Goal: Task Accomplishment & Management: Use online tool/utility

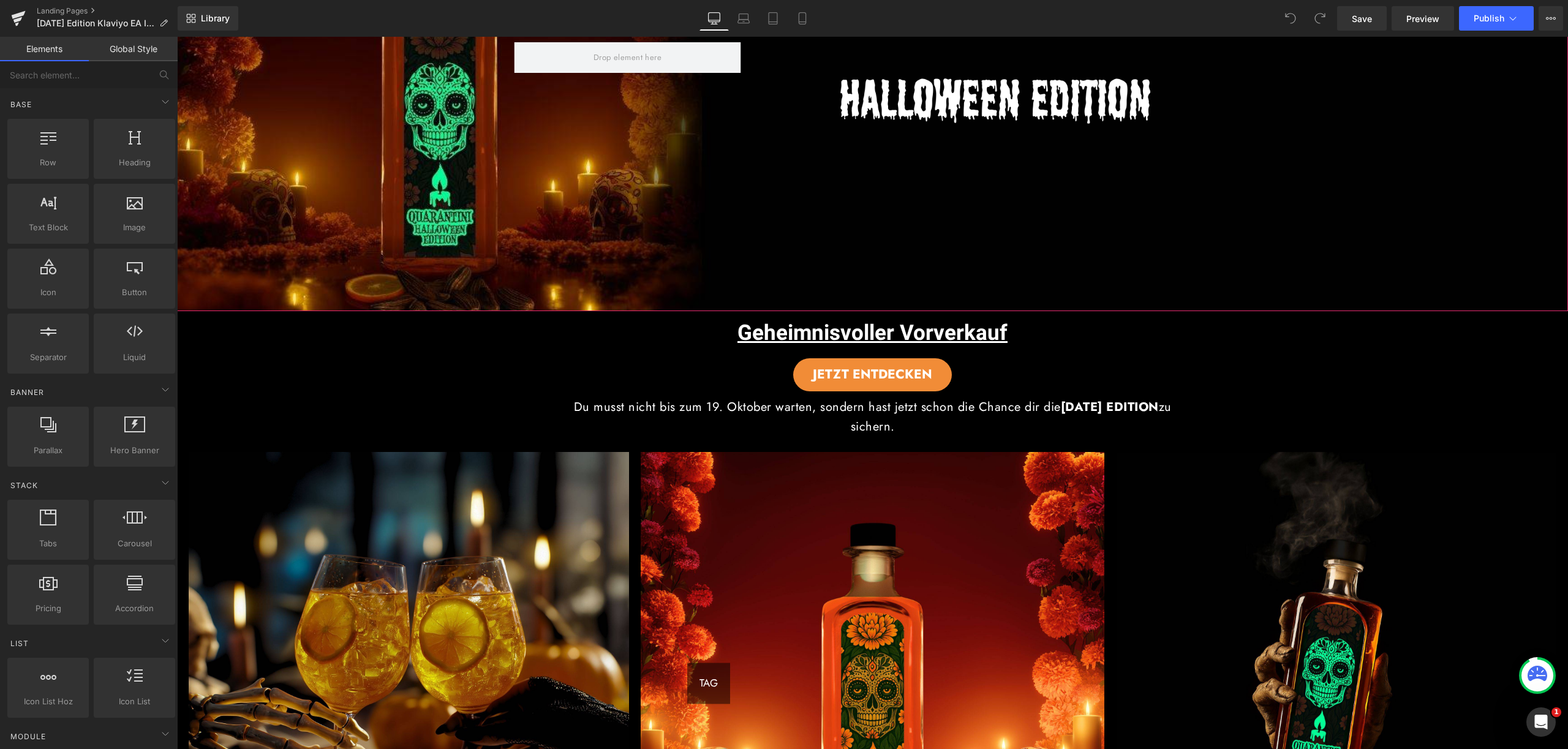
scroll to position [179, 0]
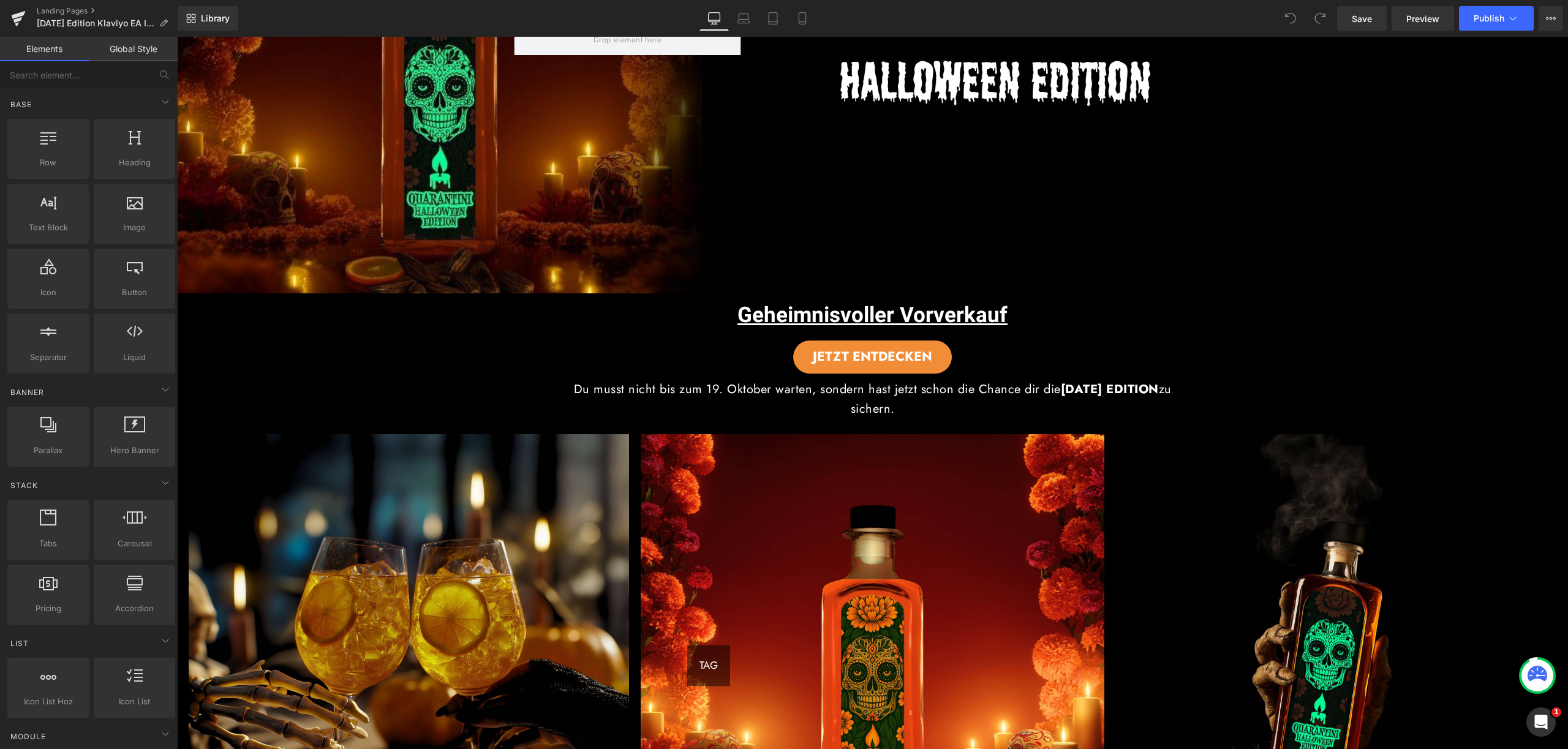
click at [870, 660] on img at bounding box center [872, 666] width 463 height 463
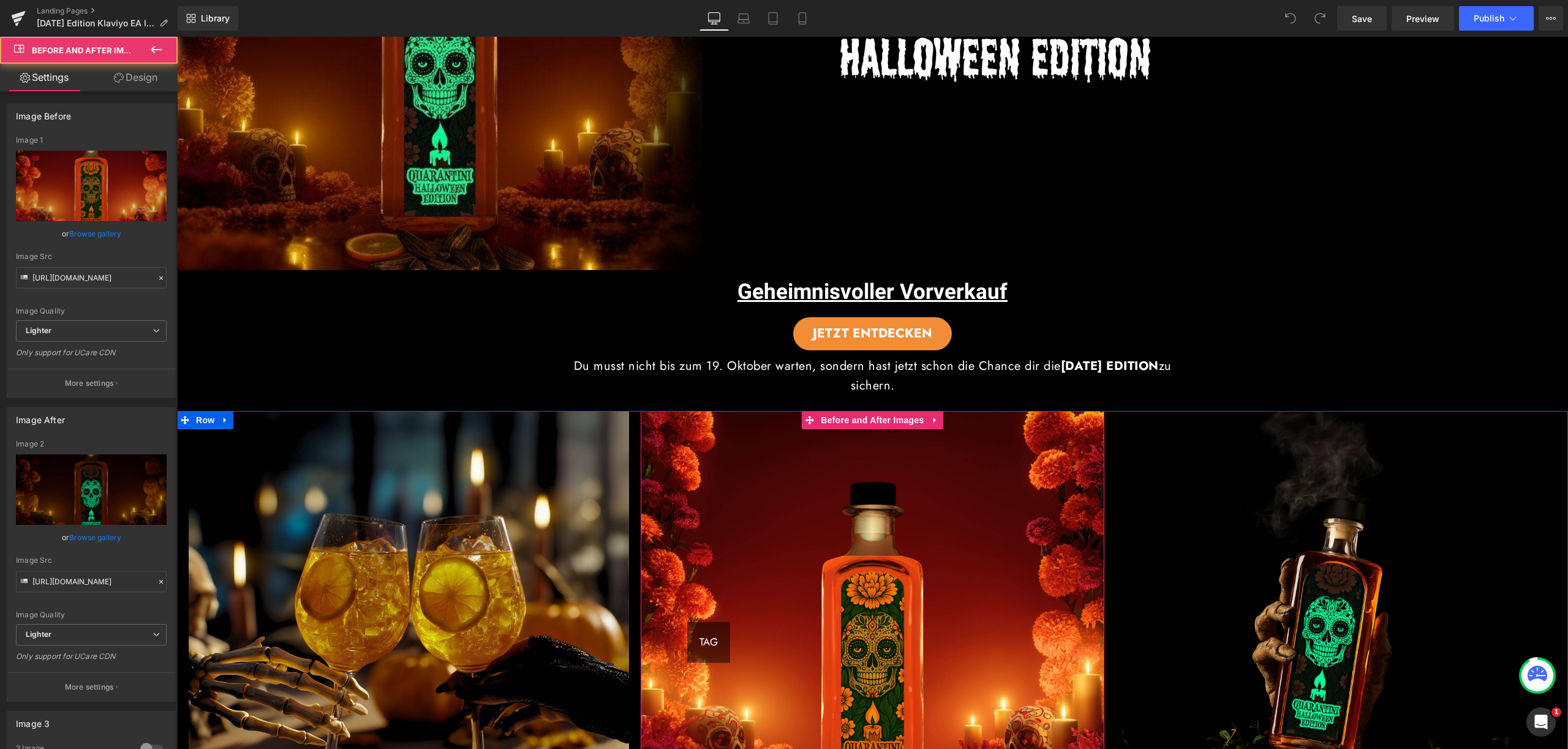
scroll to position [258, 0]
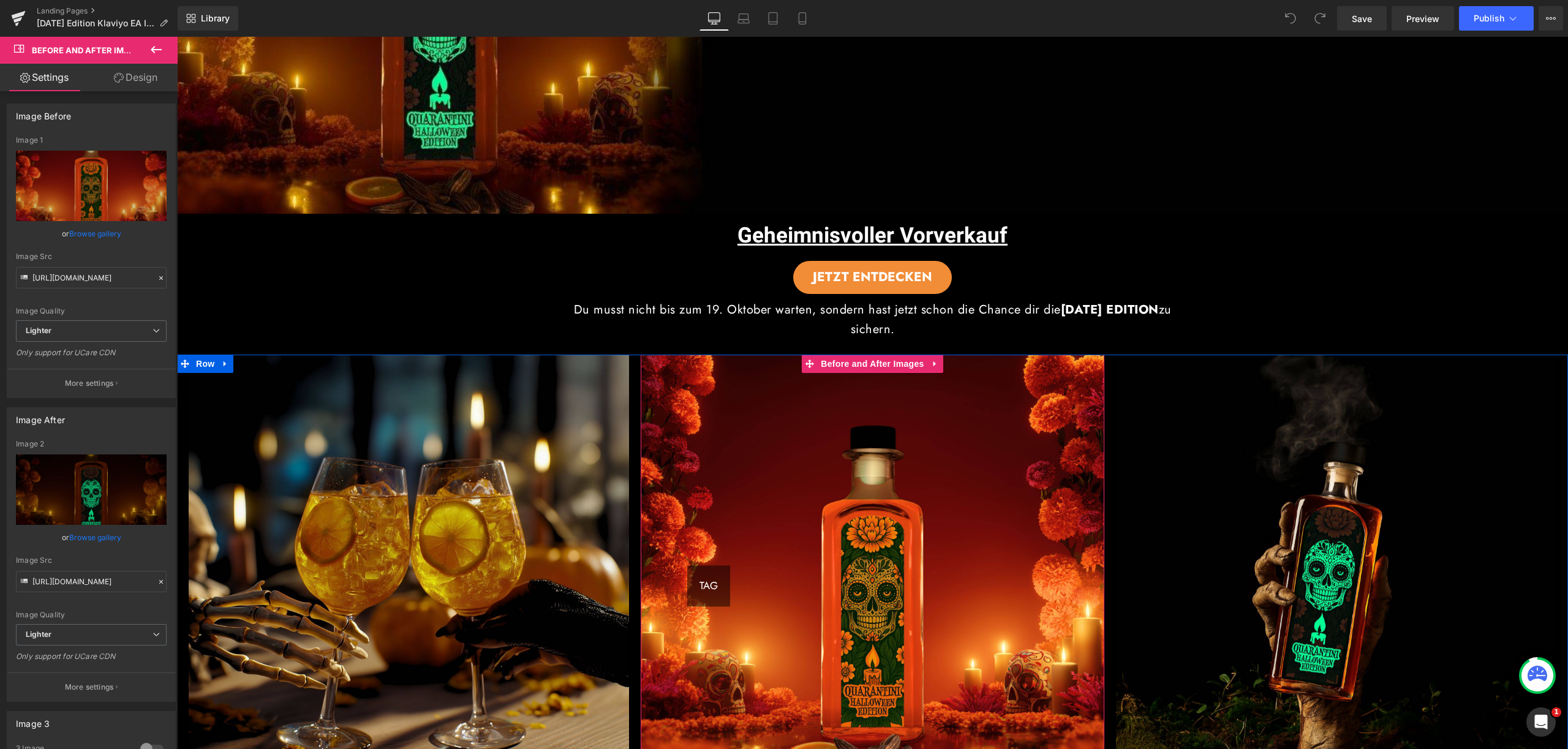
click at [905, 541] on img at bounding box center [872, 586] width 463 height 463
click at [836, 581] on img at bounding box center [872, 586] width 463 height 463
click at [751, 572] on img at bounding box center [872, 586] width 463 height 463
click at [861, 368] on span "Before and After Images" at bounding box center [871, 365] width 109 height 19
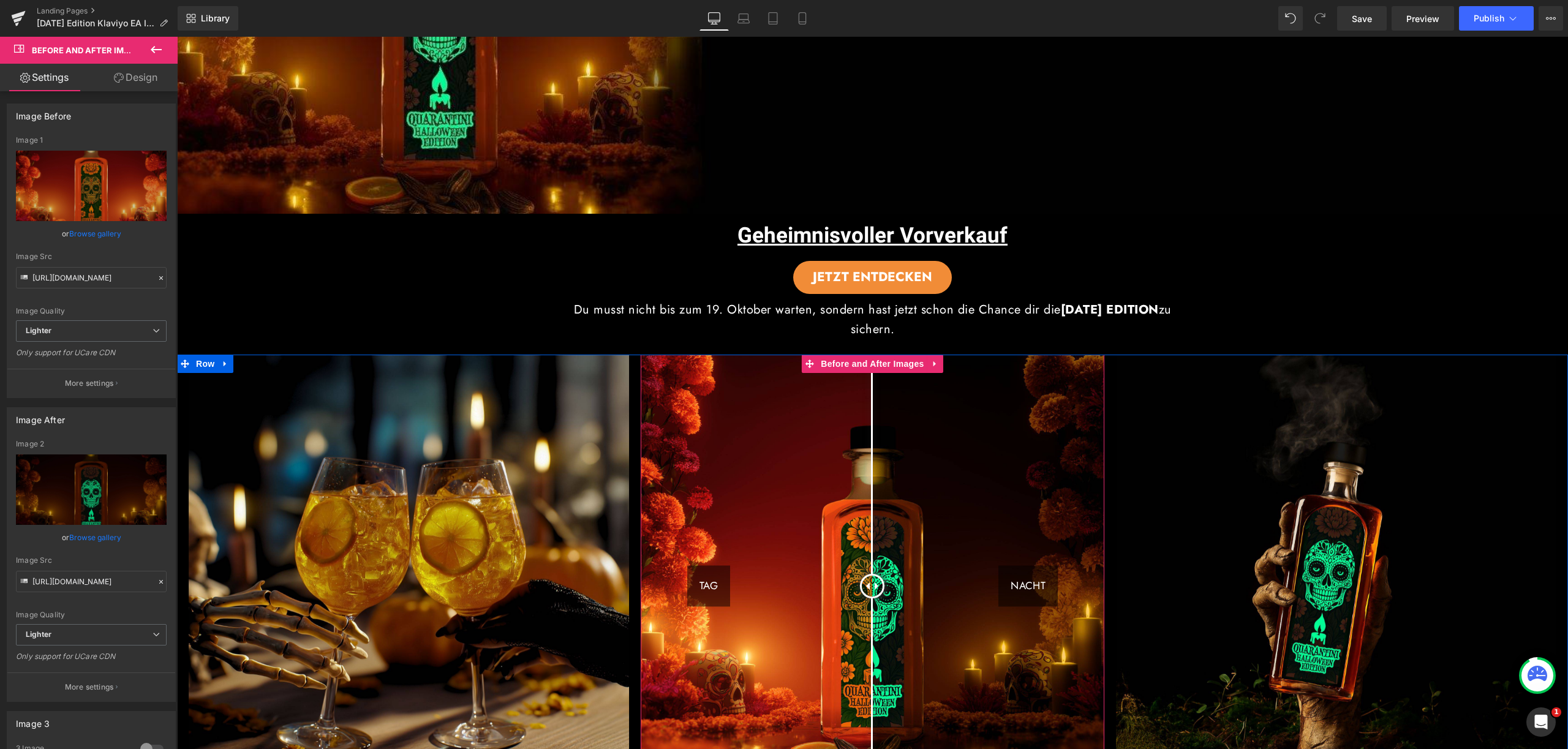
drag, startPoint x: 832, startPoint y: 459, endPoint x: 867, endPoint y: 461, distance: 35.1
click at [867, 461] on div "TAG NACHT" at bounding box center [872, 586] width 463 height 463
click at [895, 471] on img at bounding box center [872, 586] width 463 height 463
click at [943, 480] on img at bounding box center [872, 586] width 463 height 463
click at [946, 506] on div "TAG NACHT" at bounding box center [872, 586] width 463 height 463
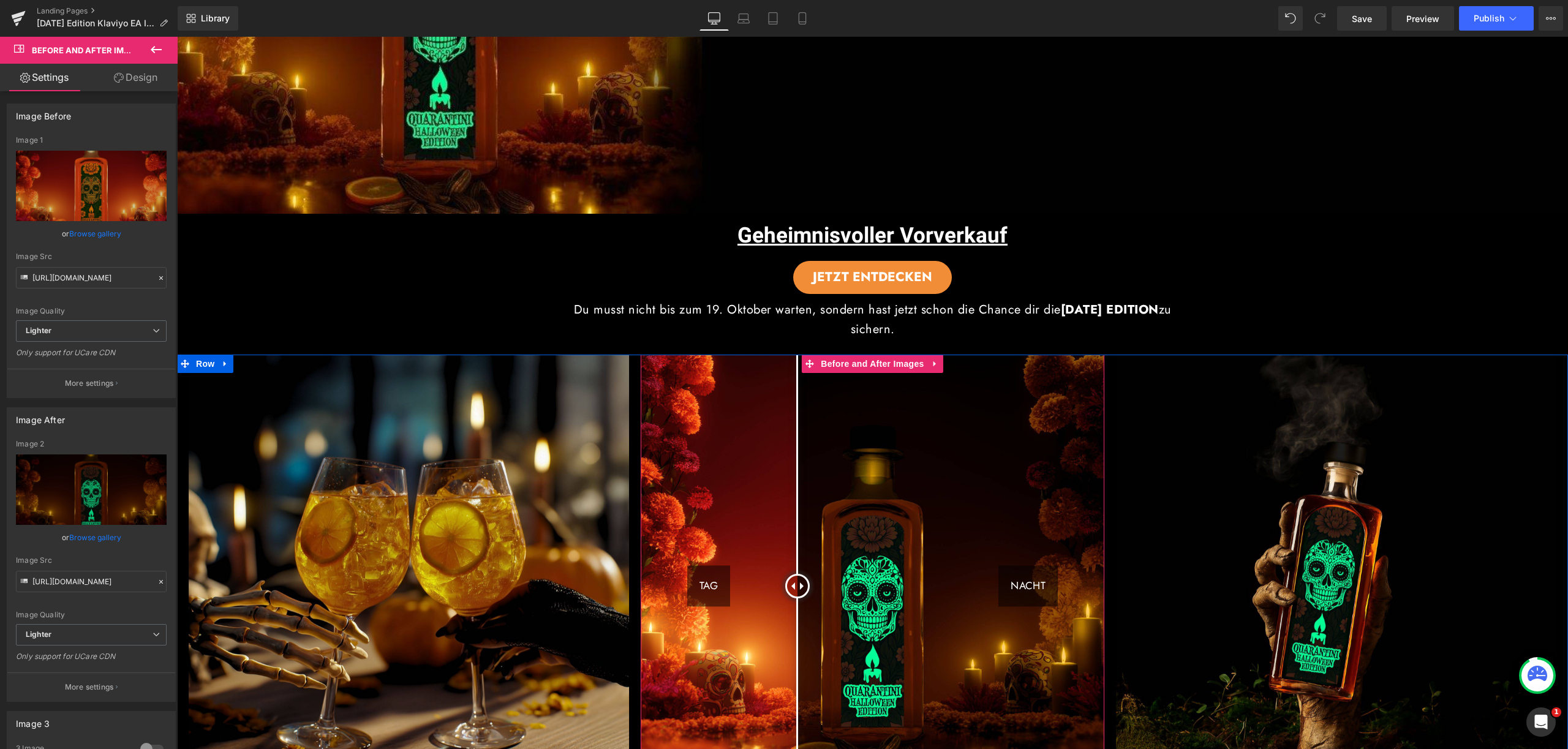
drag, startPoint x: 860, startPoint y: 473, endPoint x: 964, endPoint y: 578, distance: 147.8
click at [844, 557] on div "TAG NACHT" at bounding box center [872, 586] width 463 height 463
drag, startPoint x: 964, startPoint y: 578, endPoint x: 996, endPoint y: 571, distance: 32.8
click at [980, 577] on img at bounding box center [872, 586] width 463 height 463
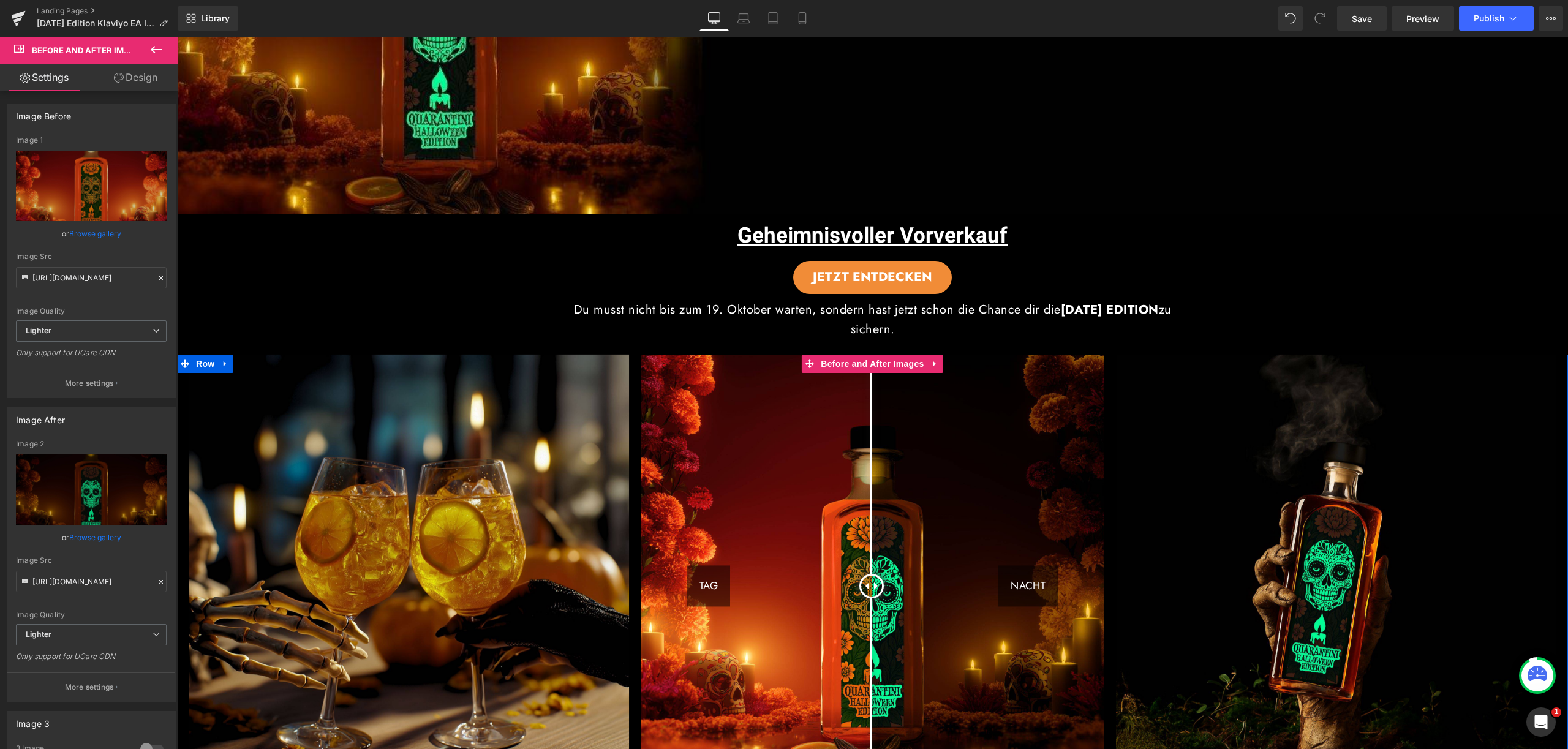
drag, startPoint x: 996, startPoint y: 571, endPoint x: 867, endPoint y: 600, distance: 132.2
click at [867, 600] on div "TAG NACHT" at bounding box center [872, 586] width 463 height 463
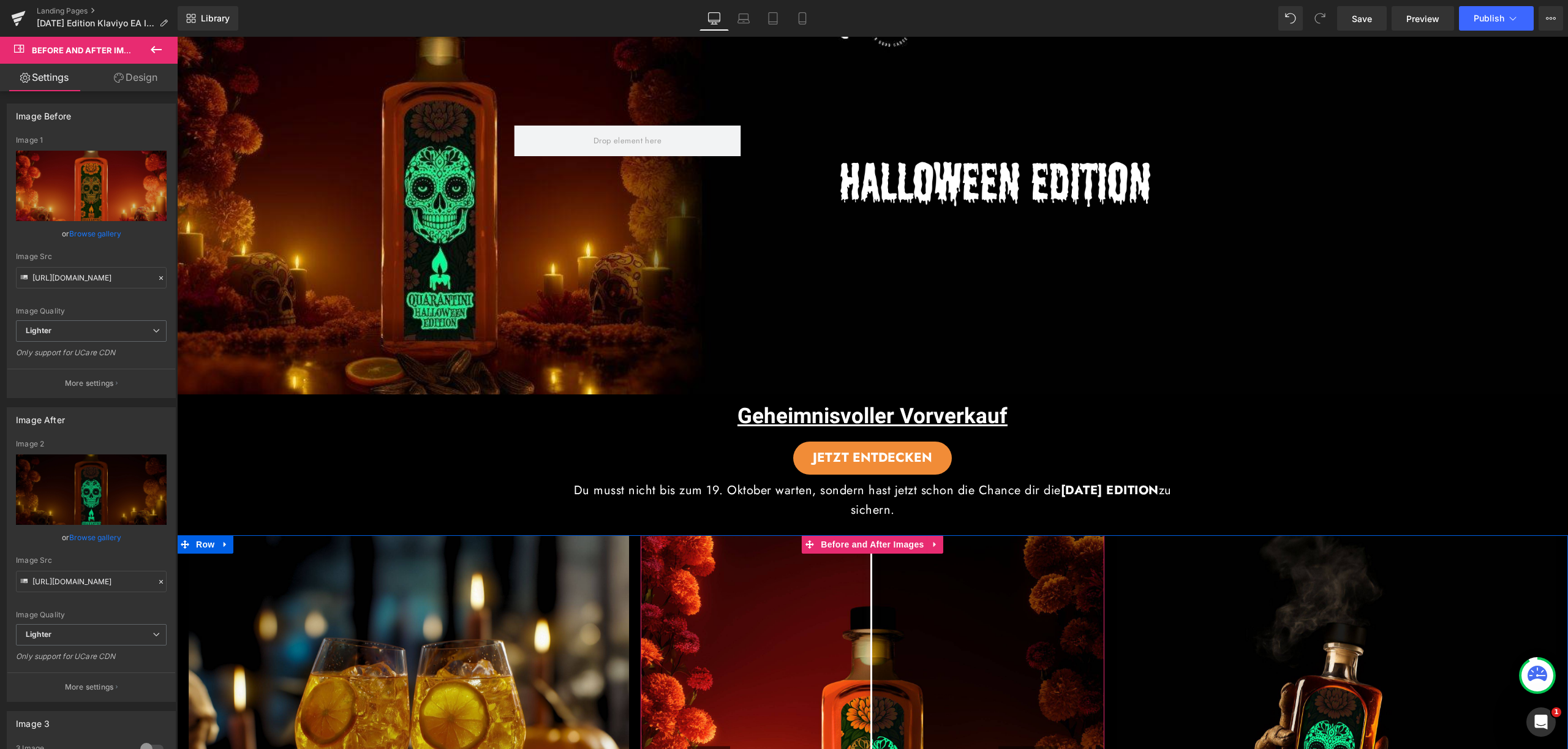
scroll to position [0, 0]
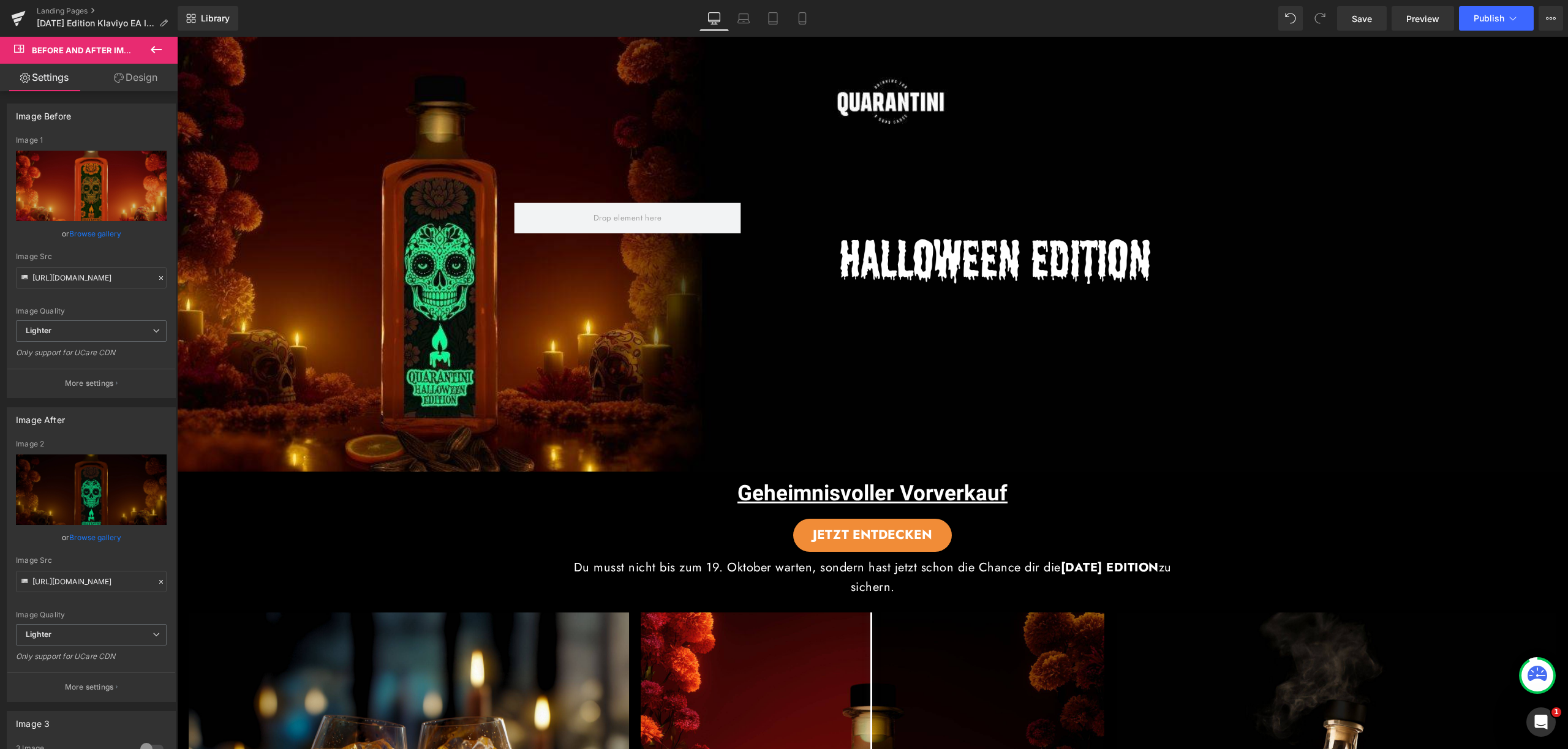
click at [153, 55] on icon at bounding box center [156, 49] width 15 height 15
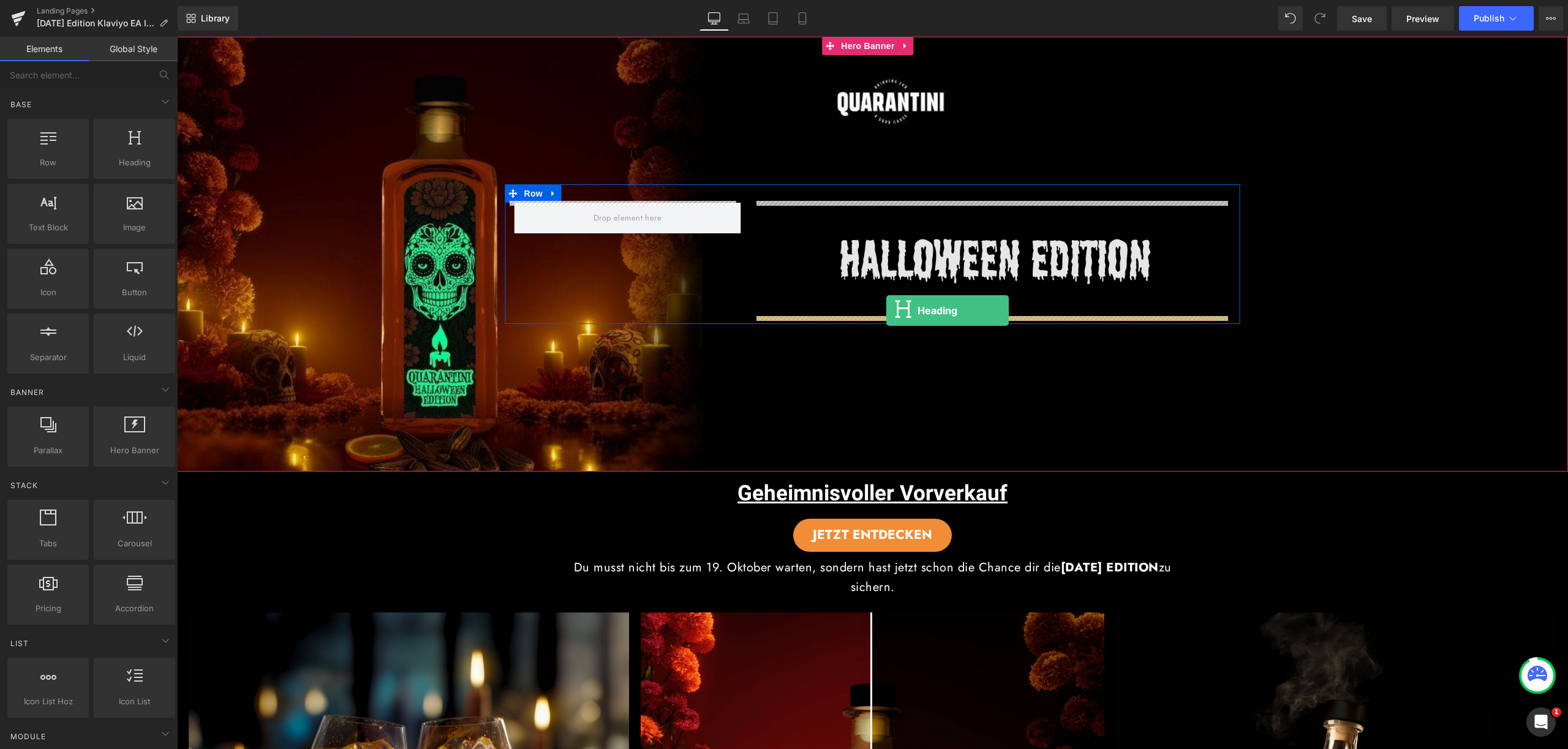
drag, startPoint x: 320, startPoint y: 209, endPoint x: 886, endPoint y: 311, distance: 575.1
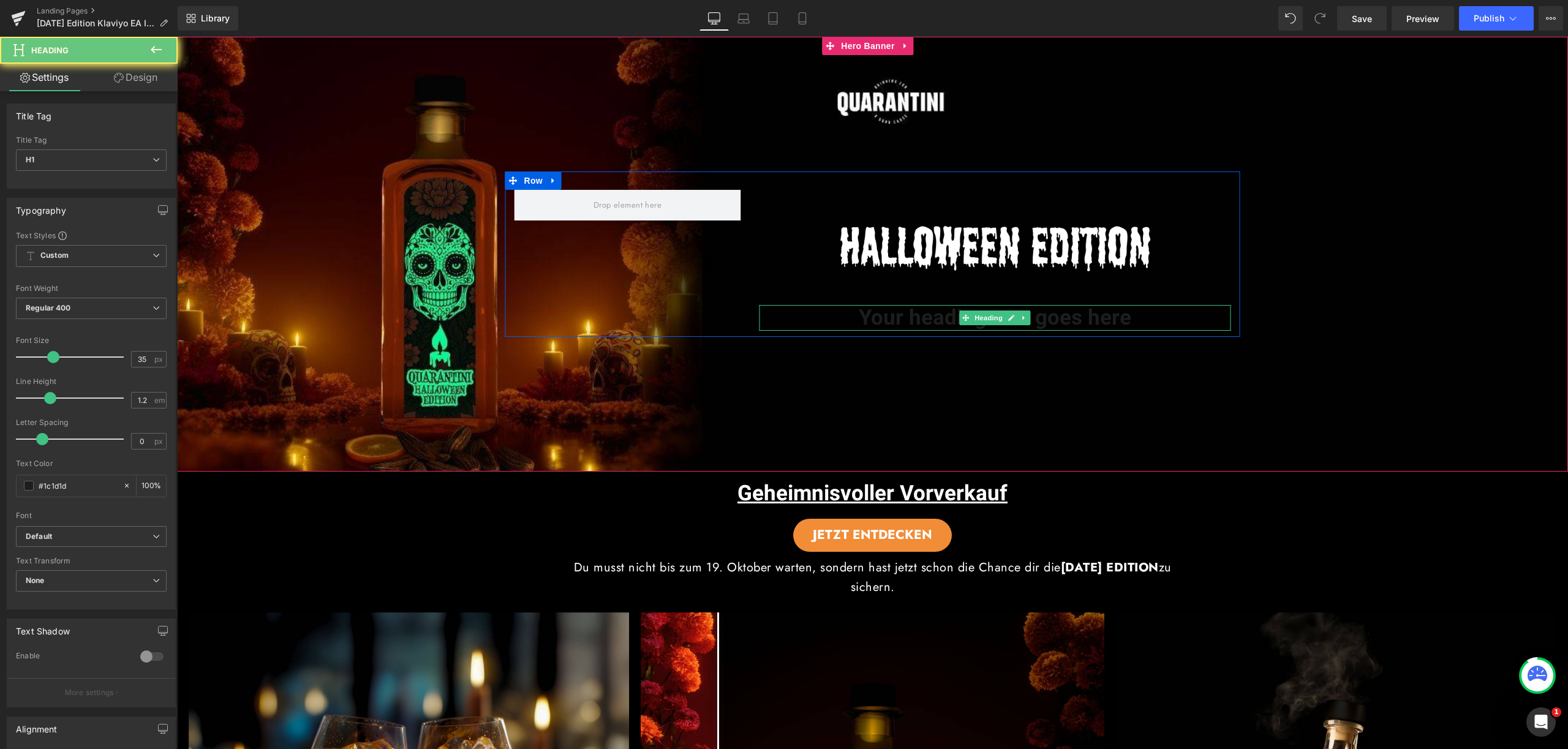
click at [921, 310] on h1 "Your heading text goes here" at bounding box center [994, 318] width 472 height 26
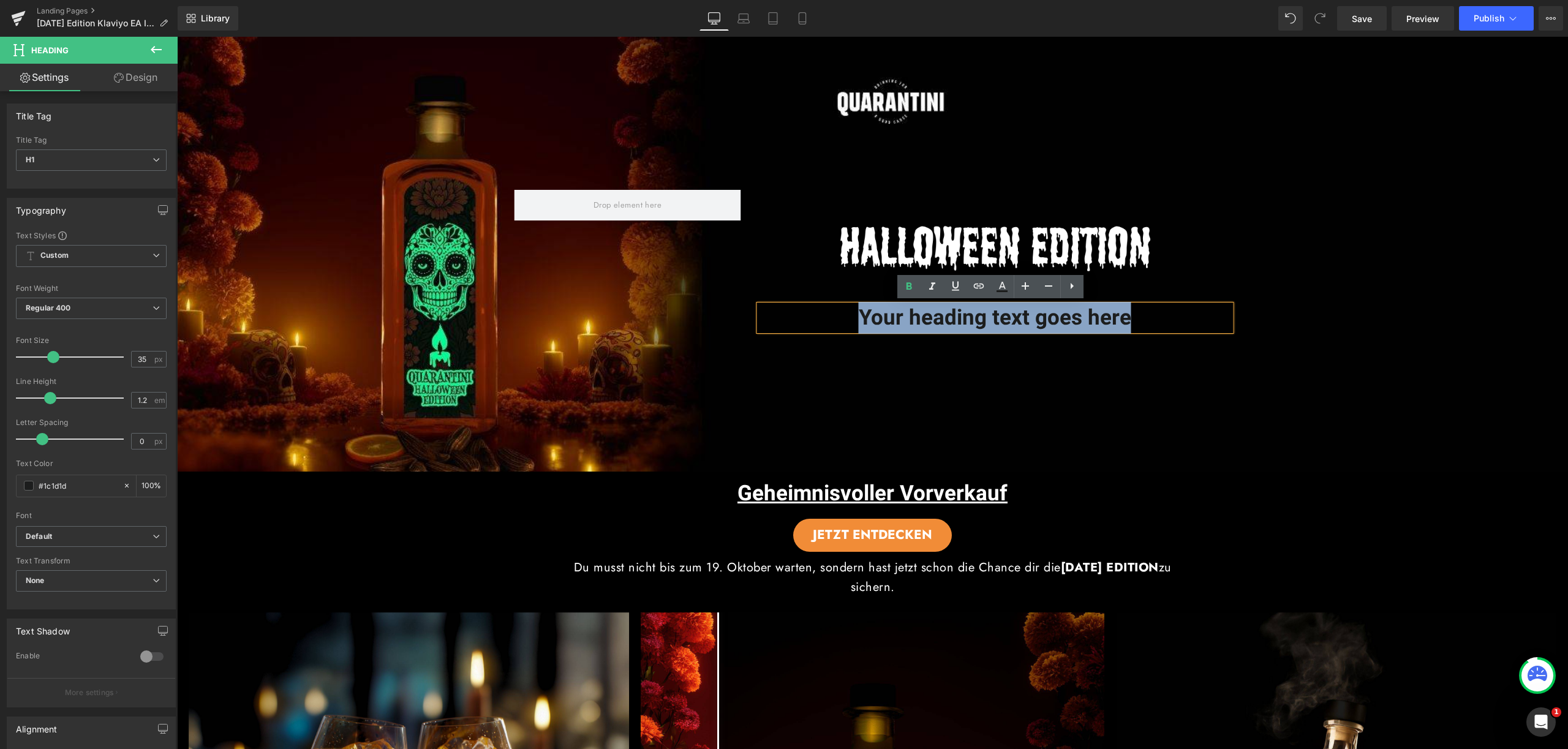
drag, startPoint x: 831, startPoint y: 314, endPoint x: 1210, endPoint y: 322, distance: 379.1
click at [1210, 322] on h1 "Your heading text goes here" at bounding box center [994, 318] width 472 height 26
click at [998, 286] on icon at bounding box center [1002, 287] width 15 height 15
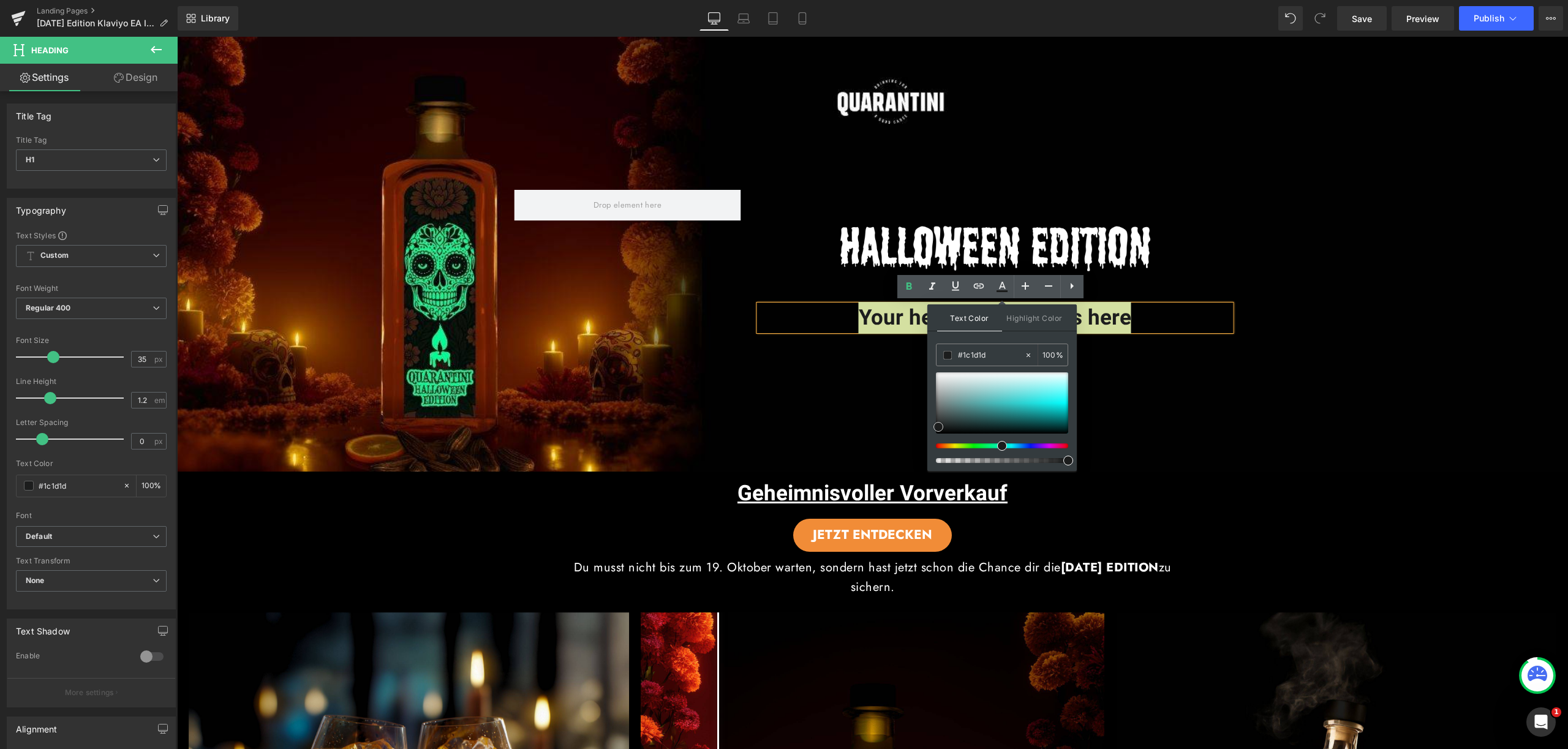
type input "#1d1f1f"
type input "#ffffff"
drag, startPoint x: 937, startPoint y: 421, endPoint x: 928, endPoint y: 341, distance: 80.5
click at [928, 341] on div "Text Color Highlight Color rgba(255, 255, 255, 1) #ffffff 100 % transparent tra…" at bounding box center [1002, 387] width 150 height 167
click at [828, 316] on h1 "Your heading text goes here" at bounding box center [994, 318] width 472 height 26
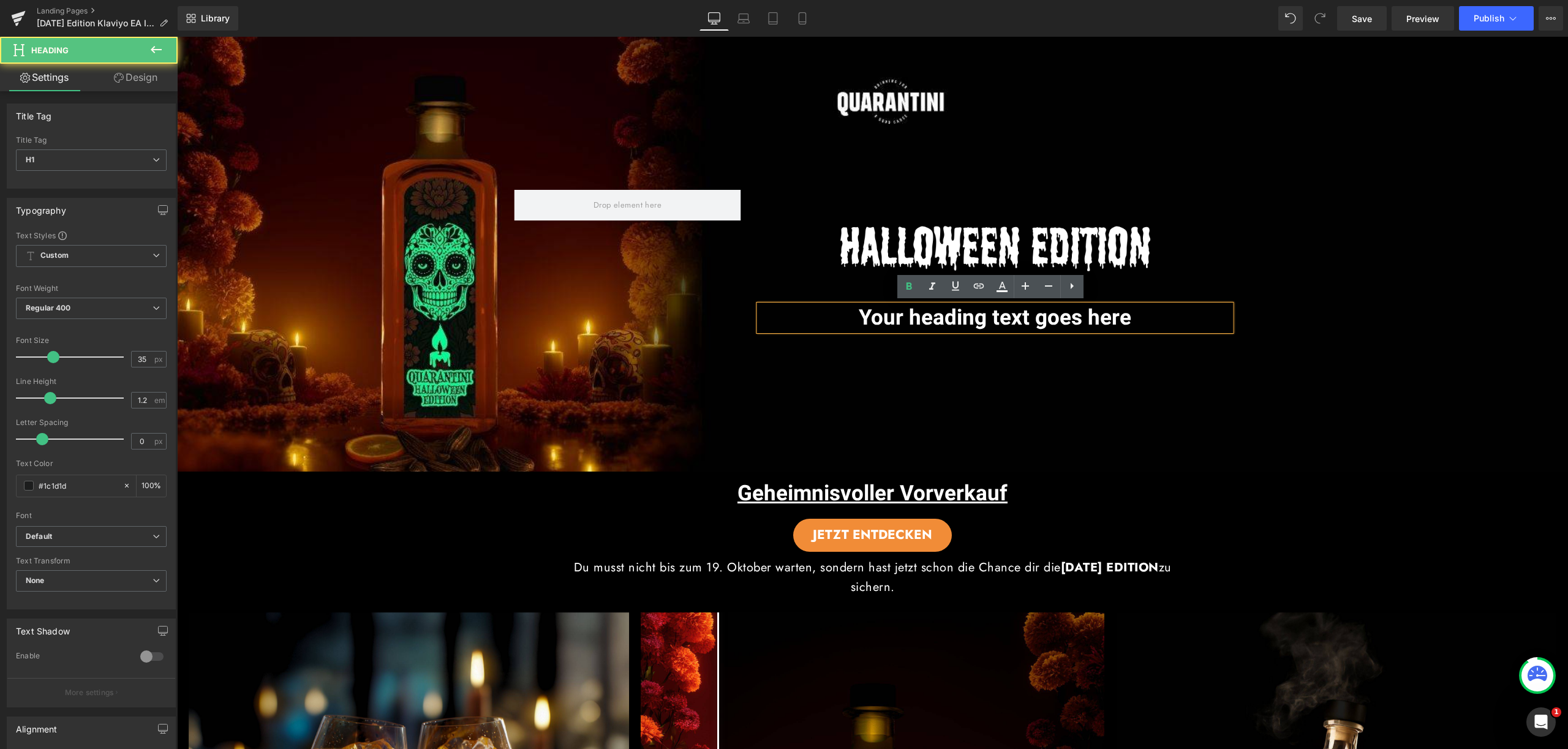
click at [936, 323] on span "Your heading text goes here" at bounding box center [994, 318] width 272 height 32
click at [937, 322] on span "Your heading text goes here" at bounding box center [994, 318] width 272 height 32
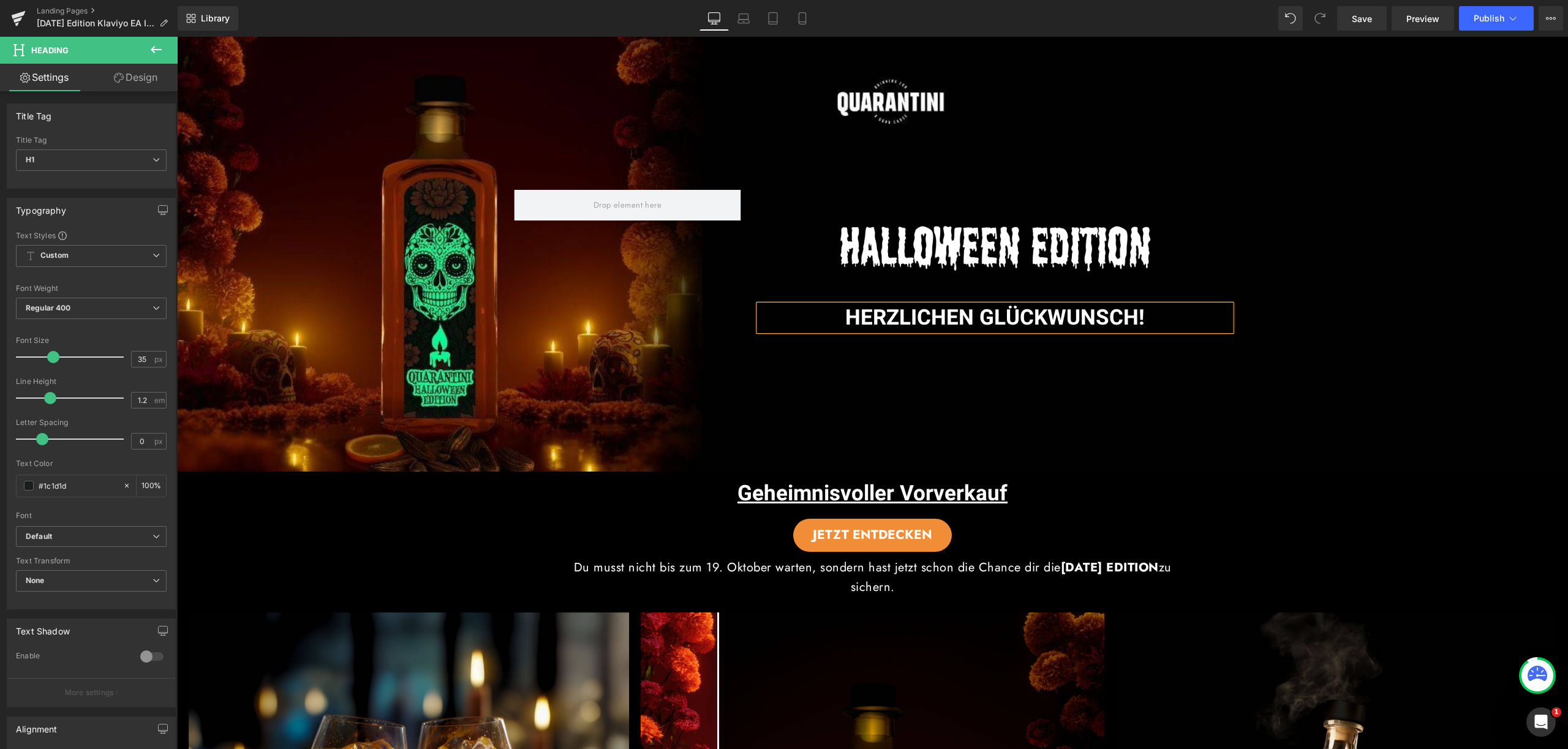
click at [1005, 367] on div "Image Image HERZLICHEN GLÜCKWUNSCH! Heading Row" at bounding box center [871, 255] width 1390 height 435
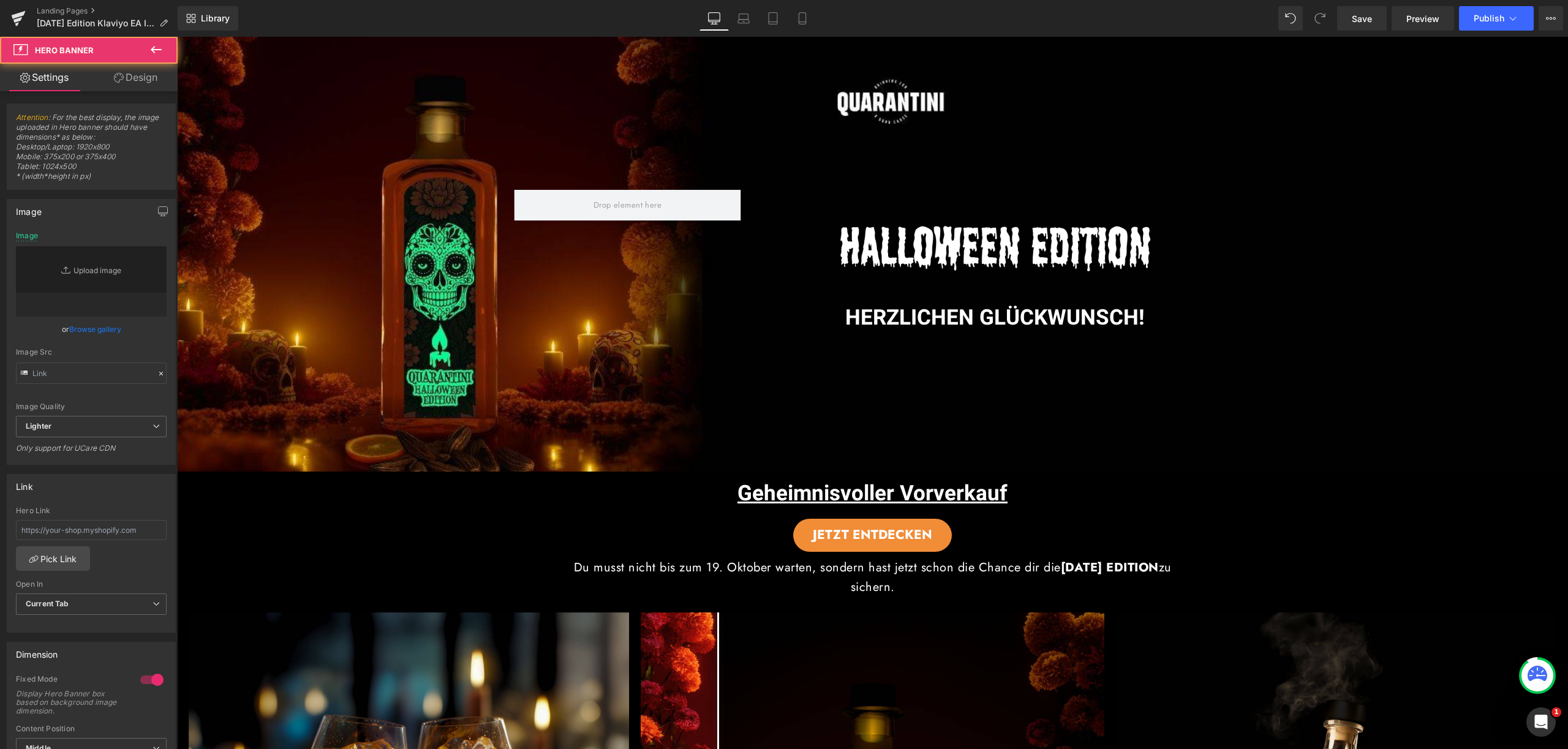
type input "[URL][DOMAIN_NAME]"
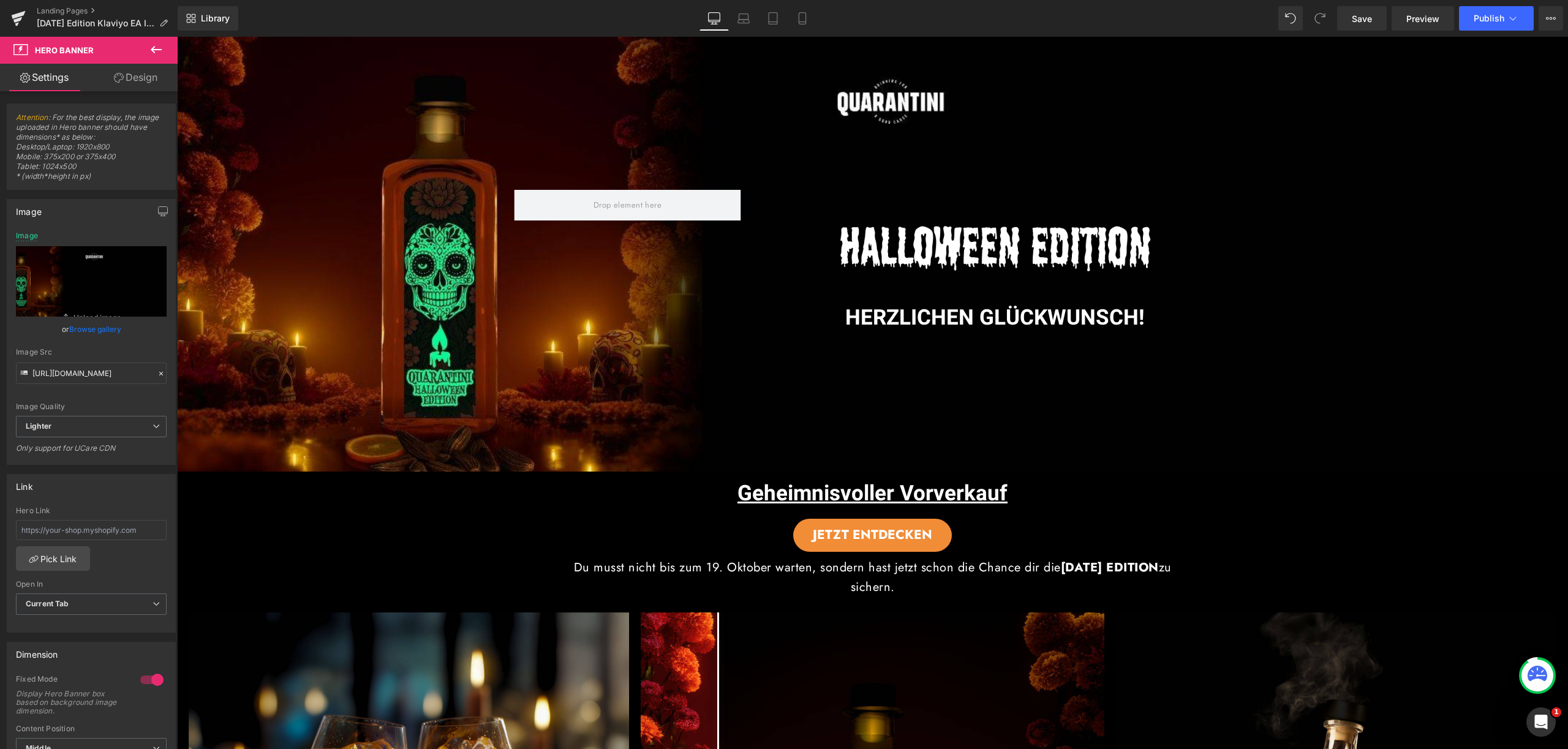
click at [153, 49] on icon at bounding box center [156, 49] width 11 height 7
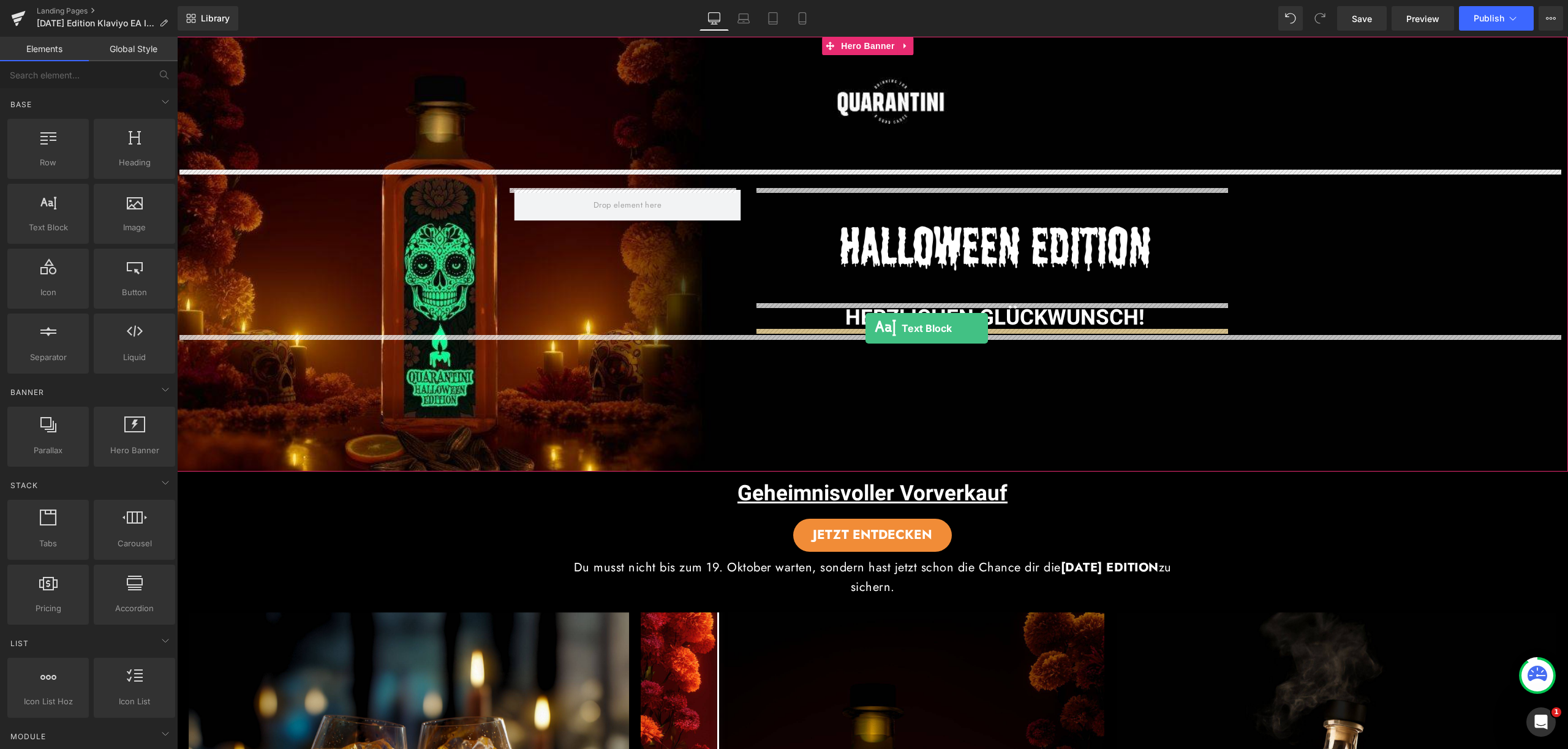
drag, startPoint x: 223, startPoint y: 246, endPoint x: 865, endPoint y: 328, distance: 647.2
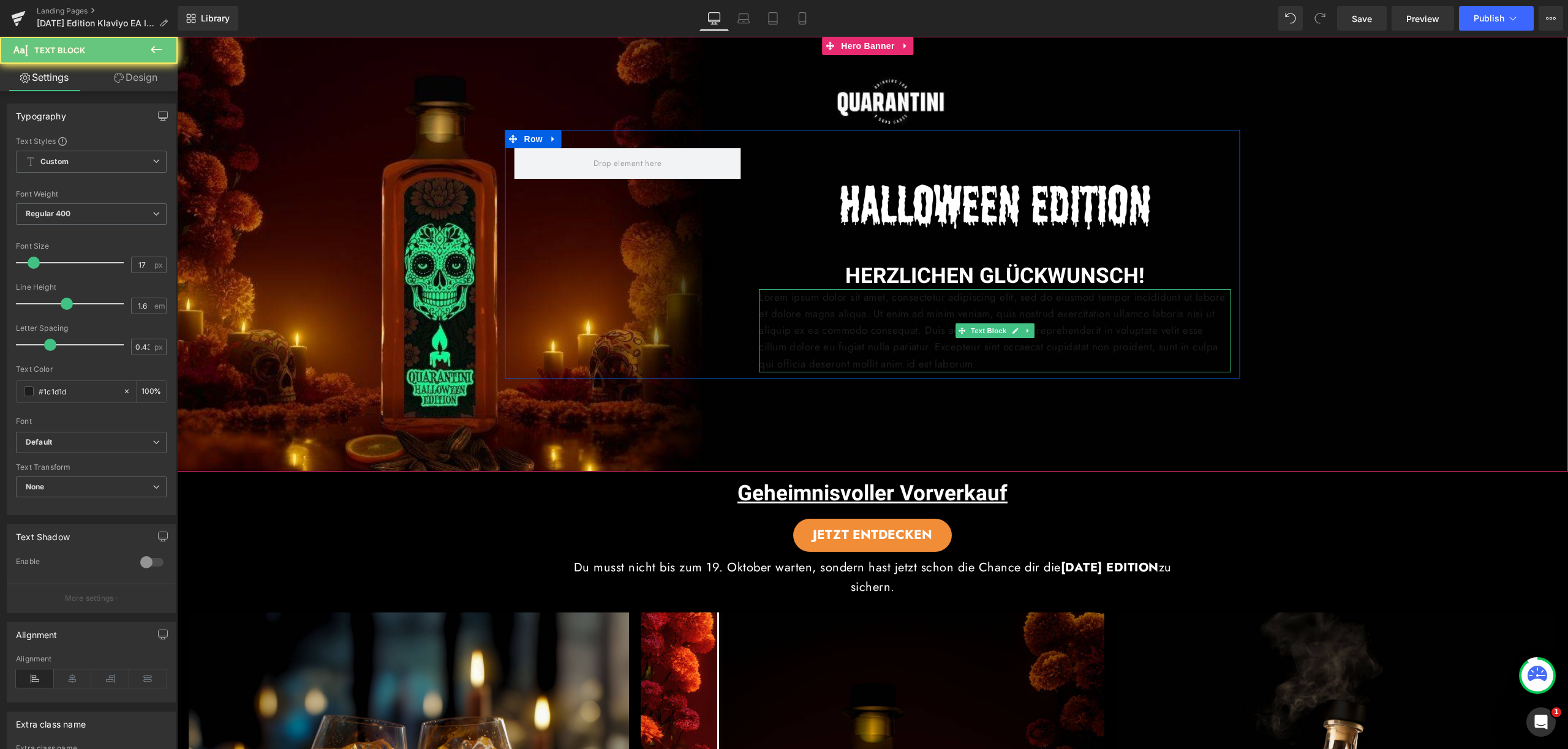
click at [873, 316] on p "Lorem ipsum dolor sit amet, consectetur adipiscing elit, sed do eiusmod tempor …" at bounding box center [994, 331] width 472 height 84
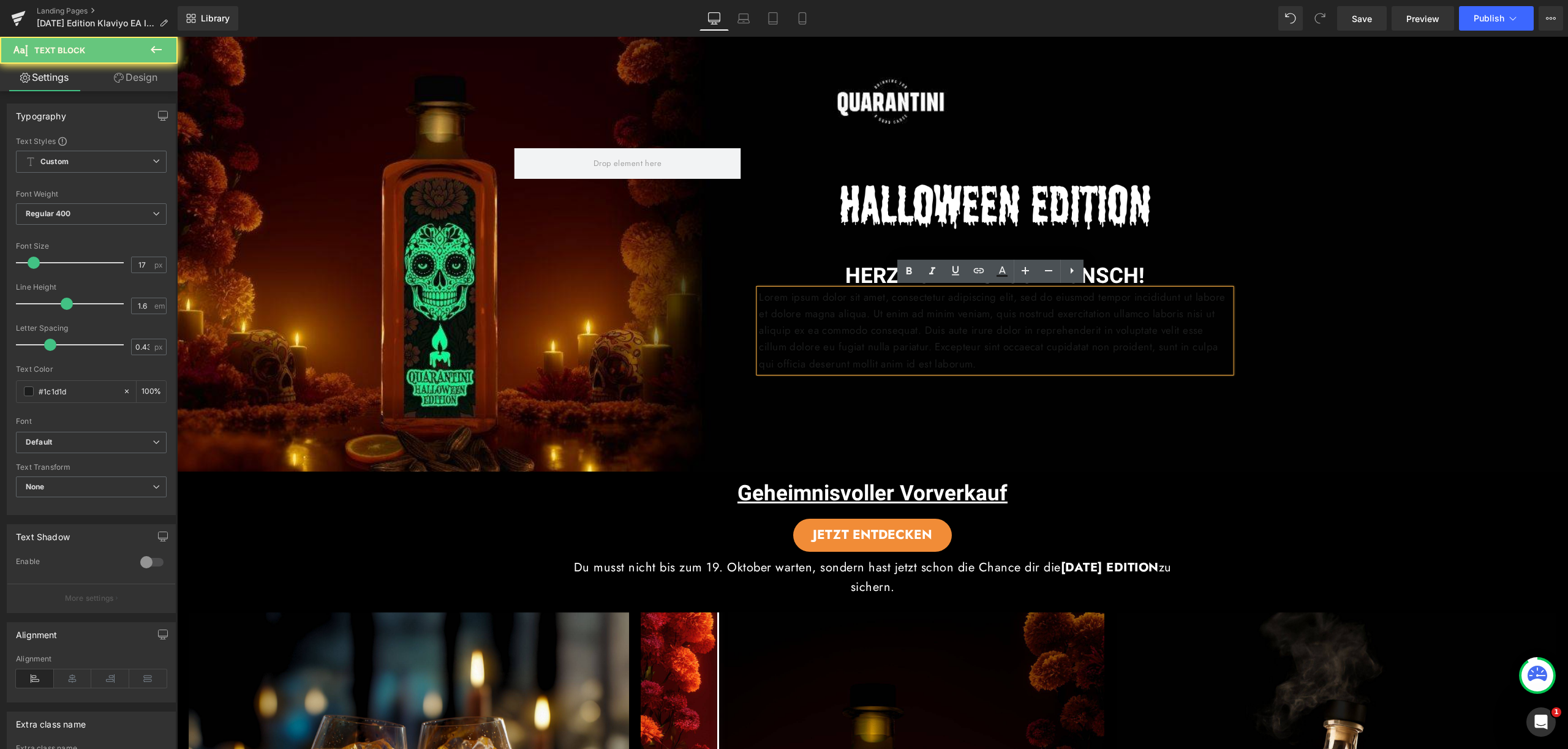
click at [834, 312] on p "Lorem ipsum dolor sit amet, consectetur adipiscing elit, sed do eiusmod tempor …" at bounding box center [994, 331] width 472 height 84
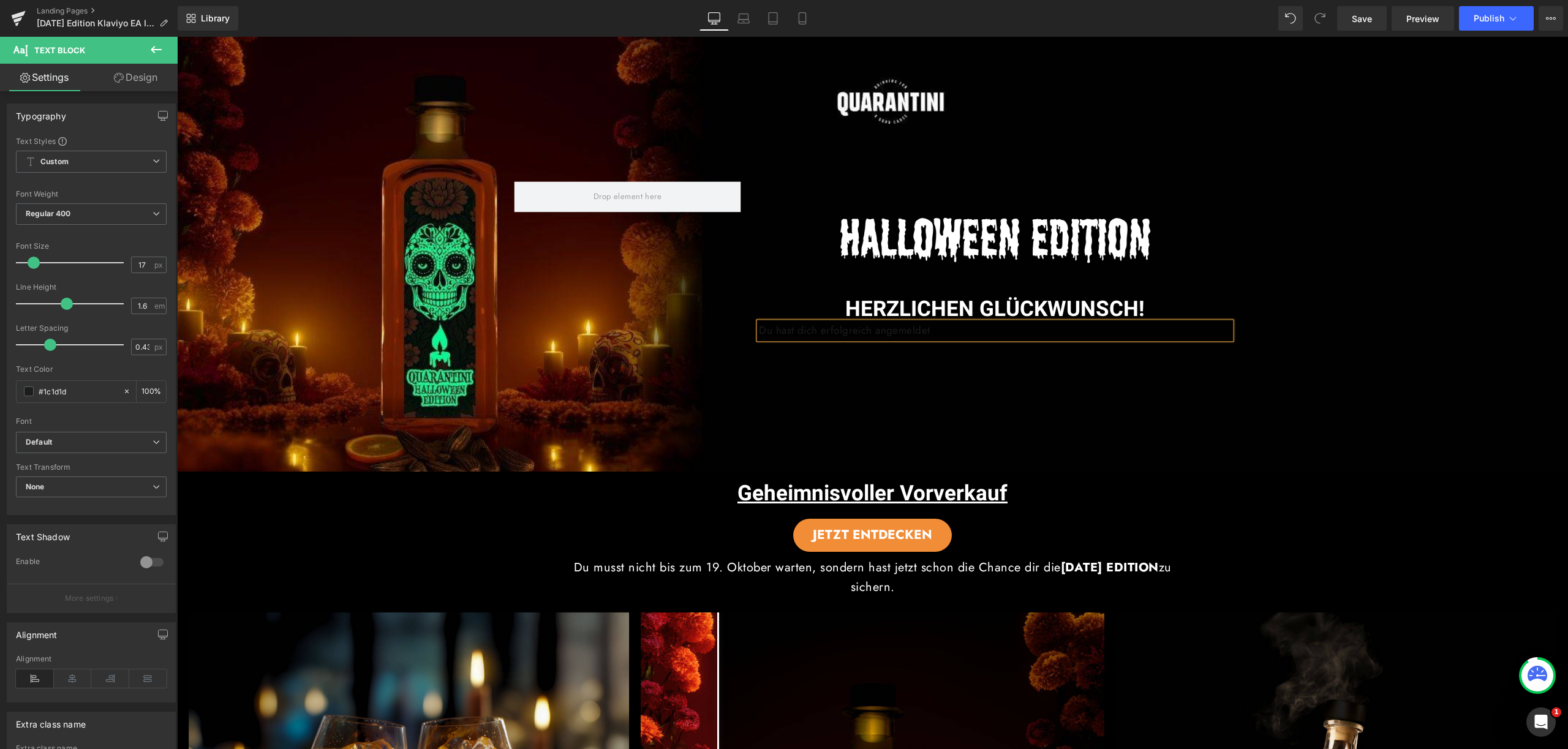
click at [1009, 338] on div "Du hast dich erfolgreich angemeldet" at bounding box center [994, 330] width 472 height 17
click at [997, 334] on p "Du hast dich erfolgreich angemeldet" at bounding box center [994, 330] width 472 height 17
click at [985, 329] on p "Du hast dich erfolgreich angemeldet" at bounding box center [994, 330] width 472 height 17
click at [982, 329] on p "Du hast dich erfolgreich angemeldet" at bounding box center [994, 330] width 472 height 17
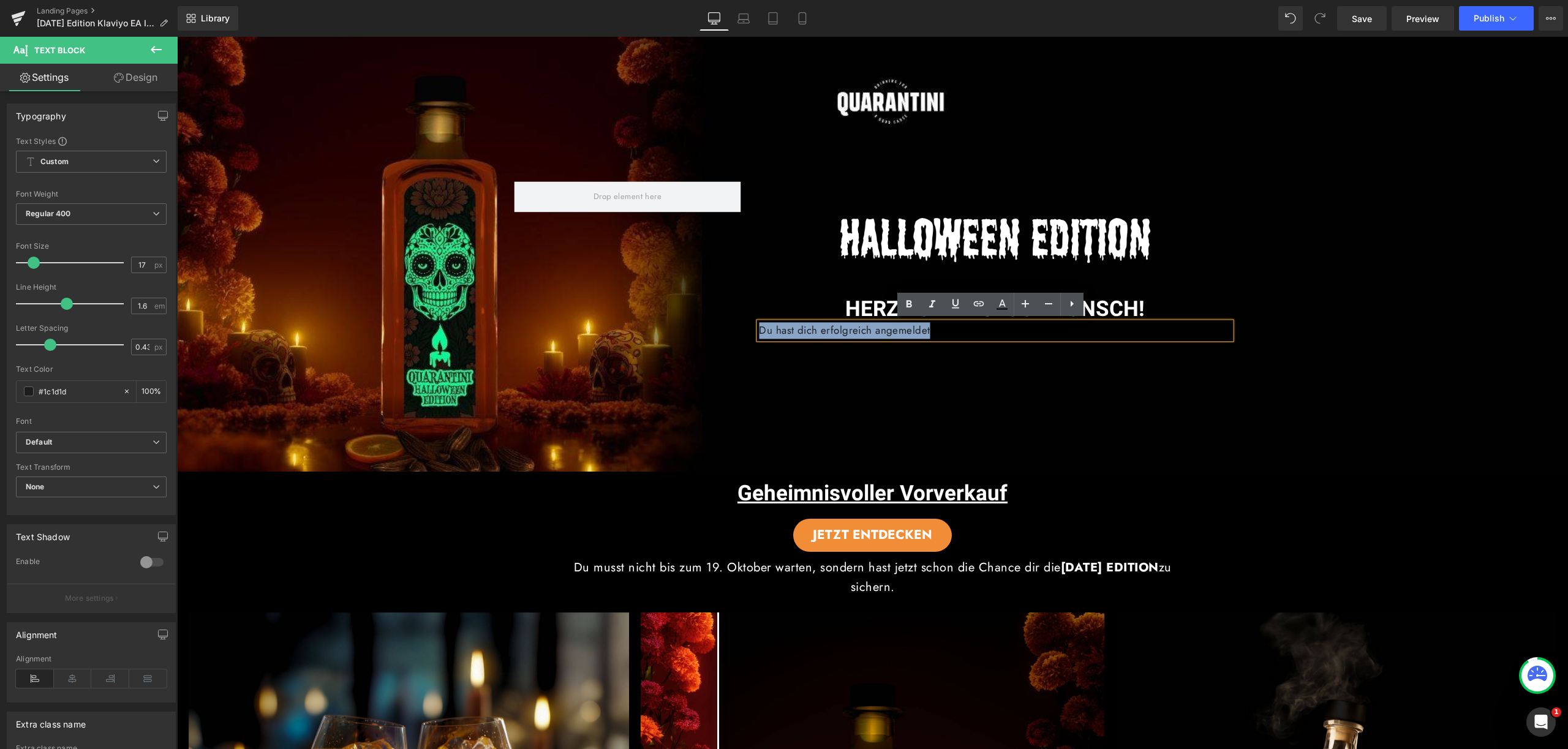
drag, startPoint x: 1009, startPoint y: 331, endPoint x: 754, endPoint y: 325, distance: 255.1
click at [759, 325] on p "Du hast dich erfolgreich angemeldet" at bounding box center [994, 330] width 472 height 17
click at [1007, 303] on icon at bounding box center [1002, 304] width 15 height 15
type input "#1c1d1d"
type input "100"
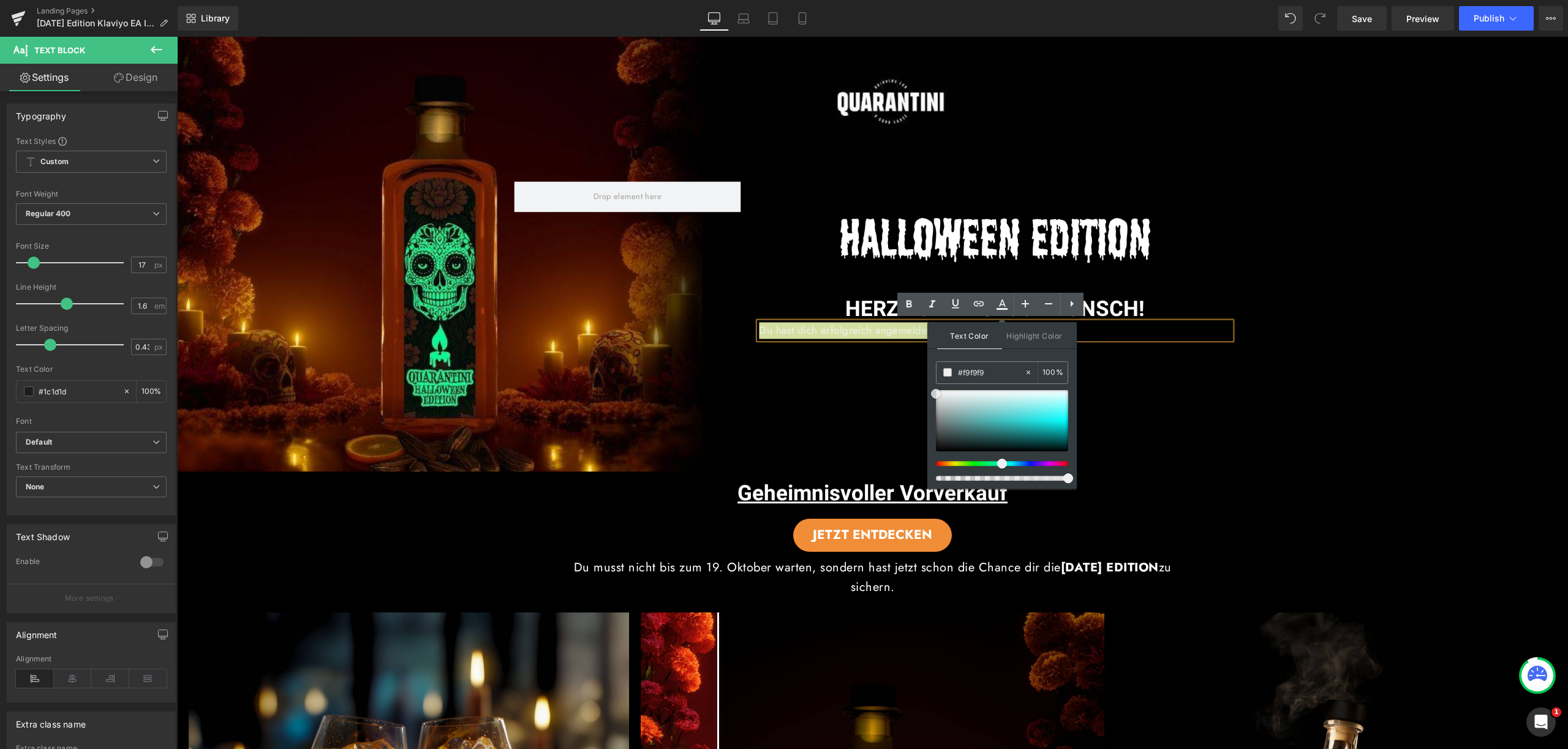
type input "#ffffff"
drag, startPoint x: 1116, startPoint y: 478, endPoint x: 900, endPoint y: 363, distance: 244.7
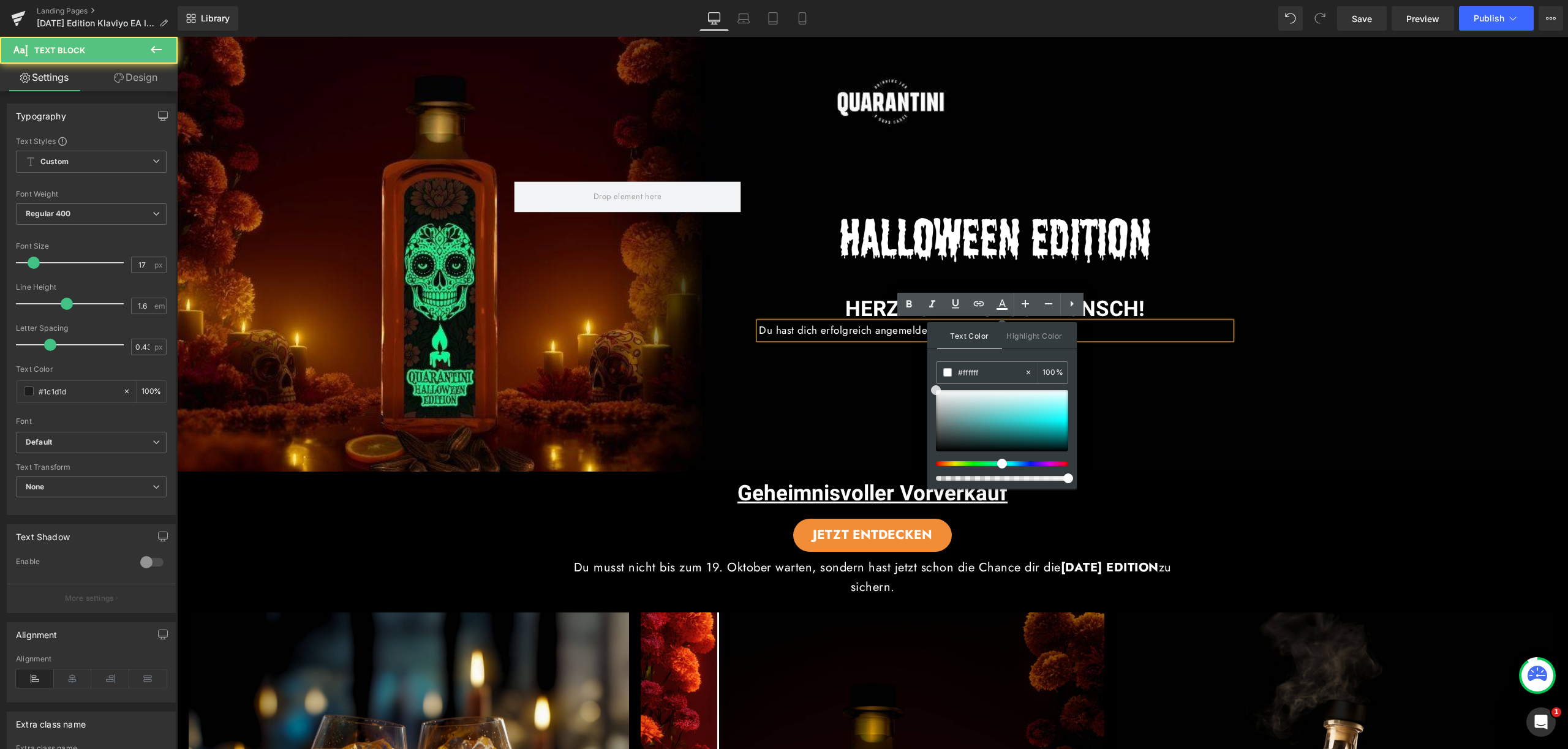
click at [895, 332] on span "Du hast dich erfolgreich angemeldet" at bounding box center [844, 330] width 171 height 15
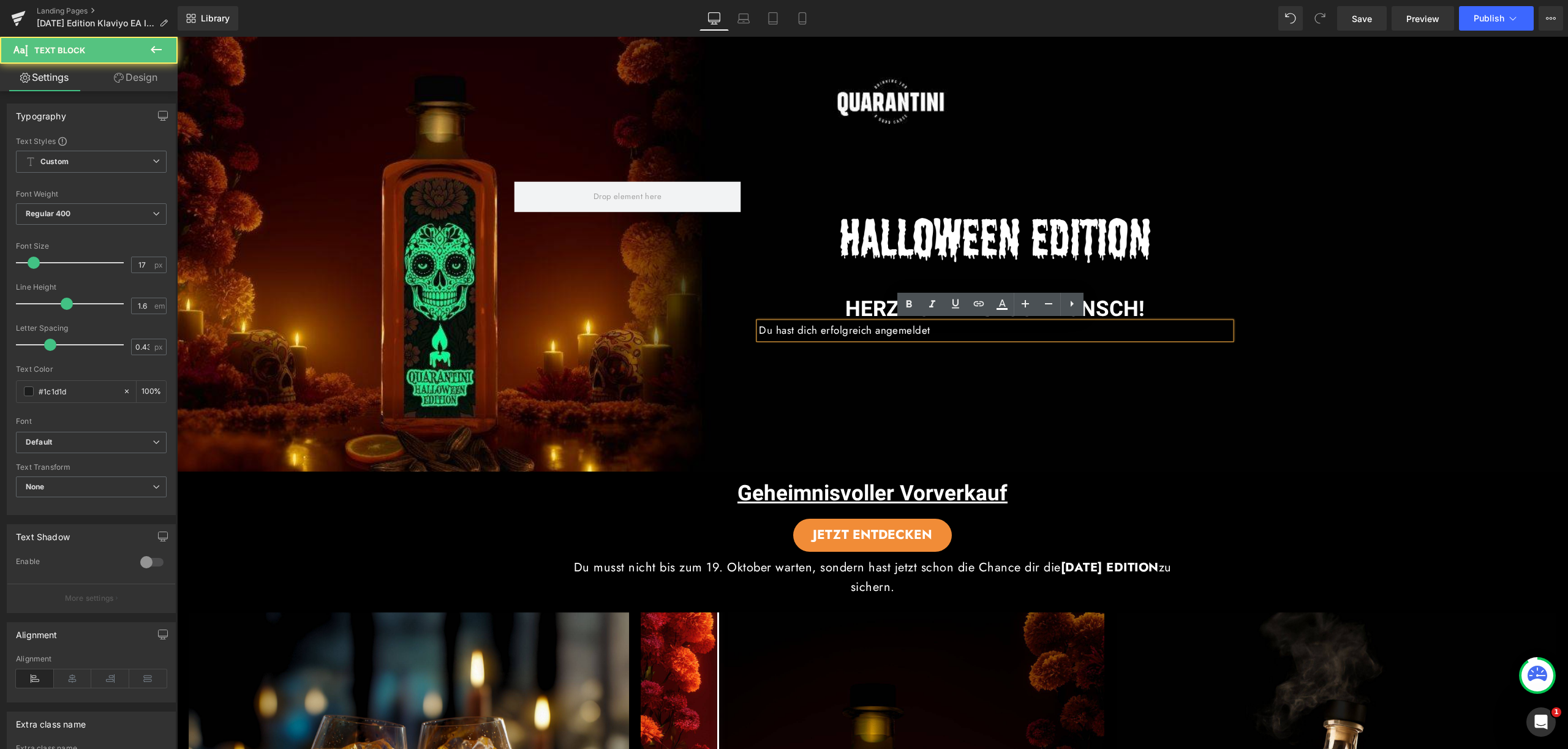
click at [943, 332] on p "Du hast dich erfolgreich angemeldet" at bounding box center [994, 330] width 472 height 17
drag, startPoint x: 950, startPoint y: 330, endPoint x: 735, endPoint y: 328, distance: 215.0
click at [735, 328] on div "Image HERZLICHEN GLÜCKWUNSCH! Heading Du hast dich erfolgreich angemeldet Text …" at bounding box center [872, 254] width 735 height 182
click at [950, 326] on p "Du hast dich erfolgreich angemeldet" at bounding box center [994, 330] width 472 height 17
drag, startPoint x: 950, startPoint y: 332, endPoint x: 731, endPoint y: 323, distance: 219.2
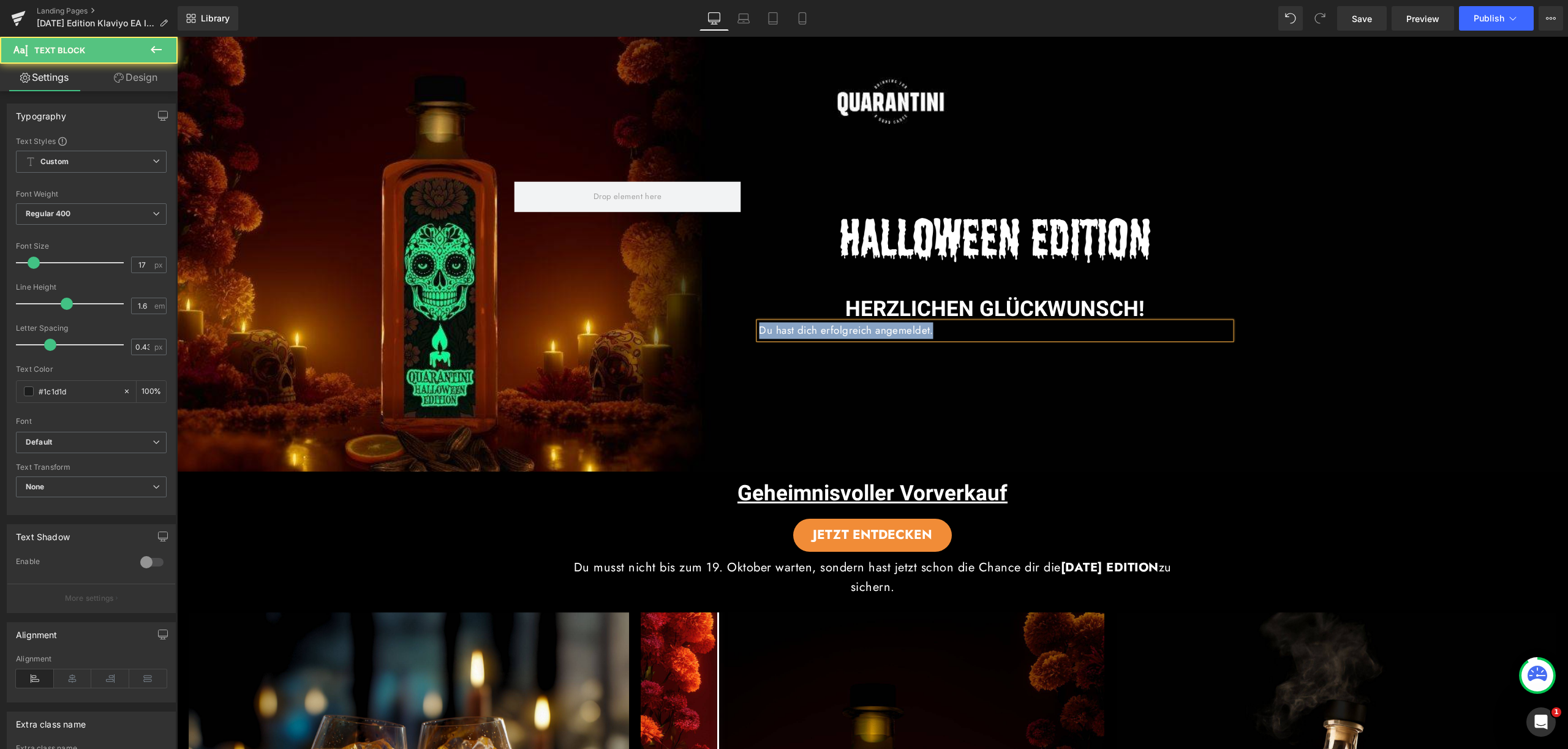
click at [731, 323] on div "Image HERZLICHEN GLÜCKWUNSCH! Heading Du hast dich erfolgreich angemeldet. Text…" at bounding box center [872, 254] width 735 height 182
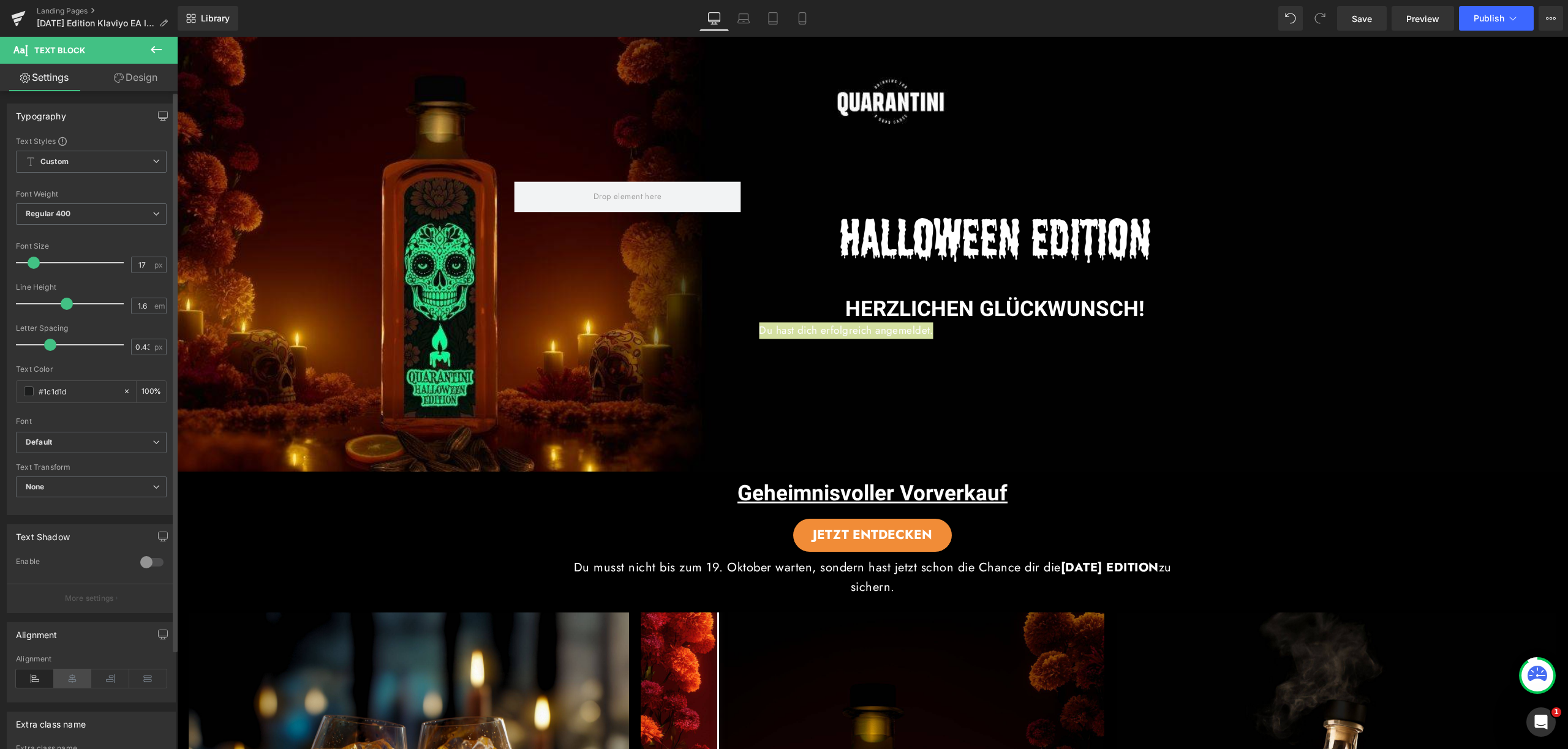
click at [79, 679] on icon at bounding box center [73, 679] width 38 height 19
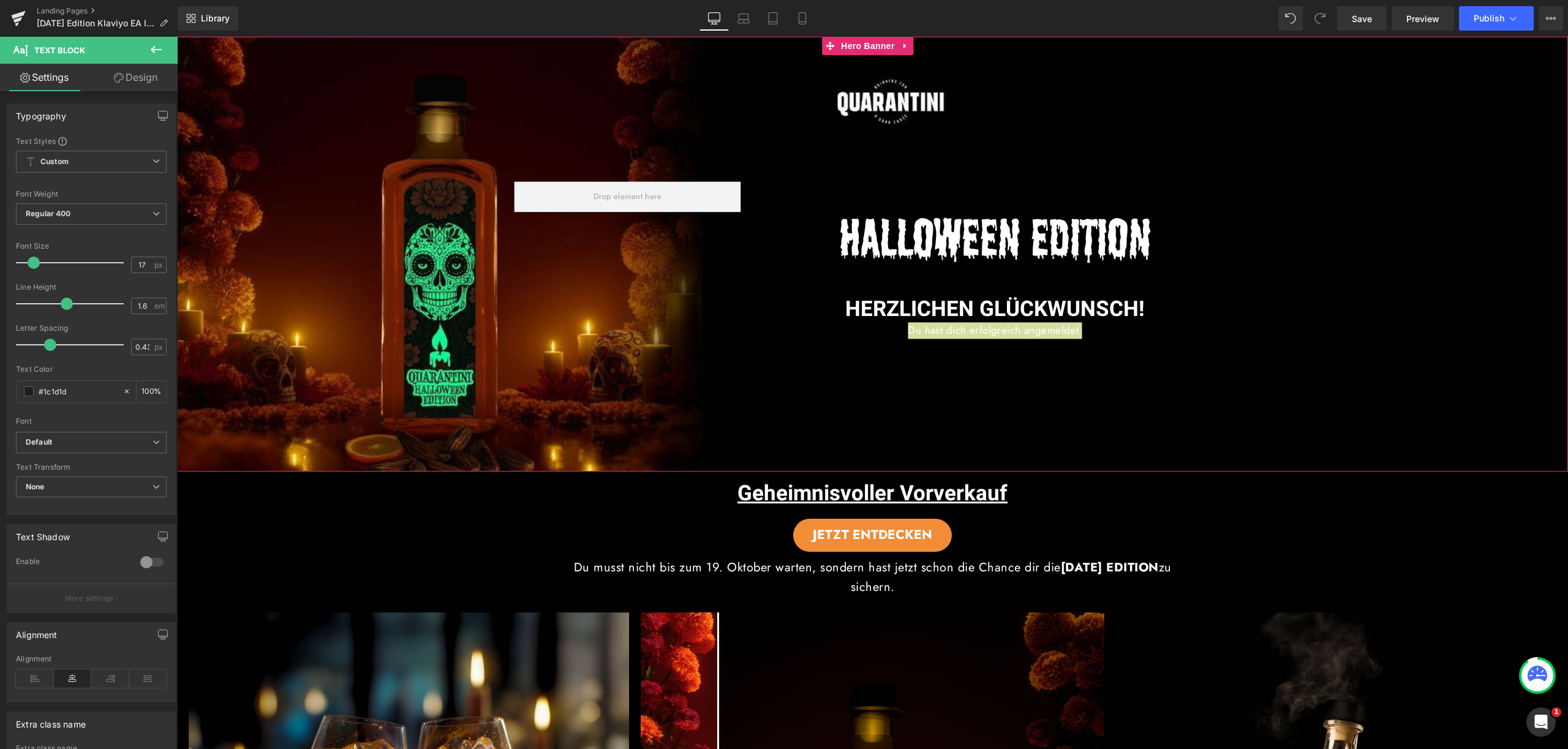
click at [177, 37] on div at bounding box center [177, 37] width 0 height 0
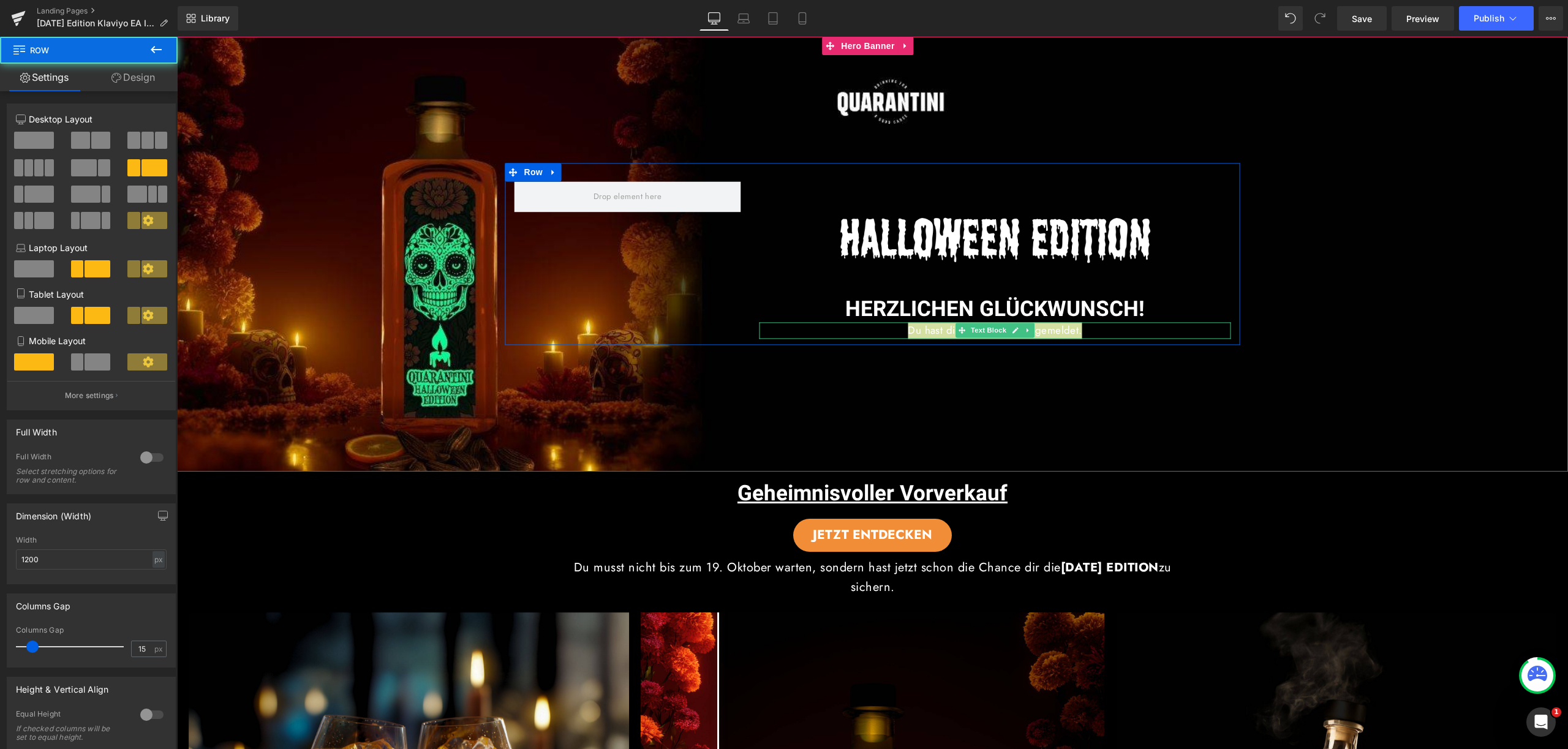
click at [1047, 336] on div at bounding box center [994, 337] width 472 height 3
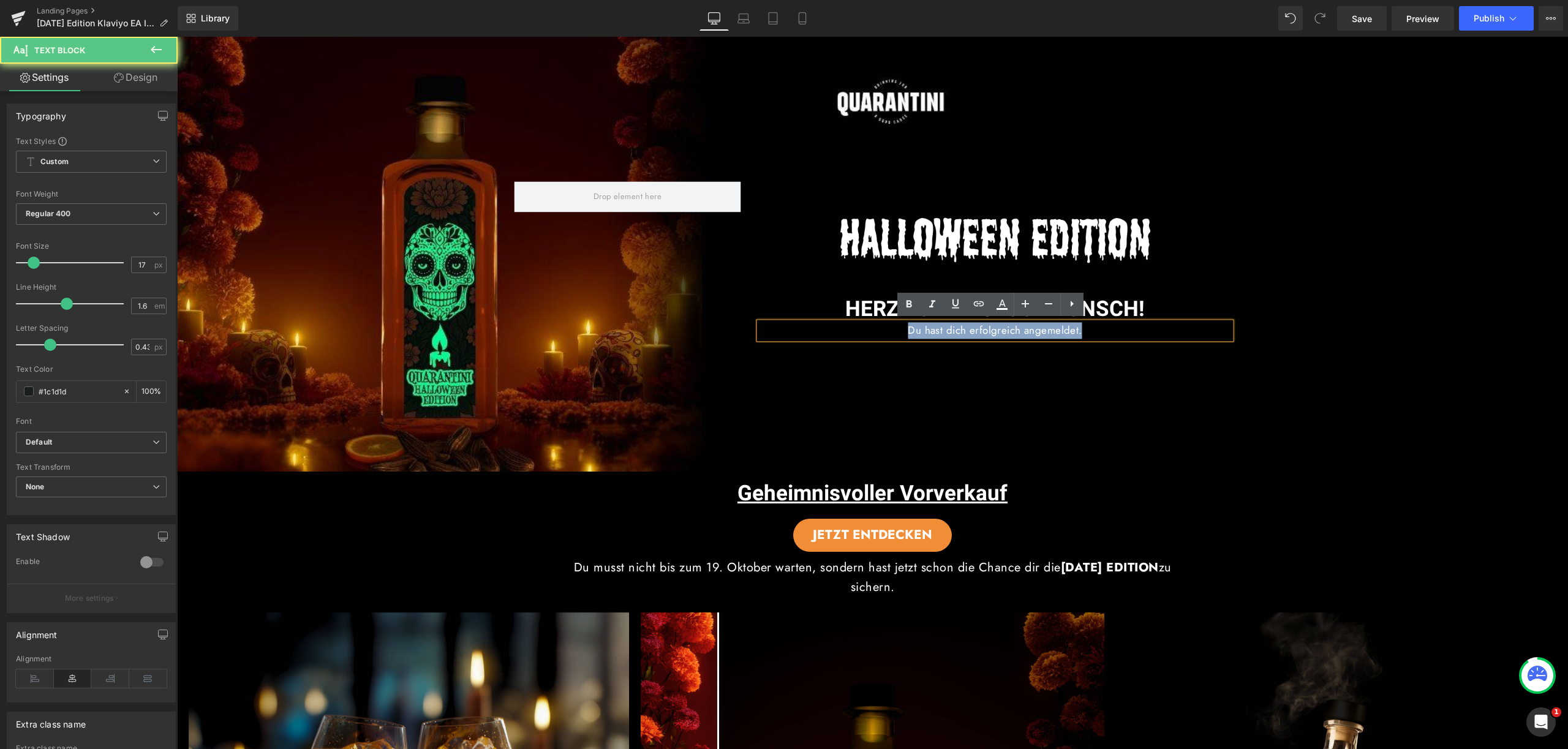
click at [1099, 333] on p "Du hast dich erfolgreich angemeldet." at bounding box center [994, 330] width 472 height 17
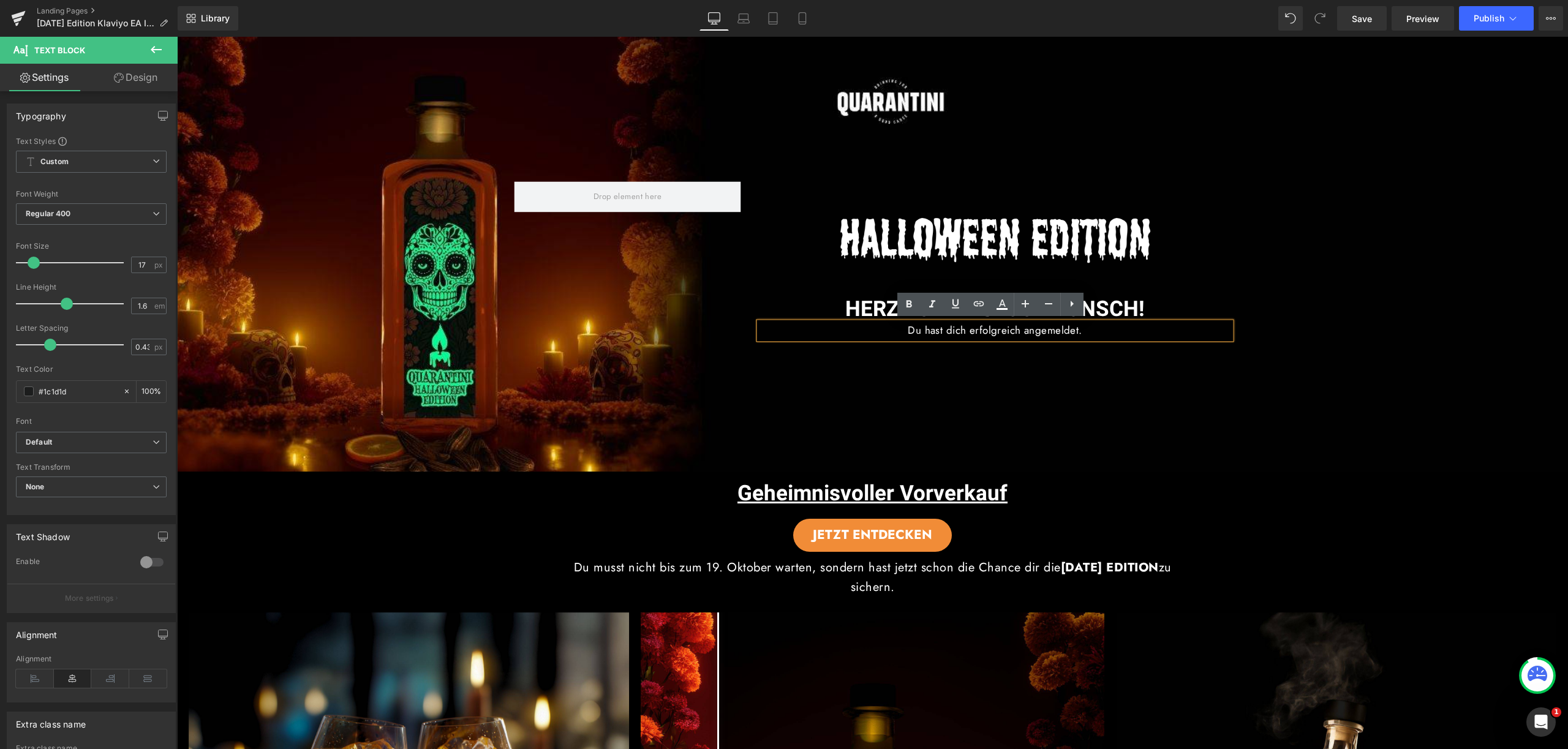
drag, startPoint x: 1127, startPoint y: 326, endPoint x: 861, endPoint y: 320, distance: 266.1
click at [861, 322] on div "Du hast dich erfolgreich angemeldet." at bounding box center [994, 330] width 472 height 17
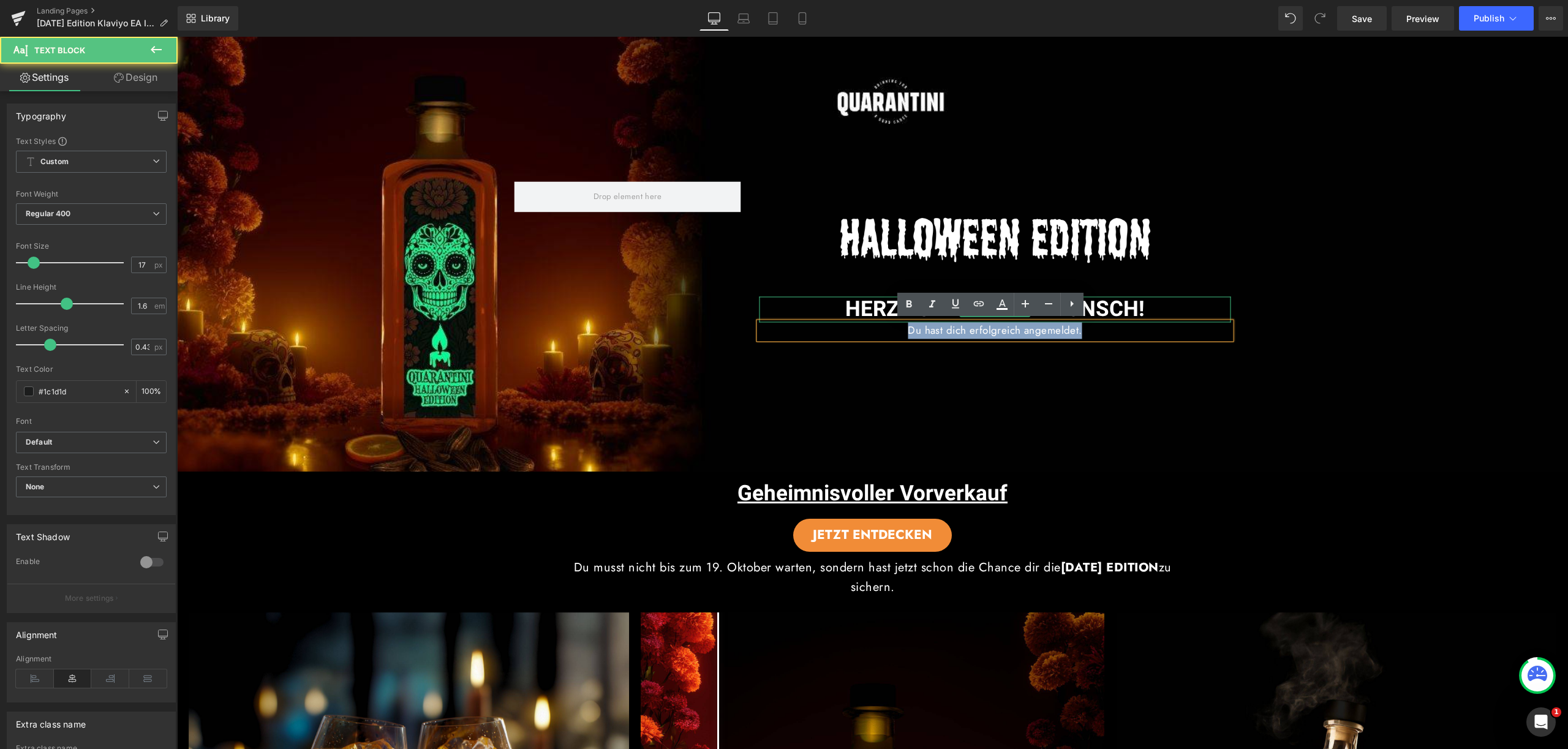
drag, startPoint x: 1115, startPoint y: 330, endPoint x: 904, endPoint y: 316, distance: 211.5
click at [904, 316] on div "Image HERZLICHEN GLÜCKWUNSCH! Heading Du hast dich erfolgreich angemeldet. Text…" at bounding box center [994, 260] width 490 height 157
drag, startPoint x: 904, startPoint y: 316, endPoint x: 927, endPoint y: 332, distance: 28.0
click at [903, 317] on div "HERZLICHEN GLÜCKWUNSCH! Heading" at bounding box center [994, 310] width 472 height 26
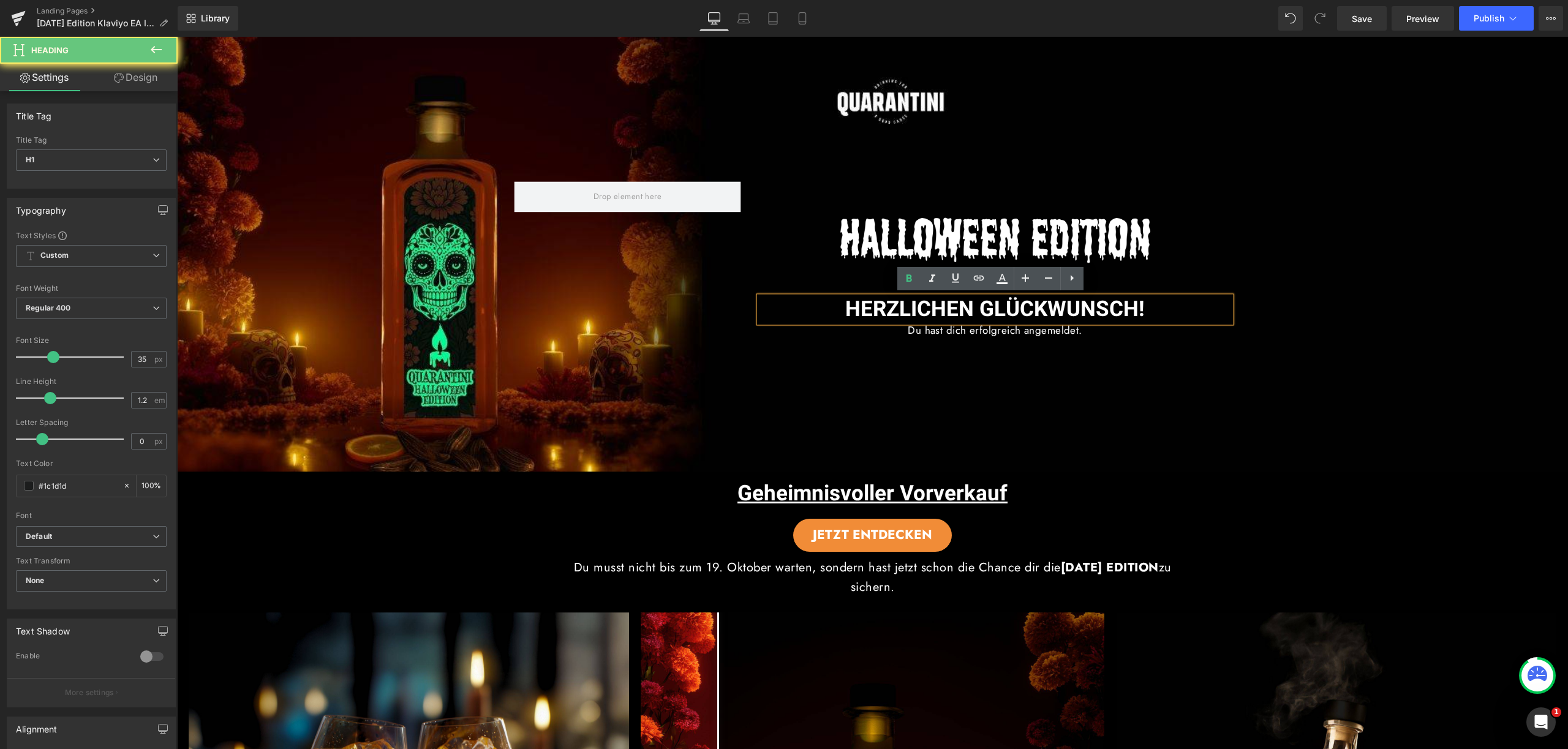
click at [908, 331] on span "Du hast dich erfolgreich angemeldet." at bounding box center [994, 330] width 174 height 15
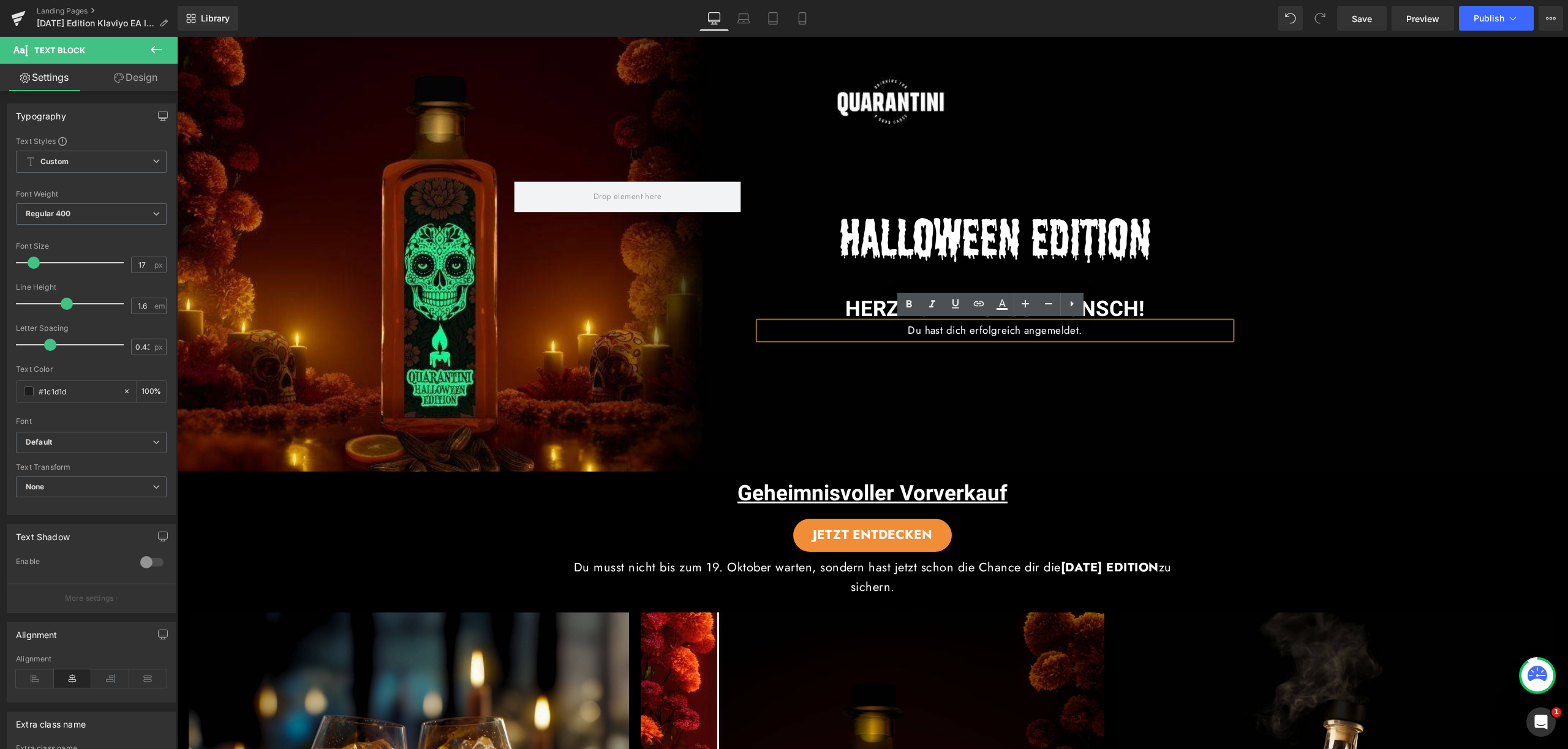
drag, startPoint x: 932, startPoint y: 328, endPoint x: 1100, endPoint y: 340, distance: 168.4
click at [1106, 343] on div "Image Image HERZLICHEN GLÜCKWUNSCH! Heading Du hast dich erfolgreich angemeldet…" at bounding box center [871, 255] width 1390 height 435
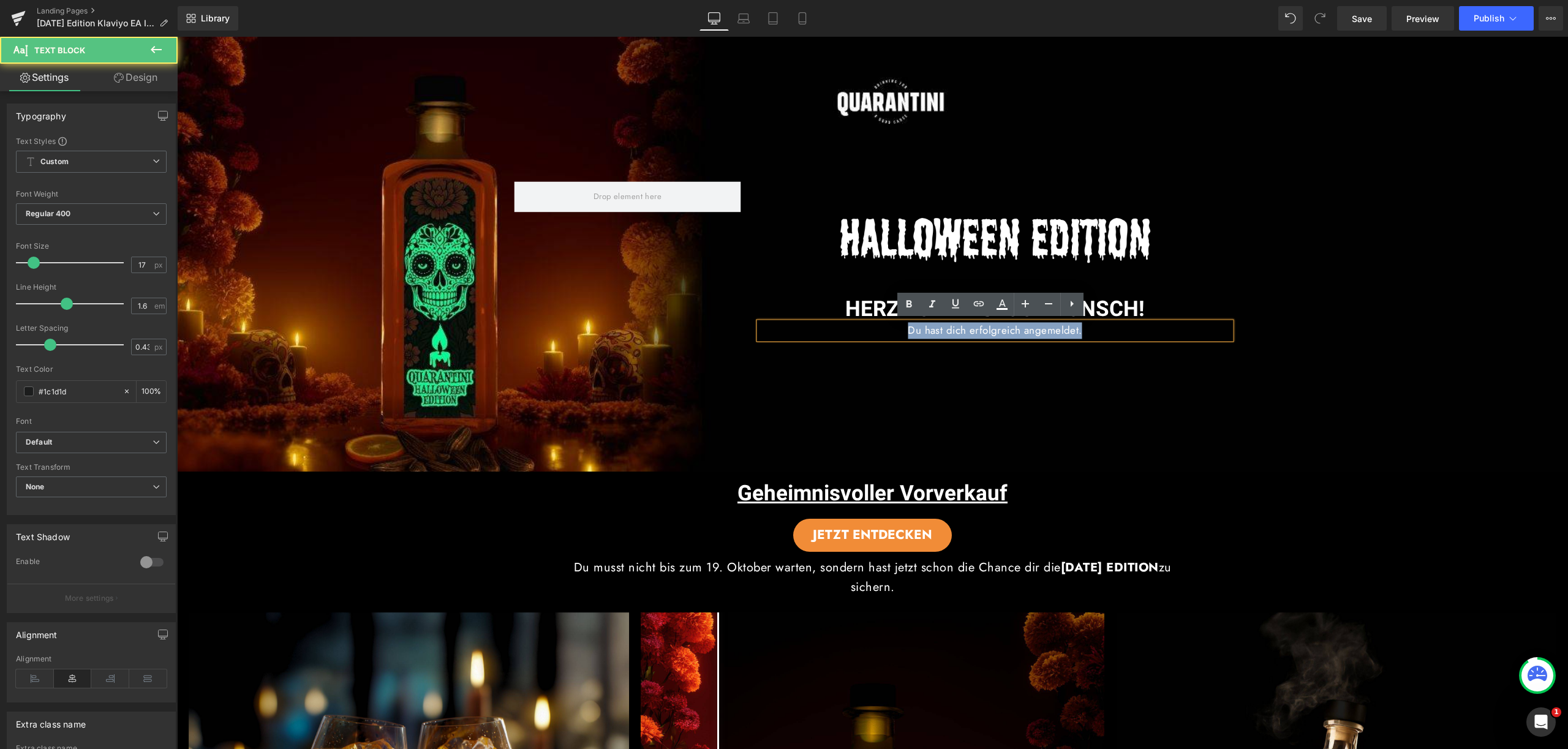
drag, startPoint x: 1091, startPoint y: 331, endPoint x: 897, endPoint y: 324, distance: 194.1
click at [897, 324] on p "Du hast dich erfolgreich angemeldet." at bounding box center [994, 330] width 472 height 17
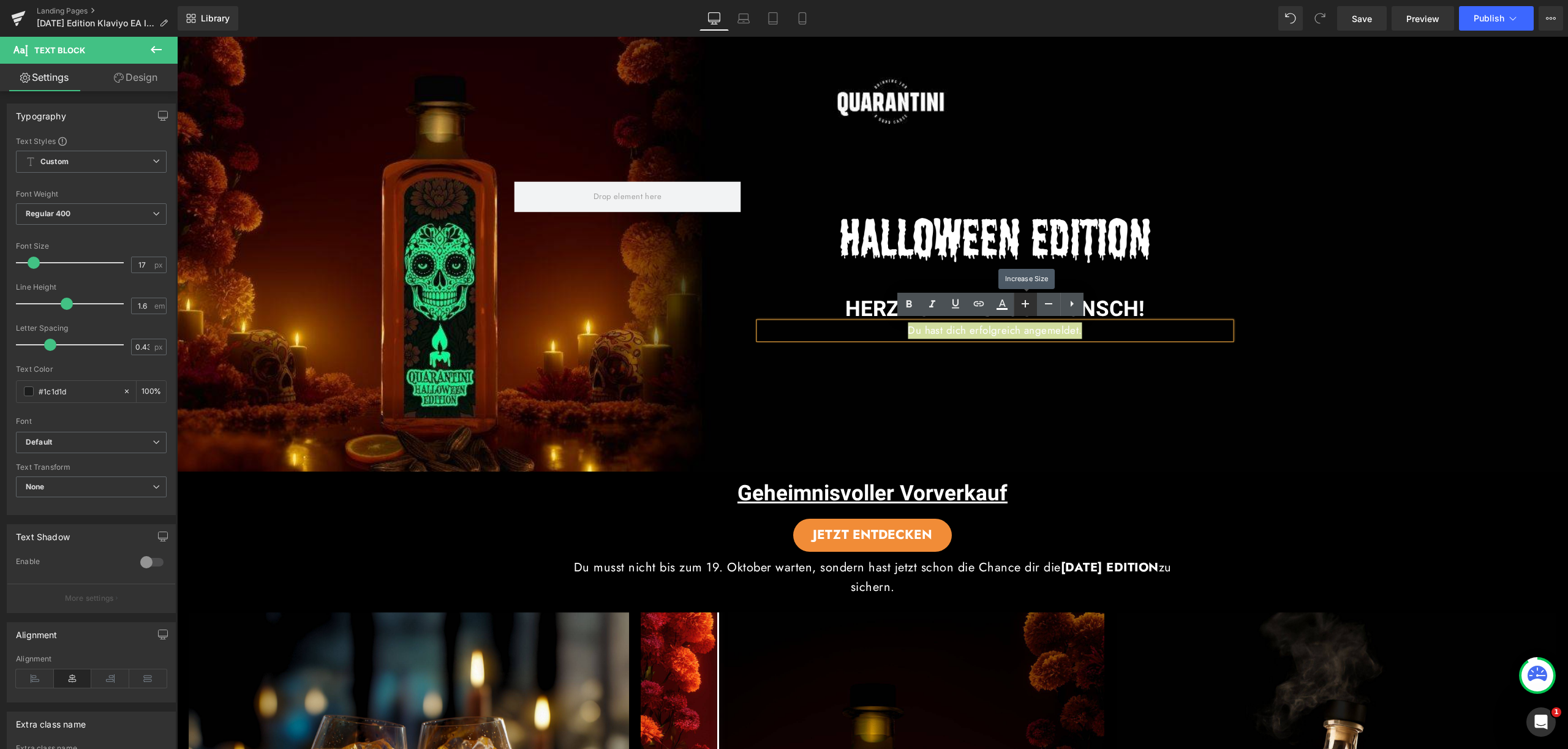
click at [1024, 308] on icon at bounding box center [1025, 304] width 15 height 15
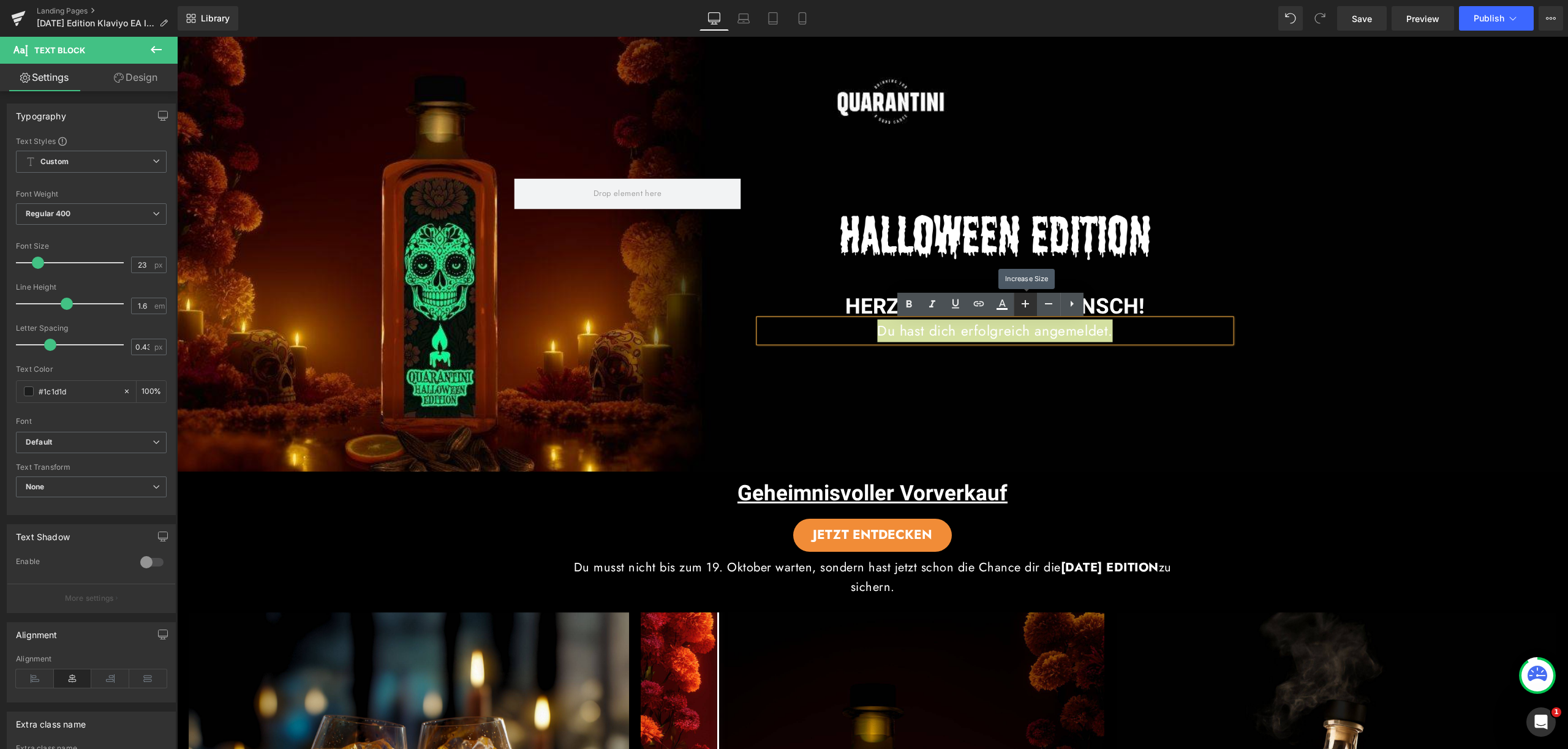
click at [1024, 308] on icon at bounding box center [1025, 304] width 15 height 15
type input "25"
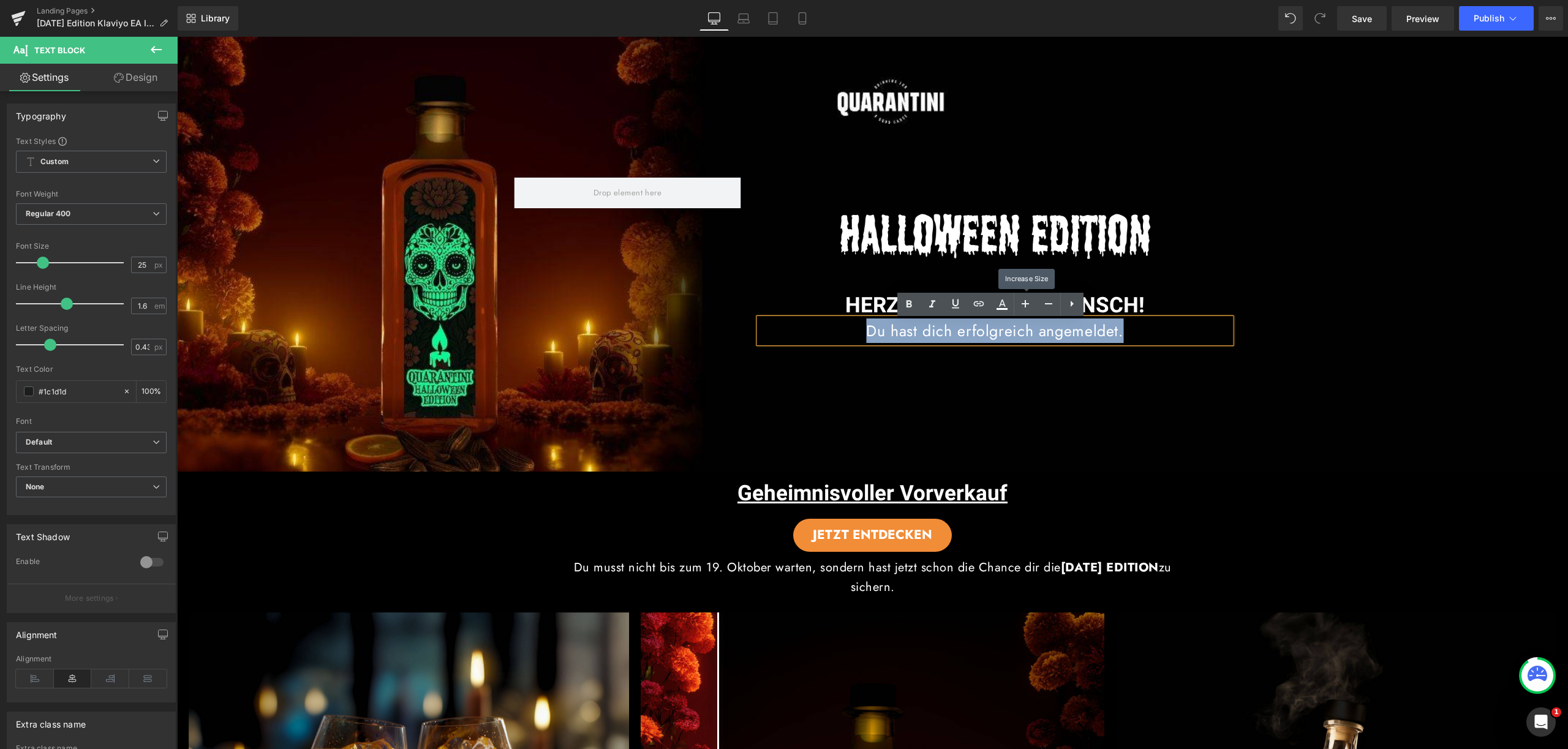
click at [1071, 417] on div "Image Image HERZLICHEN GLÜCKWUNSCH! Heading Du hast dich erfolgreich angemeldet…" at bounding box center [871, 255] width 1390 height 435
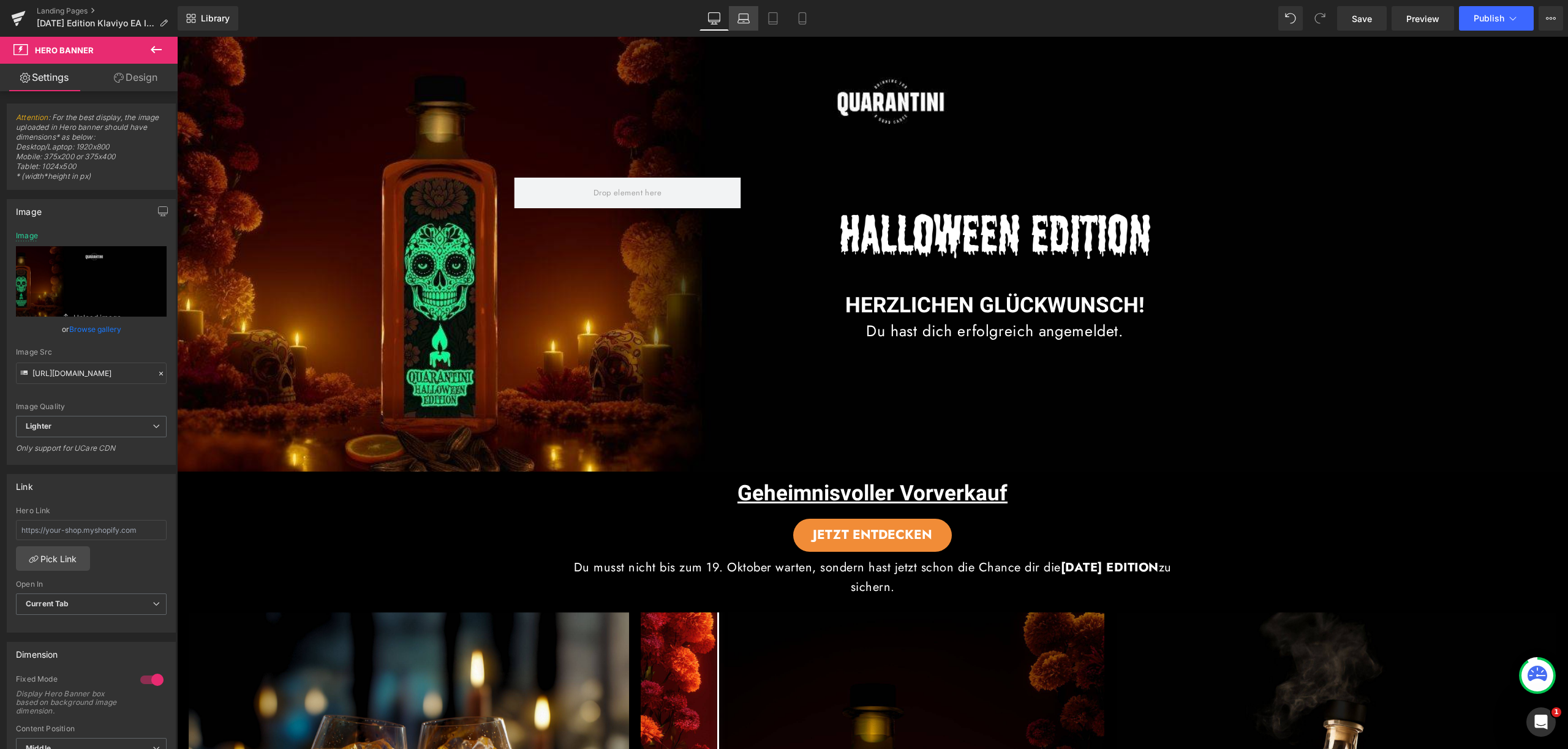
click at [739, 23] on icon at bounding box center [743, 18] width 12 height 12
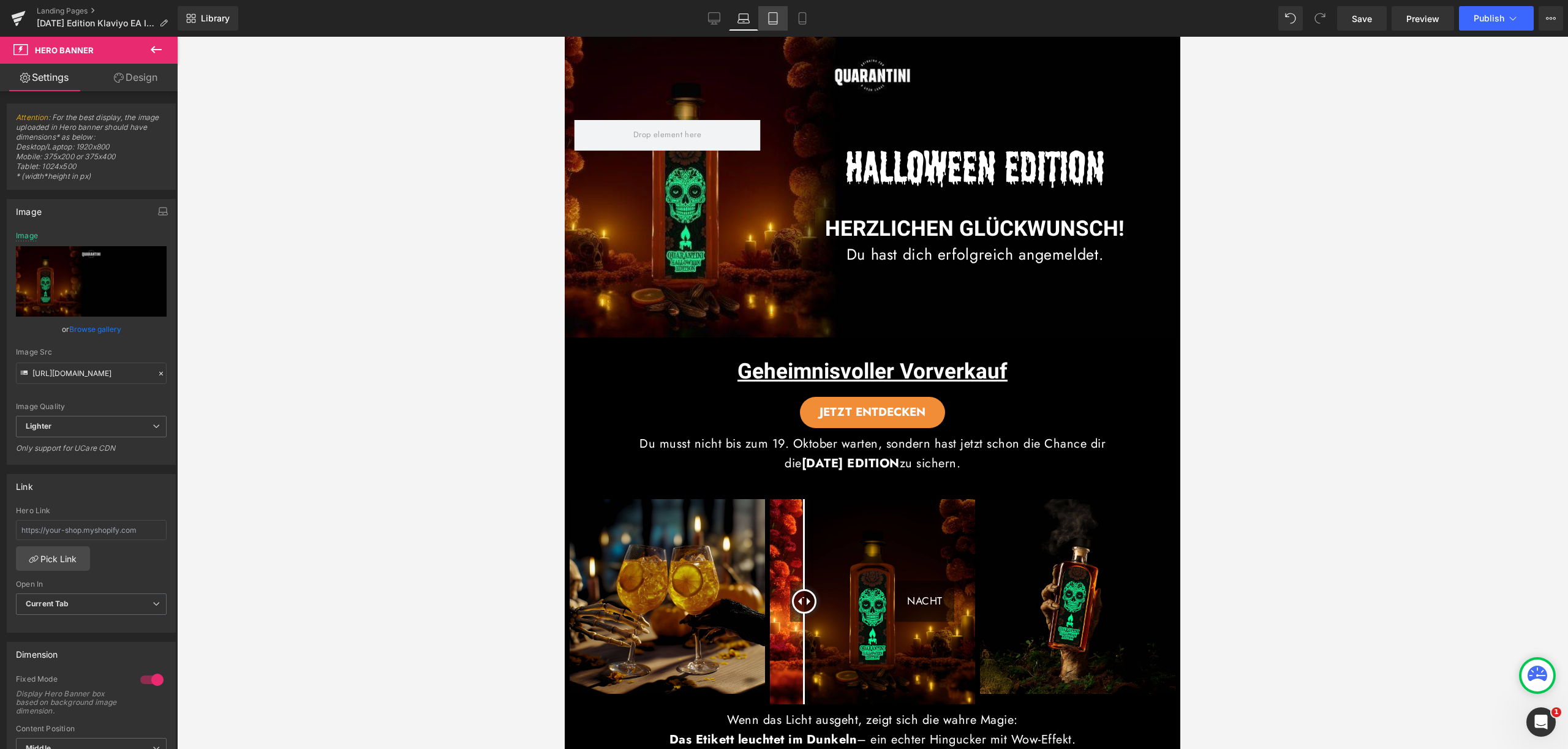
click at [770, 22] on icon at bounding box center [772, 18] width 12 height 12
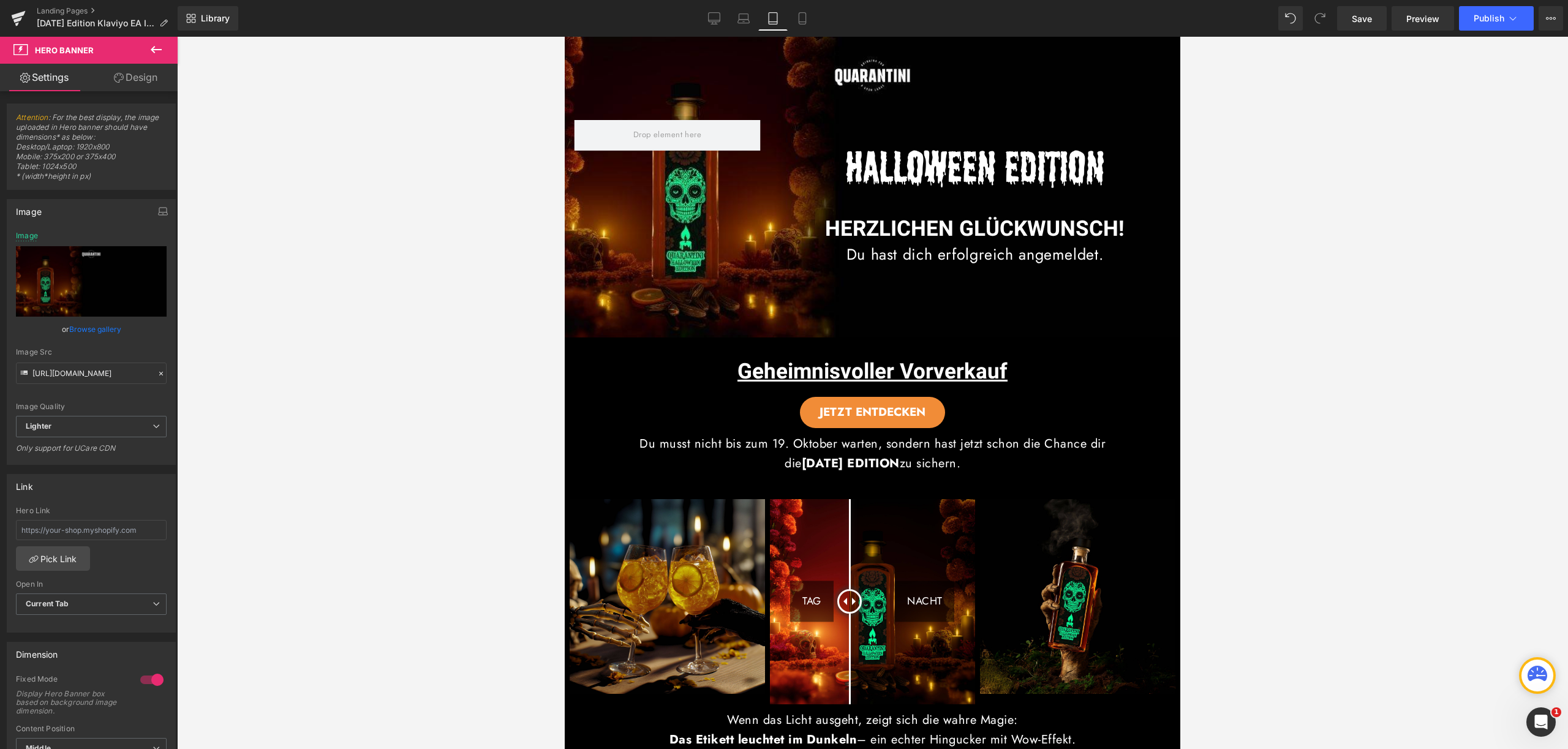
type input "[URL][DOMAIN_NAME]"
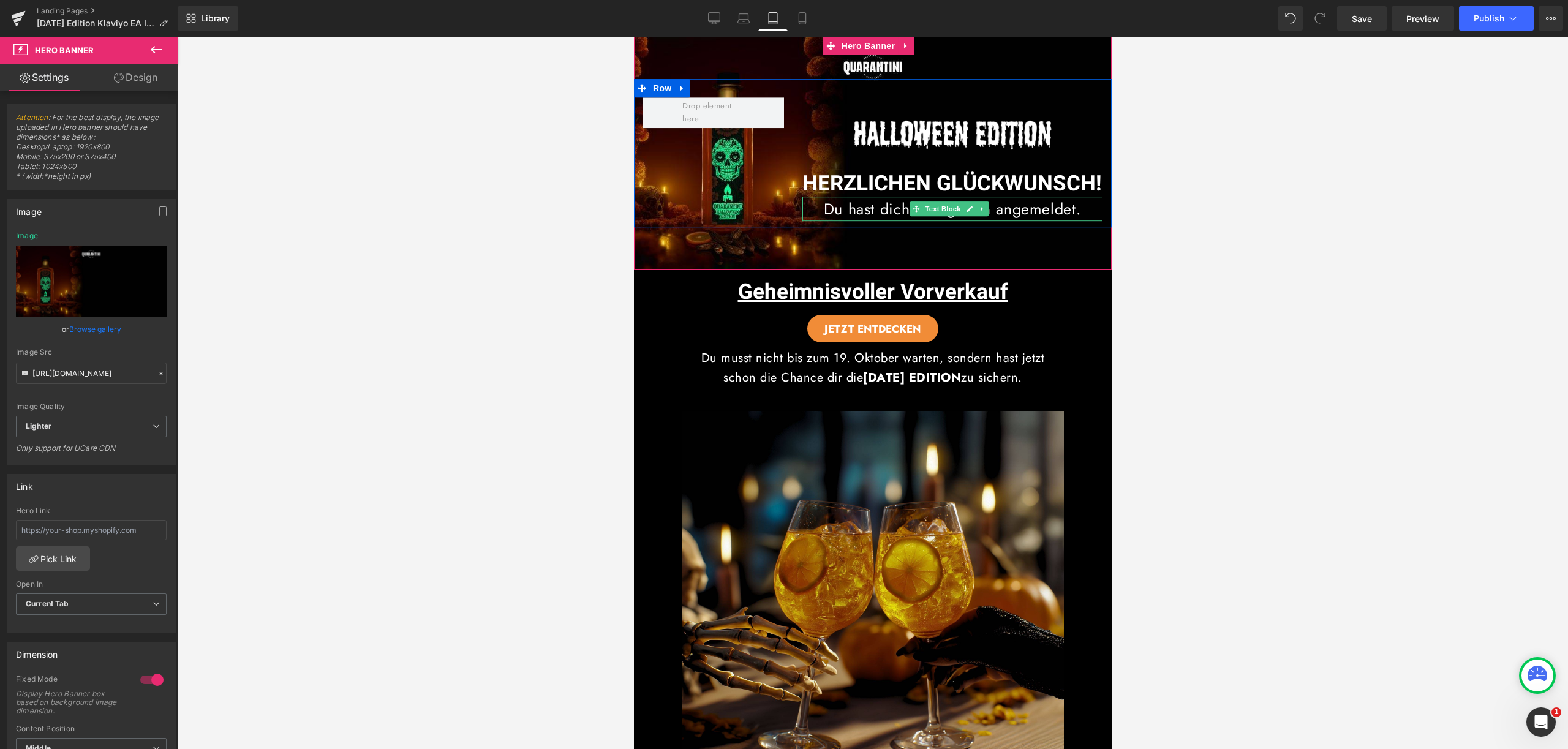
click at [885, 218] on span "Du hast dich erfolgreich angemeldet." at bounding box center [951, 209] width 258 height 22
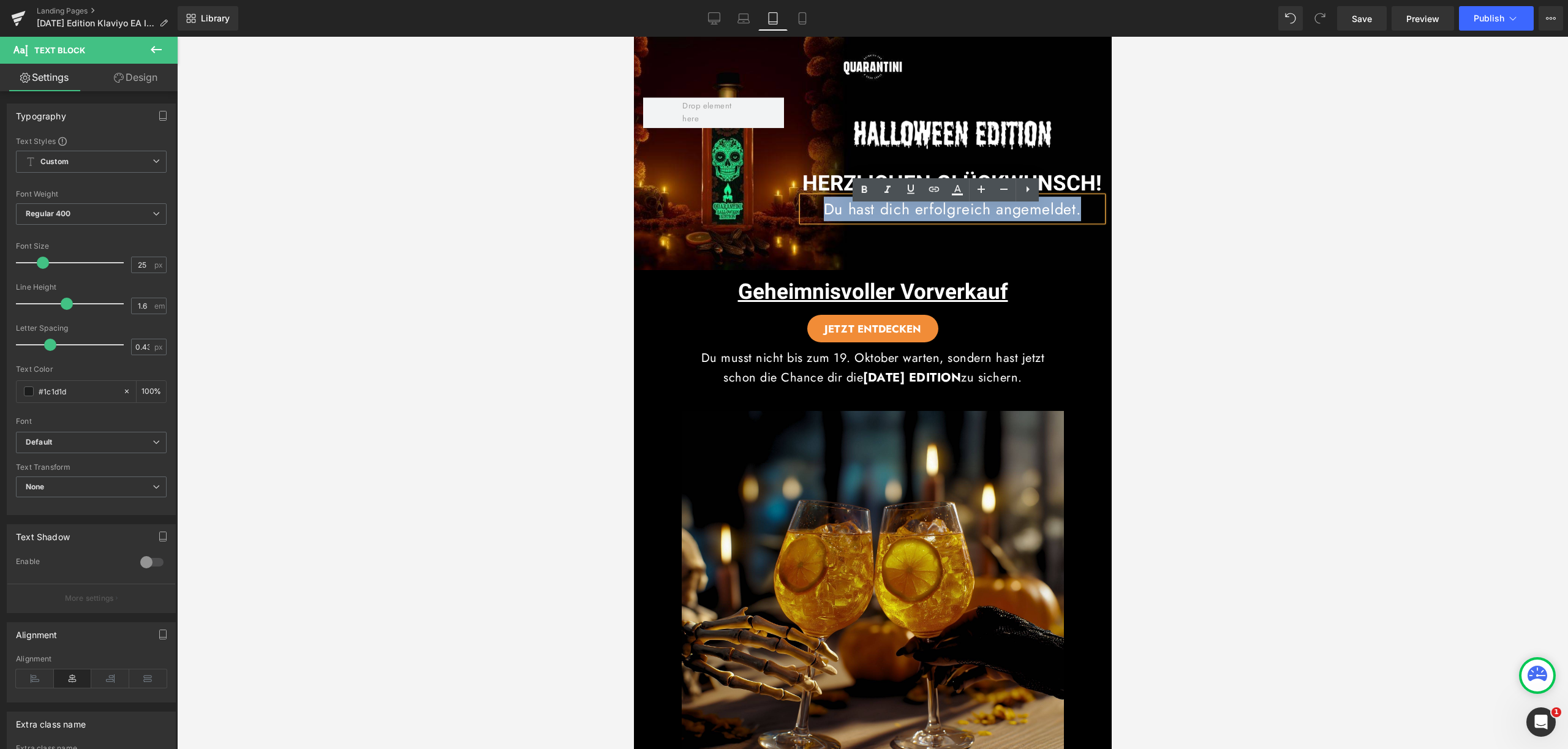
drag, startPoint x: 817, startPoint y: 217, endPoint x: 1083, endPoint y: 216, distance: 266.0
click at [1083, 216] on p "Du hast dich erfolgreich angemeldet." at bounding box center [951, 208] width 300 height 24
click at [1002, 181] on link at bounding box center [1003, 190] width 23 height 23
click at [801, 19] on icon at bounding box center [802, 18] width 12 height 12
type input "25"
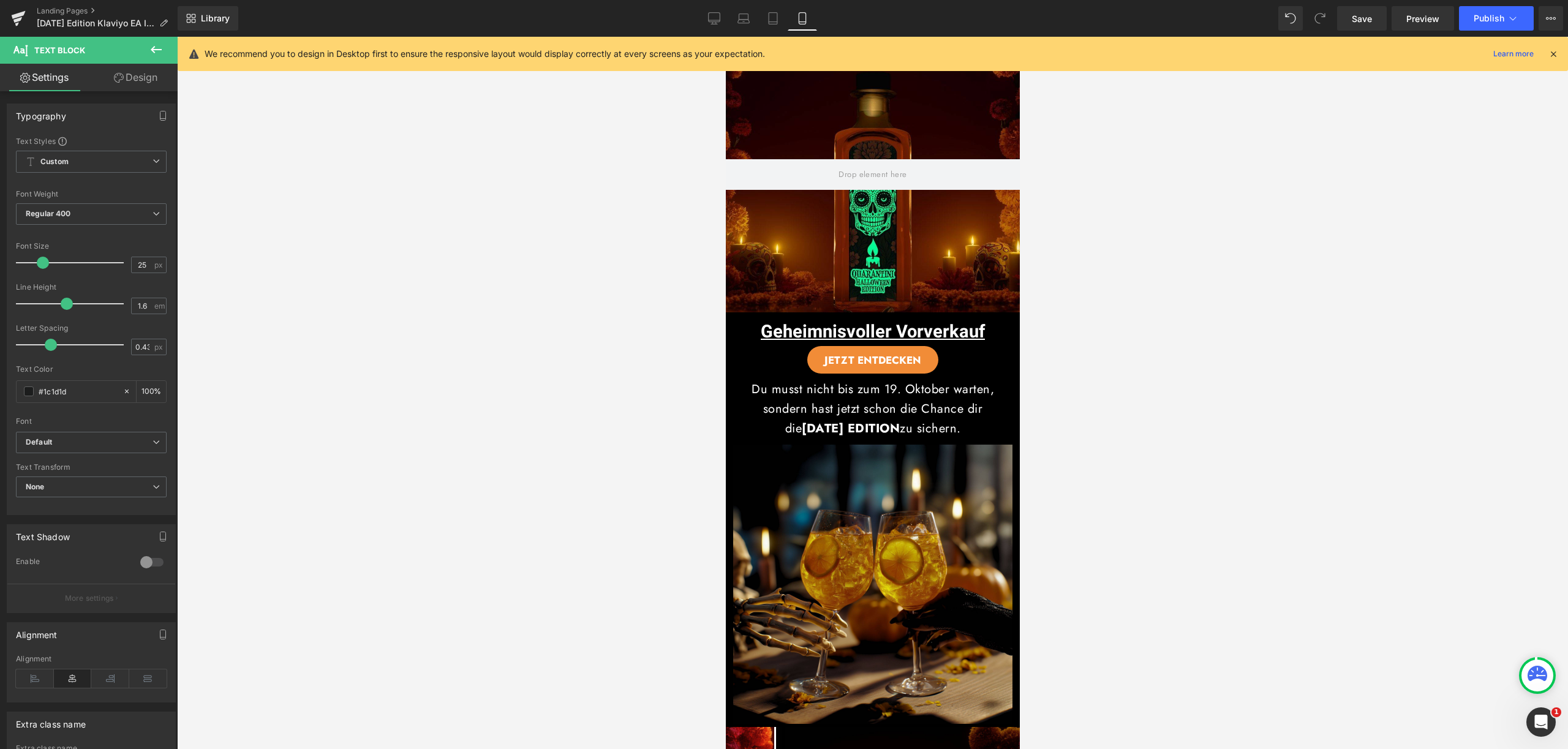
click at [1549, 55] on icon at bounding box center [1553, 54] width 11 height 11
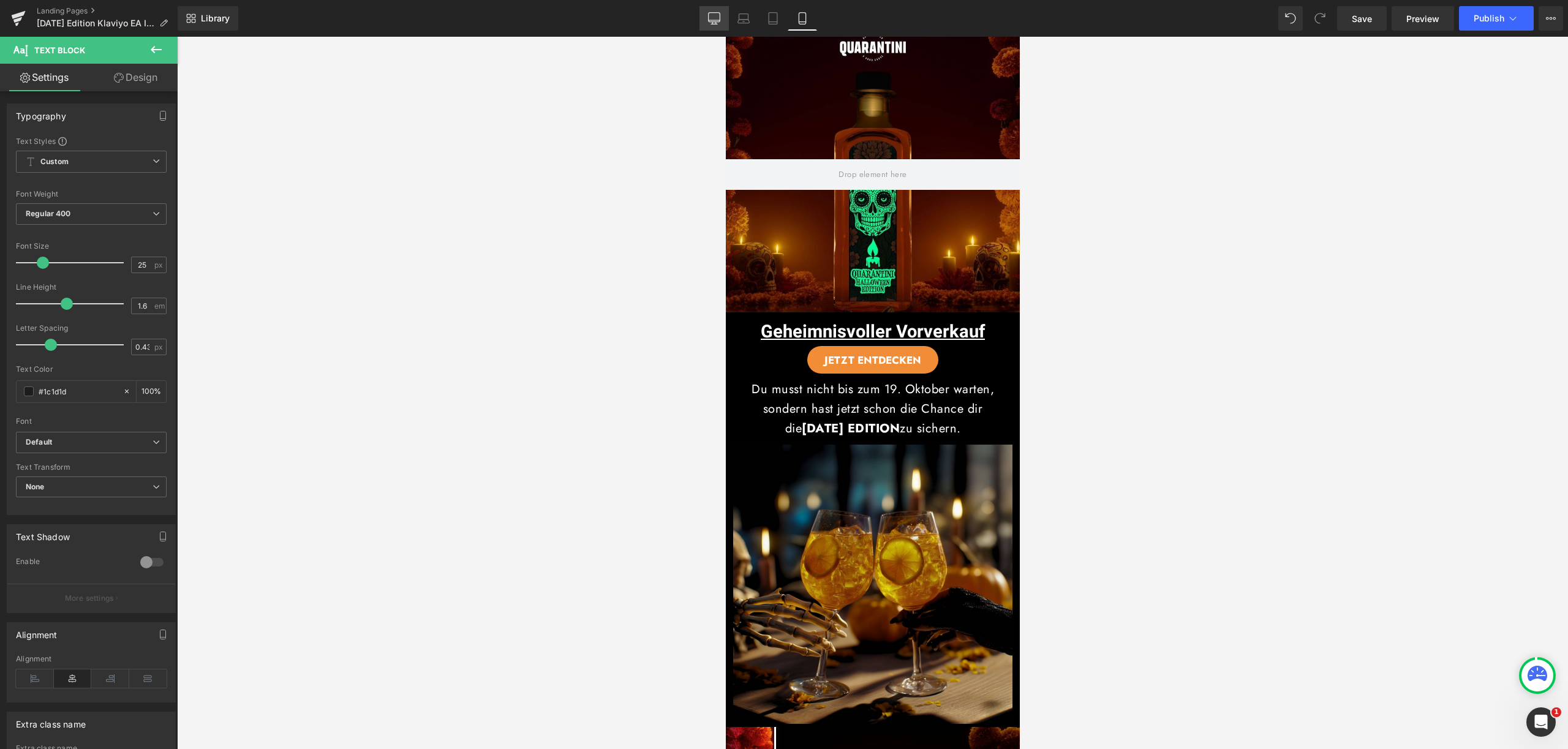
click at [713, 19] on icon at bounding box center [713, 18] width 12 height 12
type input "100"
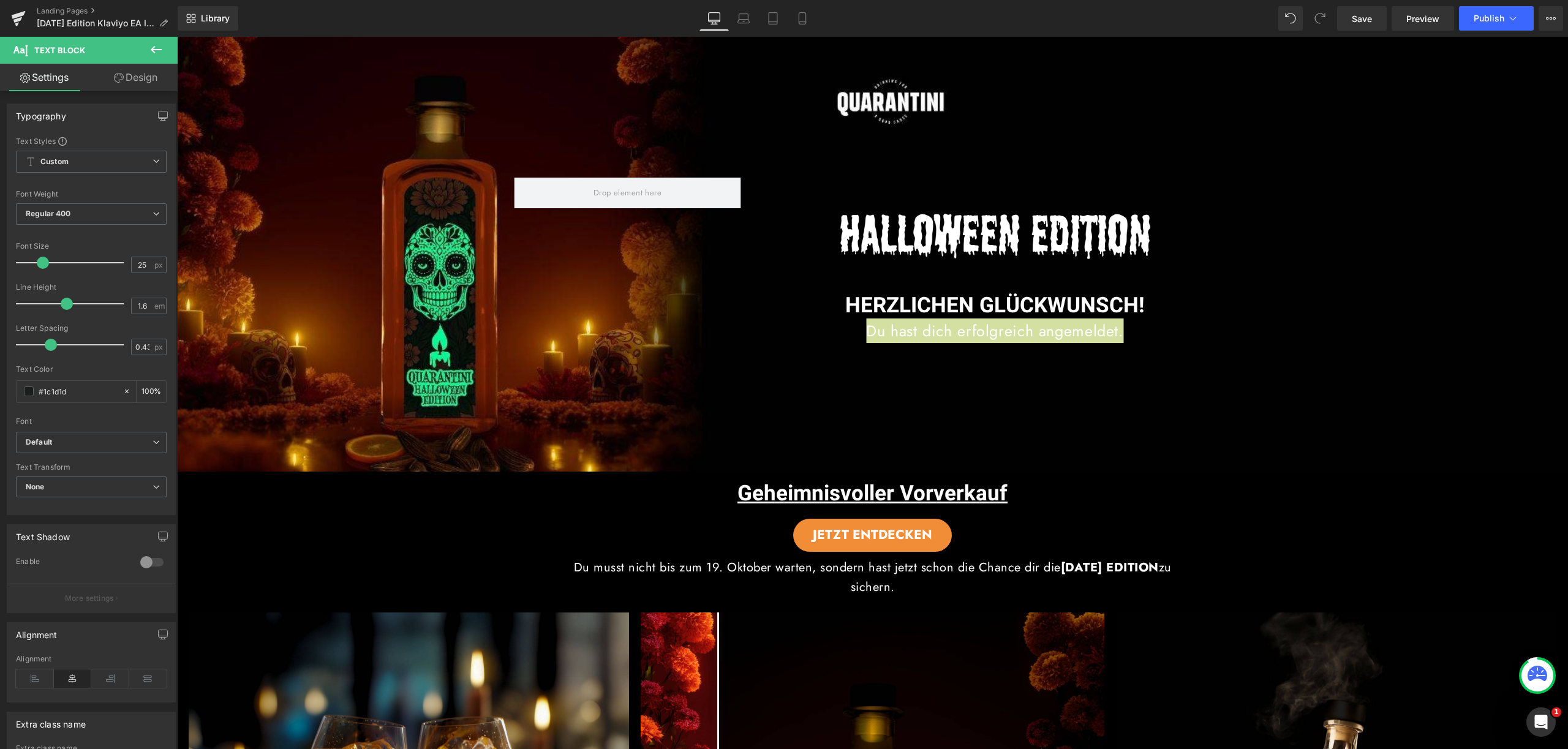
scroll to position [41, 0]
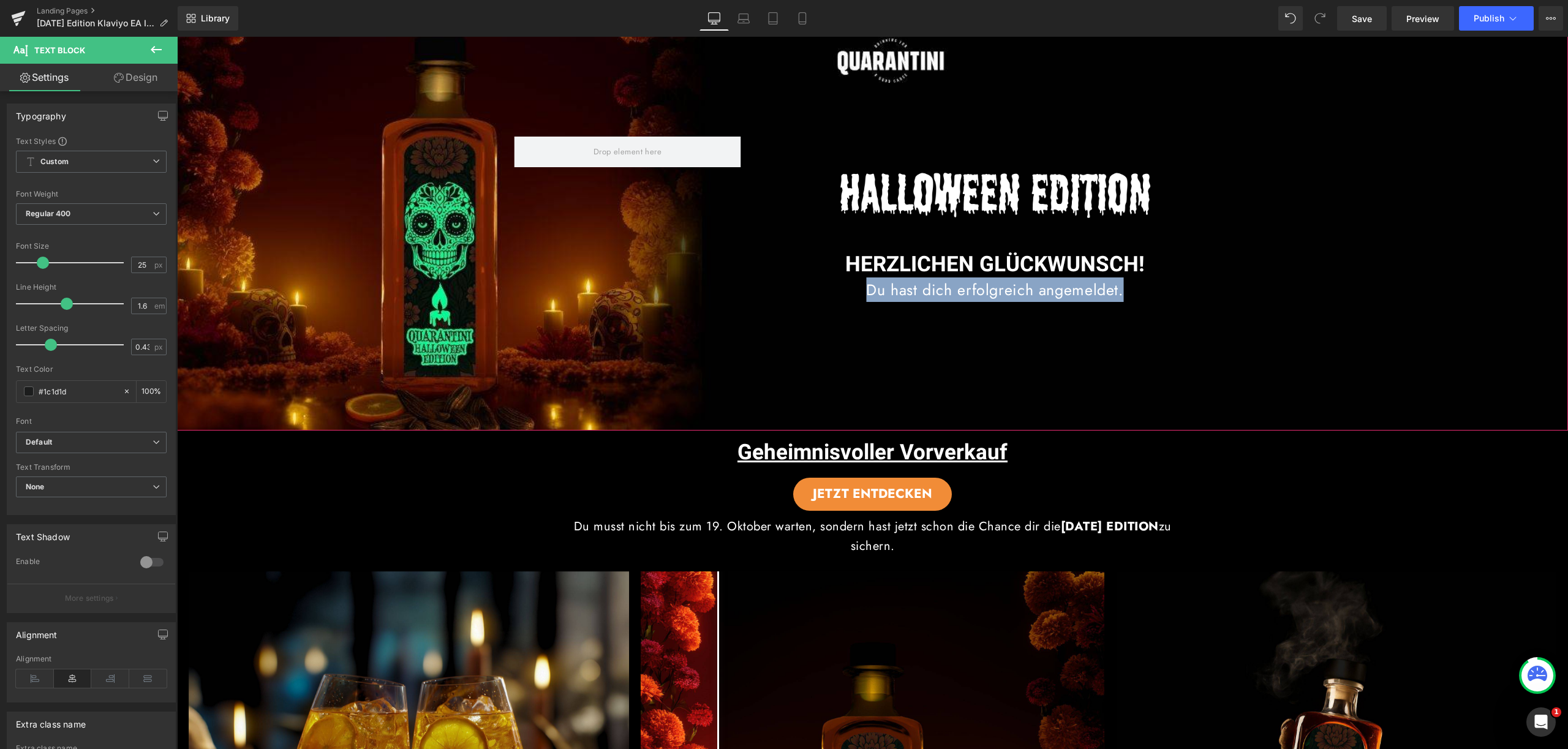
click at [1026, 356] on div "Image Image HERZLICHEN GLÜCKWUNSCH! Heading Du hast dich erfolgreich angemeldet…" at bounding box center [871, 213] width 1390 height 435
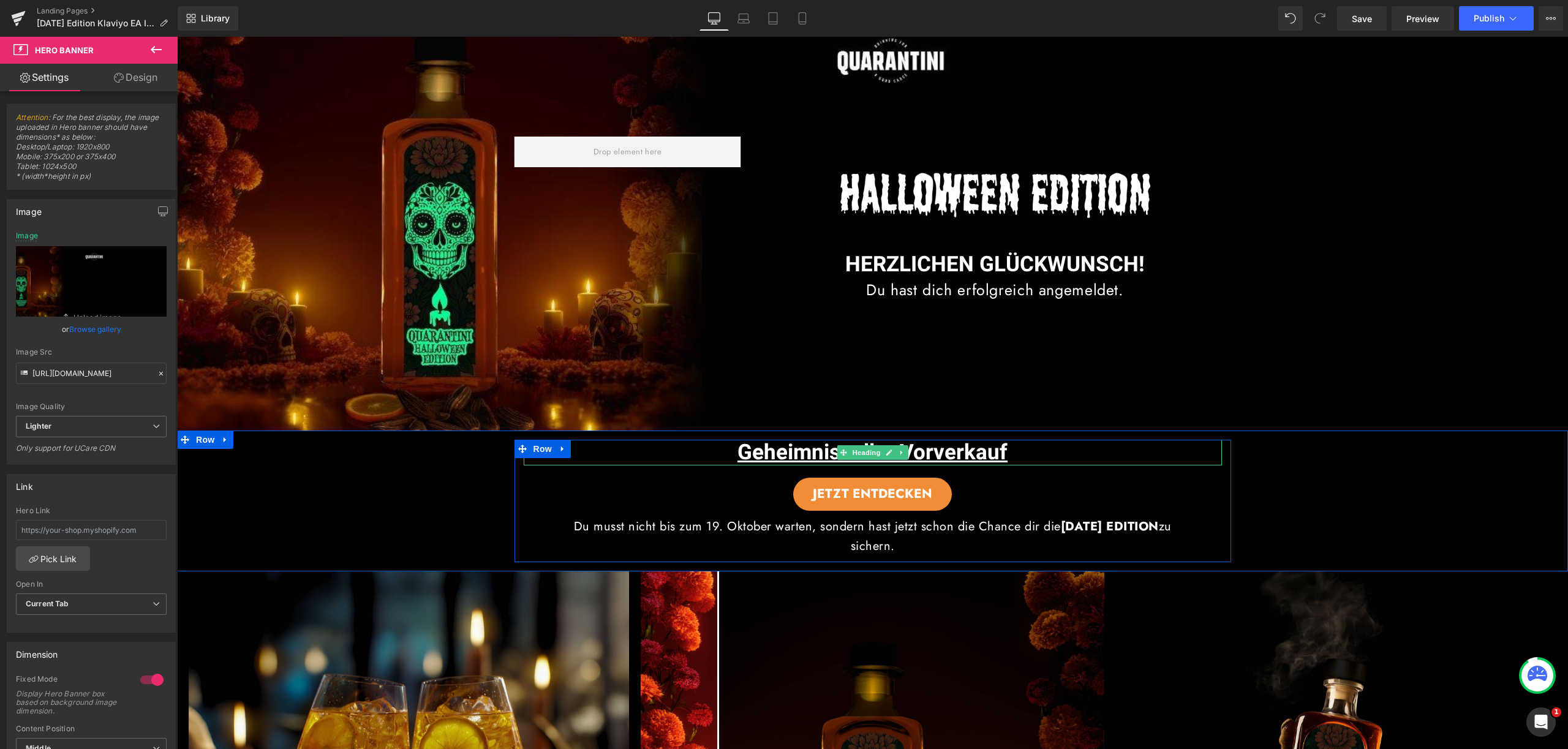
click at [950, 440] on span "Geheimnisvoller Vorverkauf" at bounding box center [872, 452] width 270 height 32
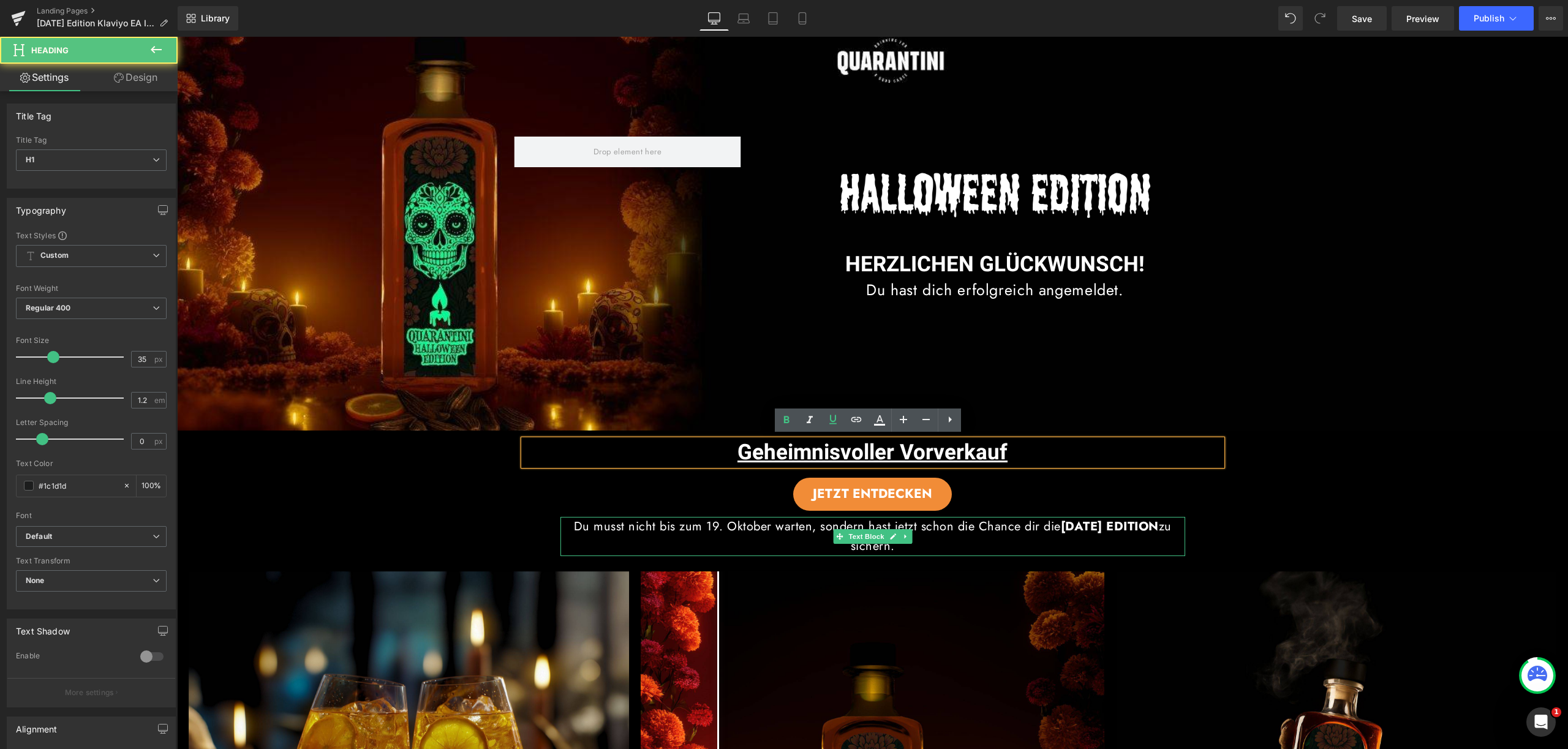
click at [953, 534] on p "Du musst nicht bis zum [DATE] warten, sondern hast jetzt schon die Chance dir d…" at bounding box center [873, 537] width 625 height 39
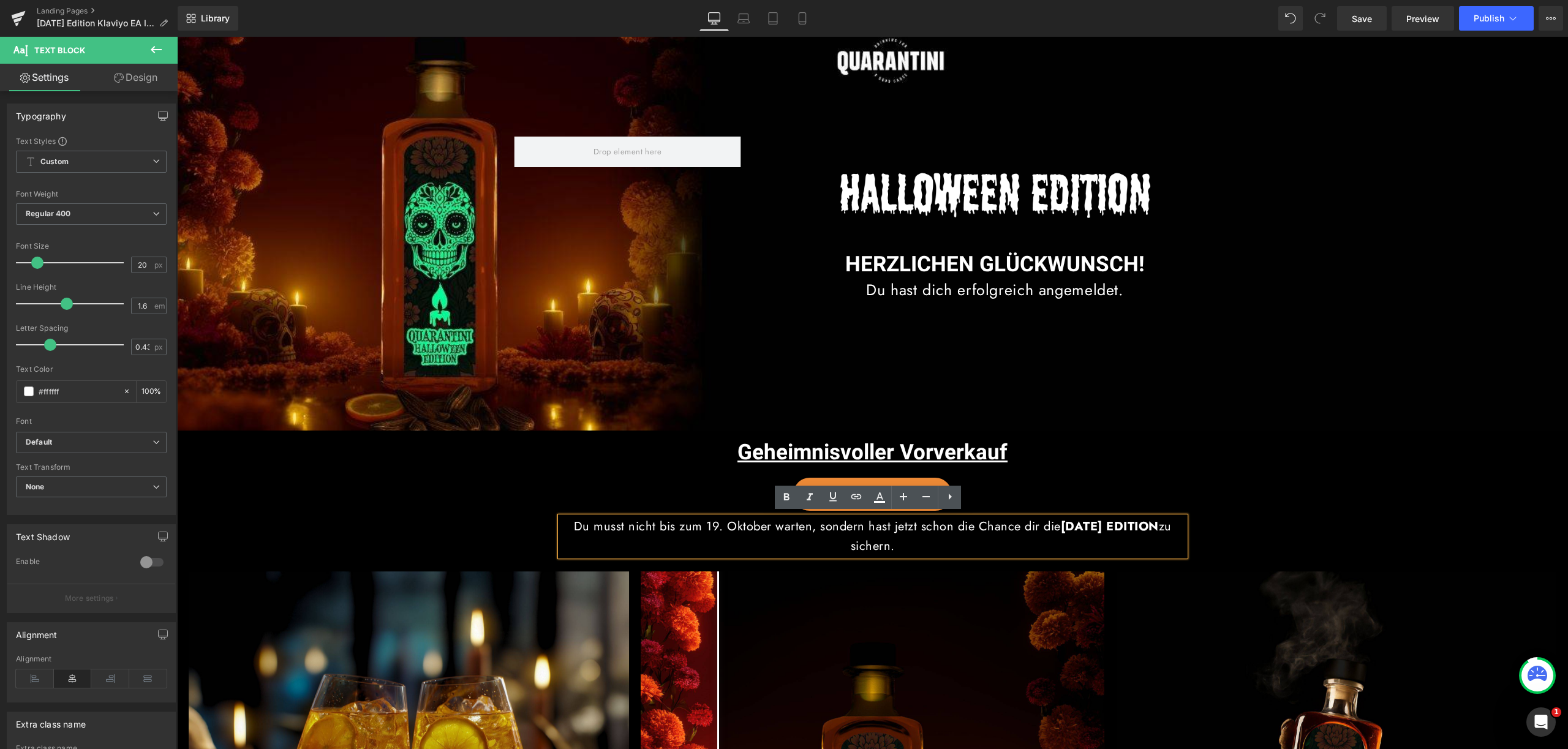
drag, startPoint x: 940, startPoint y: 547, endPoint x: 570, endPoint y: 515, distance: 371.4
click at [570, 517] on p "Du musst nicht bis zum [DATE] warten, sondern hast jetzt schon die Chance dir d…" at bounding box center [873, 537] width 625 height 39
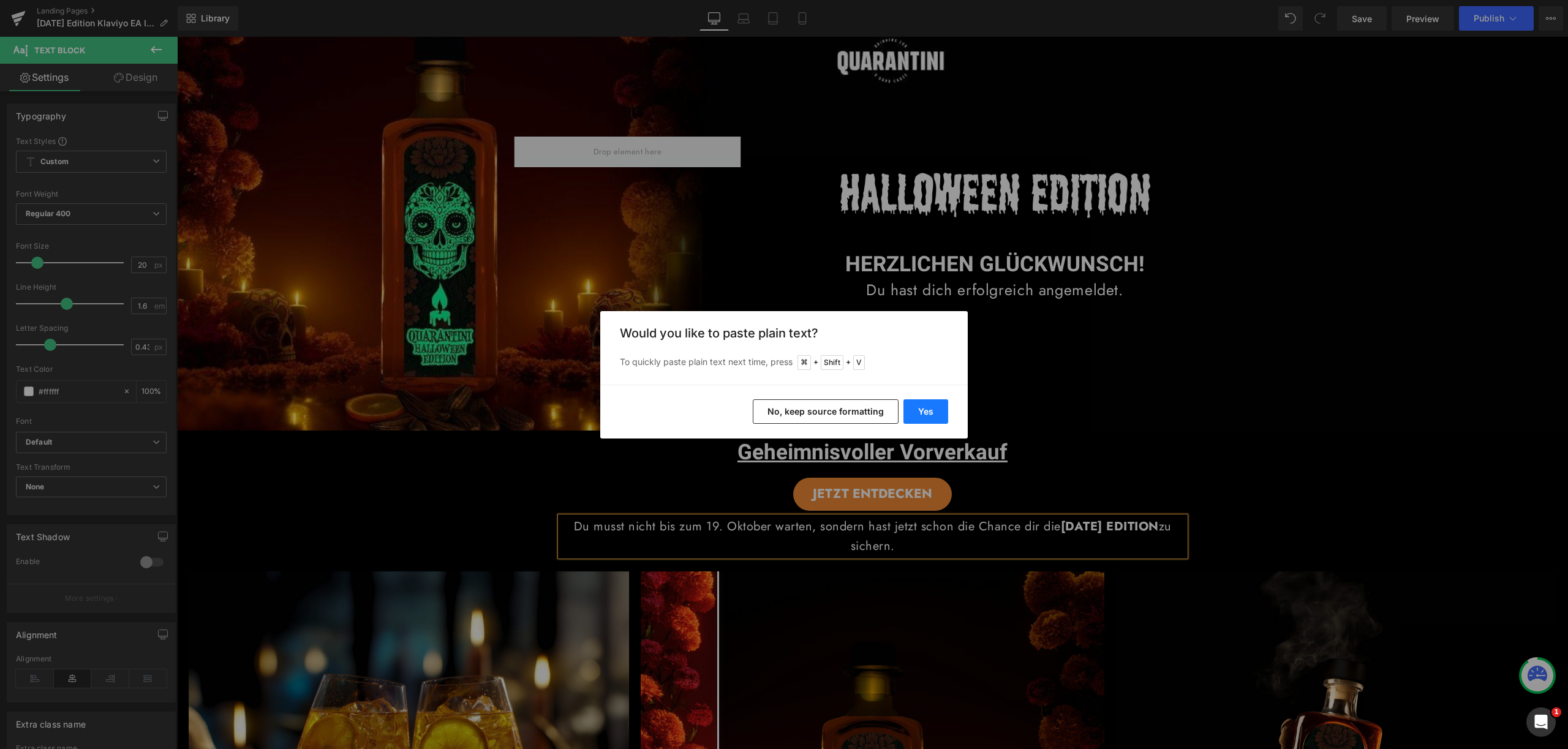
click at [930, 410] on button "Yes" at bounding box center [925, 411] width 45 height 24
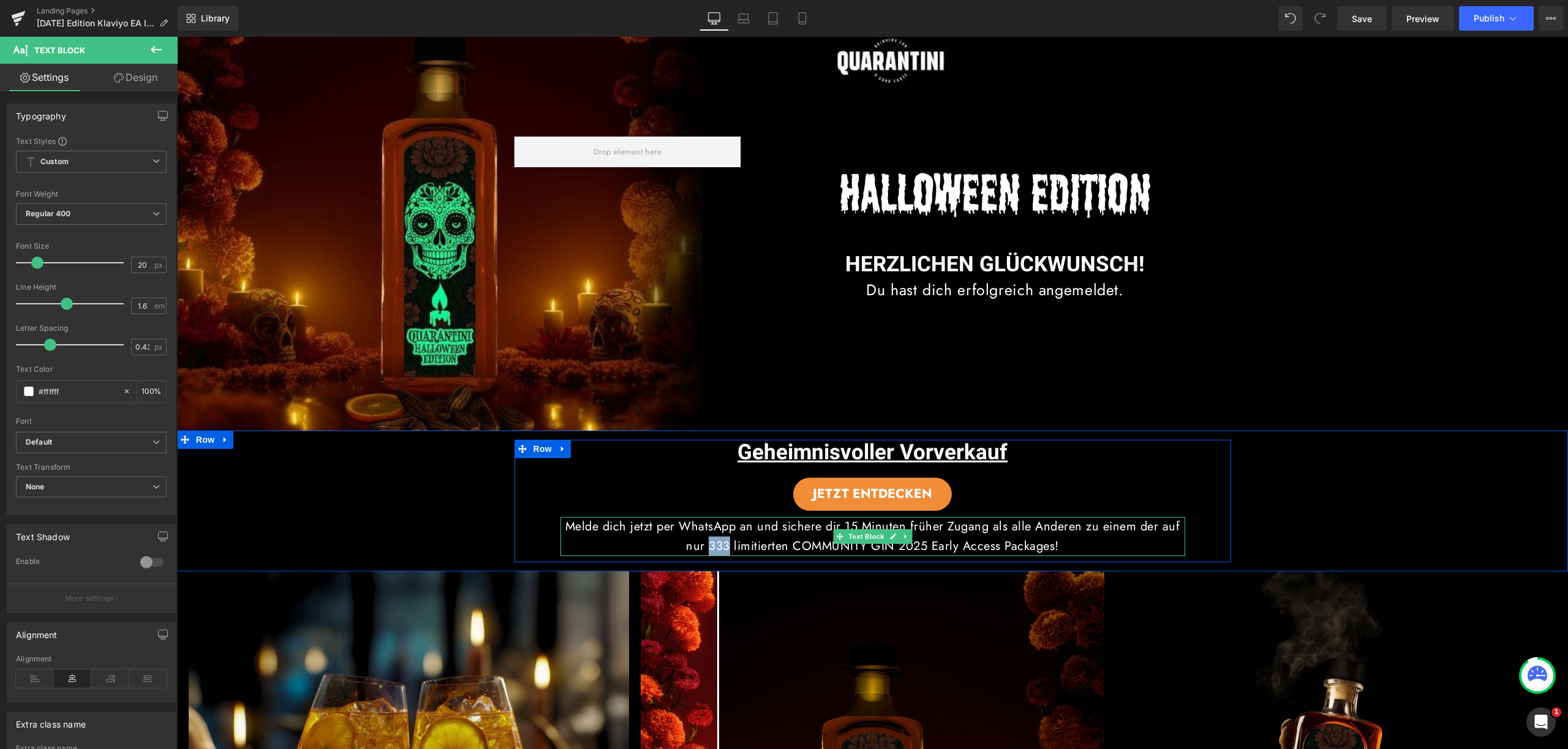
drag, startPoint x: 711, startPoint y: 542, endPoint x: 728, endPoint y: 543, distance: 17.0
click at [728, 543] on p "Melde dich jetzt per WhatsApp an und sichere dir 15 Minuten früher Zugang als a…" at bounding box center [873, 537] width 625 height 39
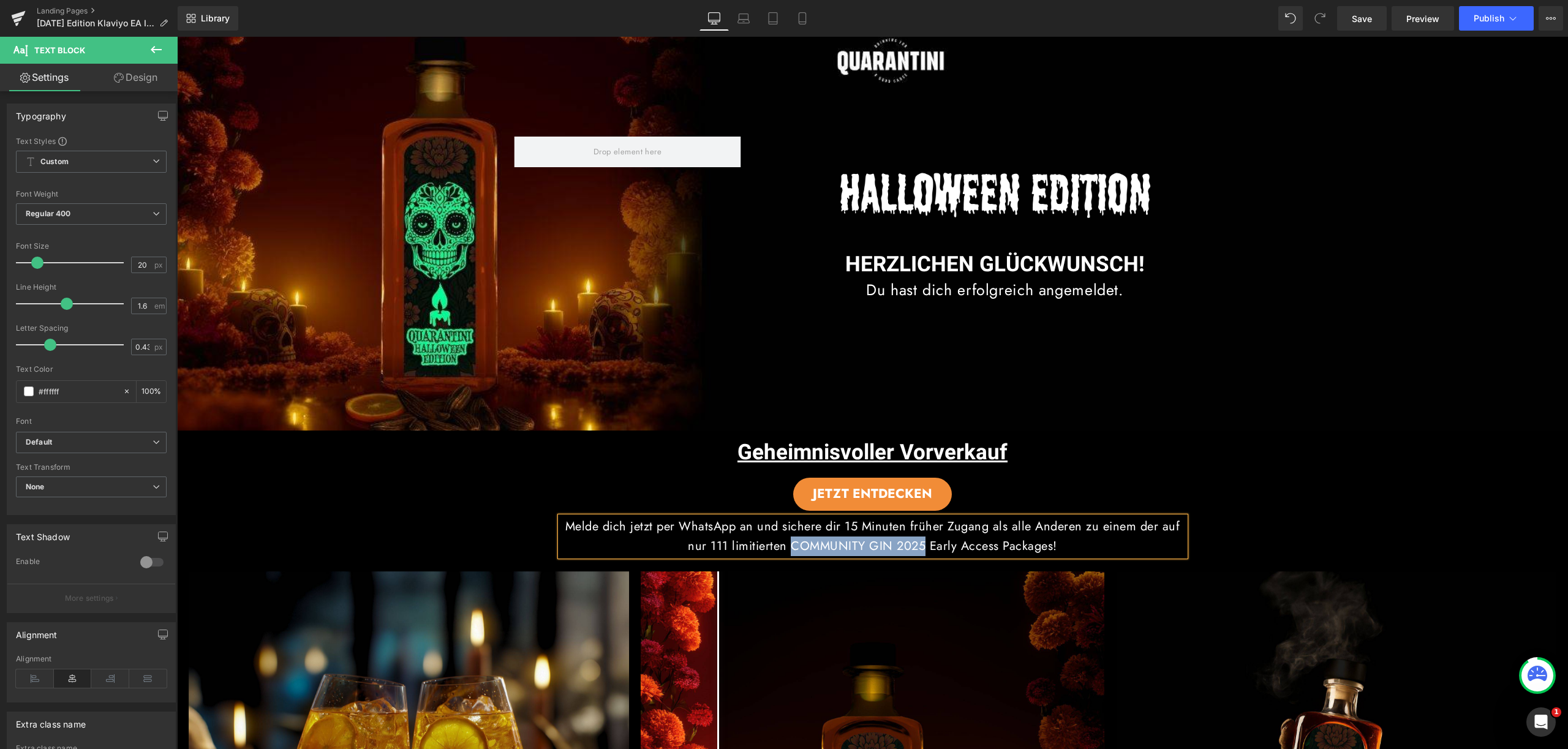
drag, startPoint x: 793, startPoint y: 542, endPoint x: 925, endPoint y: 545, distance: 132.0
click at [925, 545] on p "Melde dich jetzt per WhatsApp an und sichere dir 15 Minuten früher Zugang als a…" at bounding box center [873, 537] width 625 height 39
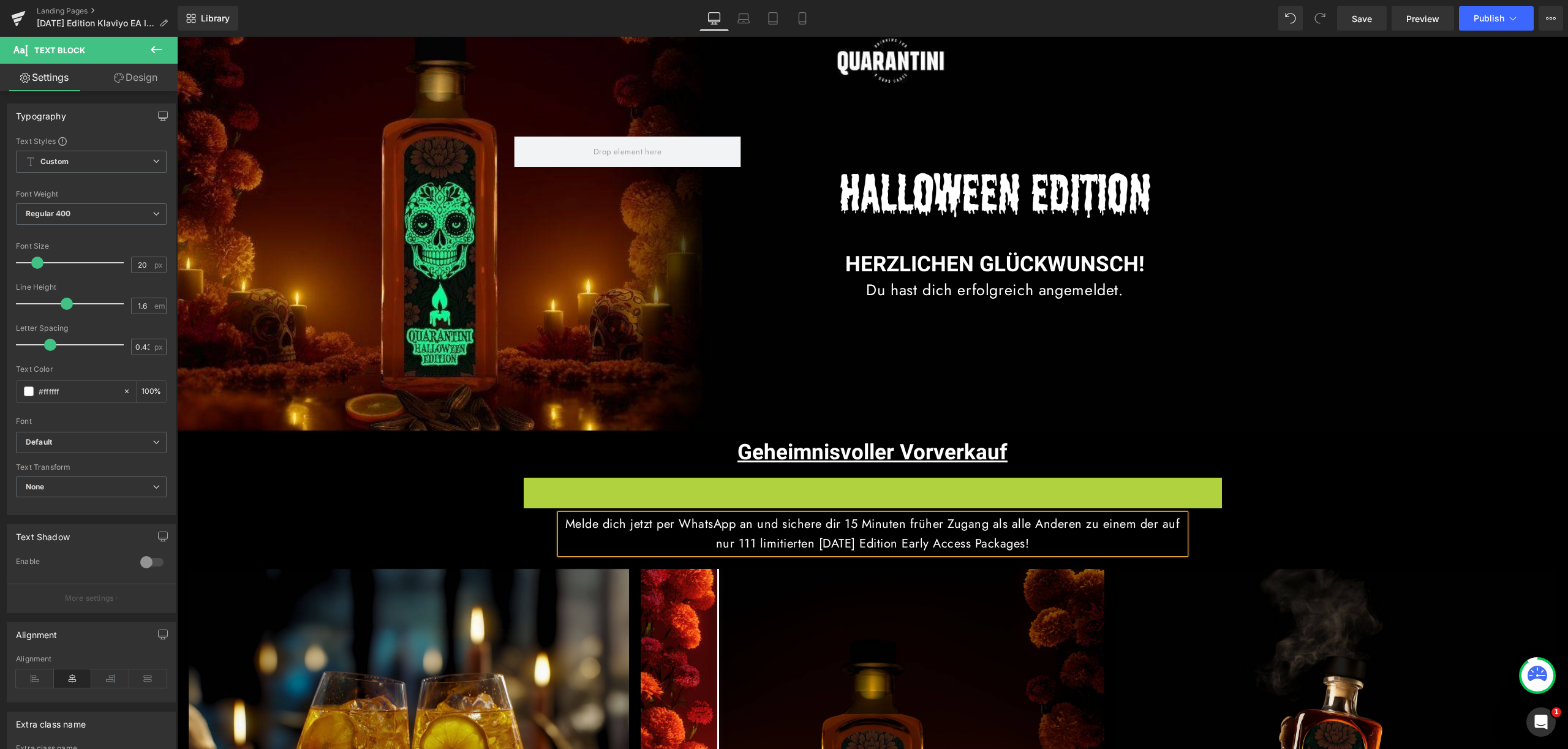
scroll to position [38, 0]
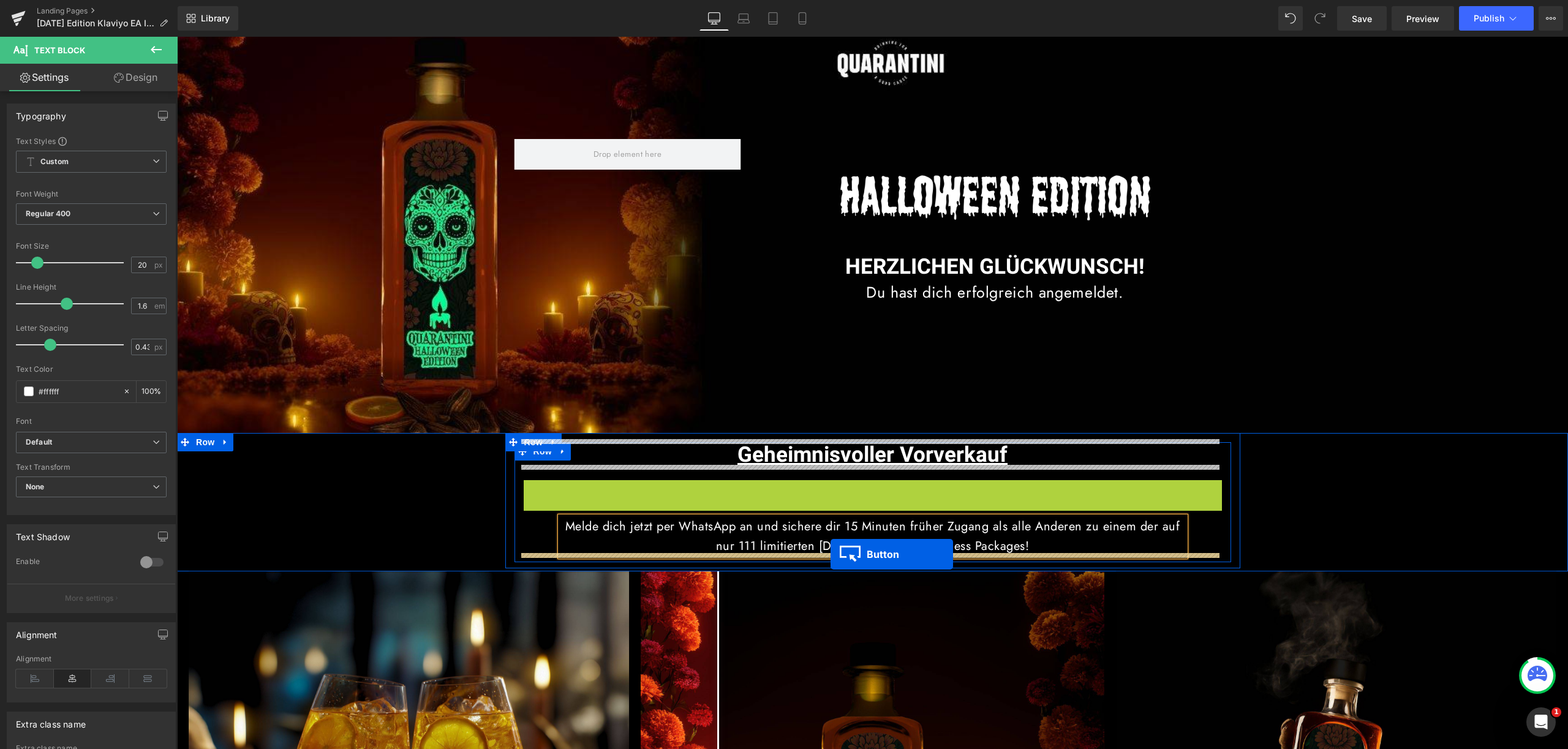
drag, startPoint x: 845, startPoint y: 488, endPoint x: 831, endPoint y: 555, distance: 68.4
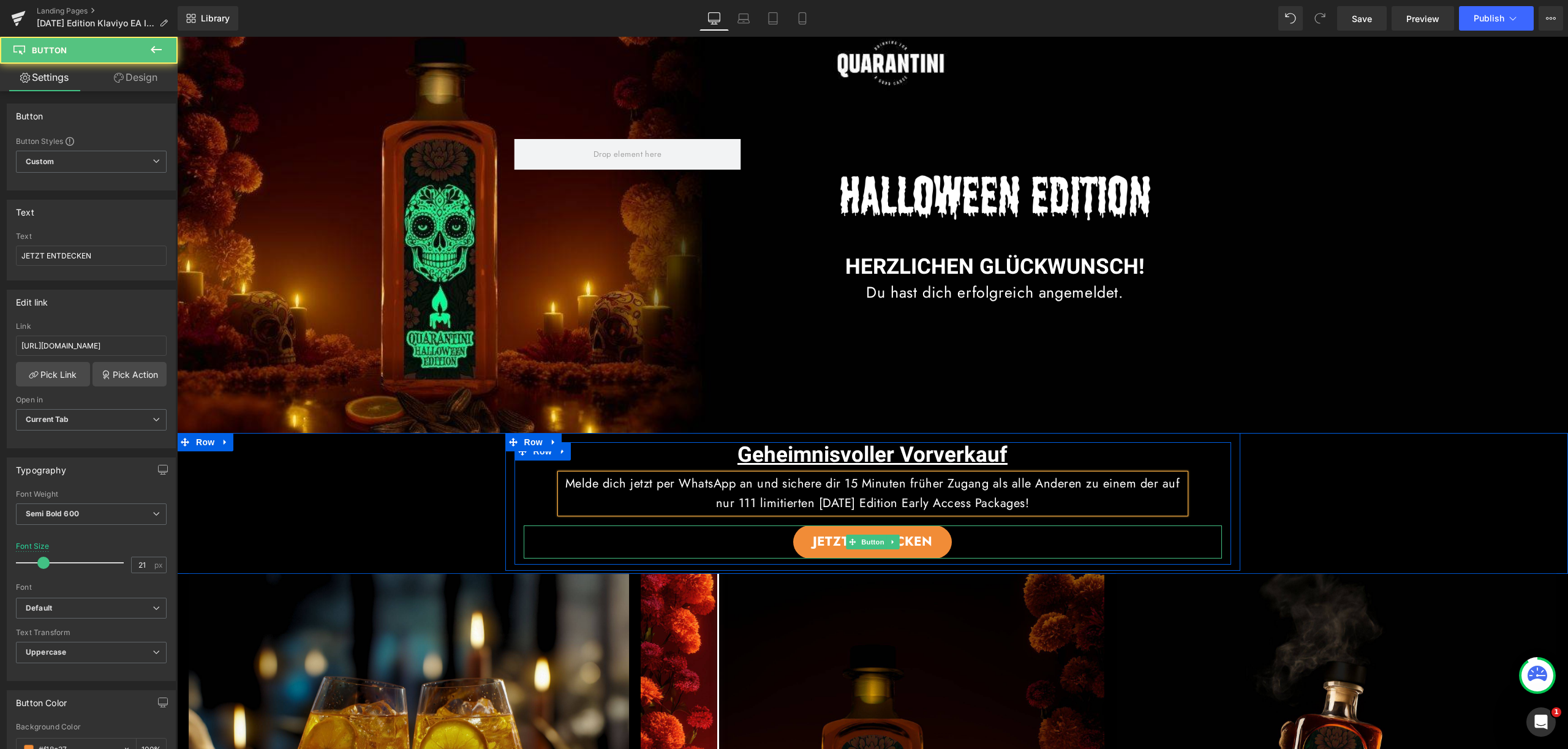
scroll to position [0, 0]
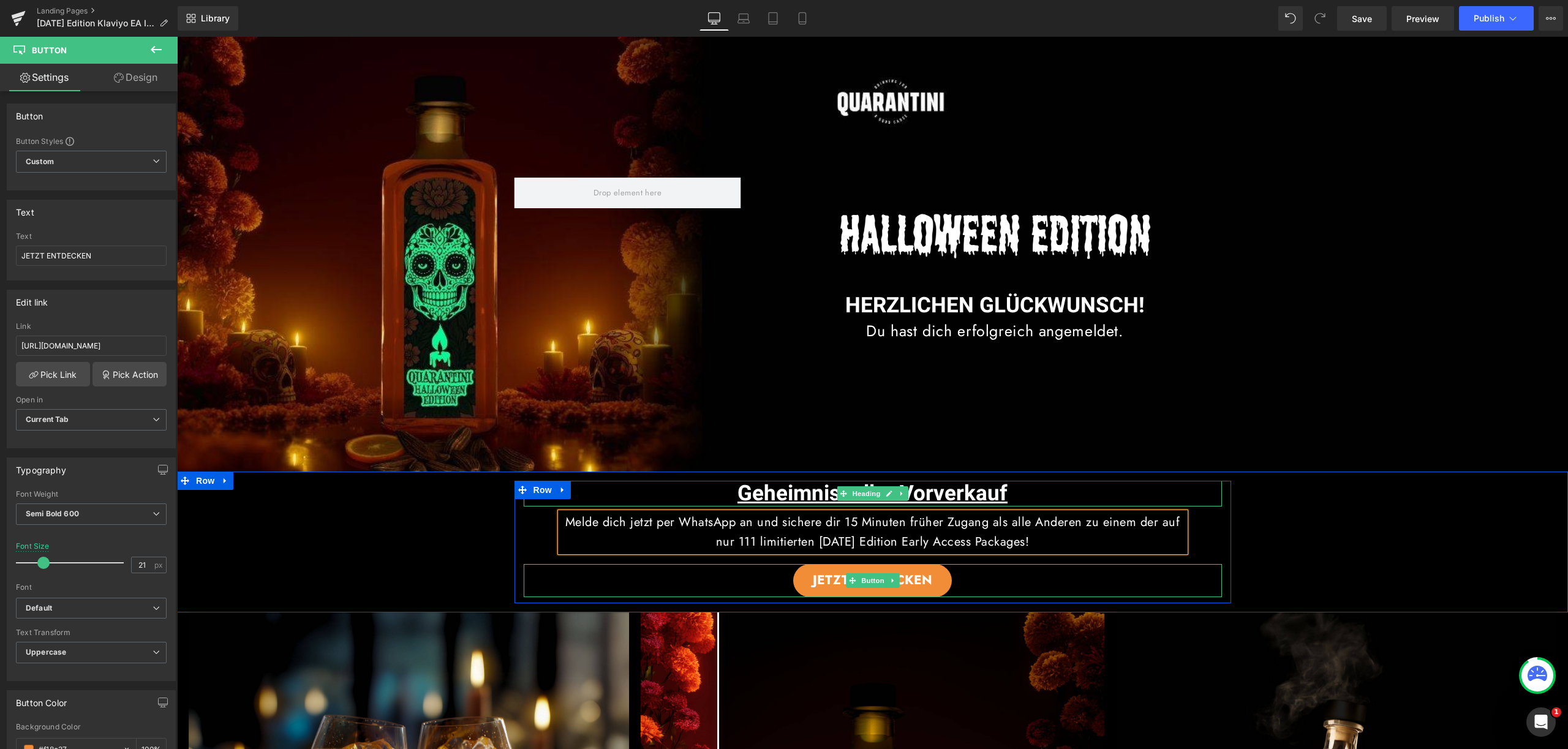
click at [934, 486] on span "Geheimnisvoller Vorverkauf" at bounding box center [872, 494] width 270 height 32
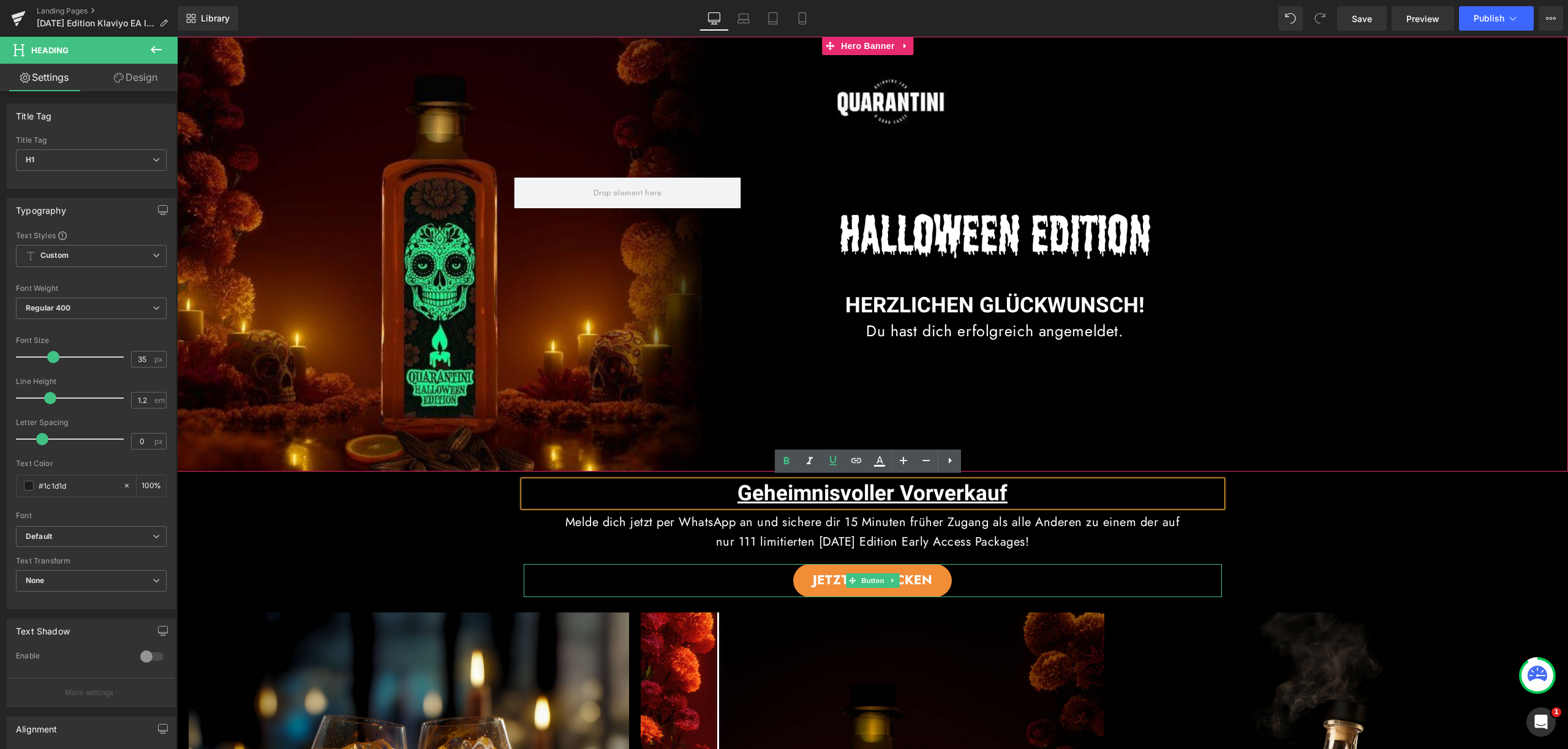
click at [1035, 410] on div "Image Image HERZLICHEN GLÜCKWUNSCH! Heading Du hast dich erfolgreich angemeldet…" at bounding box center [871, 255] width 1390 height 435
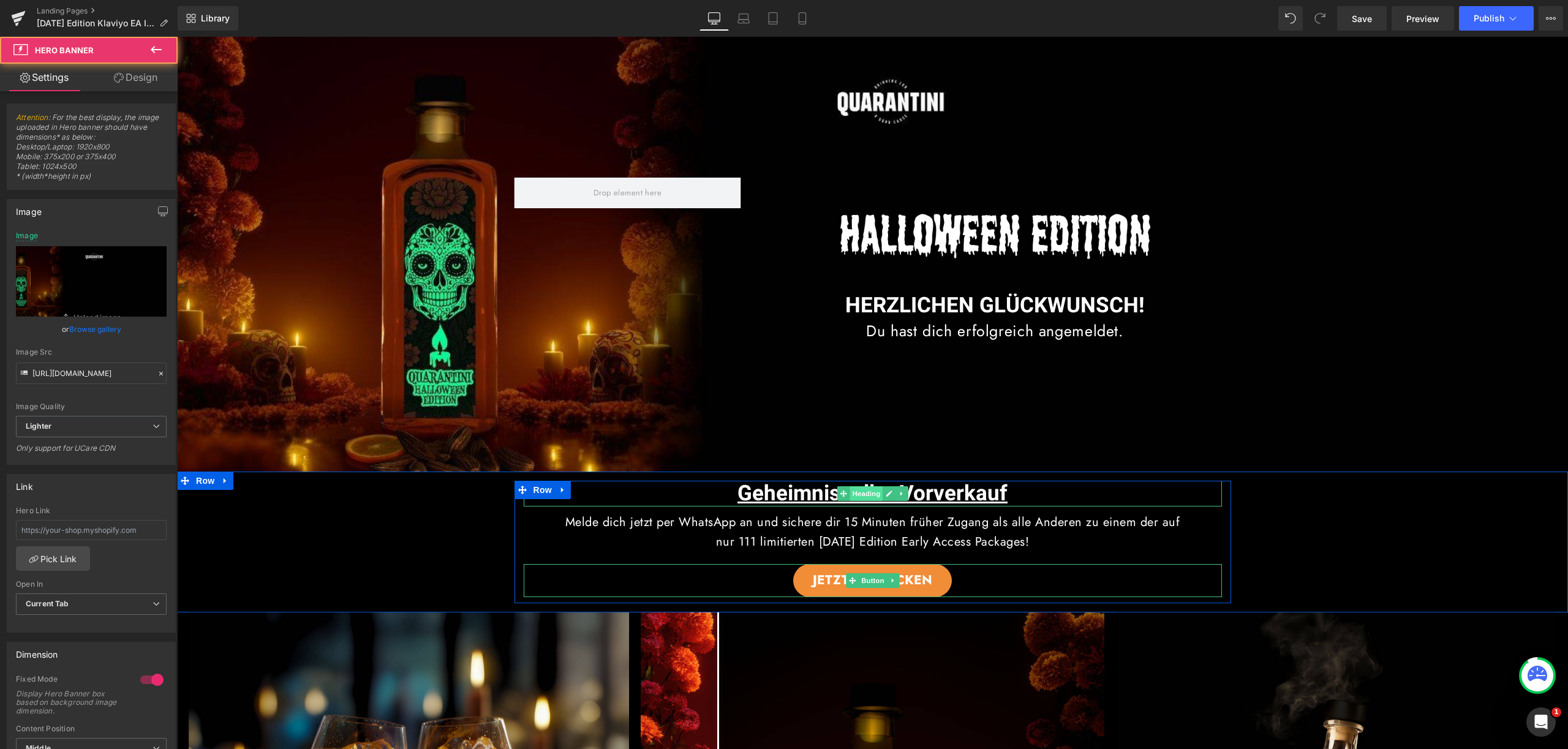
click at [868, 490] on span "Heading" at bounding box center [866, 494] width 33 height 15
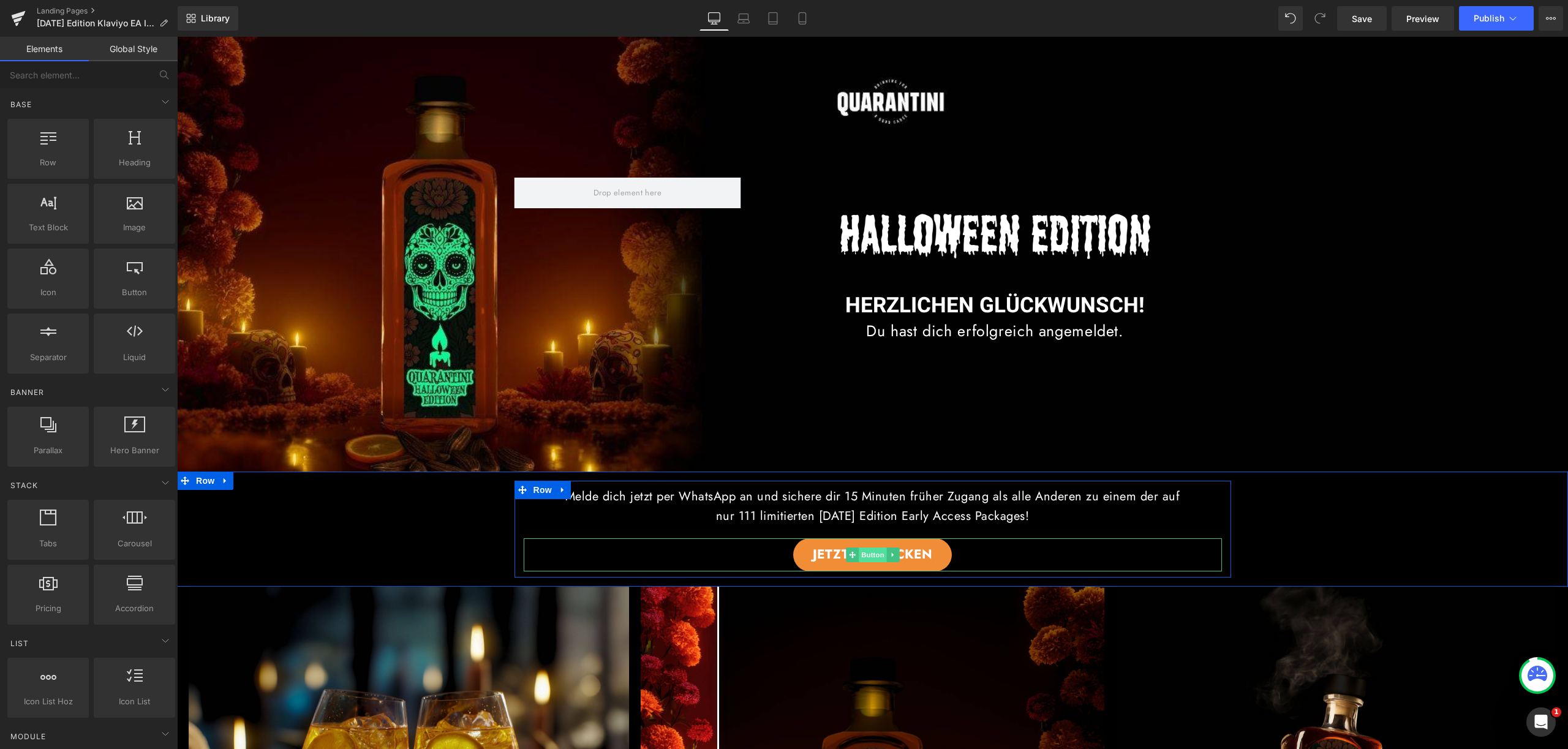
click at [870, 554] on span "Button" at bounding box center [872, 555] width 28 height 15
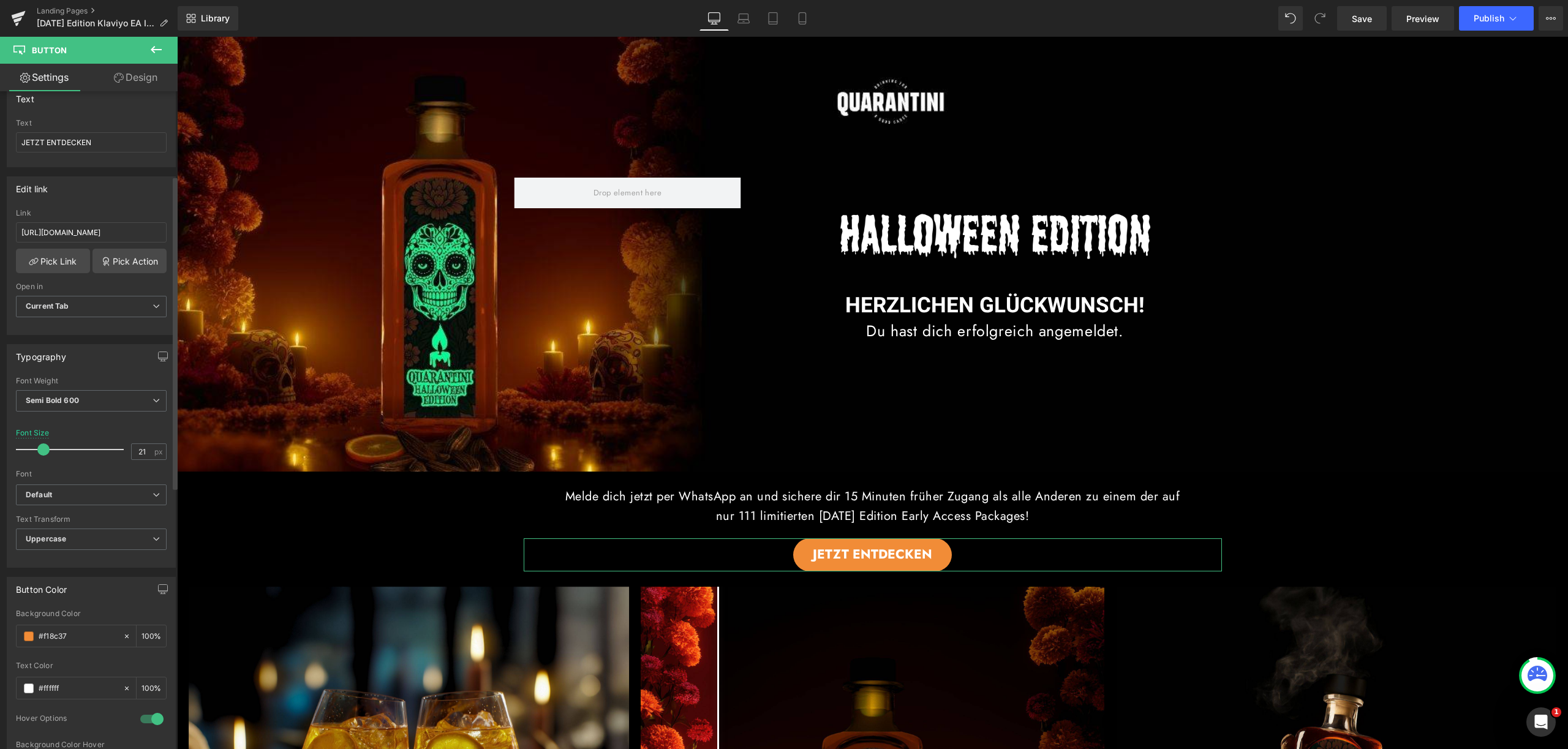
scroll to position [178, 0]
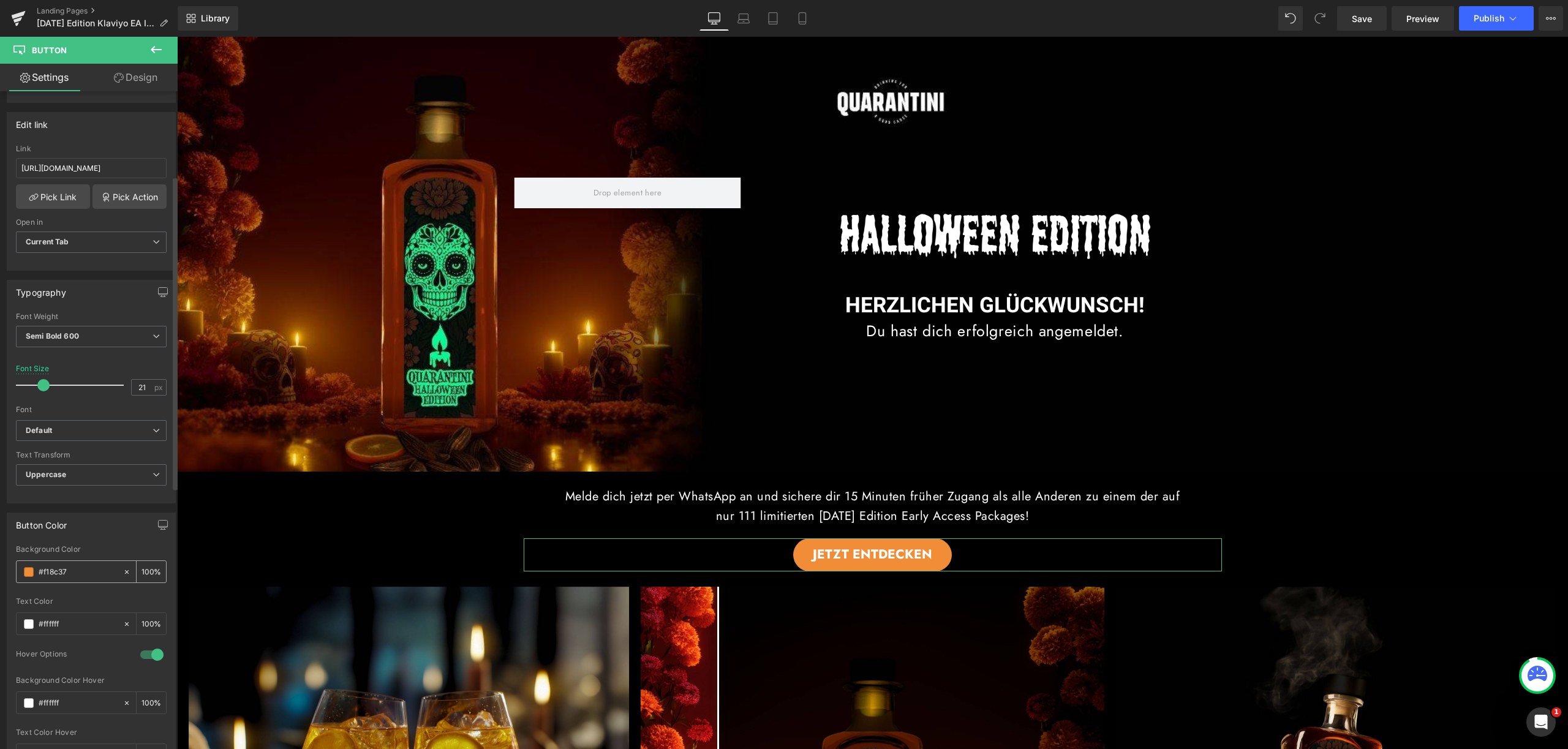
drag, startPoint x: 82, startPoint y: 574, endPoint x: 29, endPoint y: 569, distance: 53.2
click at [30, 569] on div "#f18c37" at bounding box center [70, 571] width 106 height 21
paste input "00bf63"
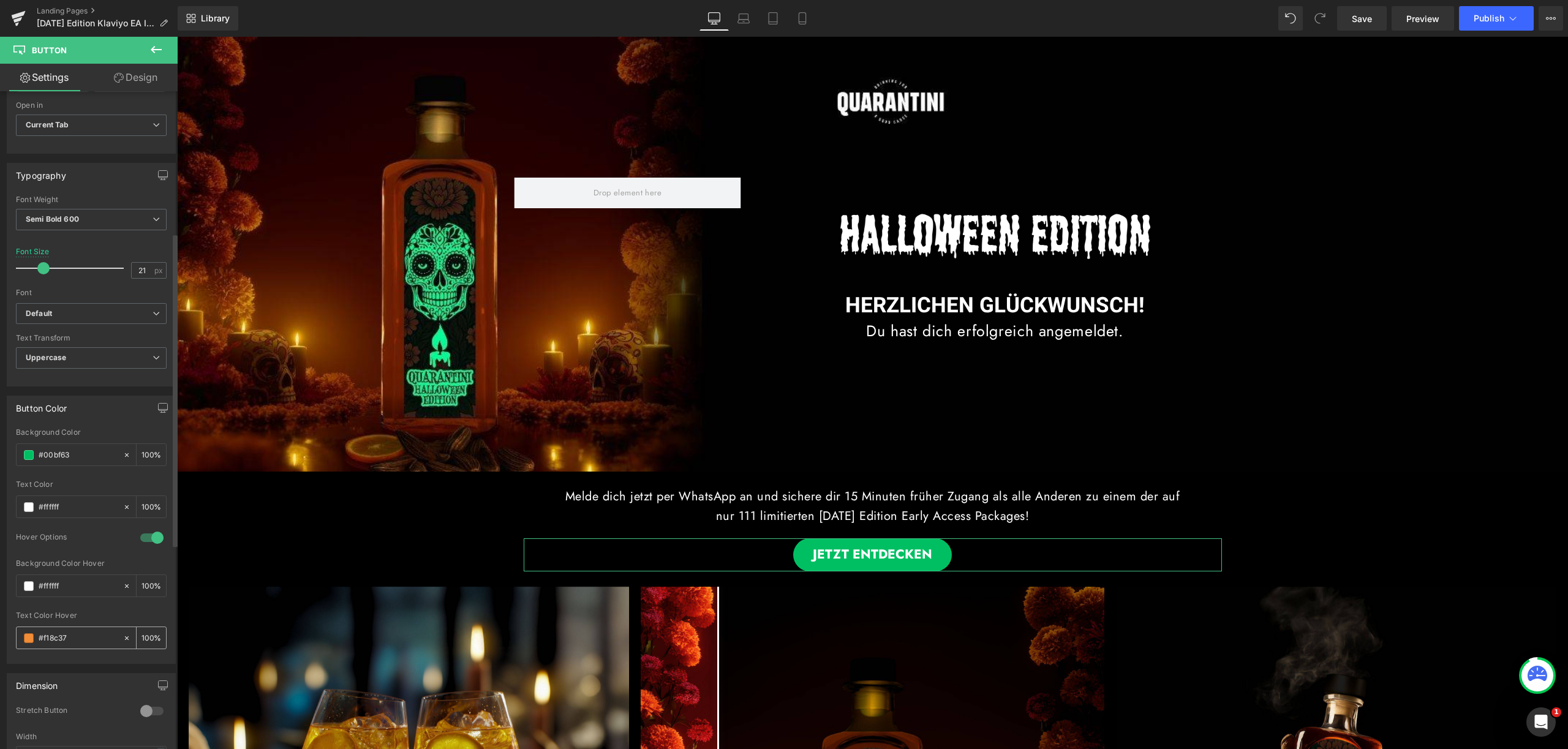
scroll to position [301, 0]
type input "#00bf63"
drag, startPoint x: 80, startPoint y: 629, endPoint x: 23, endPoint y: 627, distance: 57.0
click at [35, 627] on div "#f18c37" at bounding box center [70, 632] width 106 height 21
paste input "00bf63"
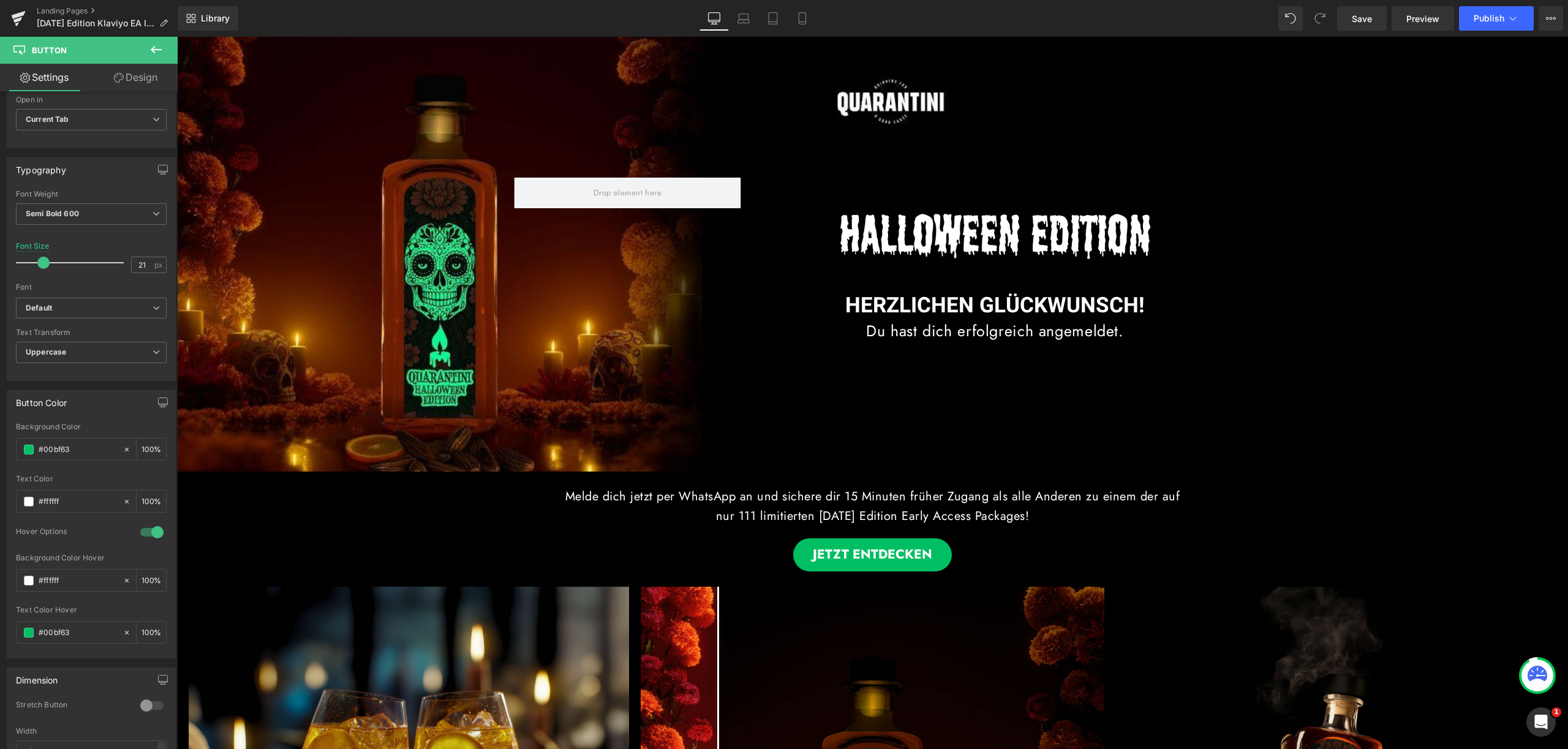
type input "#00bf63"
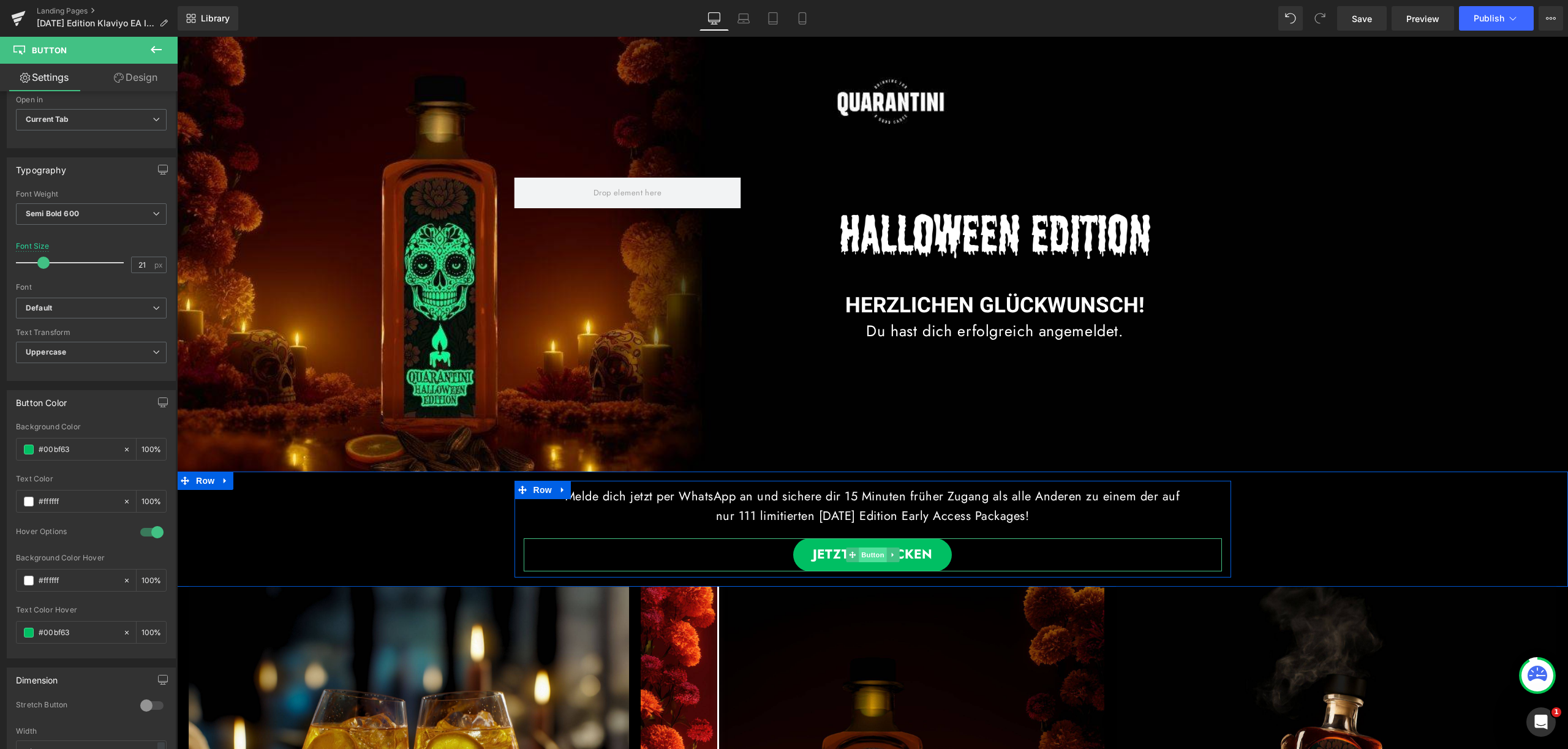
click at [859, 548] on span "Button" at bounding box center [872, 555] width 28 height 15
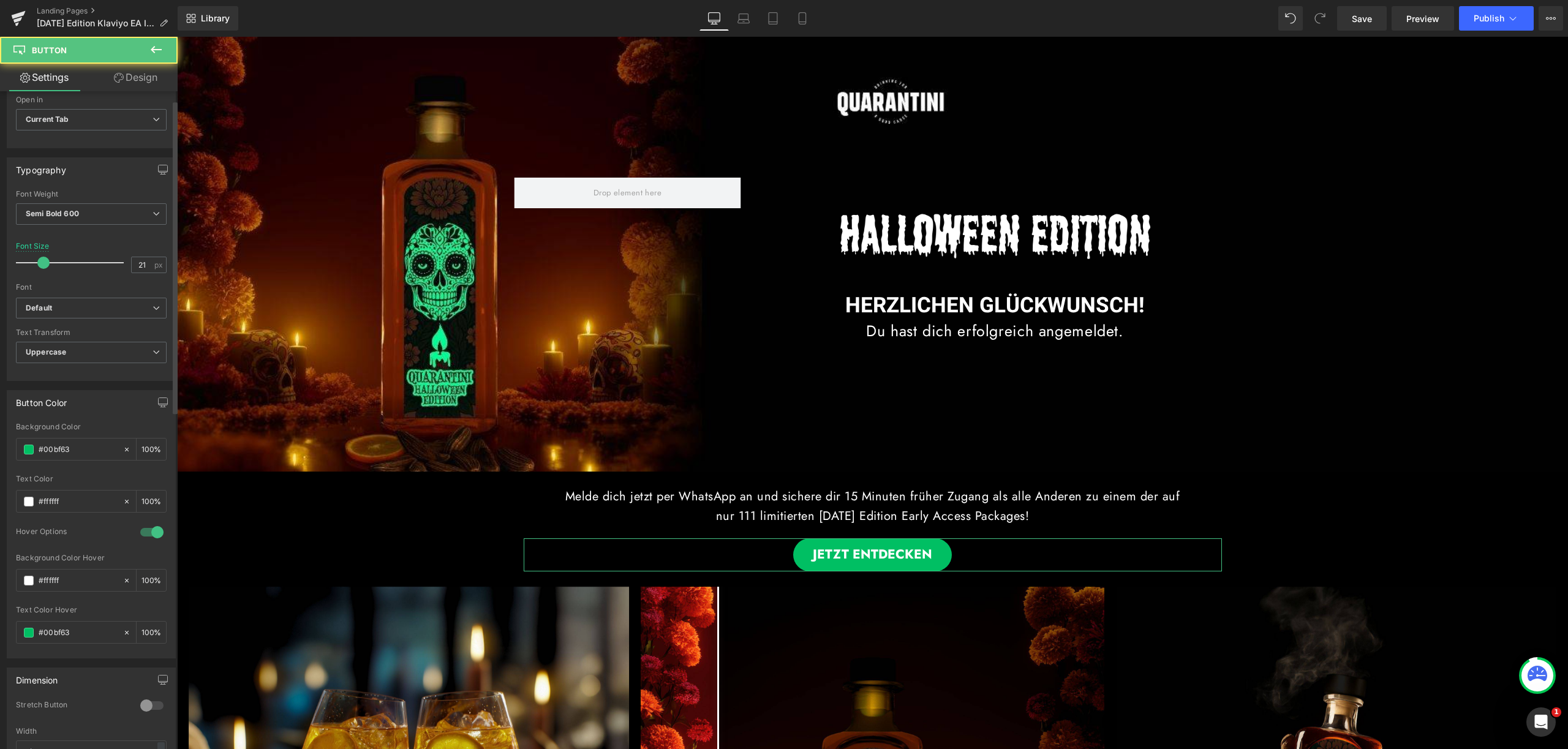
scroll to position [0, 0]
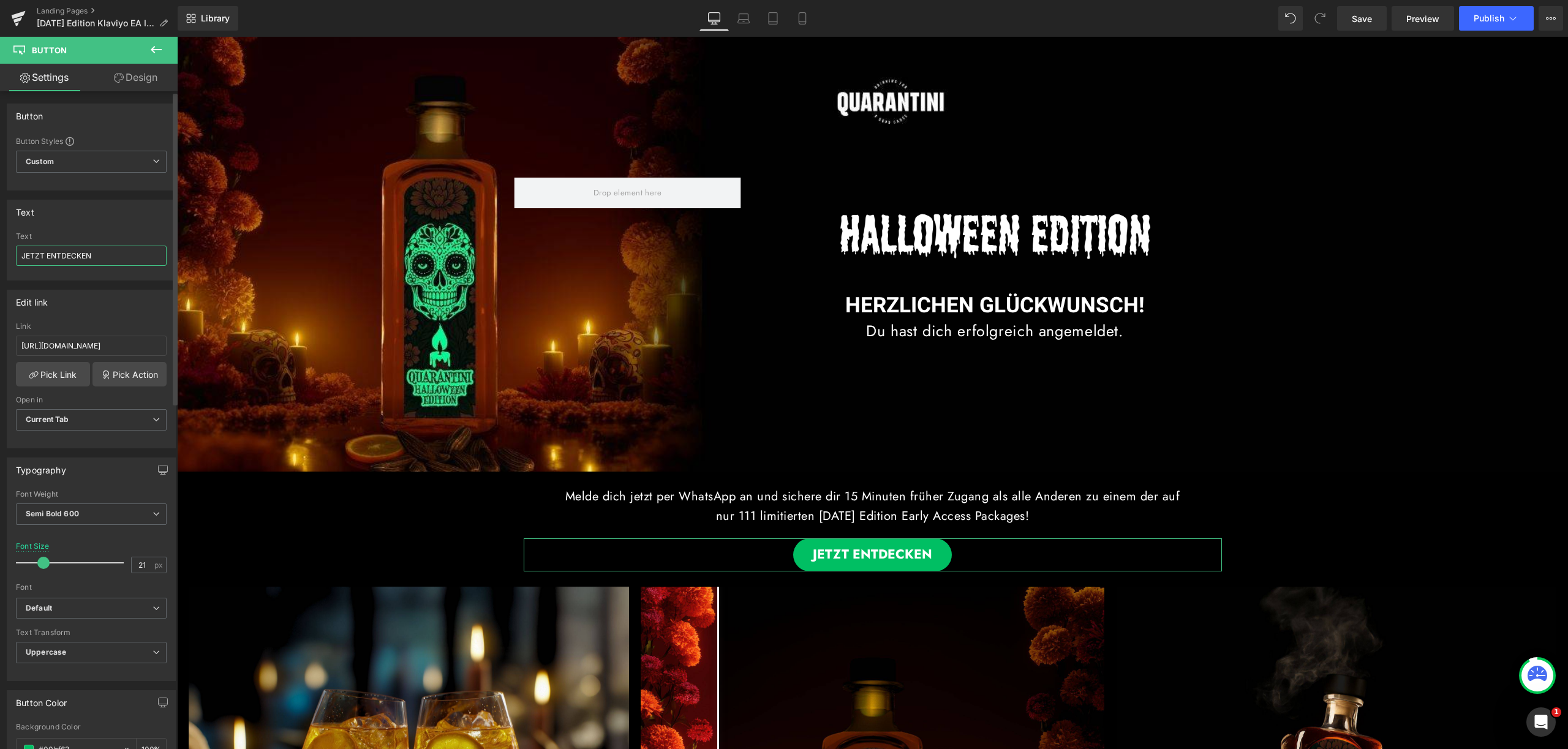
drag, startPoint x: 101, startPoint y: 254, endPoint x: 9, endPoint y: 250, distance: 92.1
click at [9, 250] on div "JETZT ENTDECKEN Text JETZT ENTDECKEN" at bounding box center [91, 256] width 167 height 47
paste input "MIT 💬 WHATSAPP ANMELD"
type input "JETZT MIT 💬 WHATSAPP ANMELDEN"
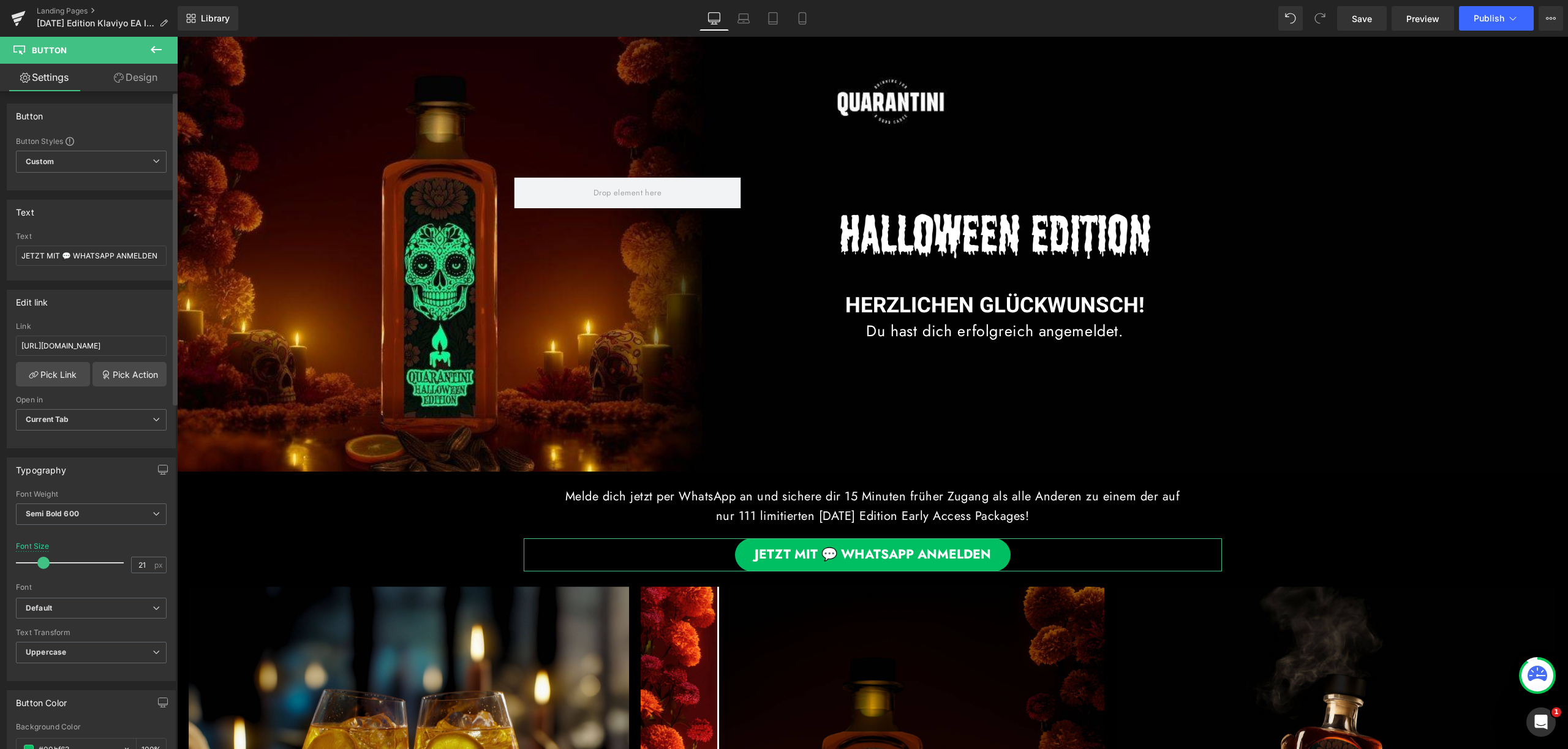
click at [60, 222] on div "Text" at bounding box center [91, 211] width 167 height 23
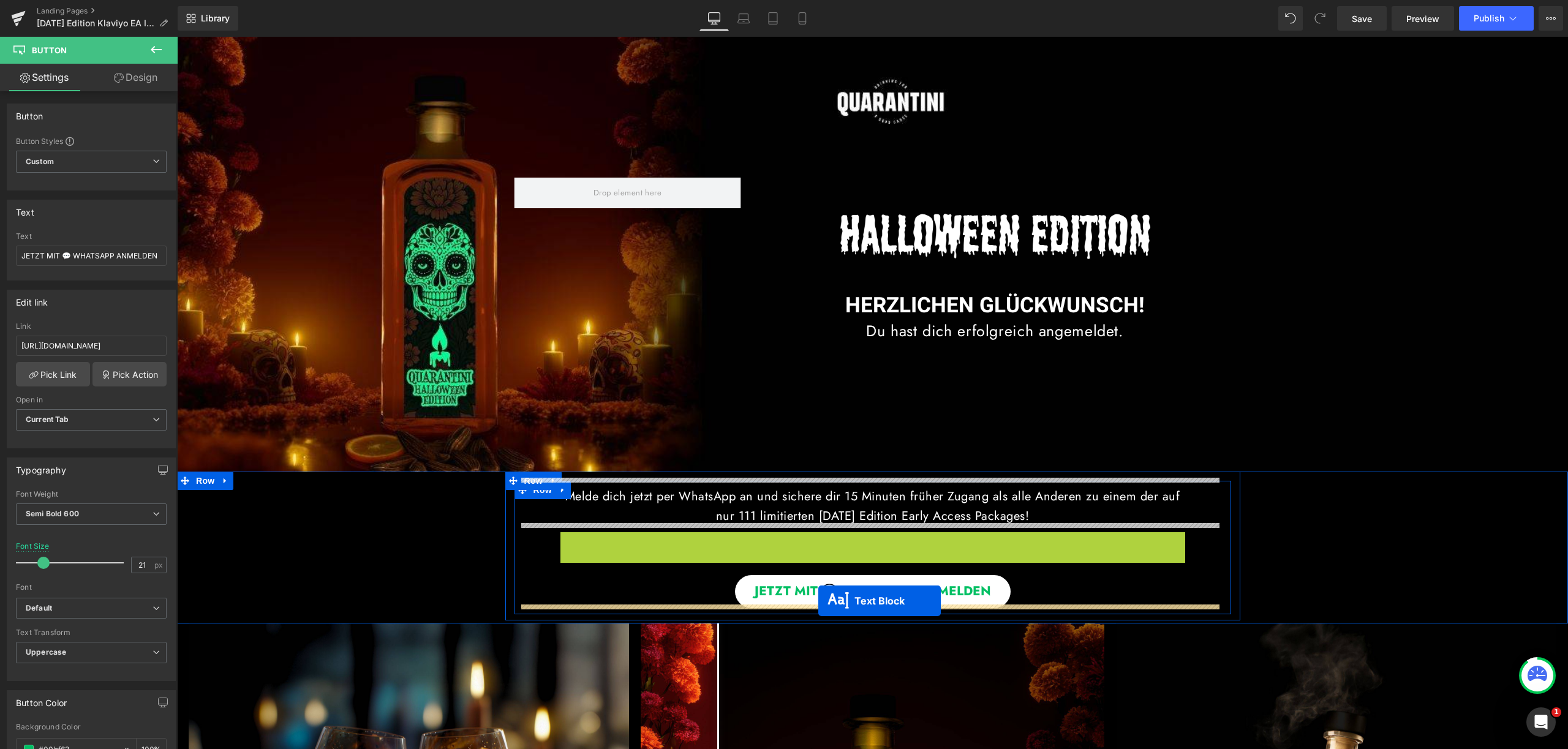
drag, startPoint x: 831, startPoint y: 546, endPoint x: 818, endPoint y: 601, distance: 56.5
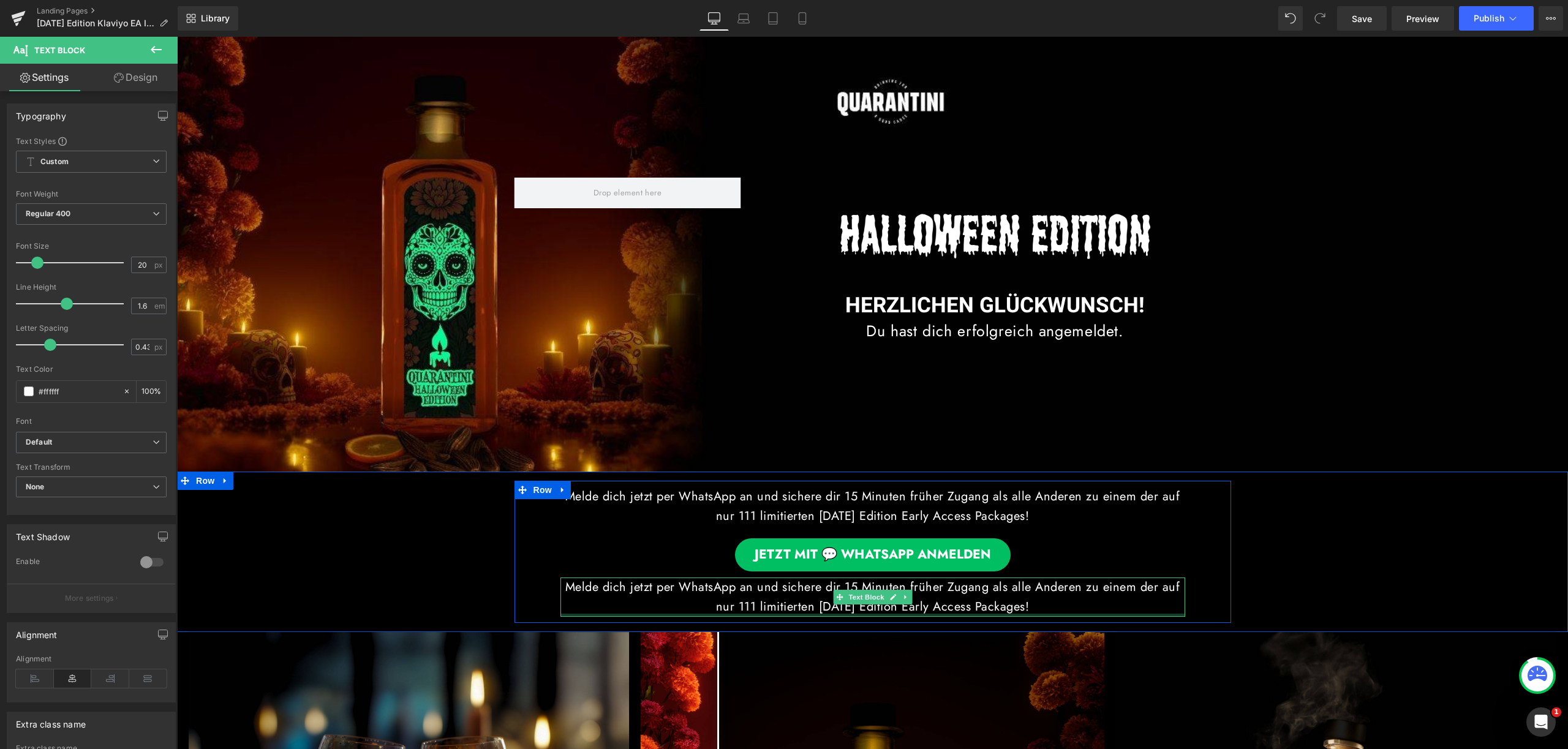
click at [1033, 596] on p "Melde dich jetzt per WhatsApp an und sichere dir 15 Minuten früher Zugang als a…" at bounding box center [873, 597] width 625 height 39
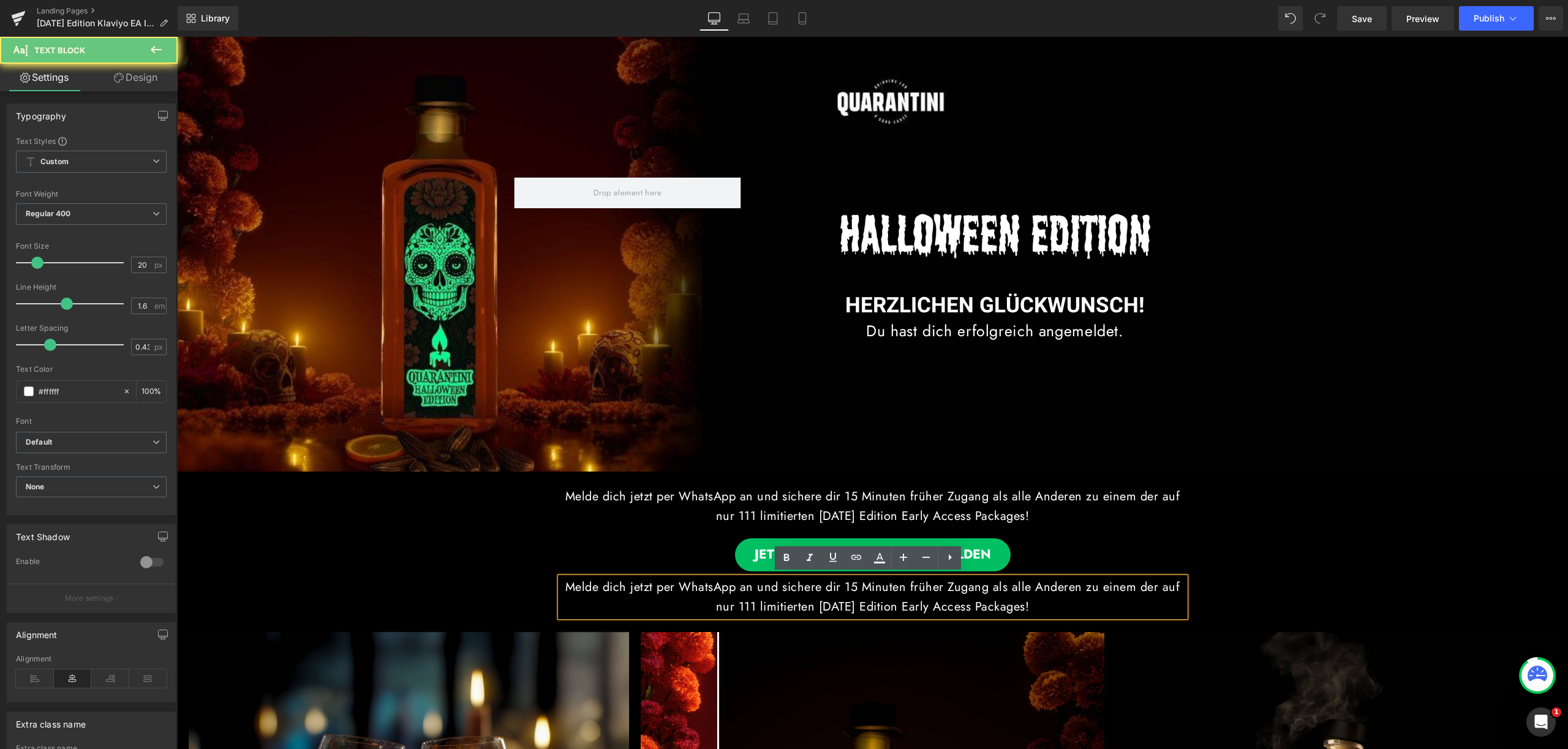
drag, startPoint x: 1078, startPoint y: 606, endPoint x: 544, endPoint y: 579, distance: 534.7
click at [544, 579] on div "Melde dich jetzt per WhatsApp an und sichere dir 15 Minuten früher Zugang als a…" at bounding box center [872, 549] width 716 height 136
click at [614, 595] on p "Melde dich jetzt per WhatsApp an und sichere dir 15 Minuten früher Zugang als a…" at bounding box center [873, 597] width 625 height 39
drag, startPoint x: 565, startPoint y: 582, endPoint x: 1087, endPoint y: 600, distance: 522.3
click at [1087, 600] on p "Melde dich jetzt per WhatsApp an und sichere dir 15 Minuten früher Zugang als a…" at bounding box center [873, 597] width 625 height 39
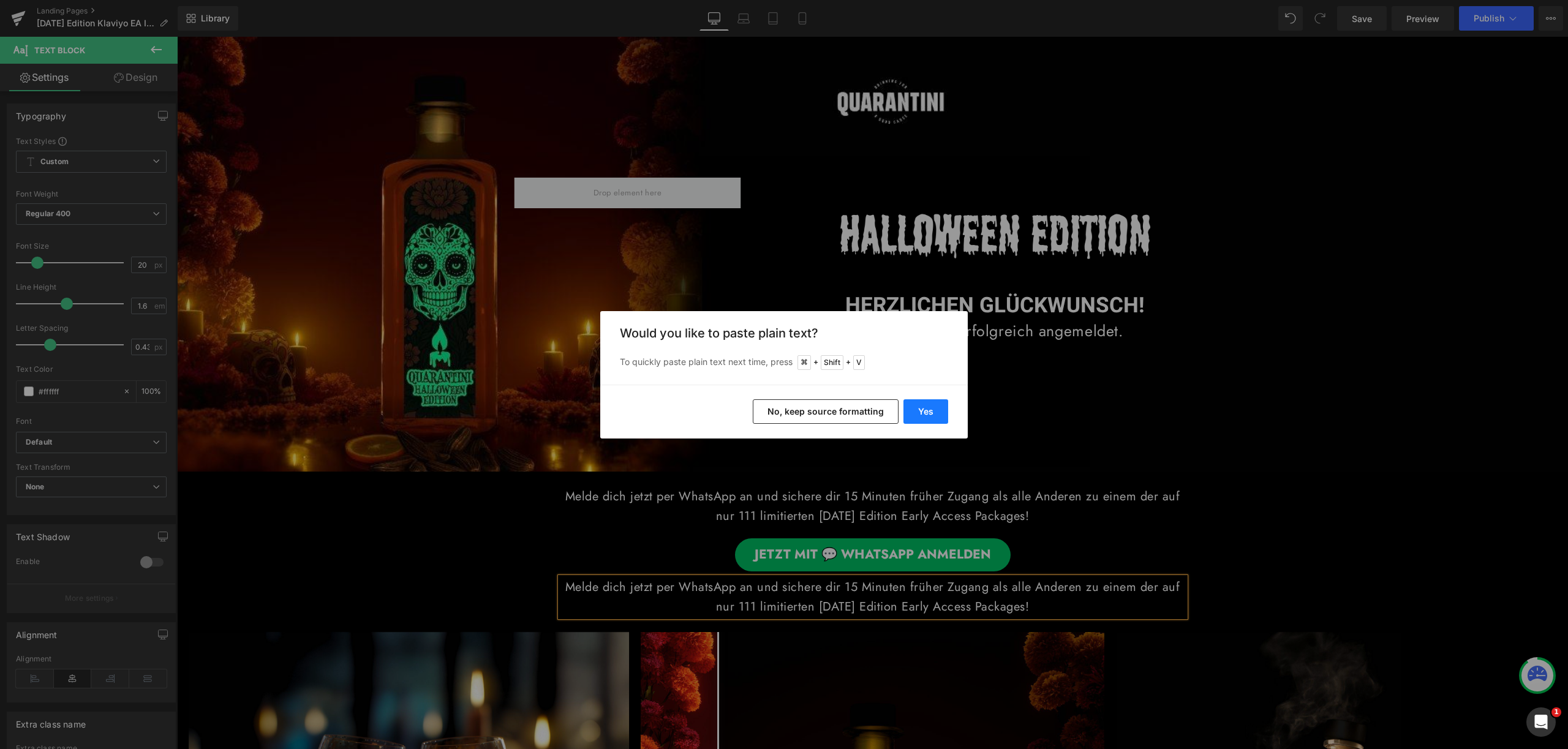
click at [931, 410] on button "Yes" at bounding box center [925, 411] width 45 height 24
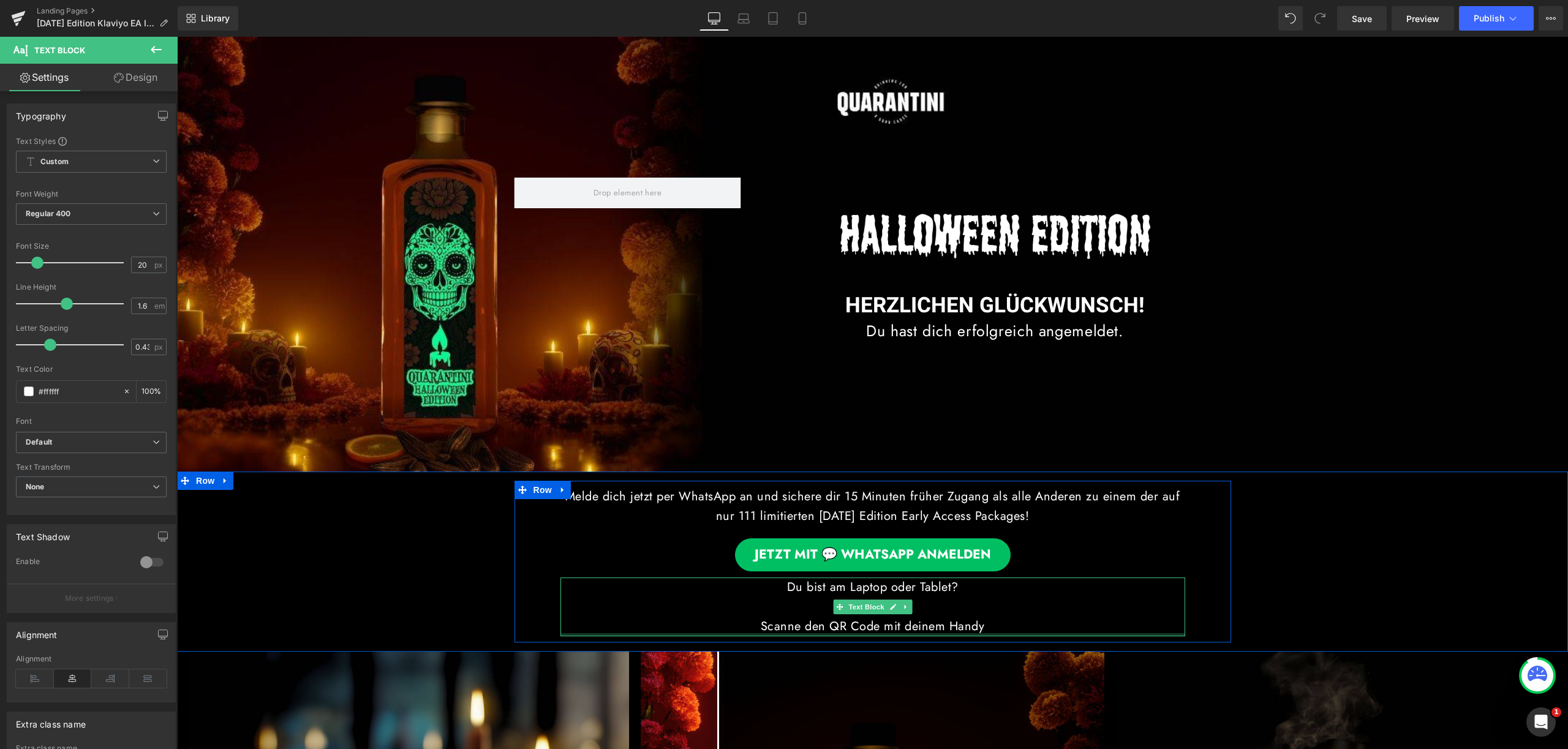
click at [930, 604] on p at bounding box center [873, 607] width 625 height 20
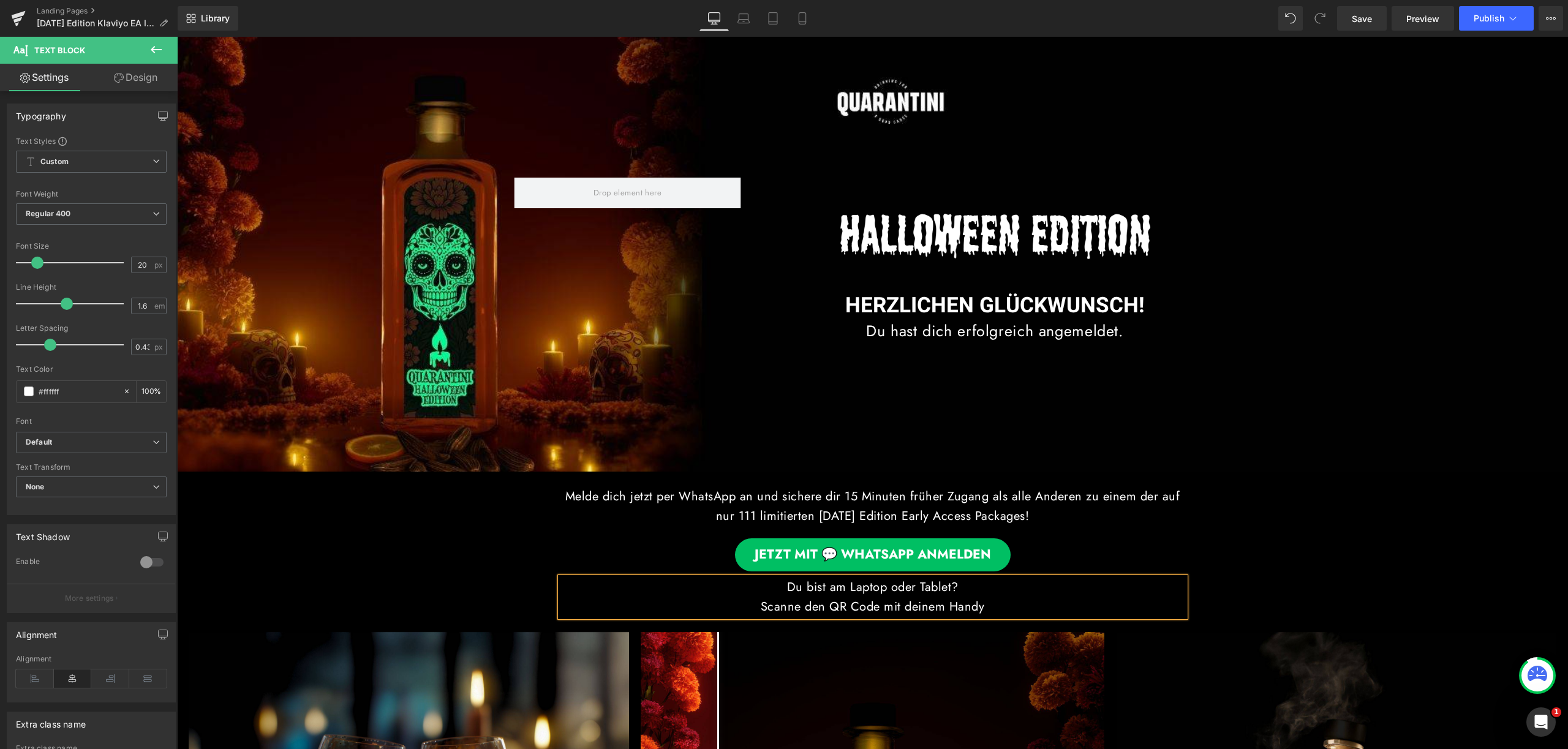
click at [727, 568] on div "JETZT MIT 💬 WHATSAPP ANMELDEN Button" at bounding box center [872, 555] width 698 height 33
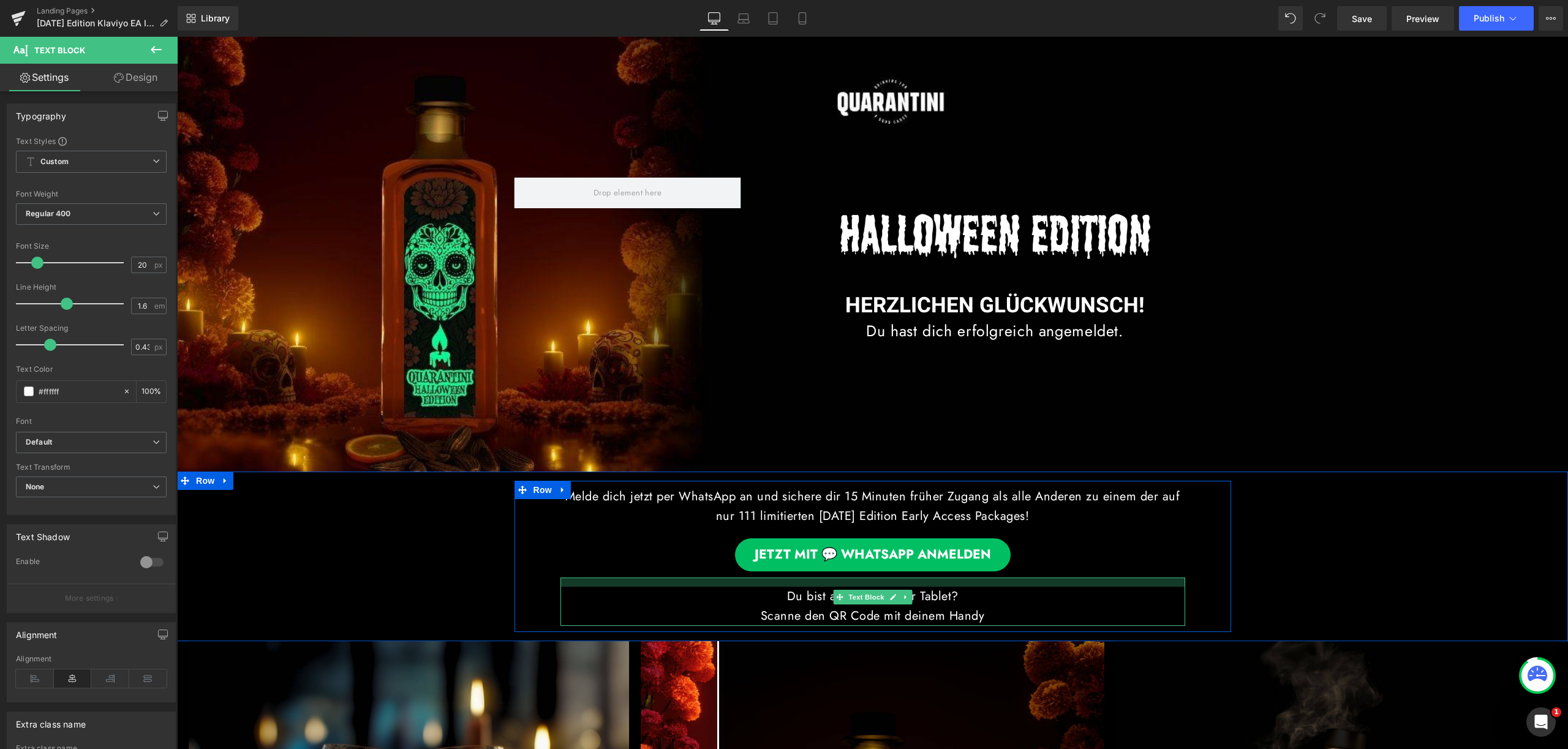
drag, startPoint x: 733, startPoint y: 574, endPoint x: 1107, endPoint y: 592, distance: 374.4
click at [733, 583] on div at bounding box center [873, 582] width 625 height 9
click at [733, 587] on p "Du bist am Laptop oder Tablet?" at bounding box center [873, 596] width 625 height 20
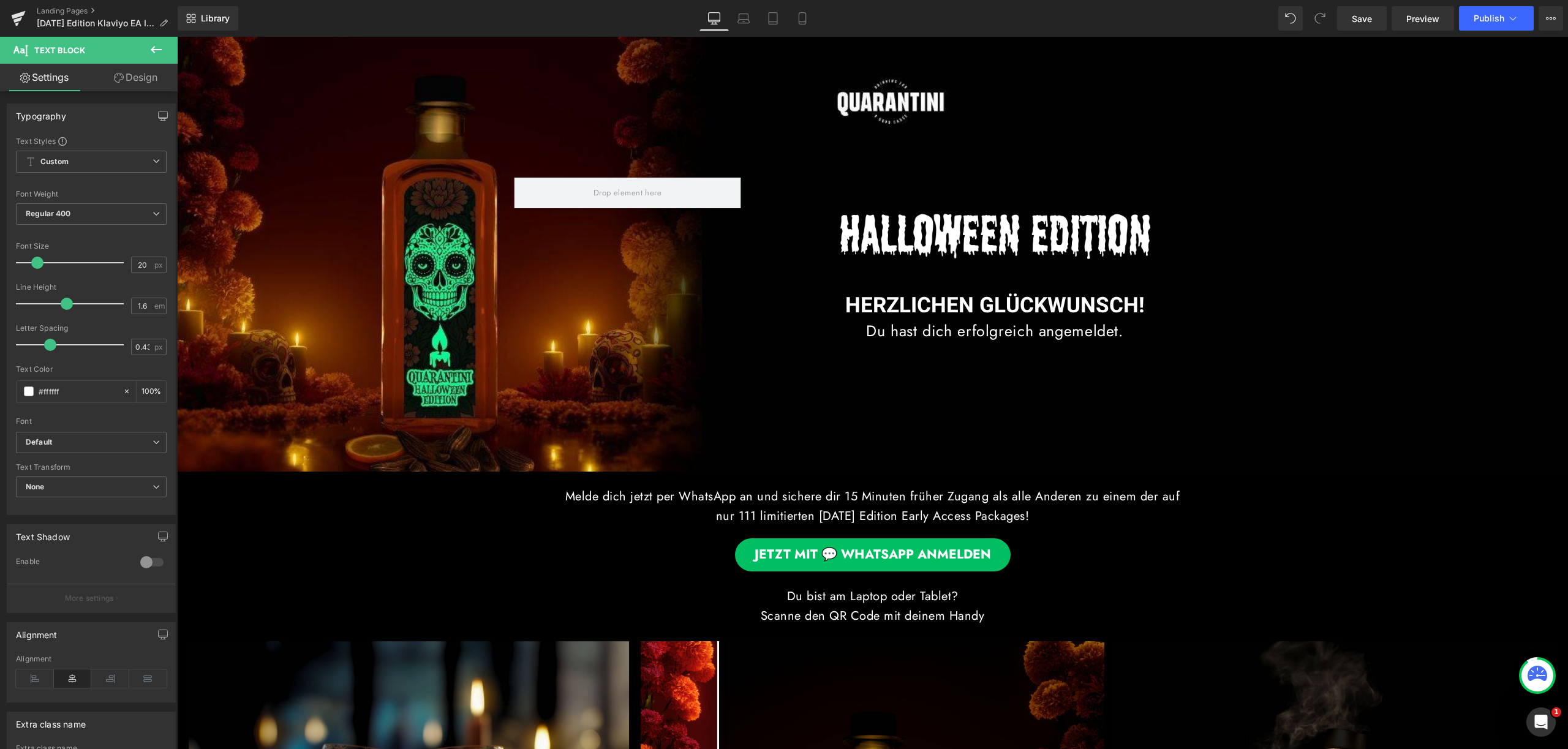
click at [157, 53] on icon at bounding box center [156, 49] width 15 height 15
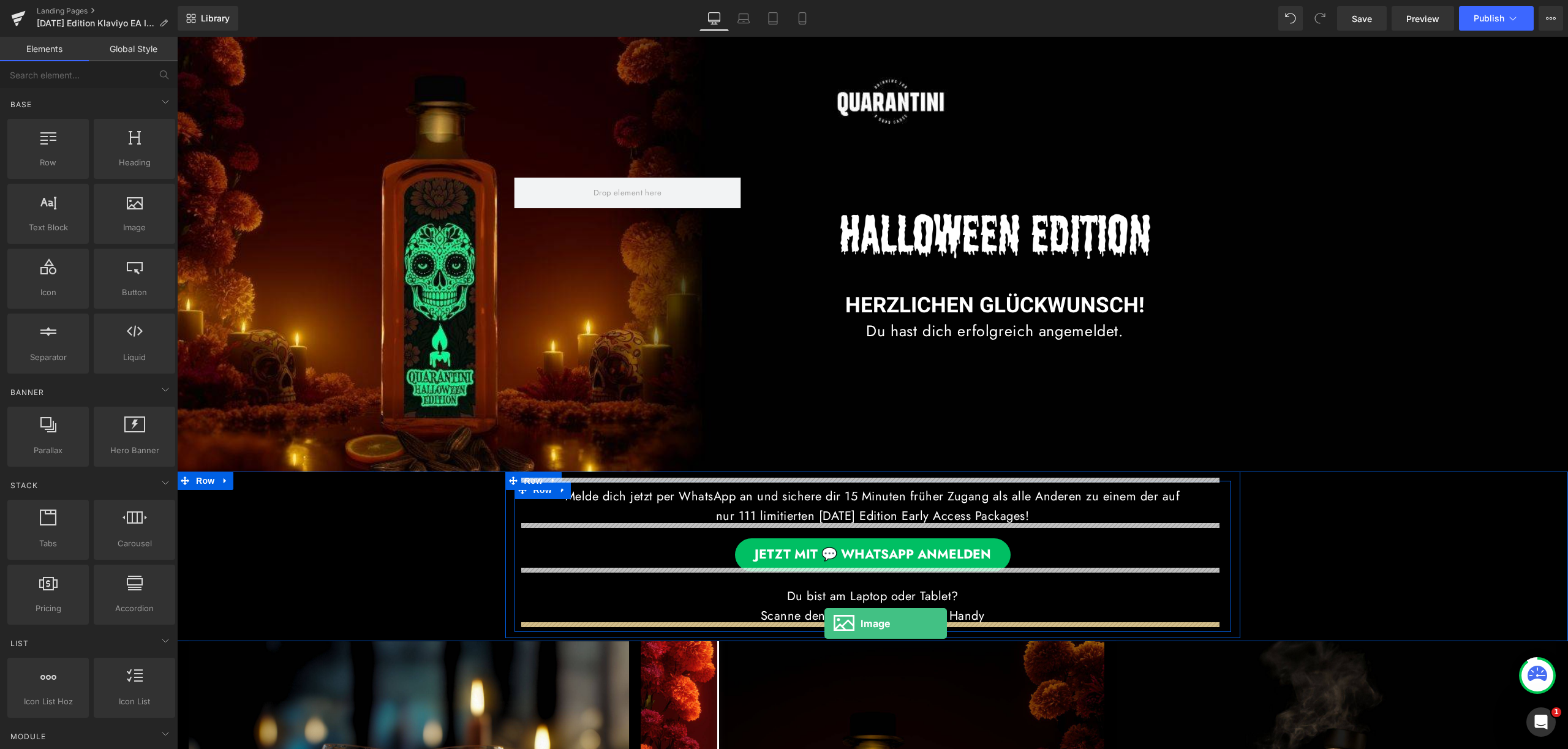
drag, startPoint x: 306, startPoint y: 239, endPoint x: 824, endPoint y: 623, distance: 644.8
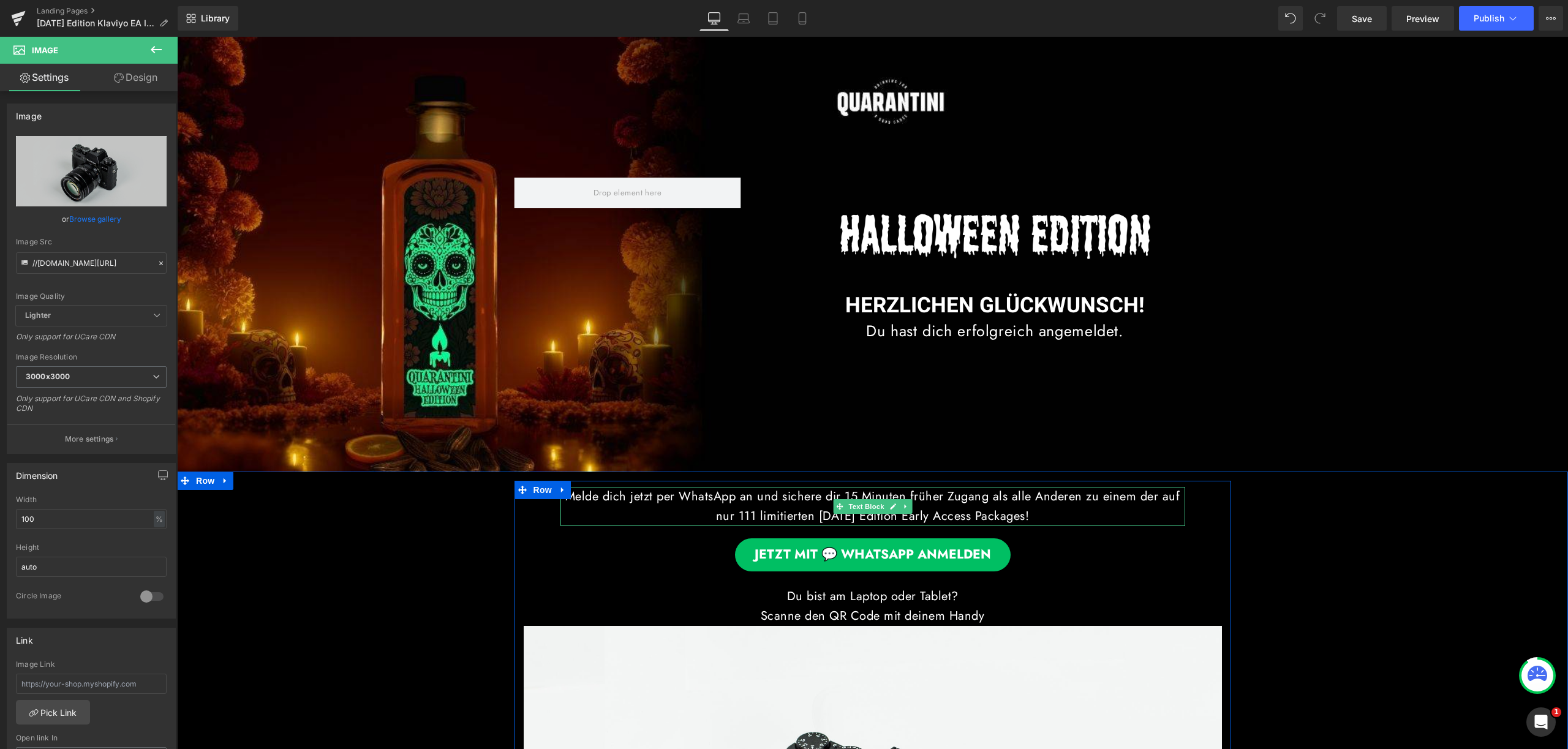
click at [698, 497] on p "Melde dich jetzt per WhatsApp an und sichere dir 15 Minuten früher Zugang als a…" at bounding box center [873, 506] width 625 height 39
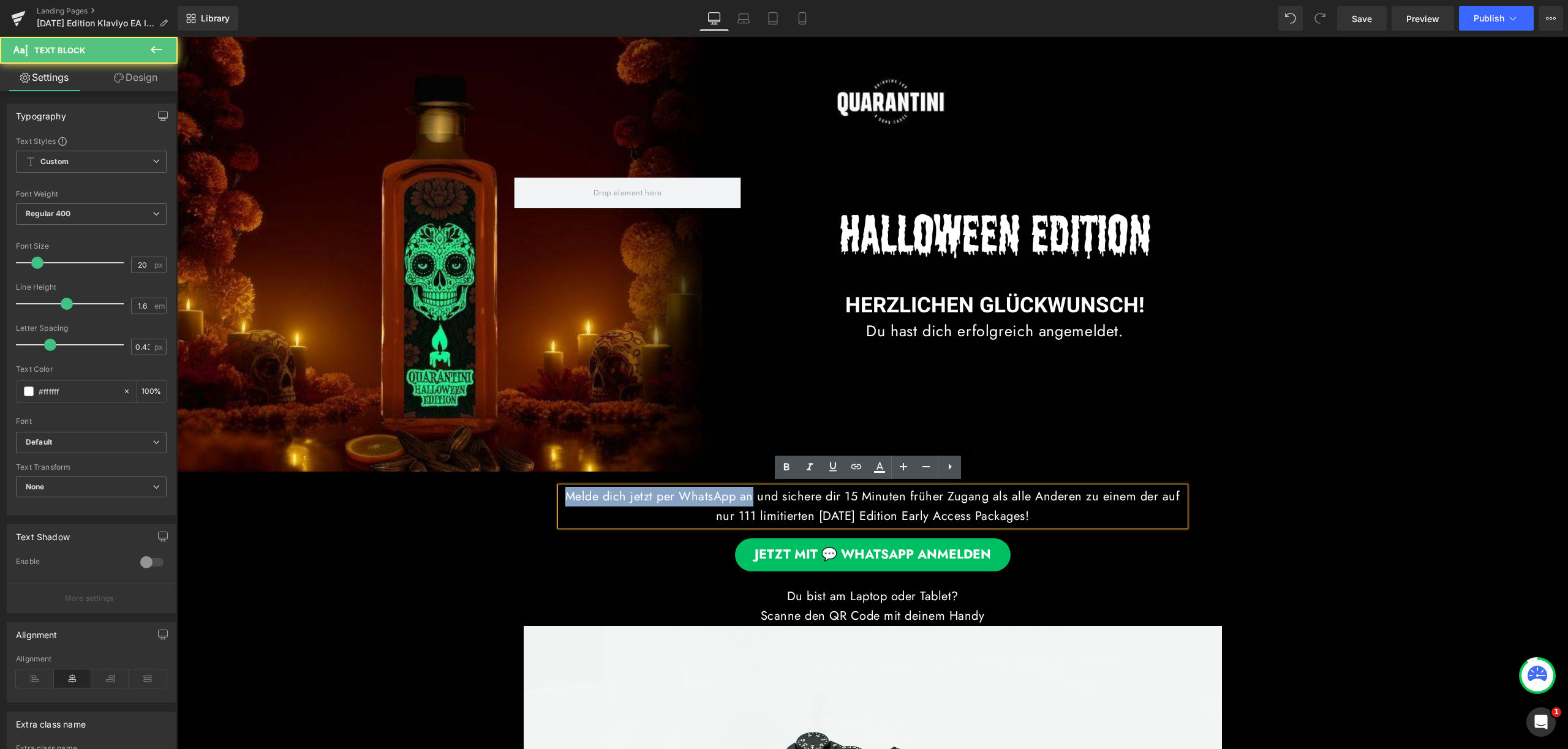
drag, startPoint x: 565, startPoint y: 494, endPoint x: 754, endPoint y: 496, distance: 189.0
click at [754, 496] on p "Melde dich jetzt per WhatsApp an und sichere dir 15 Minuten früher Zugang als a…" at bounding box center [873, 506] width 625 height 39
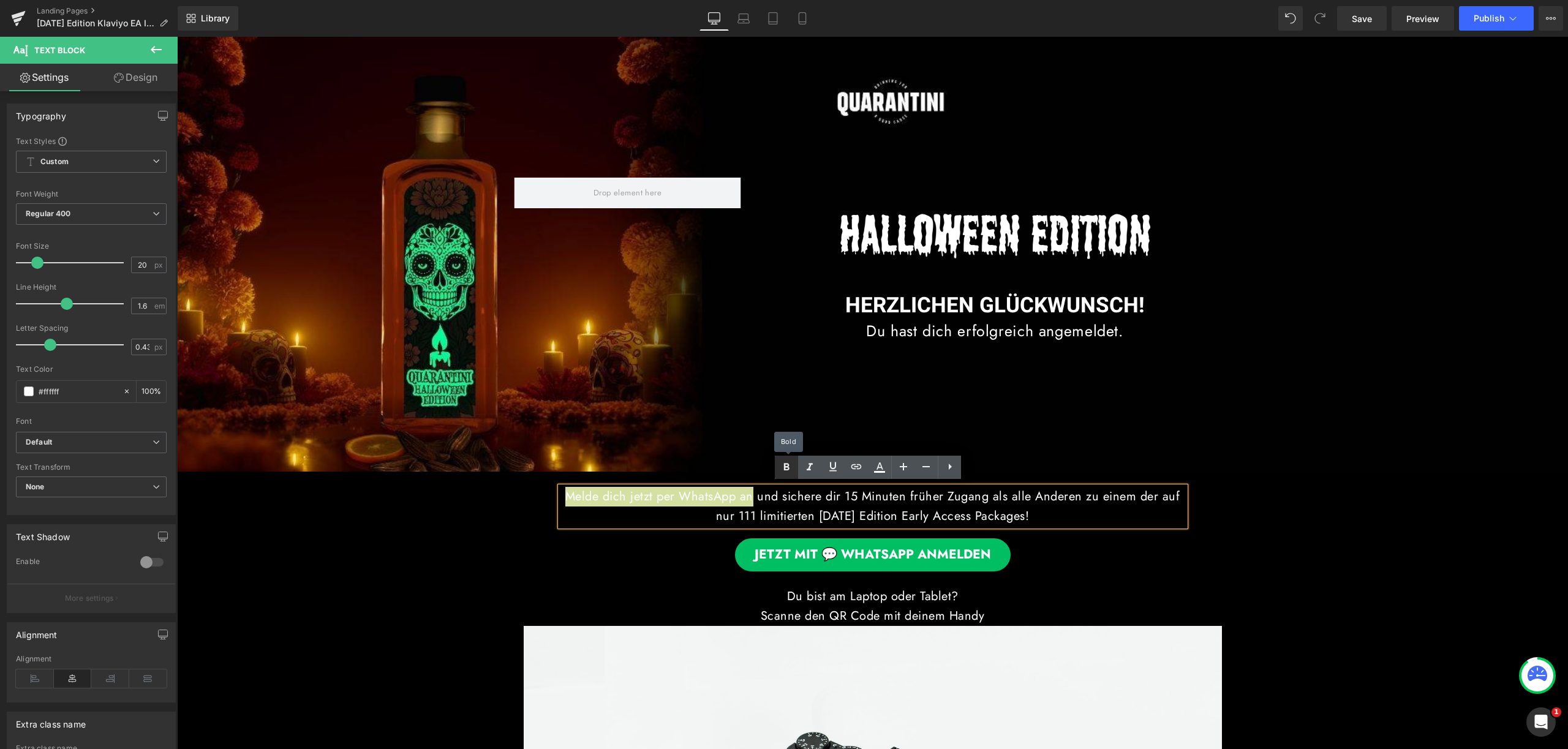
click at [787, 474] on icon at bounding box center [787, 468] width 15 height 15
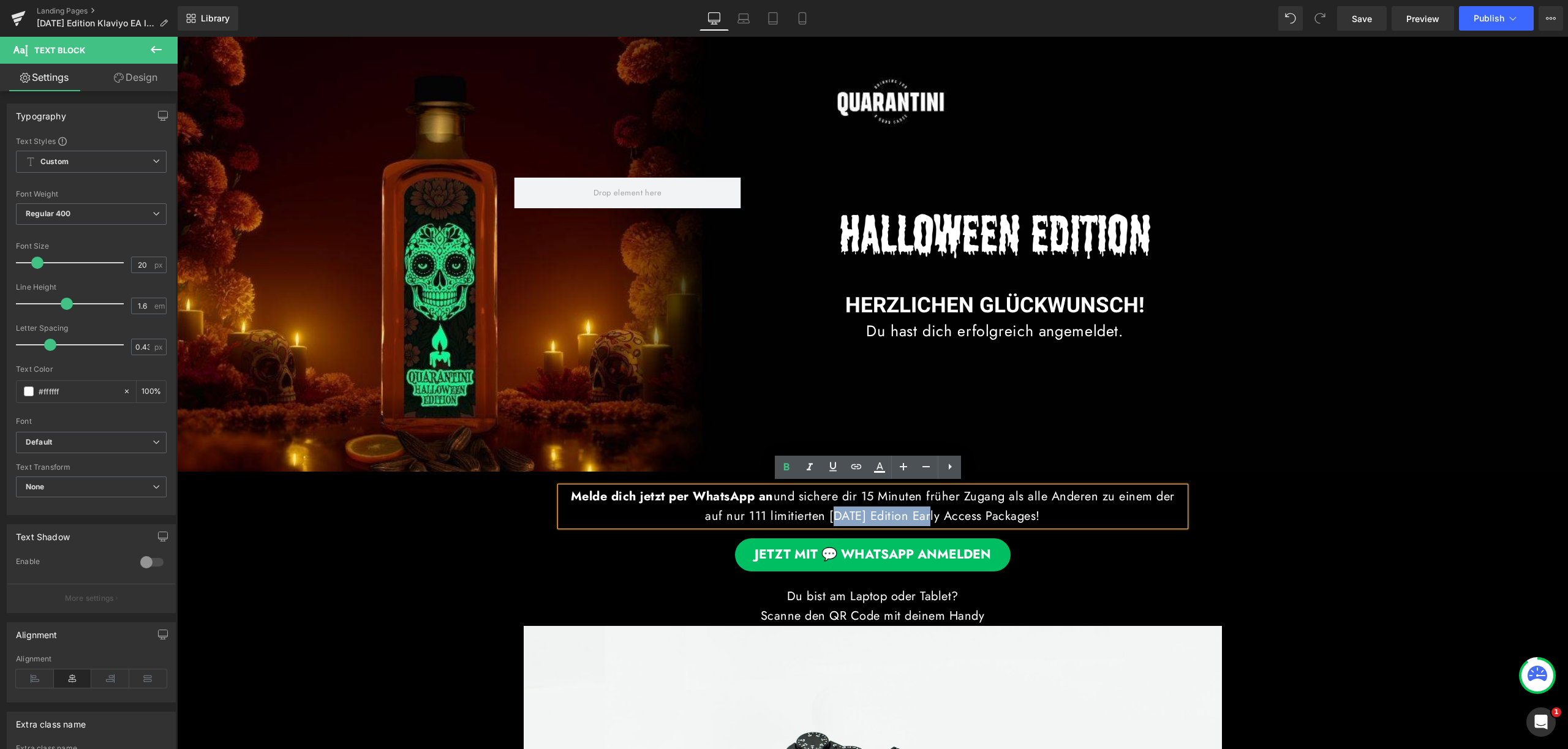
drag, startPoint x: 802, startPoint y: 514, endPoint x: 920, endPoint y: 517, distance: 118.0
click at [920, 517] on p "Melde dich jetzt per WhatsApp an und sichere dir 15 Minuten früher Zugang als a…" at bounding box center [873, 506] width 625 height 39
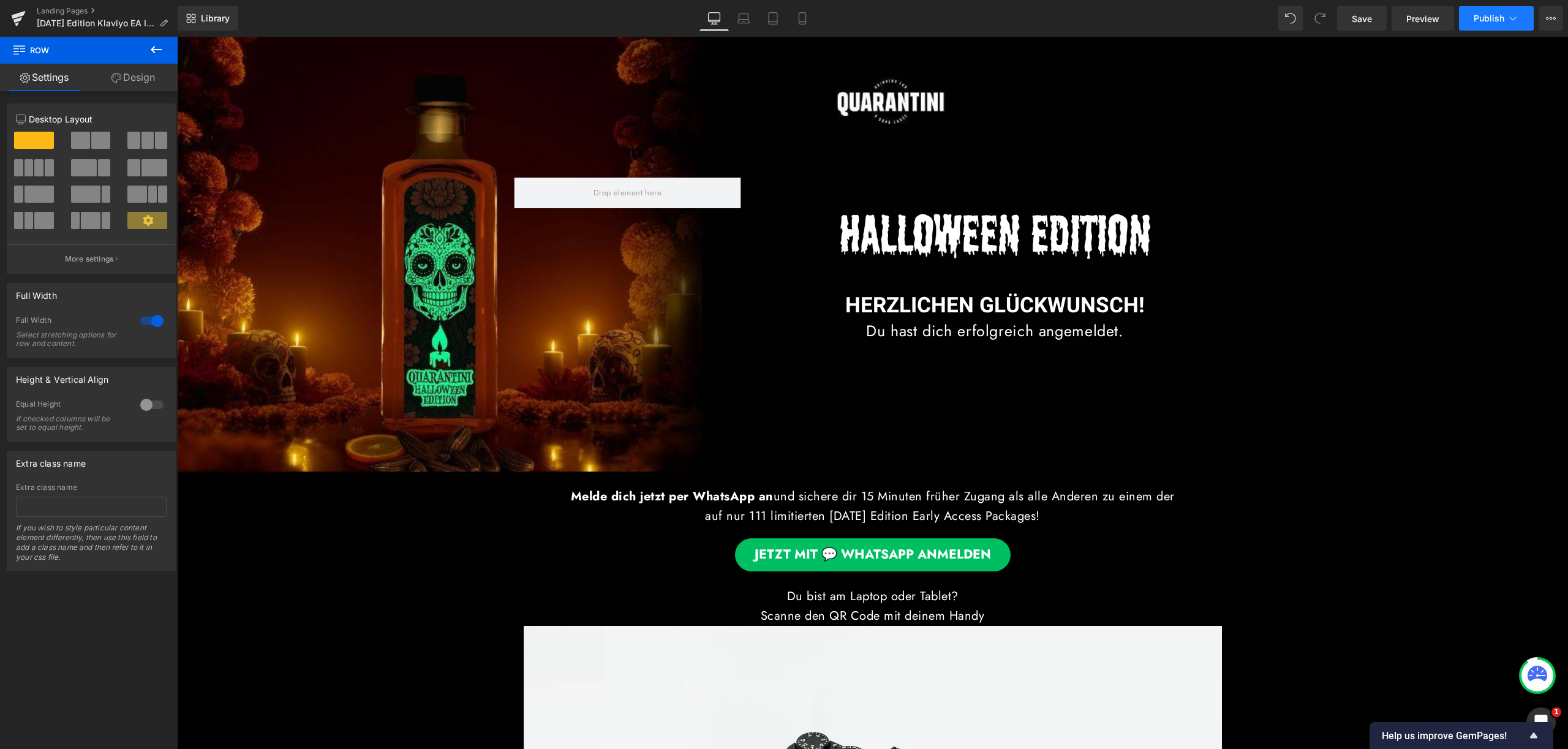
click at [1494, 17] on span "Publish" at bounding box center [1488, 18] width 31 height 10
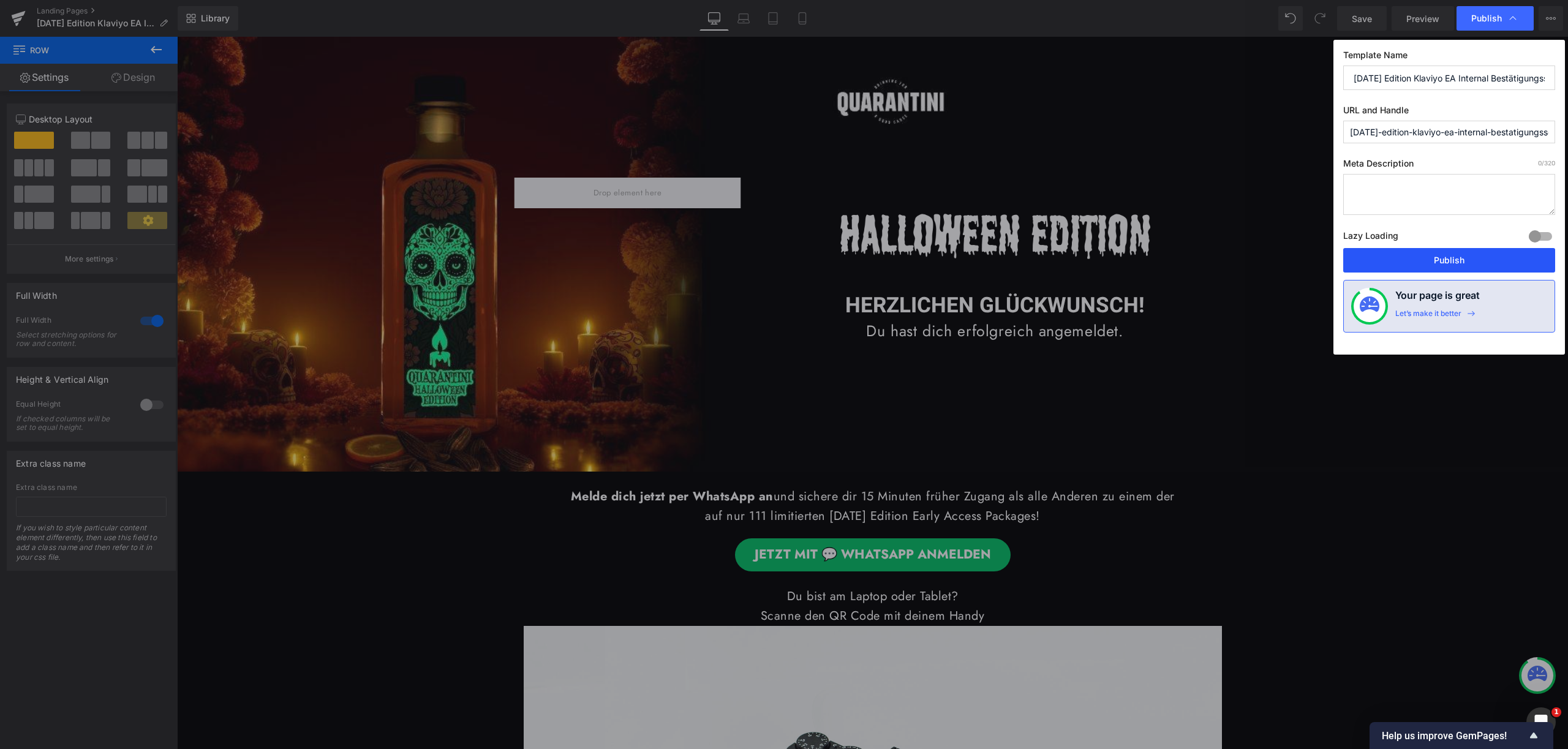
click at [1442, 264] on button "Publish" at bounding box center [1449, 261] width 212 height 24
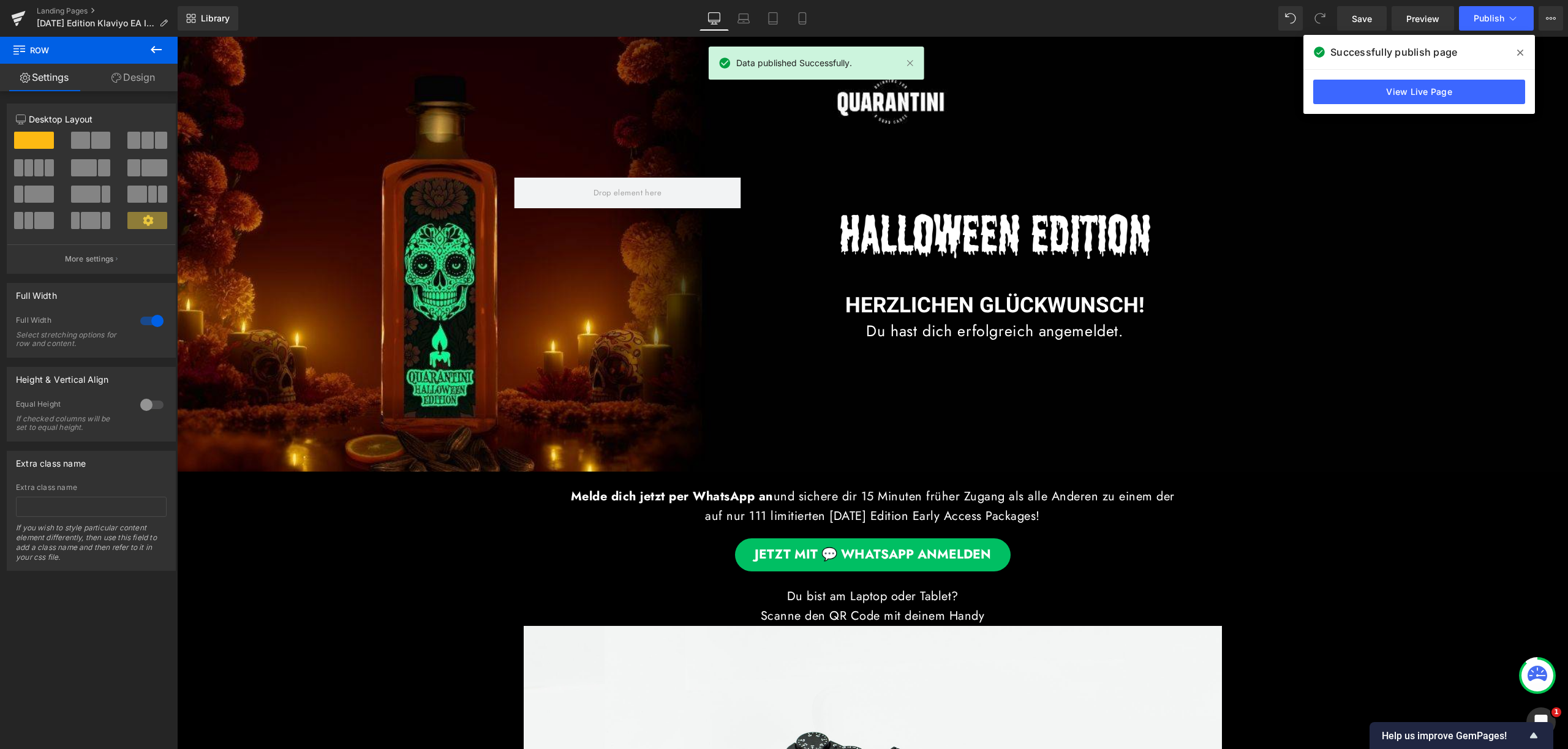
click at [1521, 55] on icon at bounding box center [1520, 52] width 7 height 10
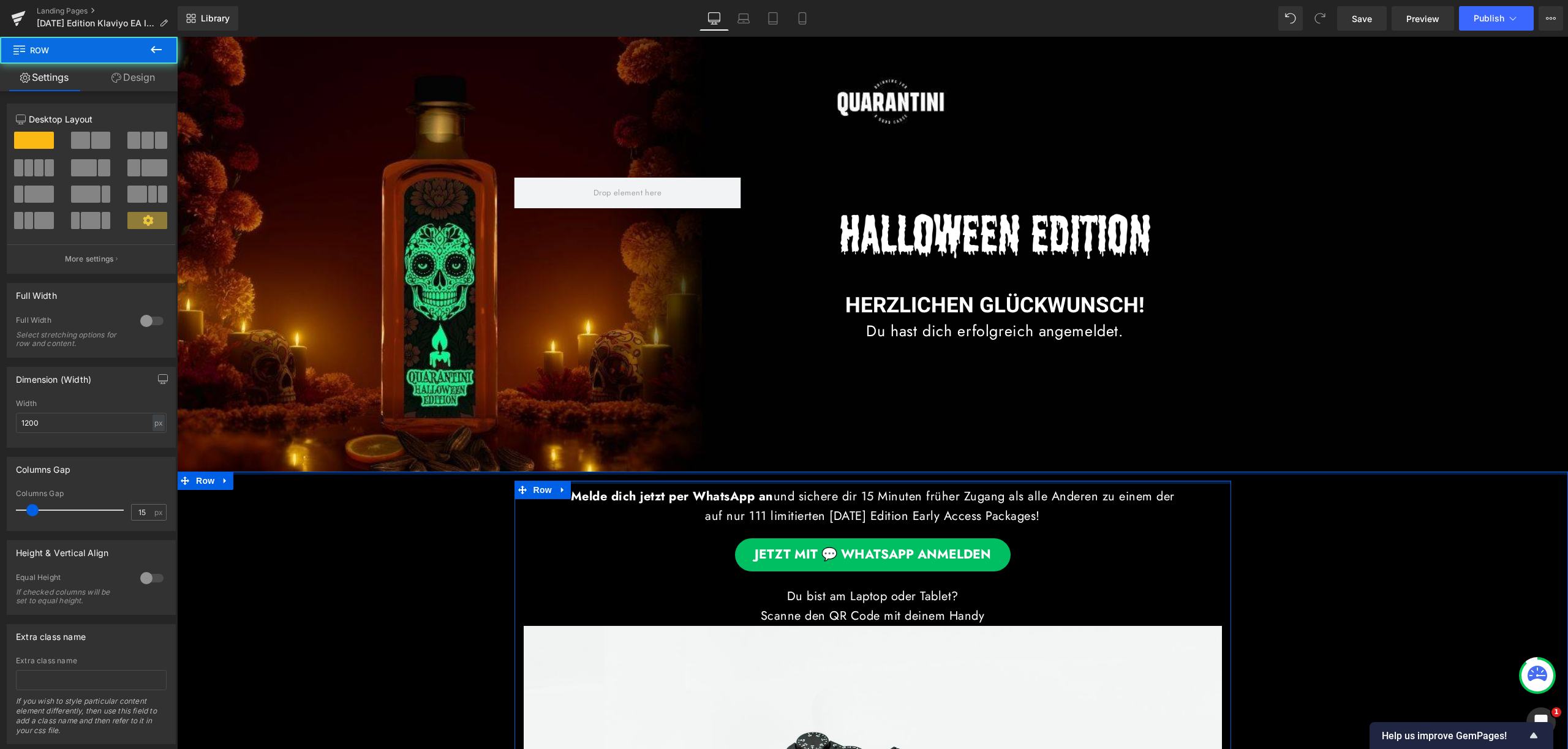
drag, startPoint x: 942, startPoint y: 478, endPoint x: 944, endPoint y: 471, distance: 7.3
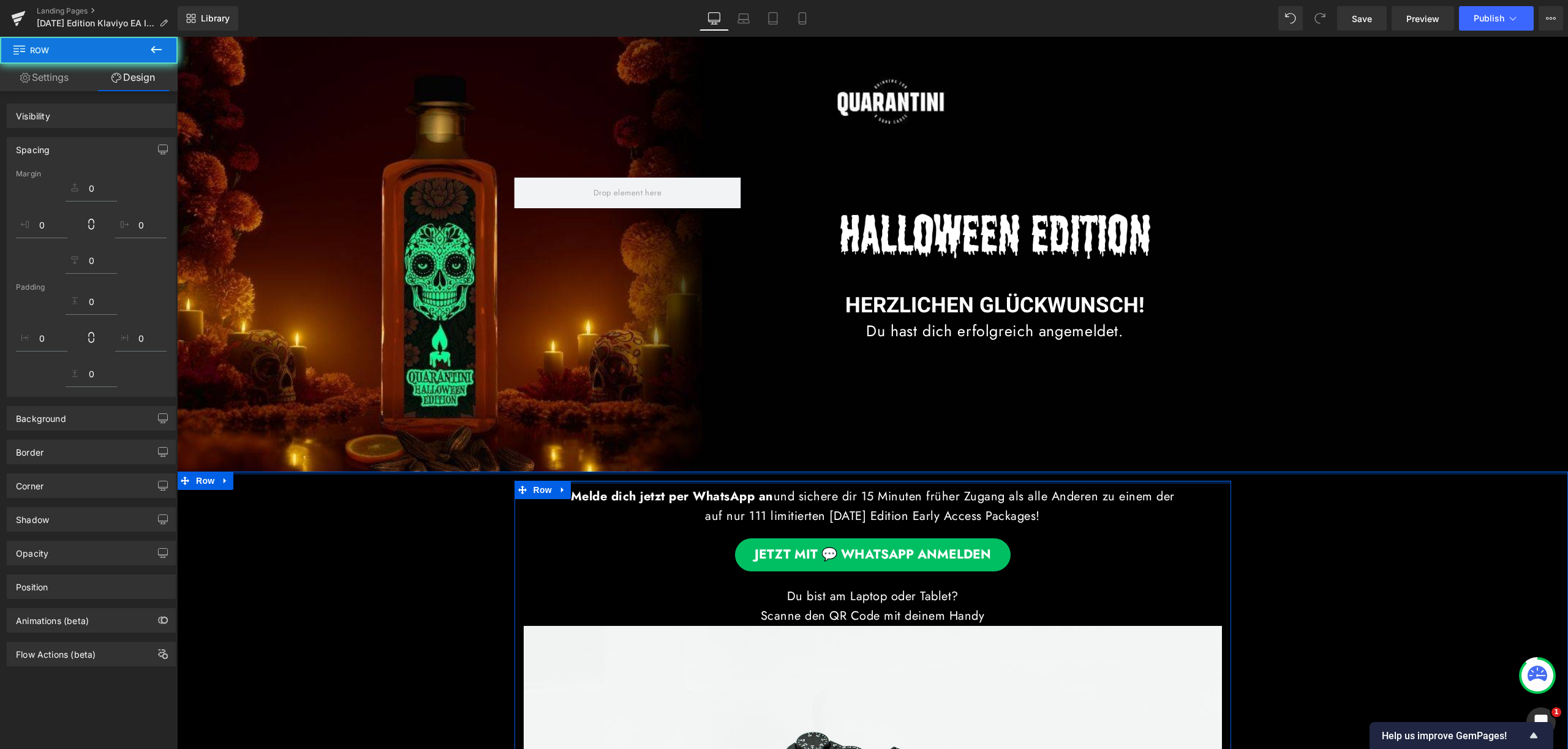
drag, startPoint x: 944, startPoint y: 471, endPoint x: 946, endPoint y: 459, distance: 12.2
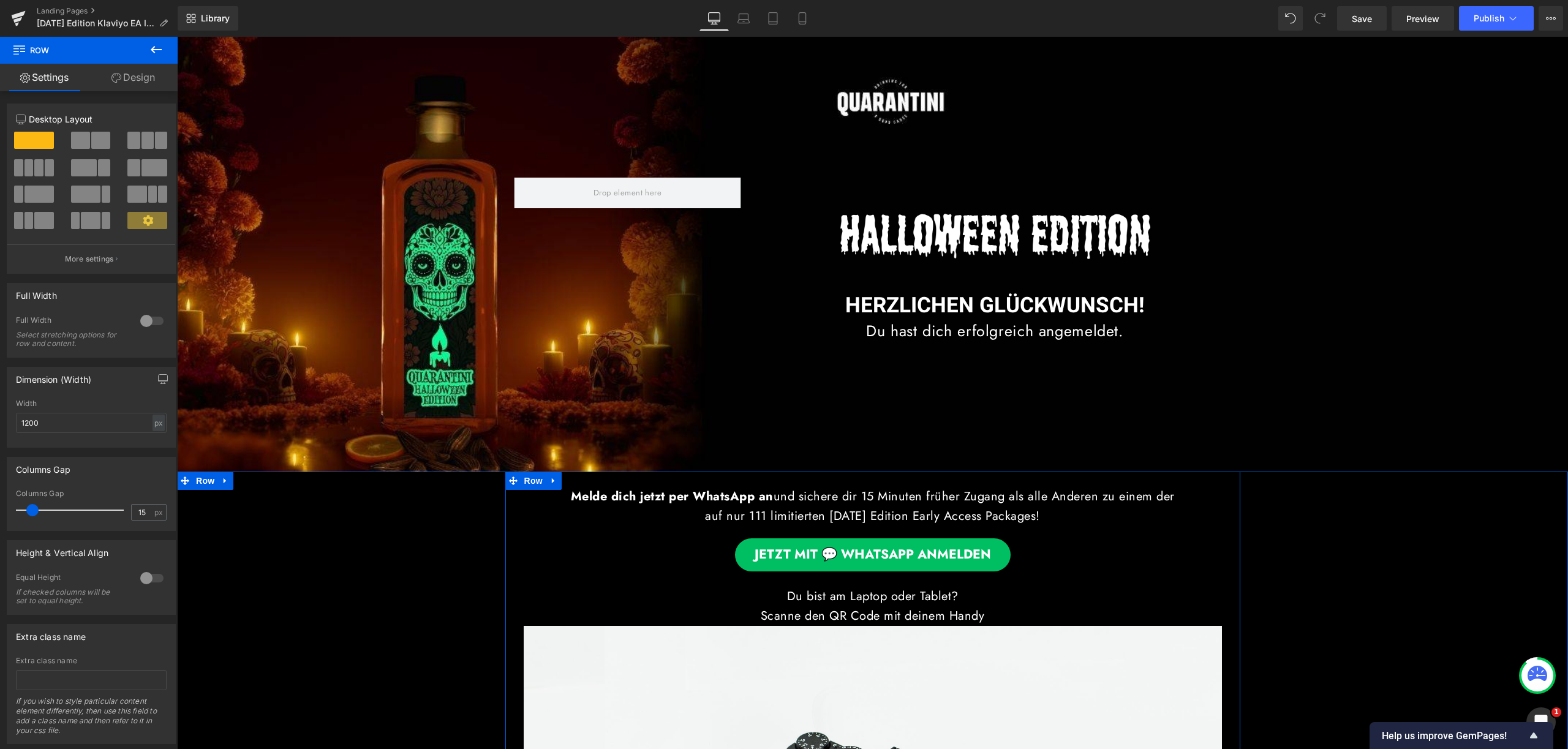
click at [158, 69] on link "Design" at bounding box center [132, 77] width 88 height 28
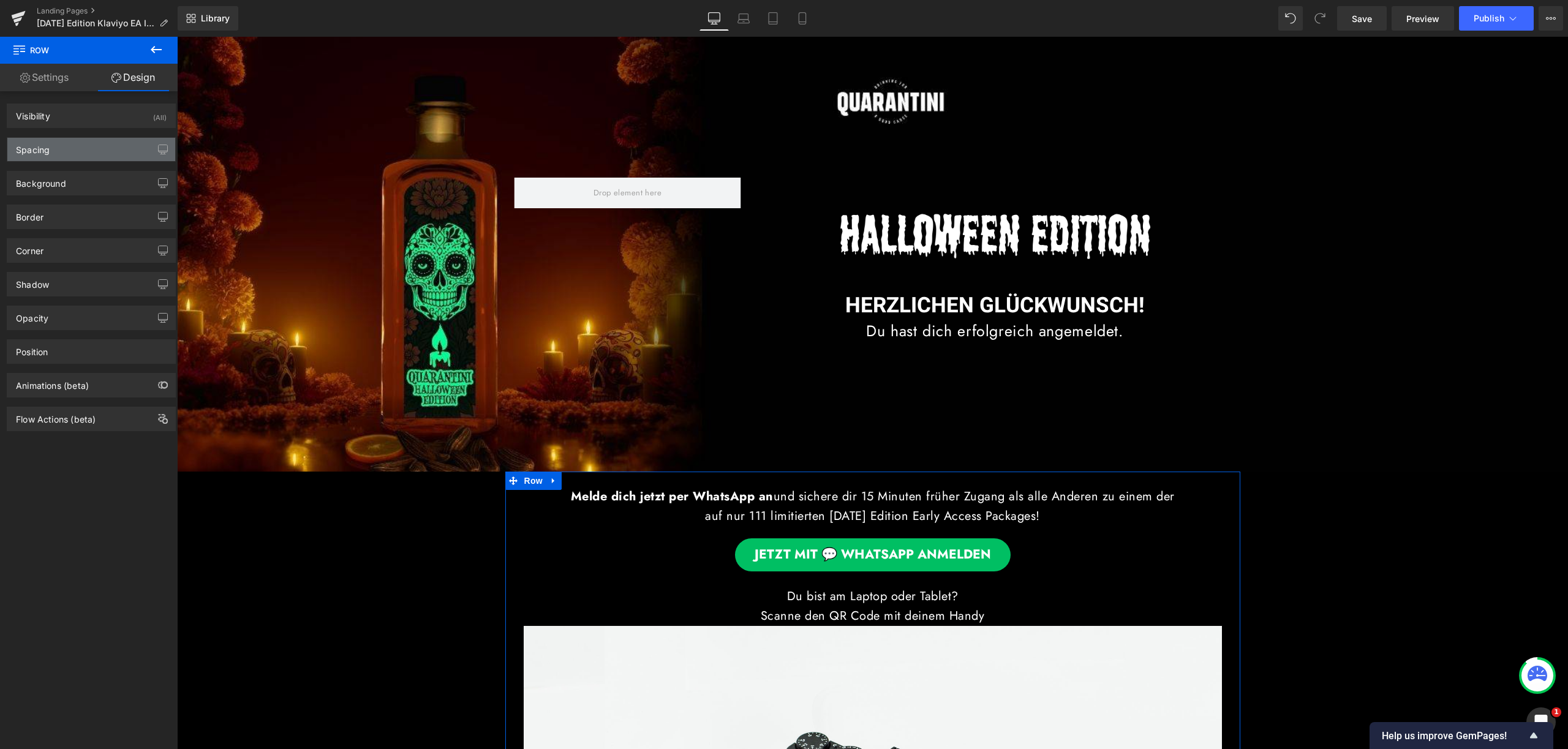
type input "0"
type input "15"
type input "0"
type input "10"
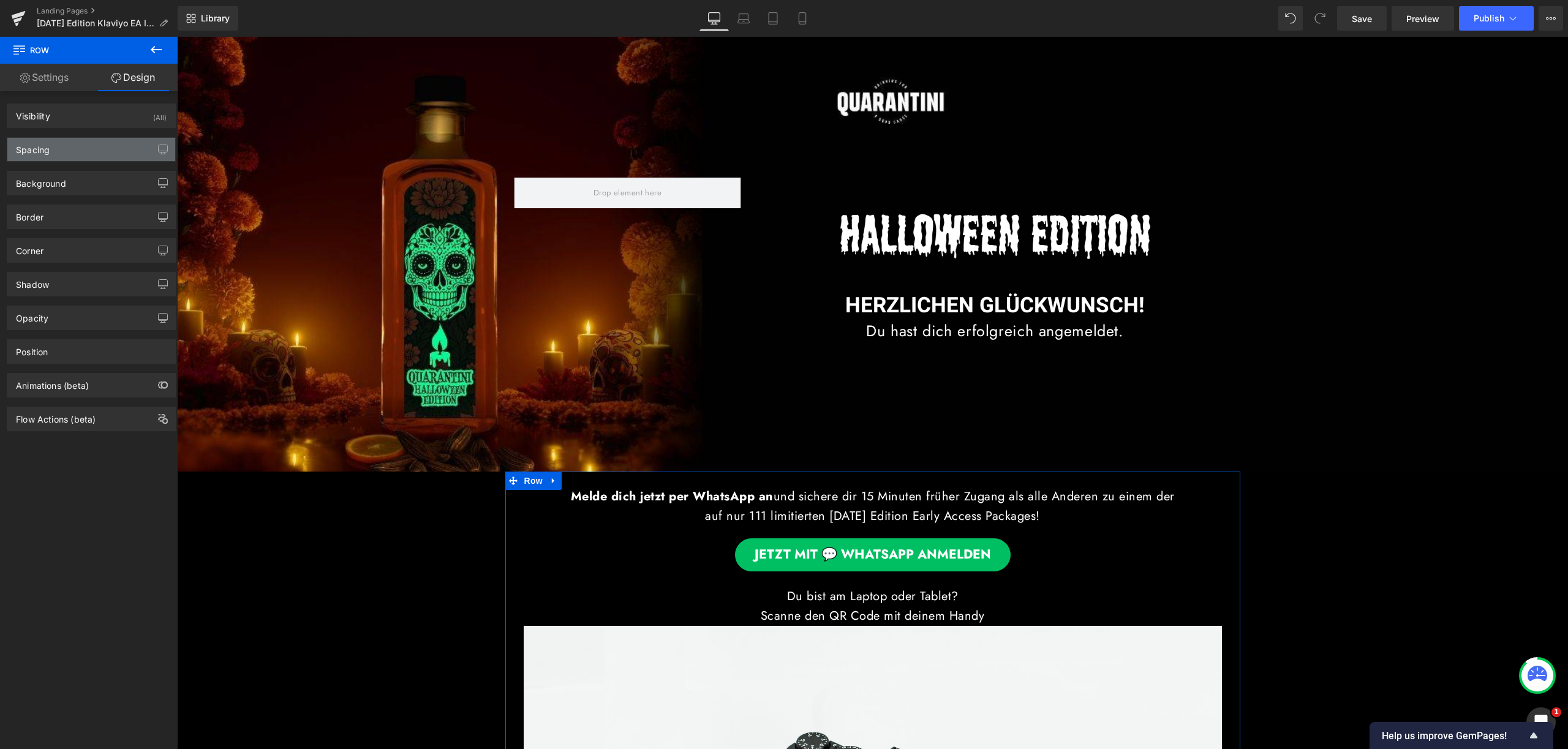
type input "0"
click at [113, 140] on div "Spacing" at bounding box center [91, 149] width 167 height 23
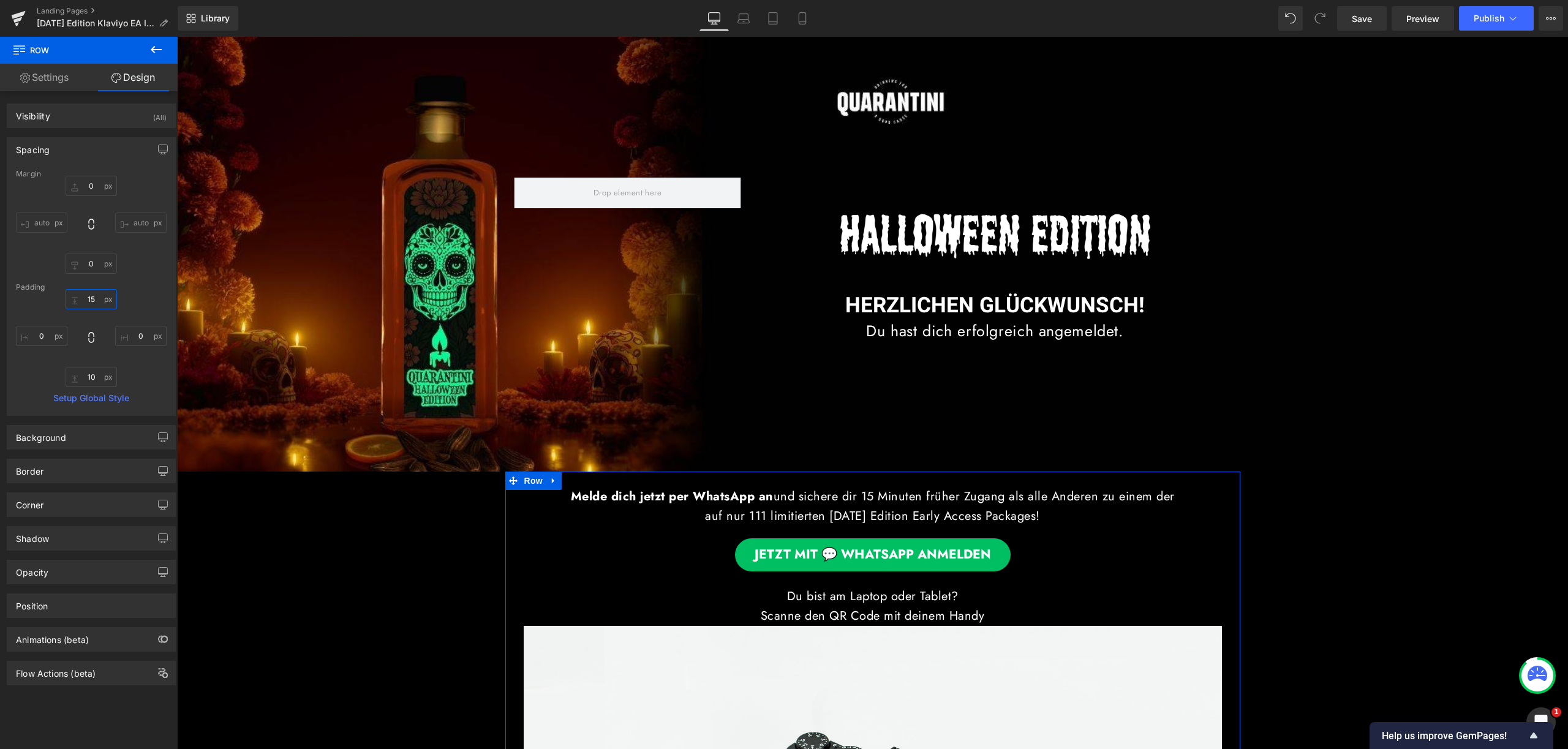
click at [88, 299] on input "15" at bounding box center [90, 300] width 51 height 20
type input "5"
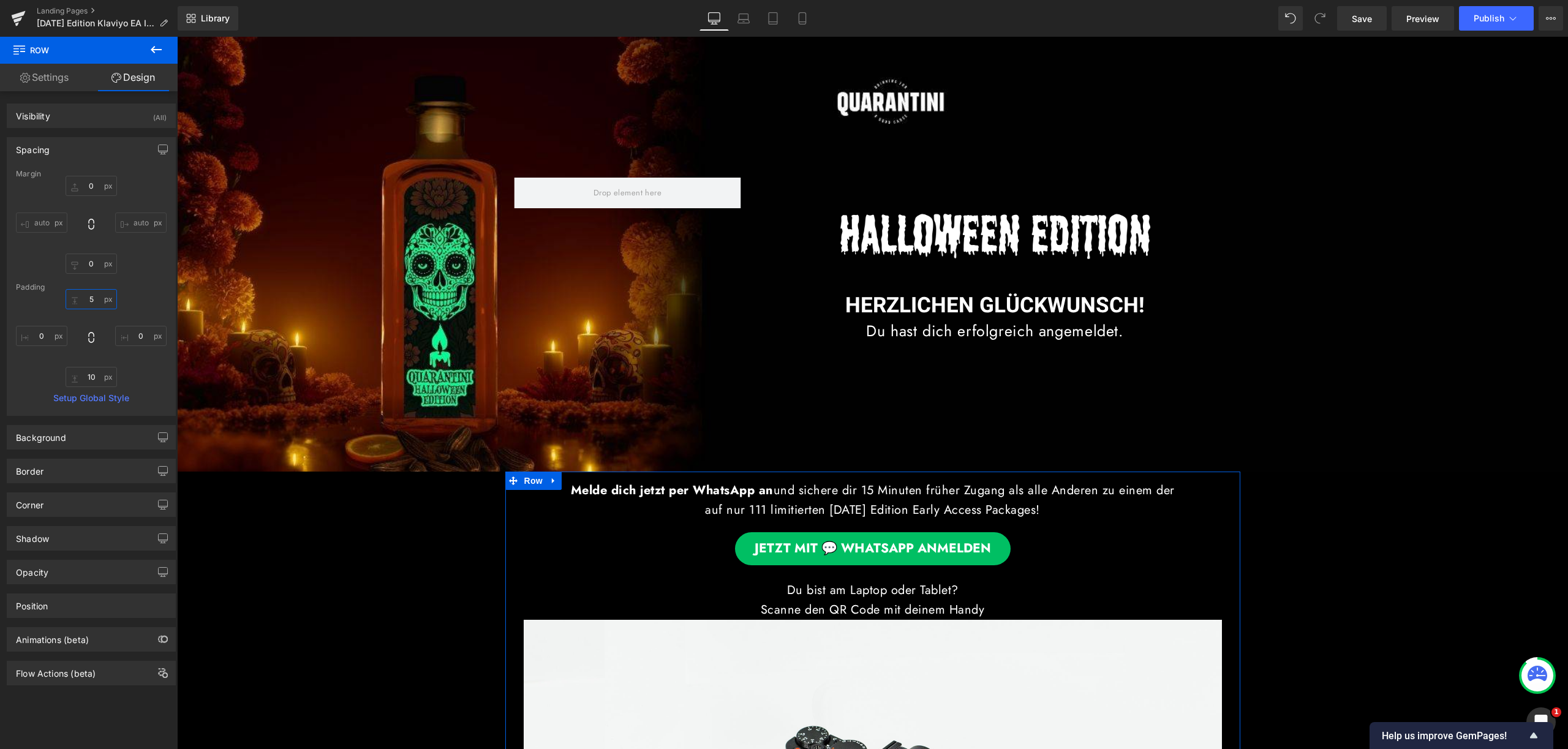
click at [88, 299] on input "5" at bounding box center [90, 300] width 51 height 20
click at [90, 299] on input "5" at bounding box center [90, 300] width 51 height 20
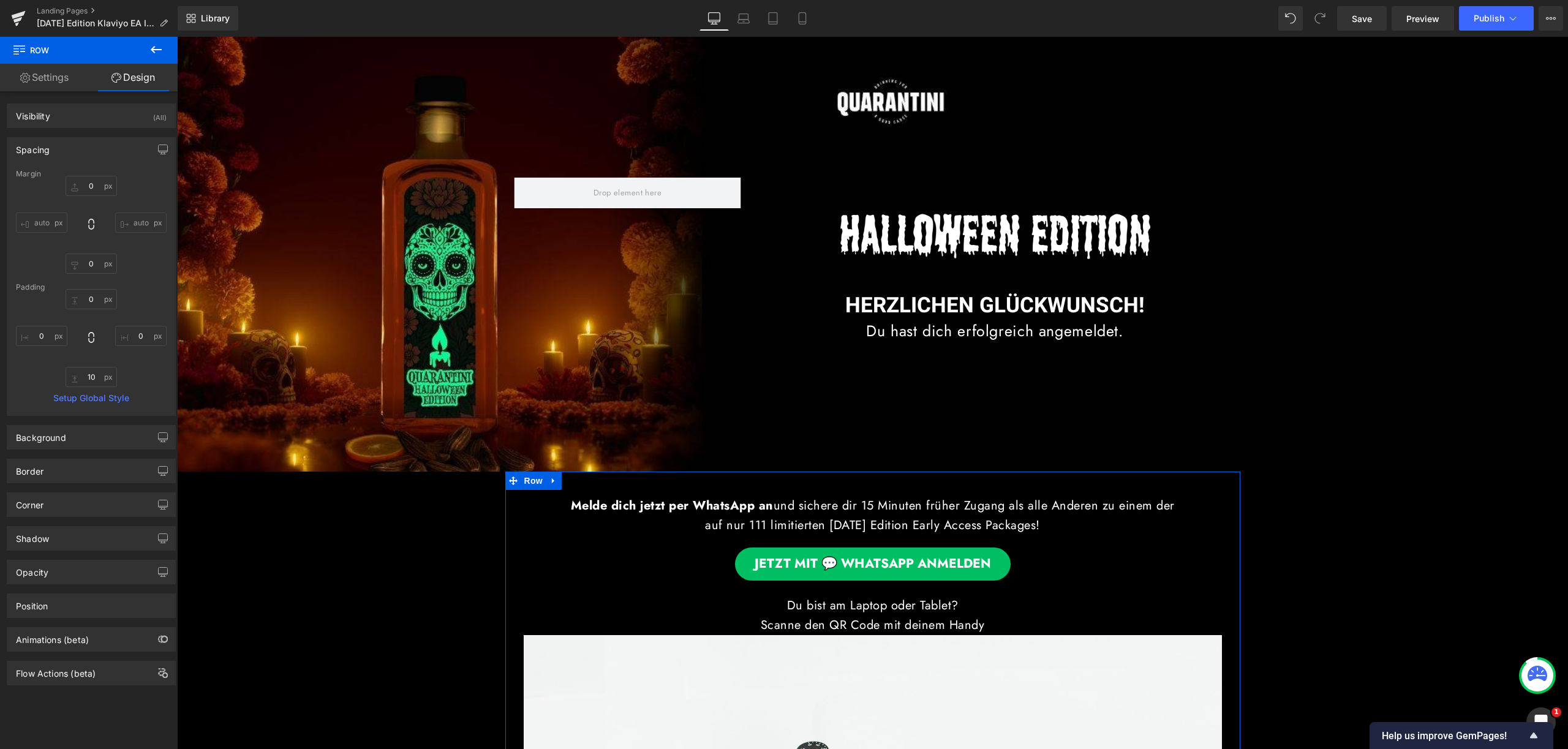
click at [128, 297] on div "0px 0 10px 10 0px 0" at bounding box center [91, 338] width 151 height 98
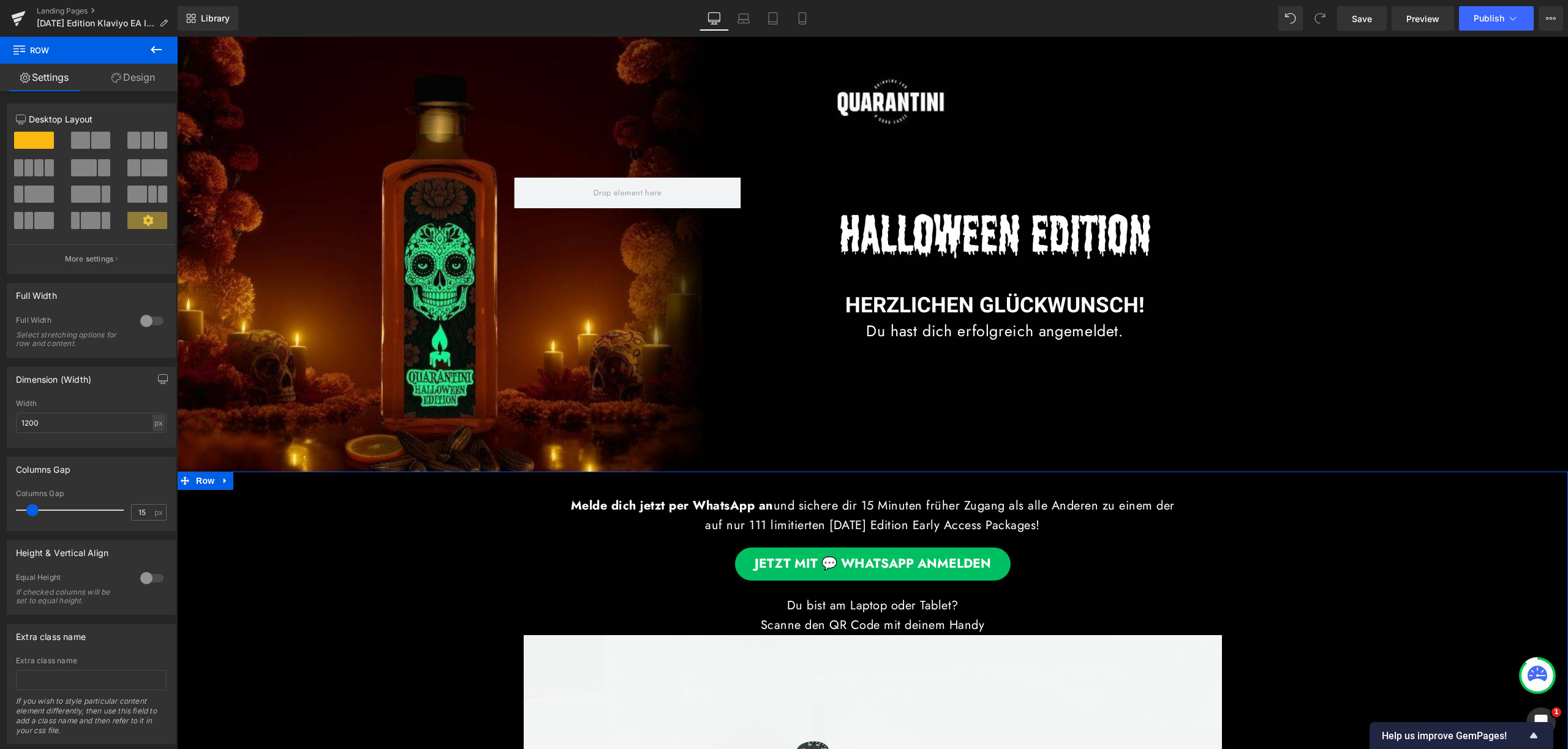
click at [177, 37] on div at bounding box center [177, 37] width 0 height 0
click at [161, 82] on link "Design" at bounding box center [132, 77] width 88 height 28
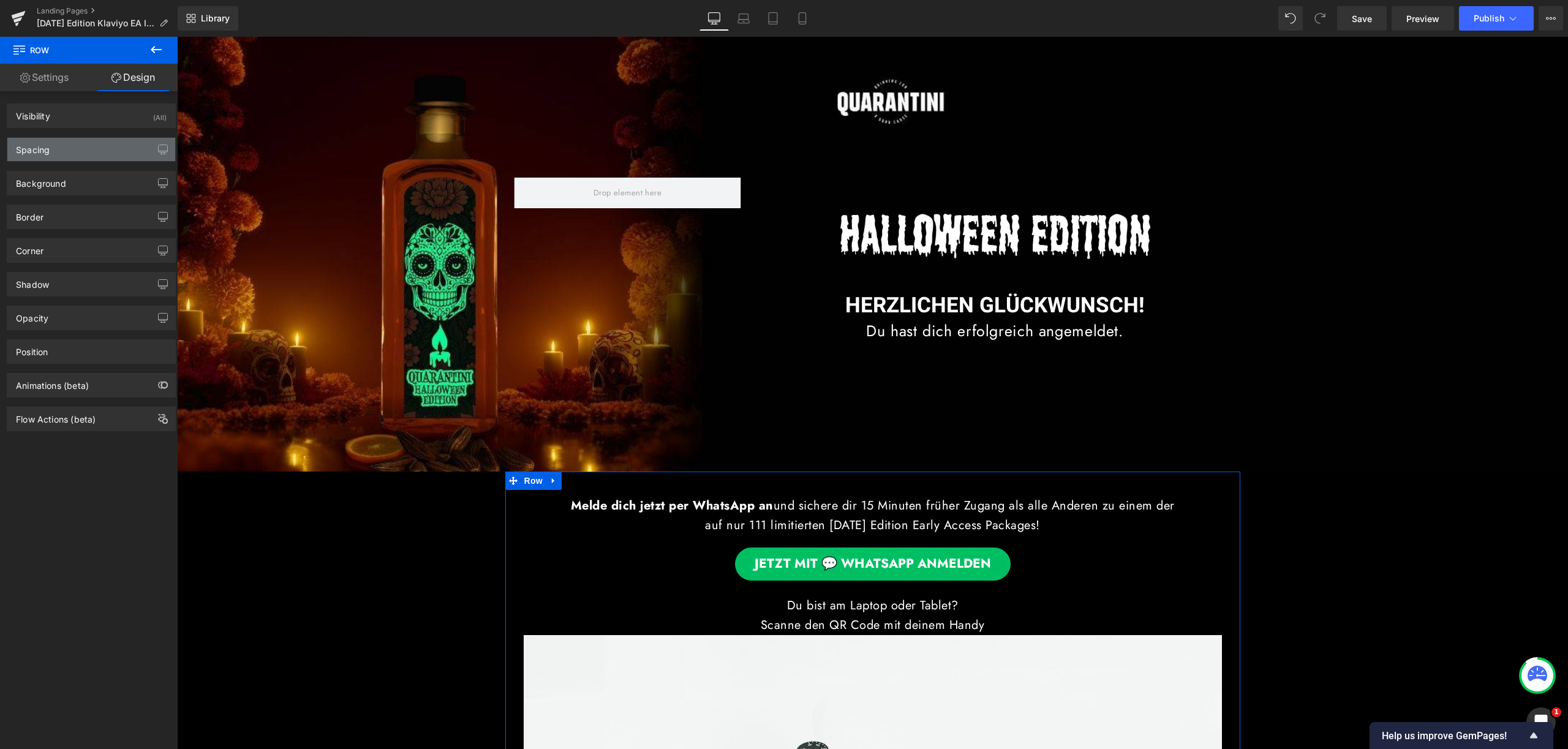
type input "0"
type input "30"
type input "0"
type input "10"
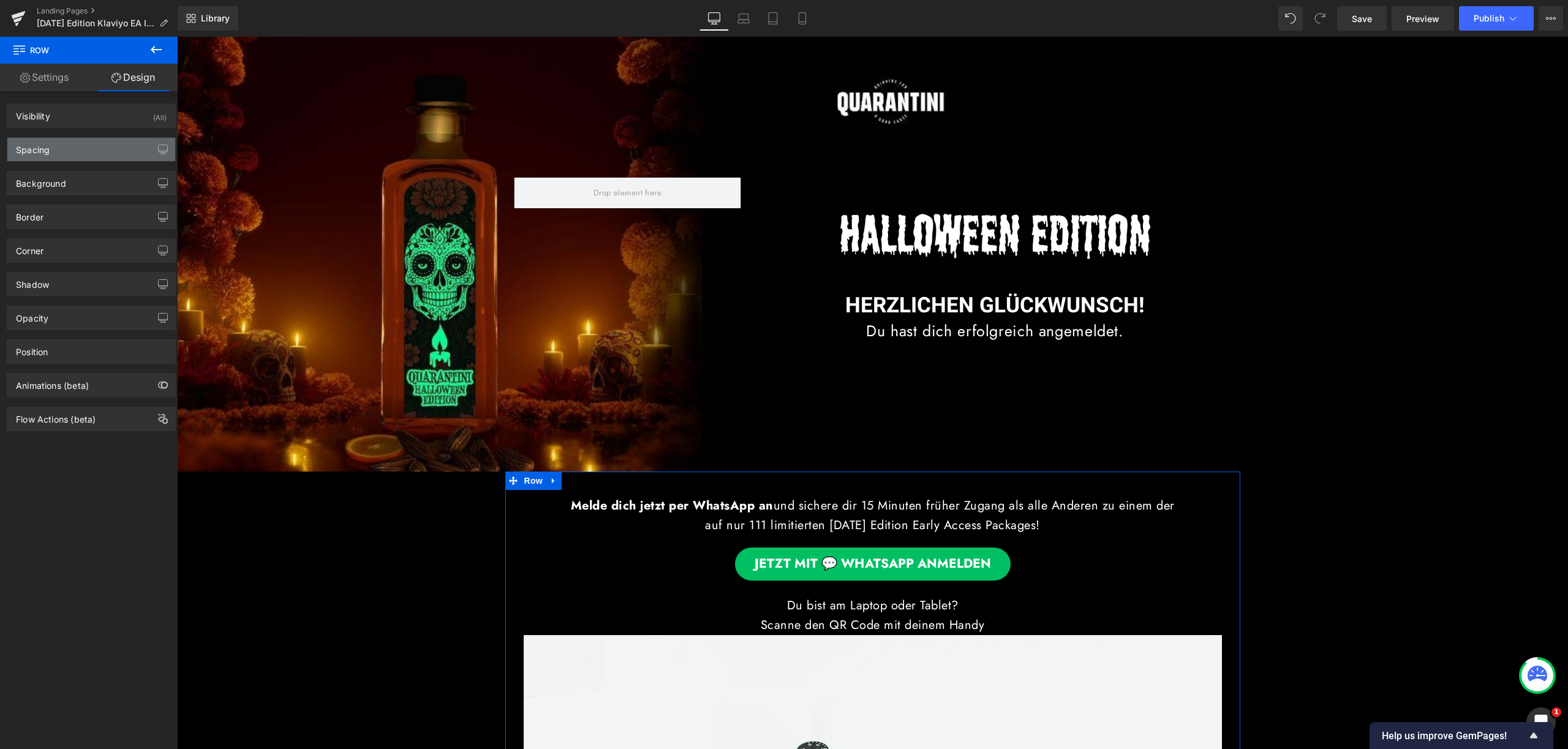
type input "0"
click at [92, 150] on div "Spacing" at bounding box center [91, 149] width 167 height 23
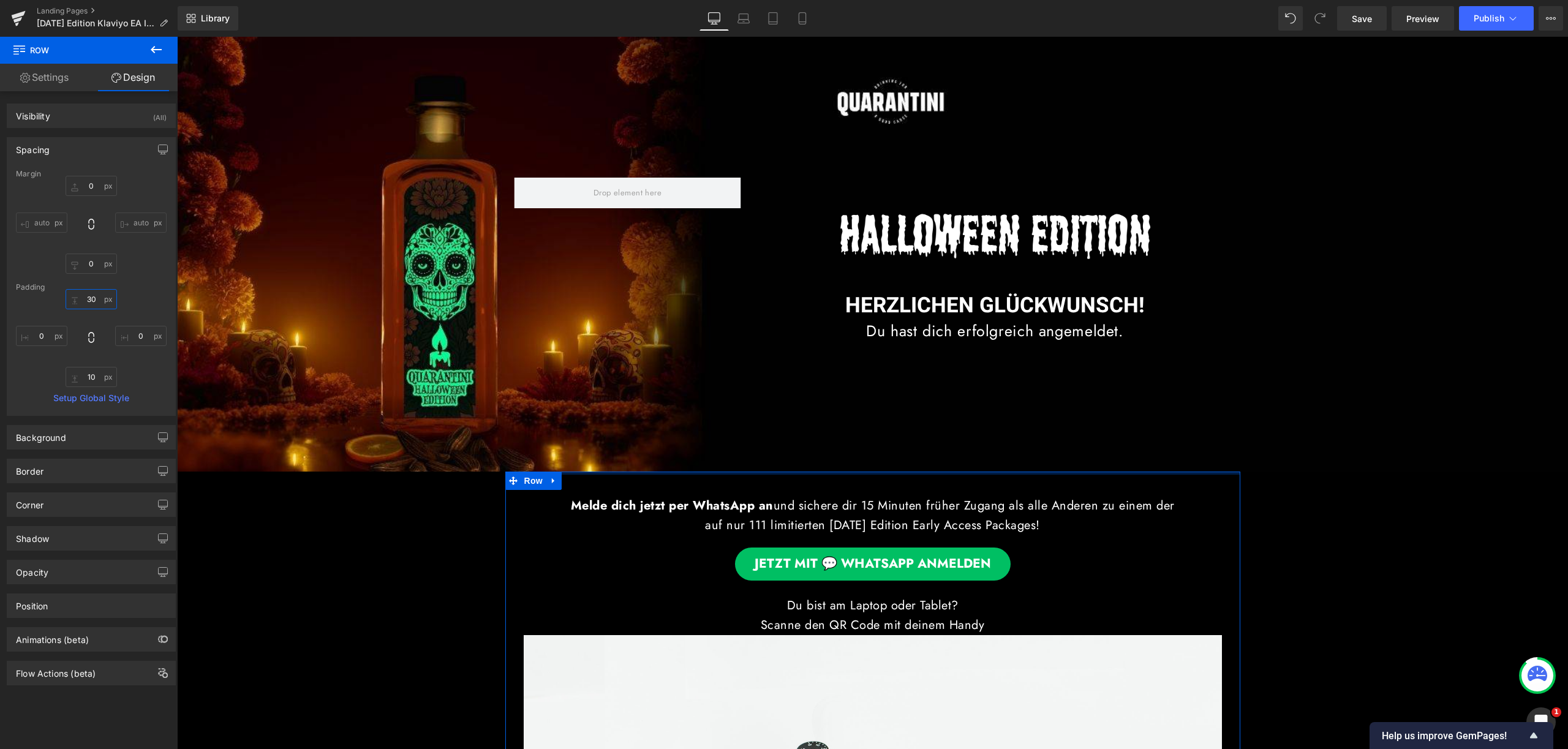
click at [92, 296] on input "30" at bounding box center [90, 300] width 51 height 20
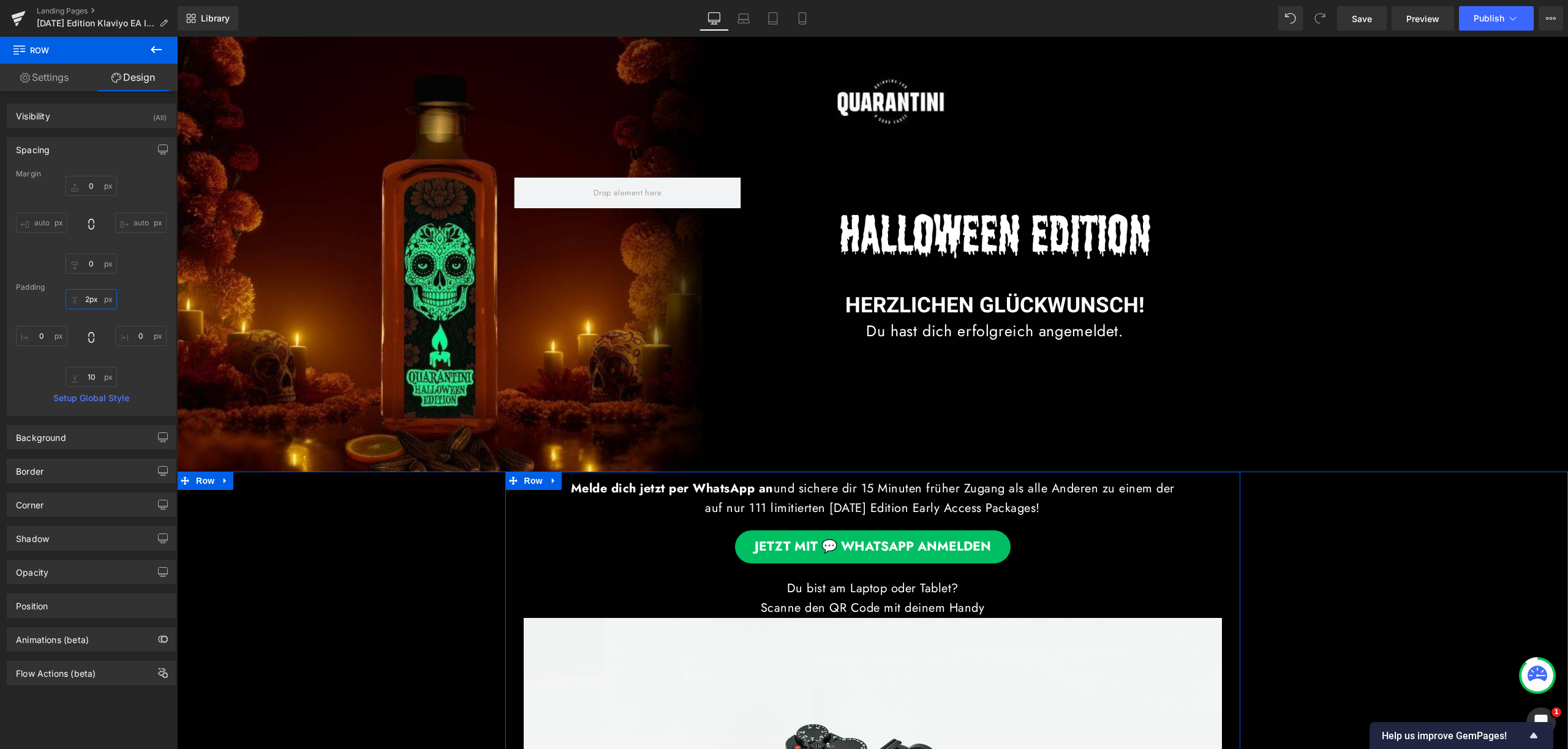
type input "0px"
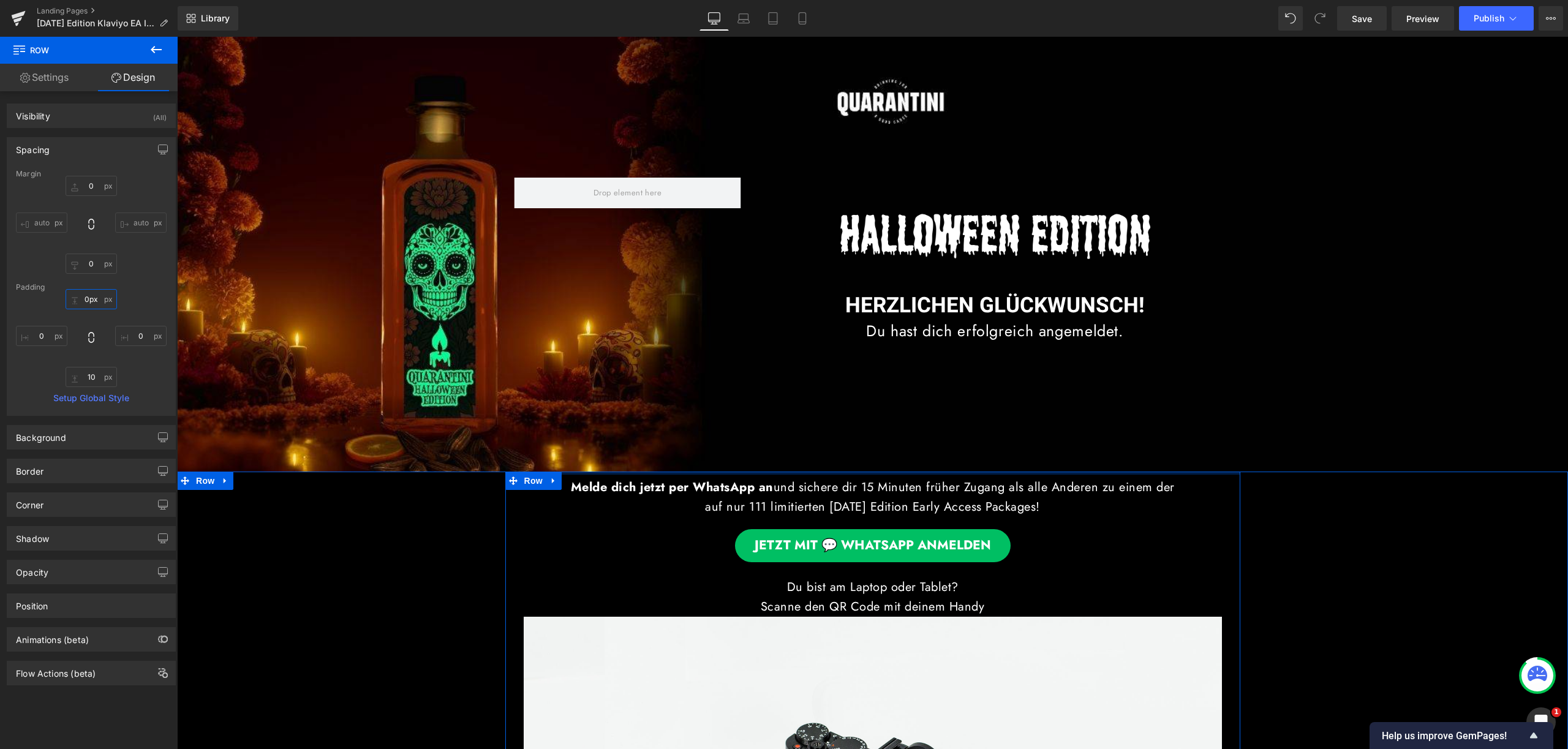
drag, startPoint x: 612, startPoint y: 480, endPoint x: 614, endPoint y: 455, distance: 25.1
click at [614, 455] on div "Image Image HERZLICHEN GLÜCKWUNSCH! Heading Du hast dich erfolgreich angemeldet…" at bounding box center [871, 255] width 1390 height 435
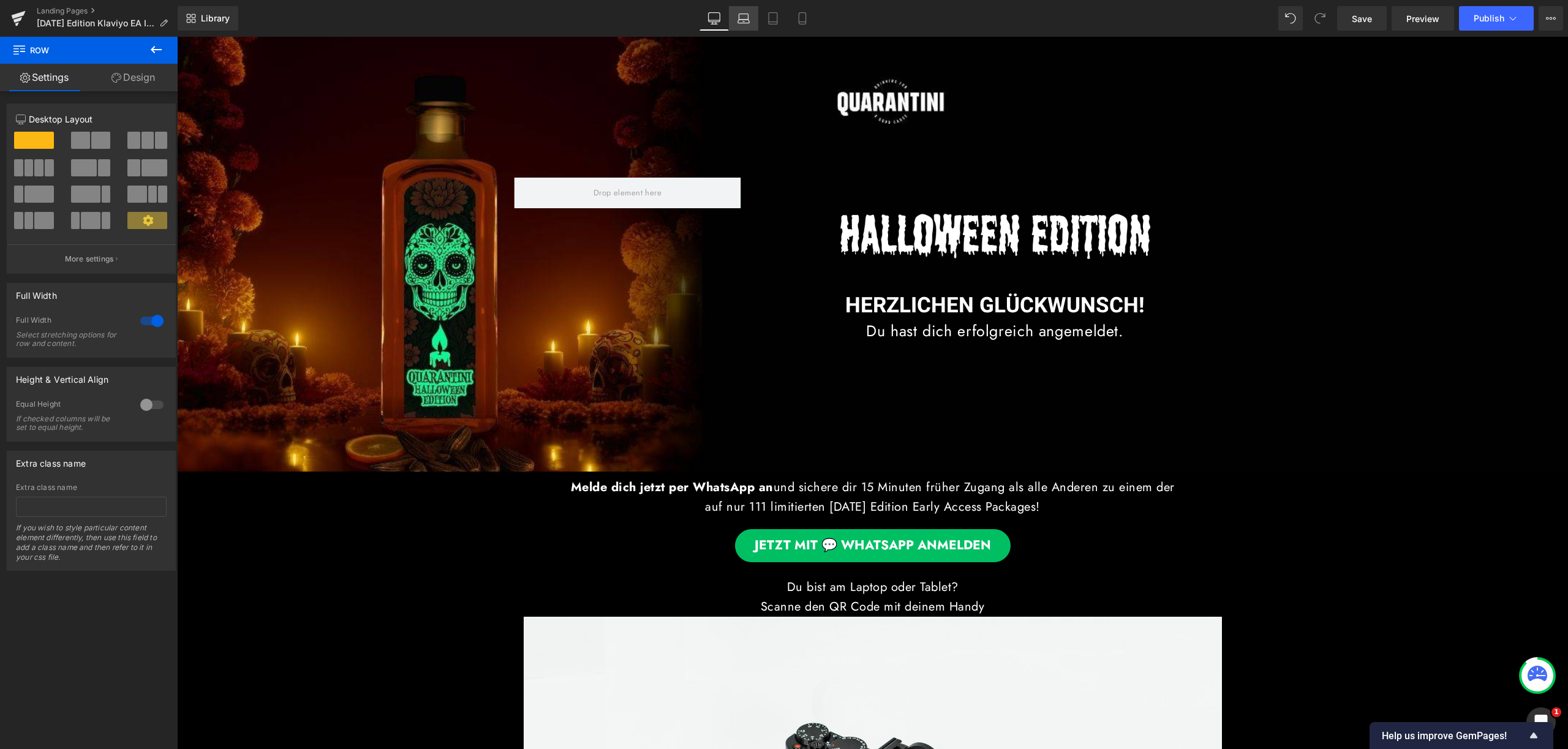
click at [744, 23] on icon at bounding box center [743, 21] width 12 height 4
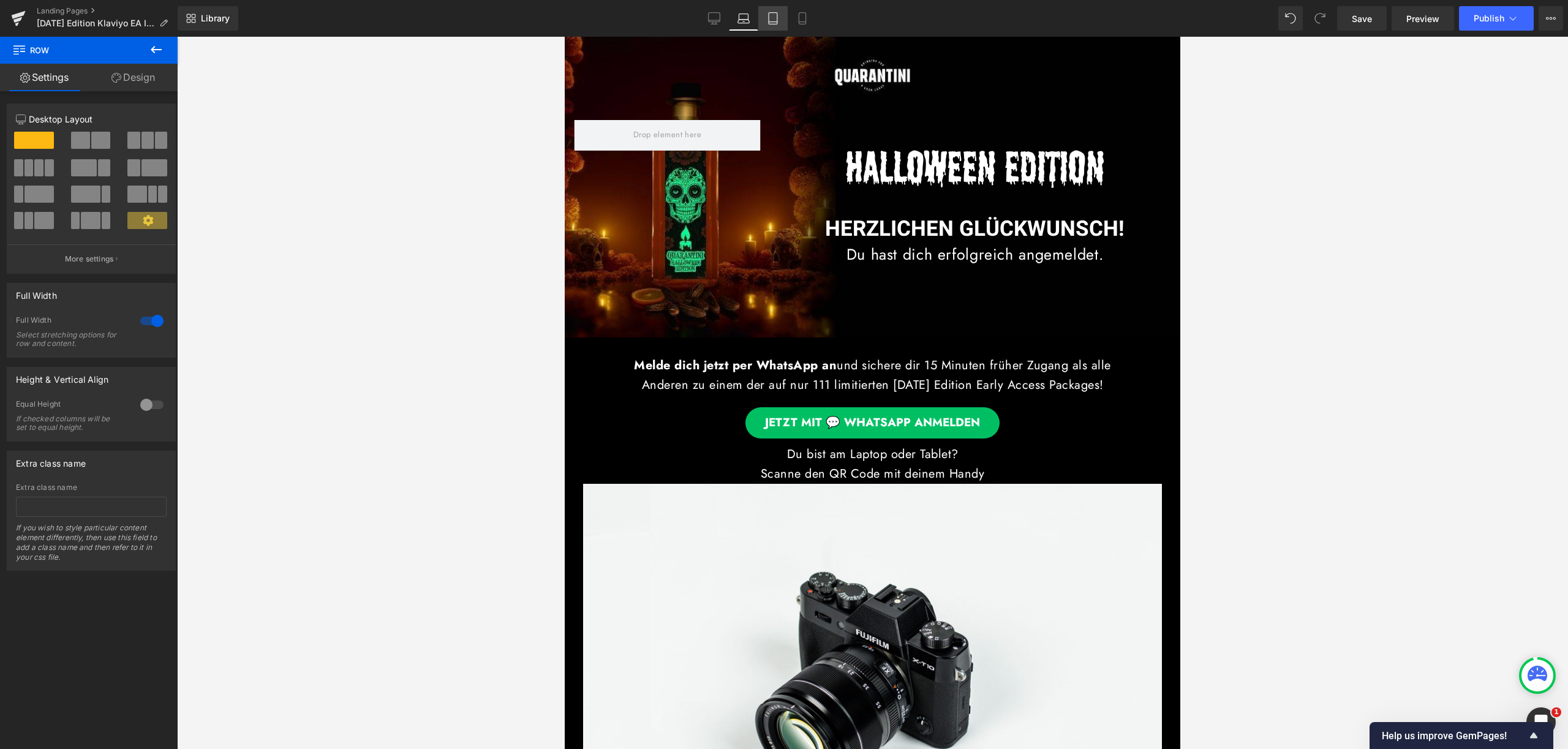
click at [769, 22] on icon at bounding box center [772, 18] width 12 height 12
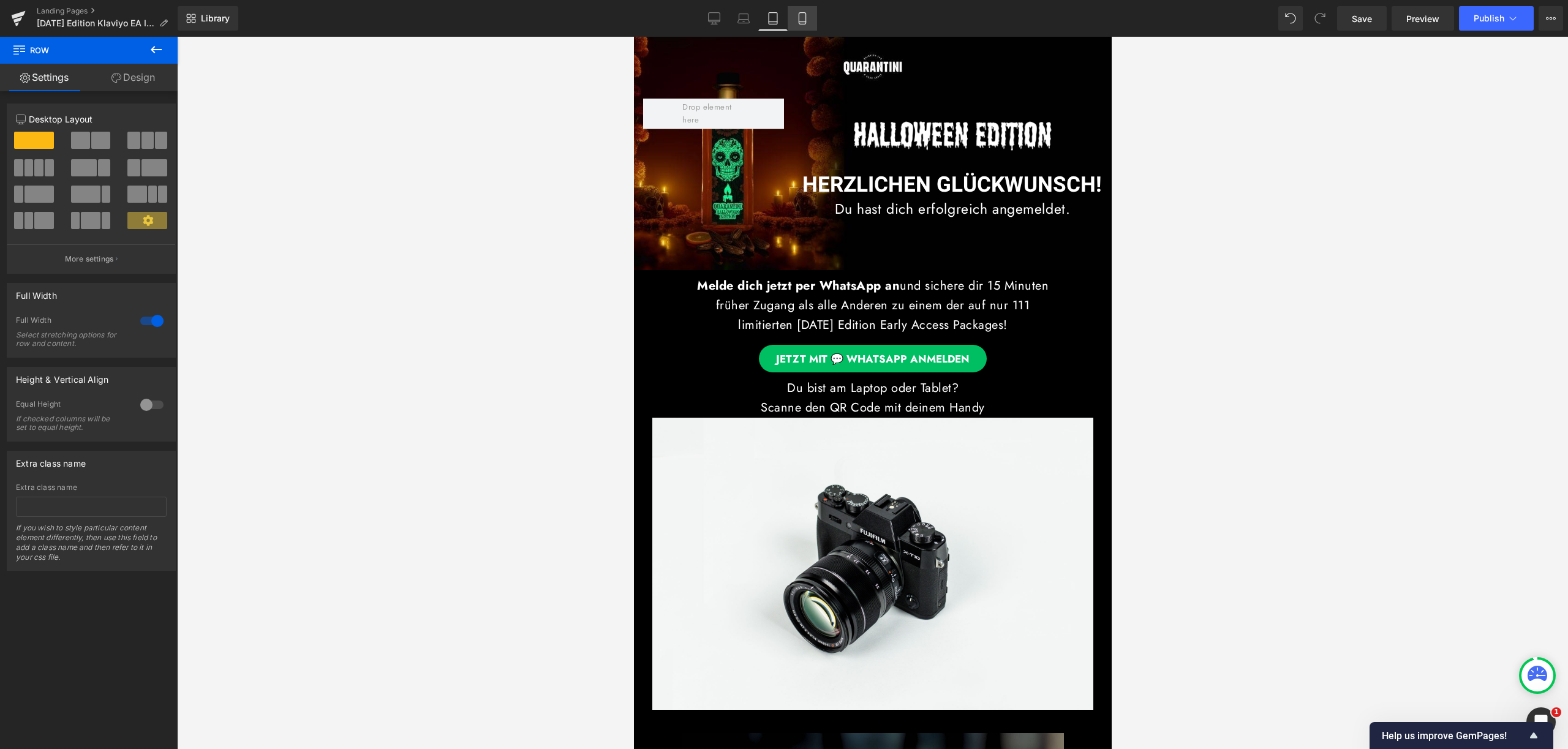
click at [794, 21] on link "Mobile" at bounding box center [803, 19] width 30 height 24
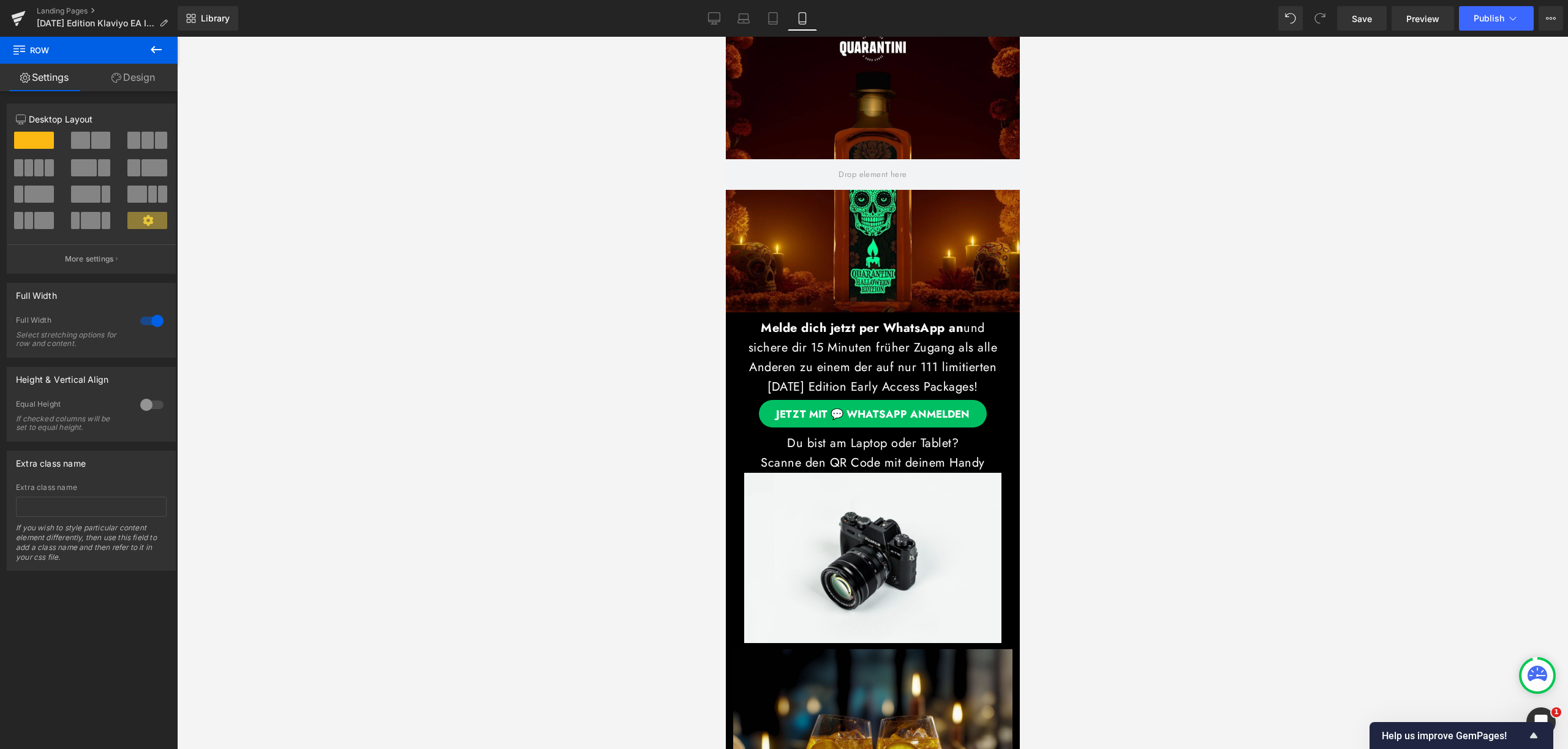
scroll to position [47, 0]
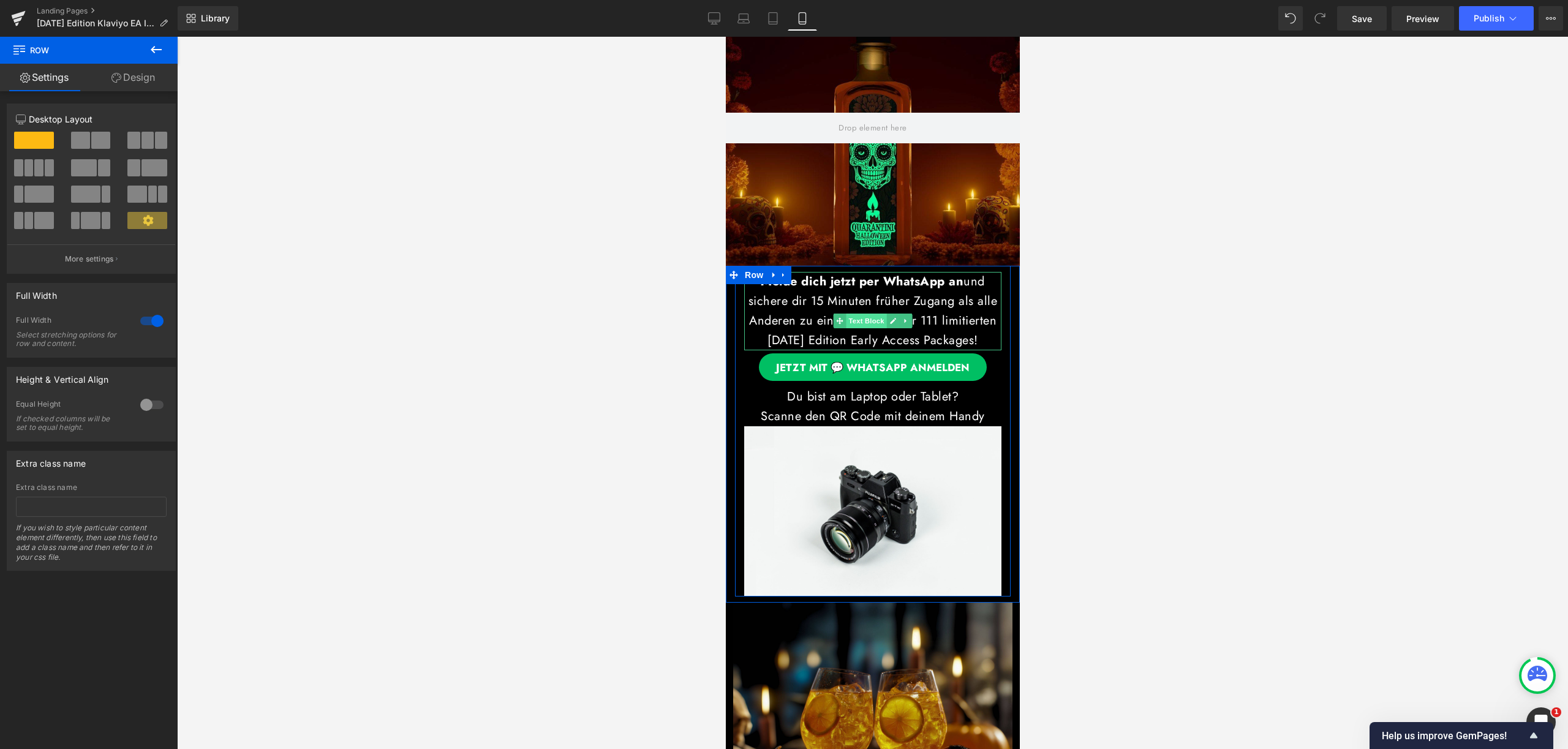
click at [862, 316] on span "Text Block" at bounding box center [865, 321] width 40 height 15
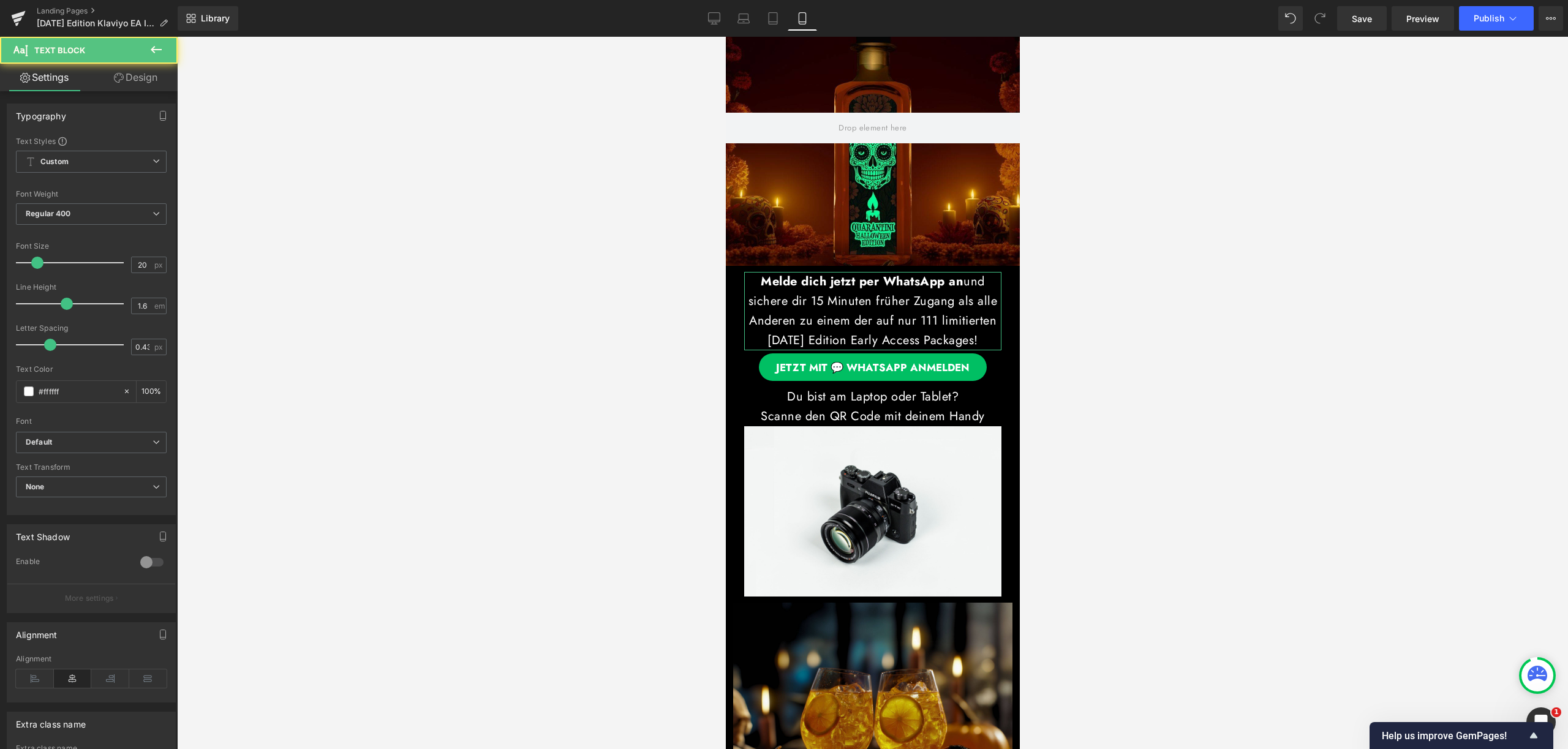
click at [152, 86] on link "Design" at bounding box center [135, 77] width 88 height 28
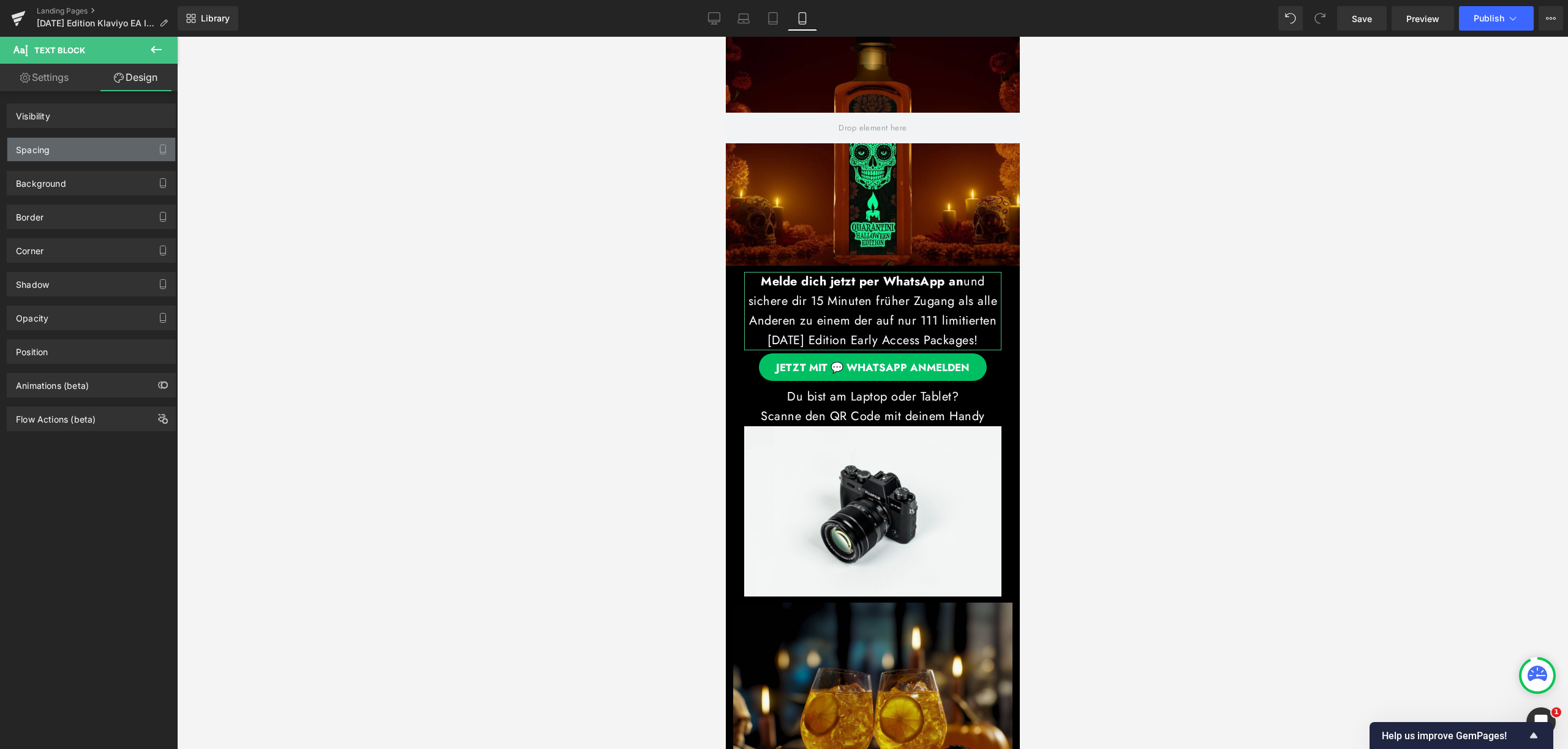
click at [98, 149] on div "Spacing" at bounding box center [91, 149] width 167 height 23
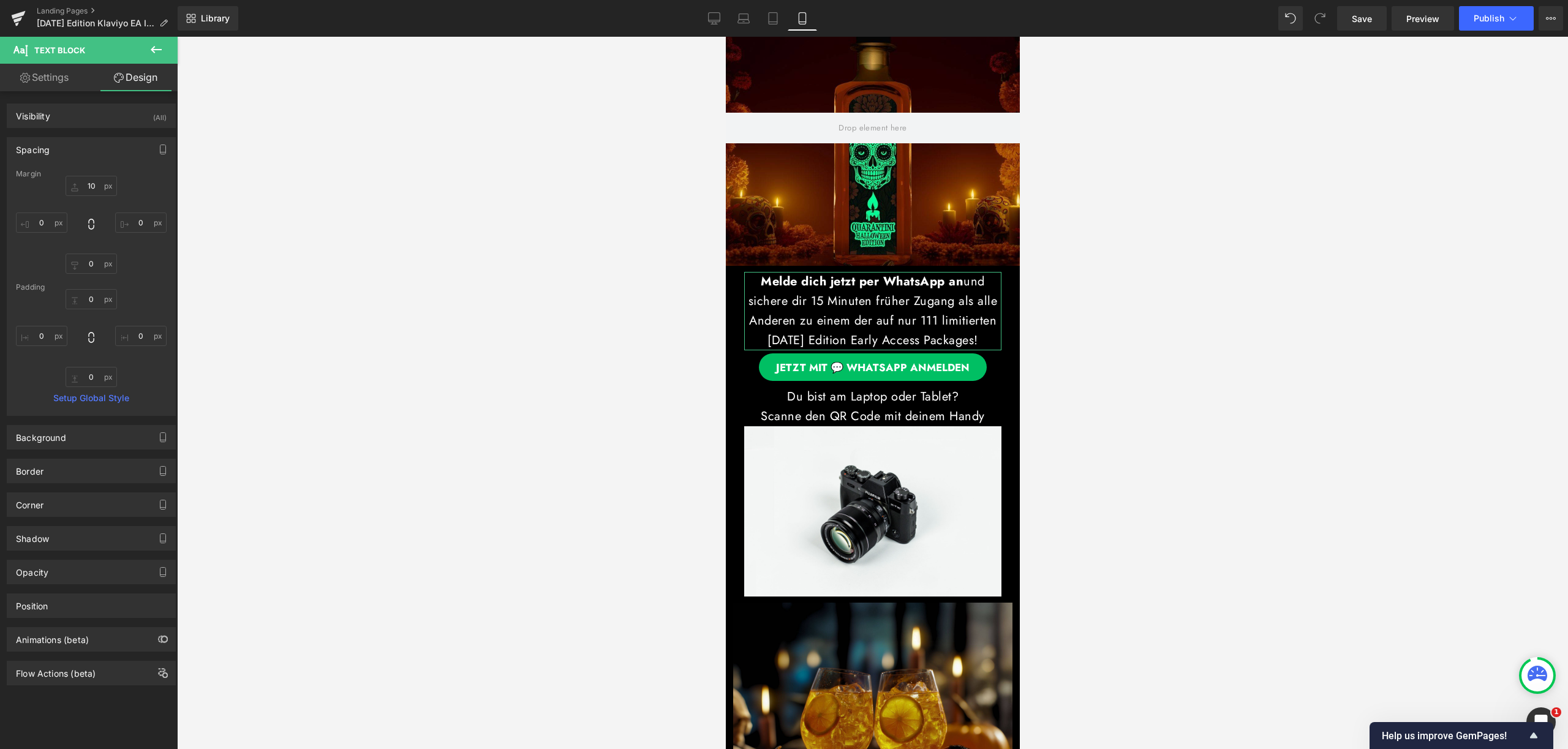
type input "10"
type input "0"
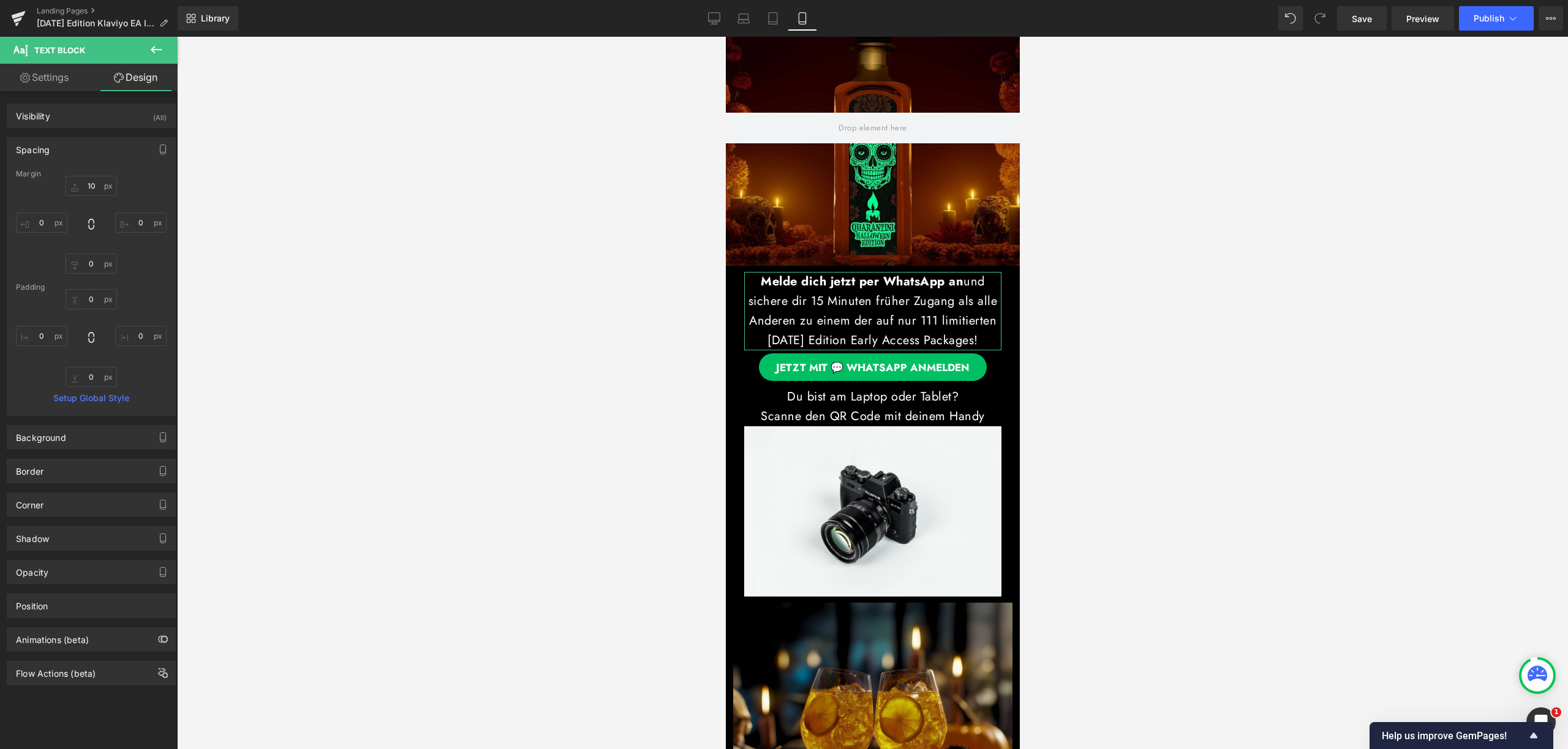
type input "0"
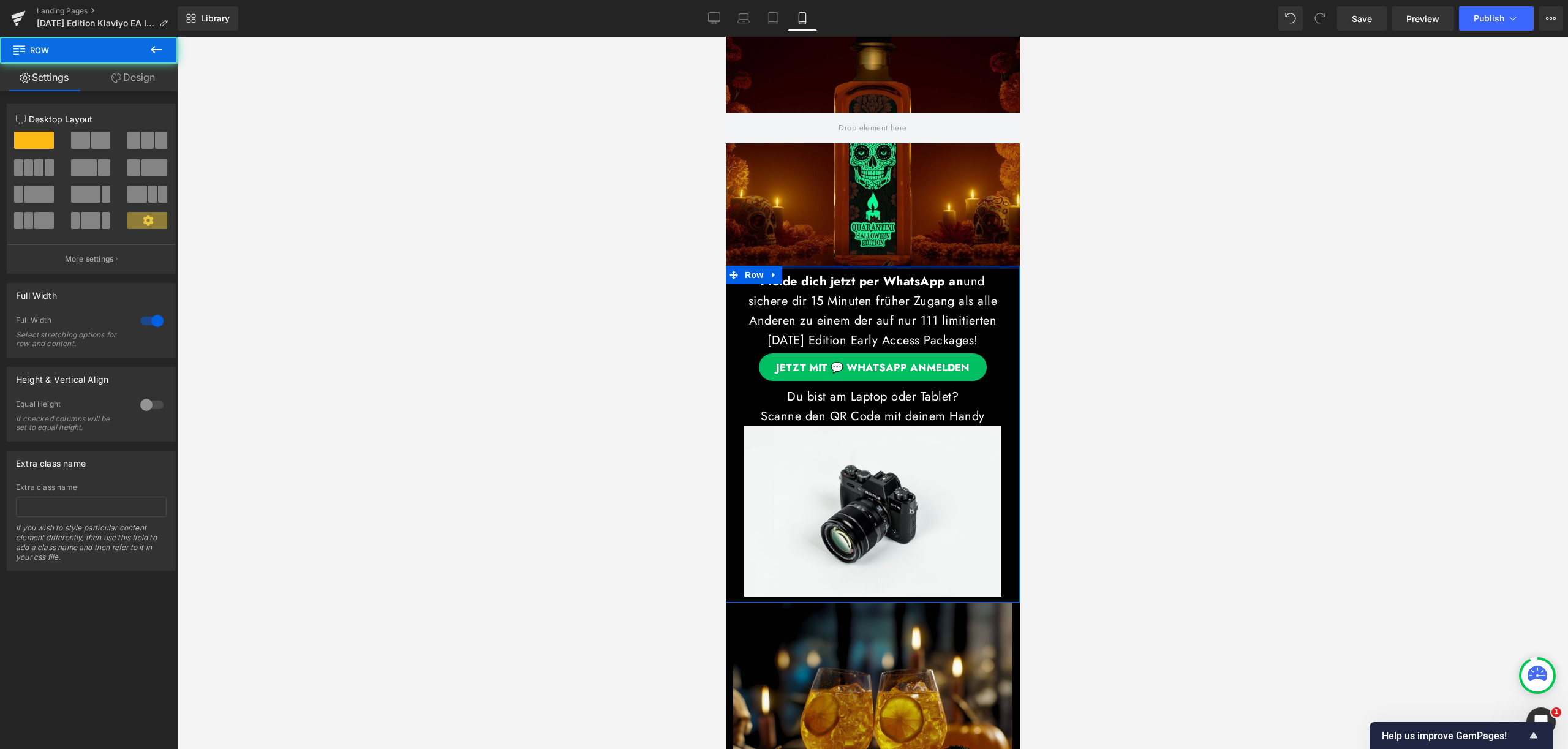
drag, startPoint x: 918, startPoint y: 266, endPoint x: 919, endPoint y: 257, distance: 9.1
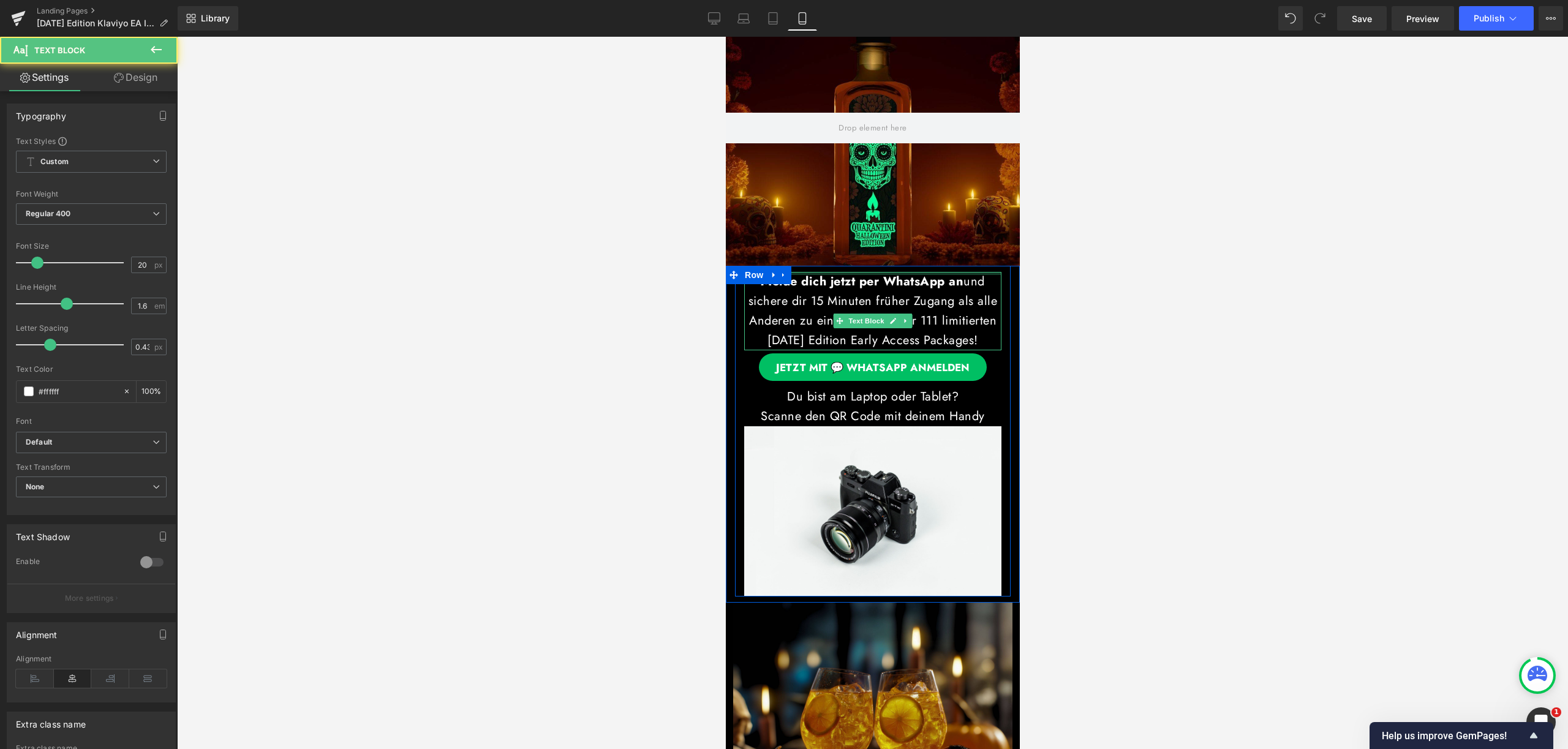
click at [930, 268] on div "Melde dich jetzt per WhatsApp an und sichere dir 15 Minuten früher Zugang als a…" at bounding box center [872, 435] width 294 height 337
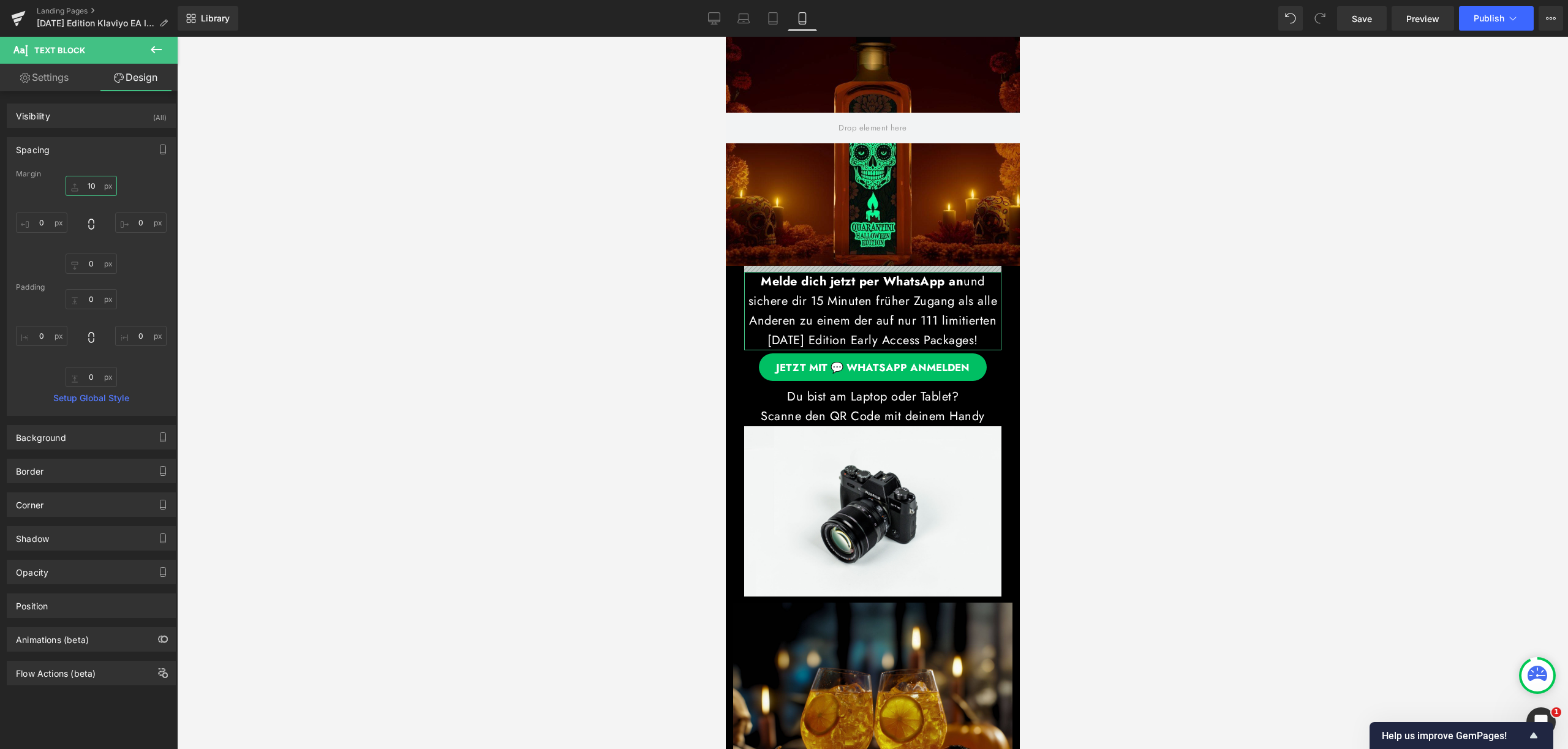
click at [89, 186] on input "10" at bounding box center [90, 186] width 51 height 20
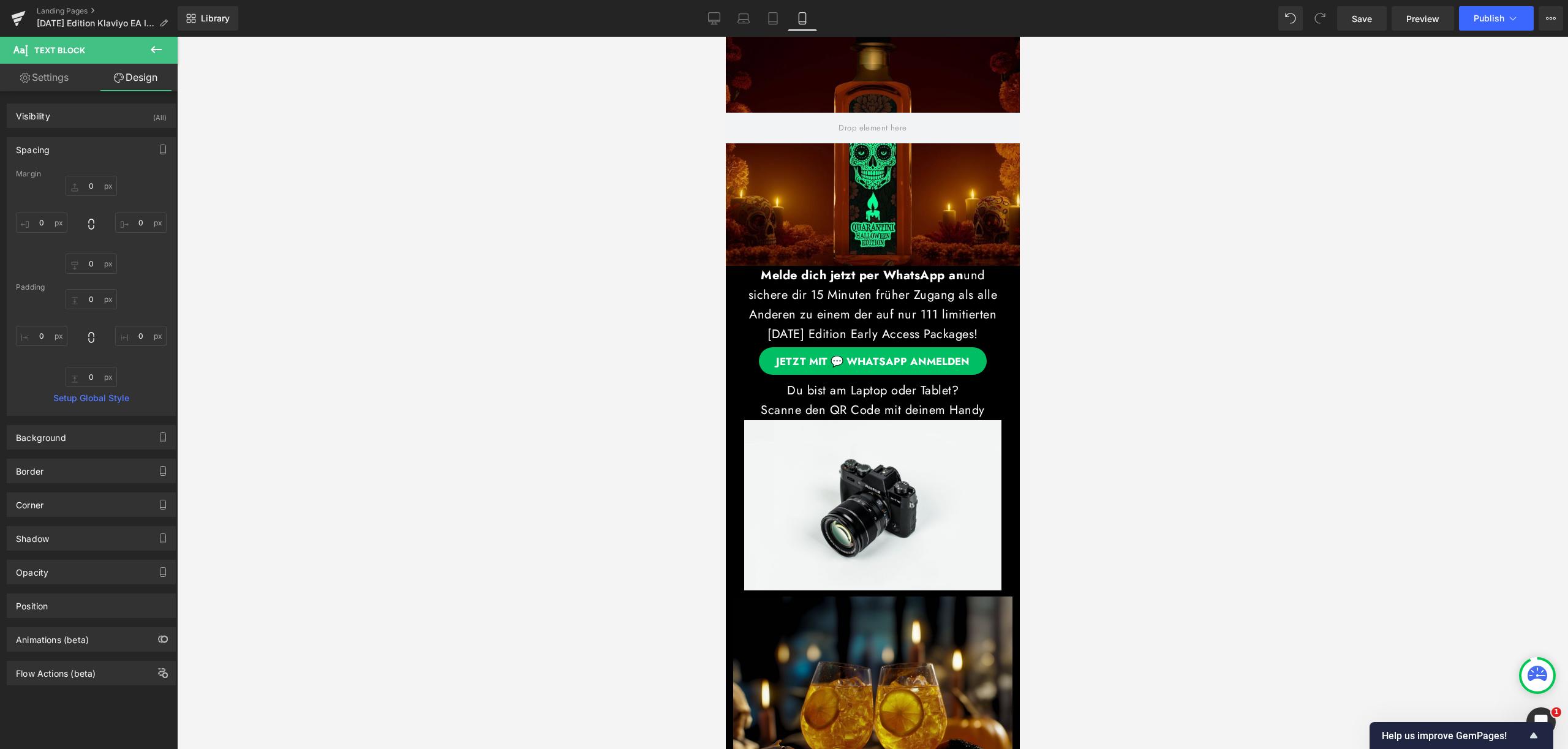
click at [1195, 312] on div at bounding box center [871, 394] width 1390 height 713
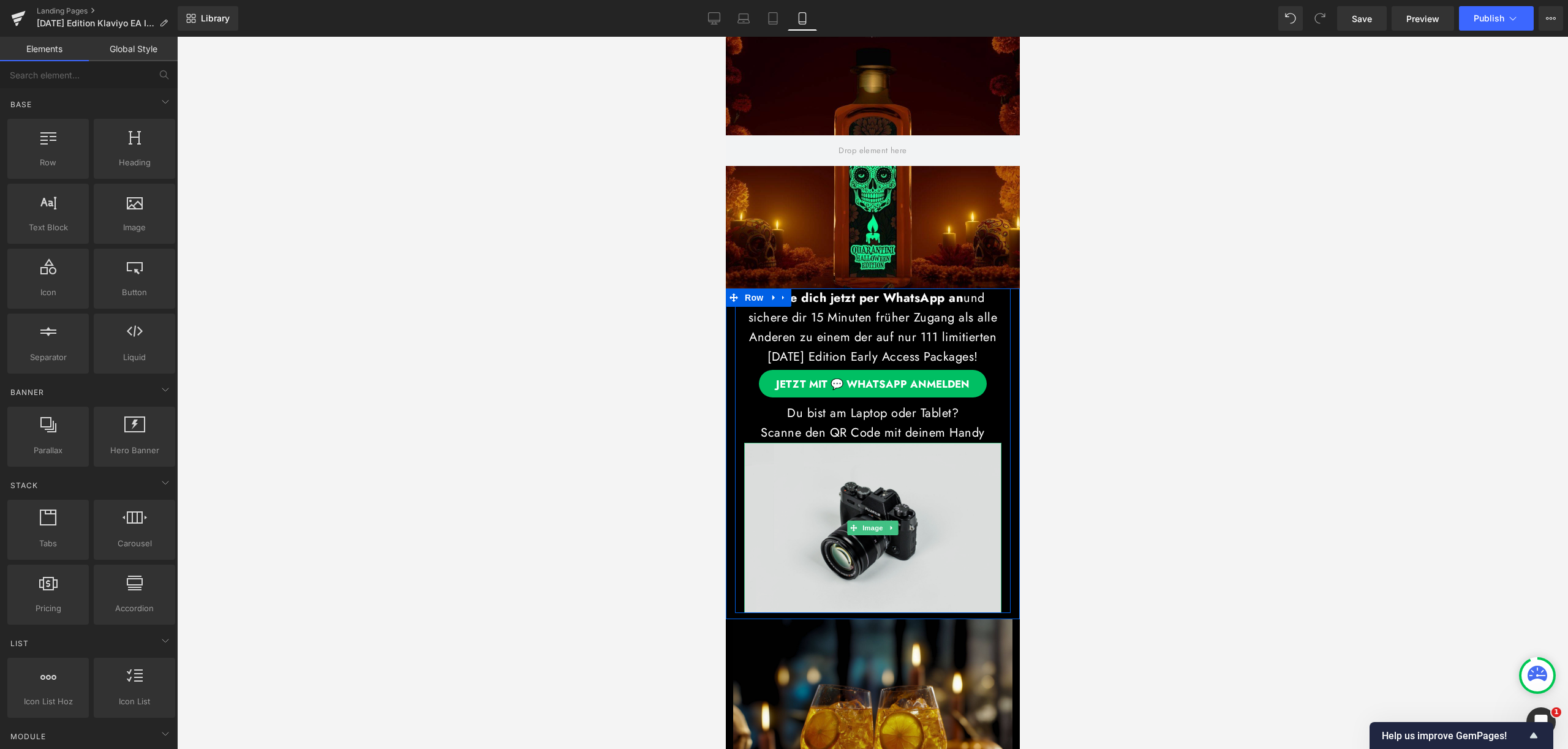
scroll to position [0, 0]
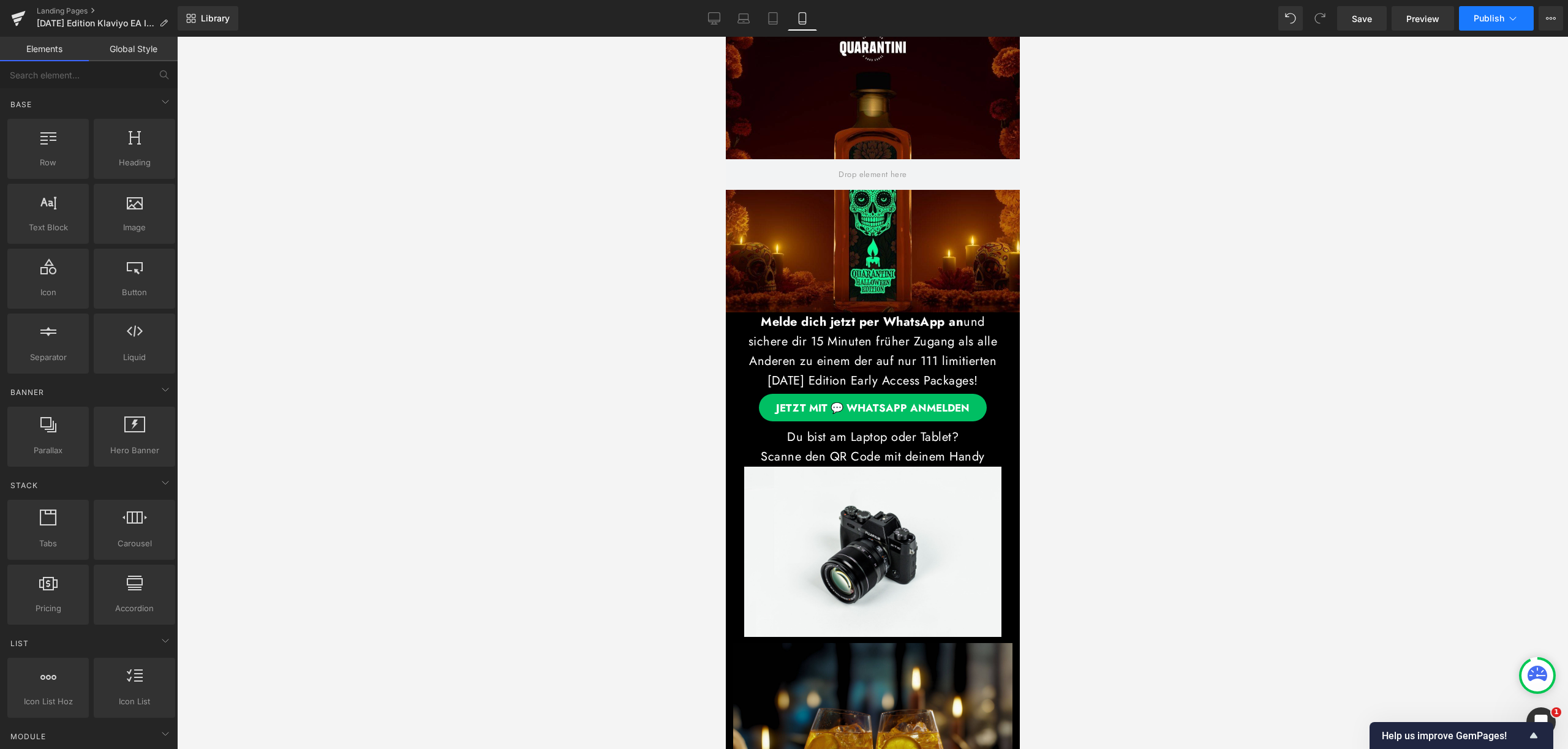
click at [1499, 17] on span "Publish" at bounding box center [1488, 18] width 31 height 10
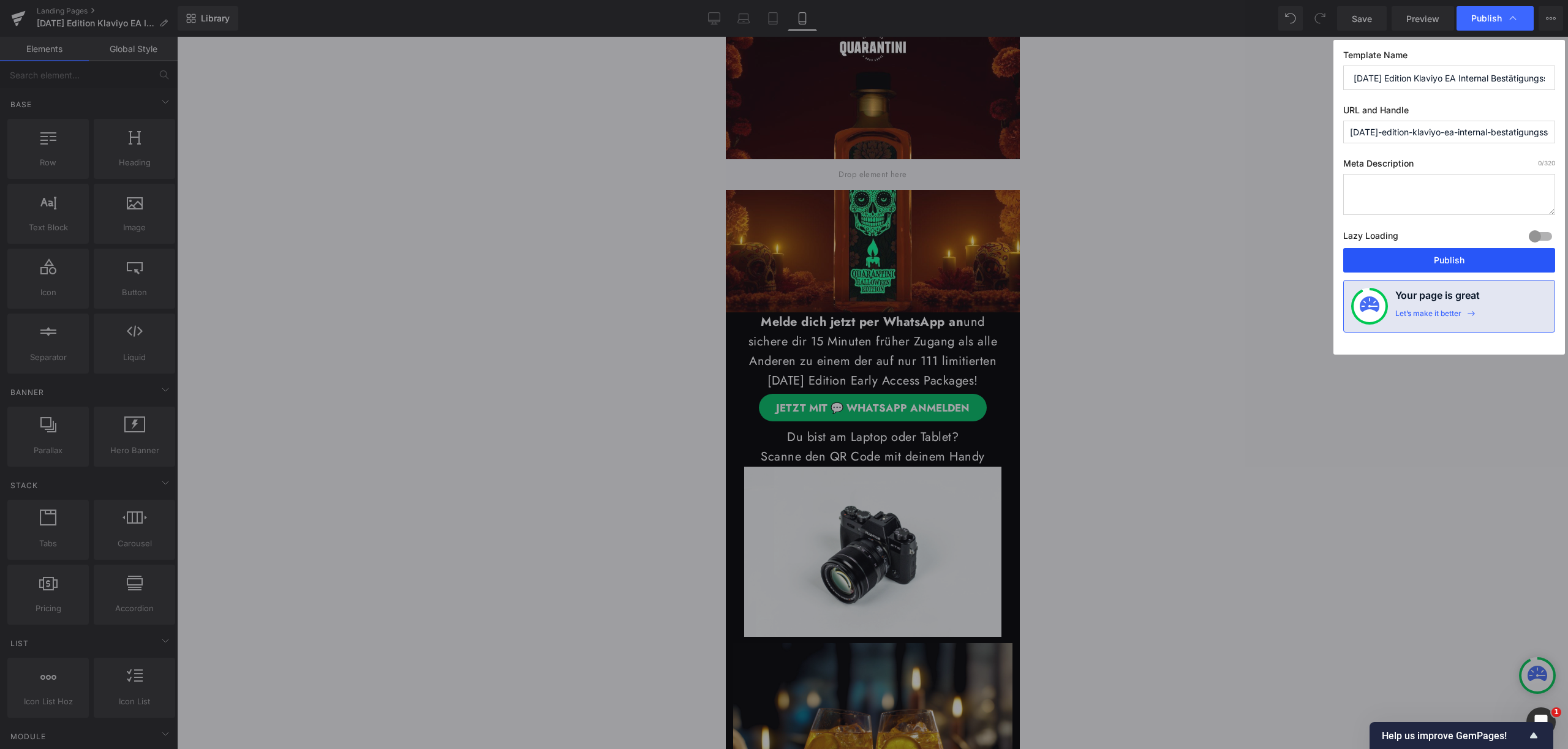
click at [1462, 255] on button "Publish" at bounding box center [1449, 261] width 212 height 24
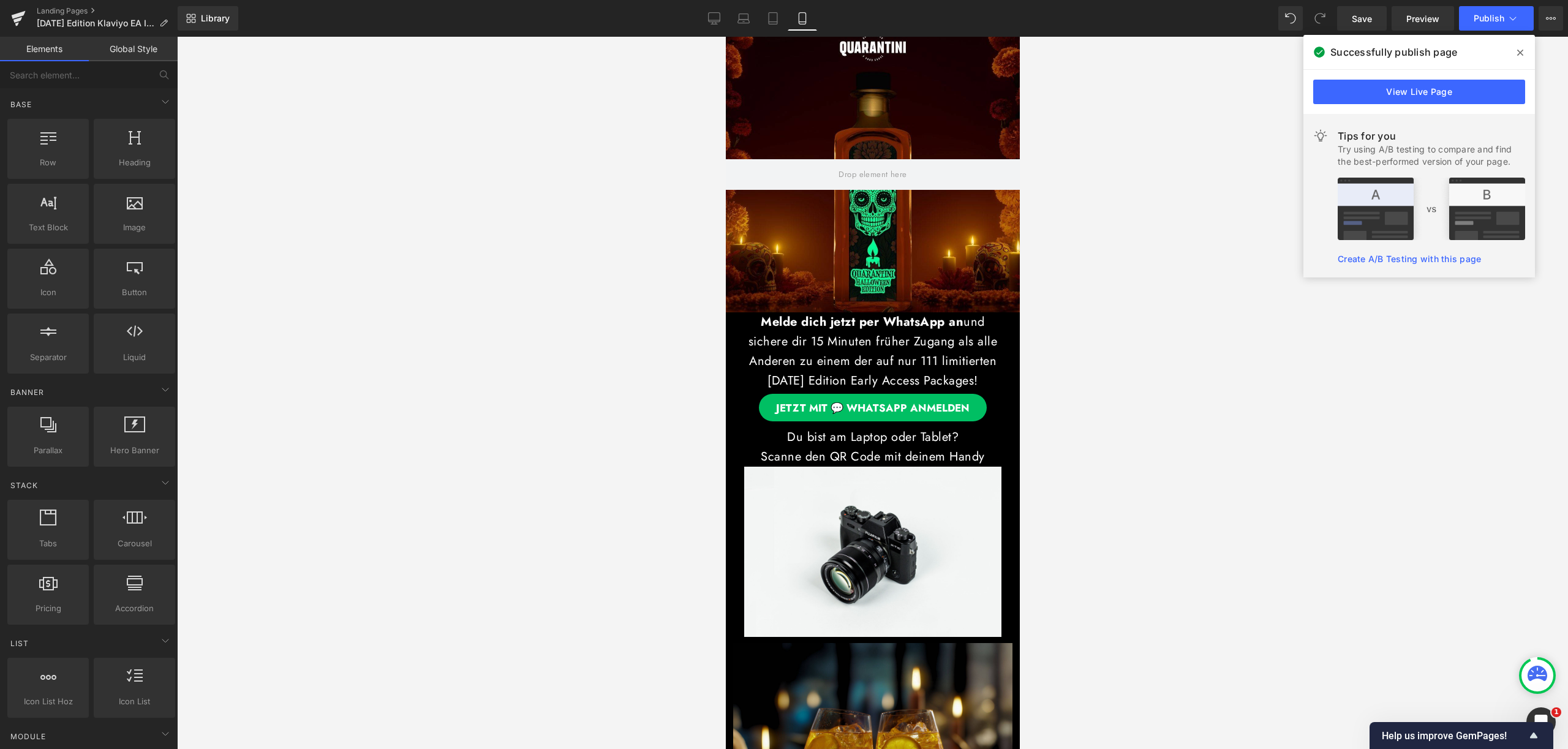
click at [1517, 53] on icon at bounding box center [1520, 52] width 7 height 10
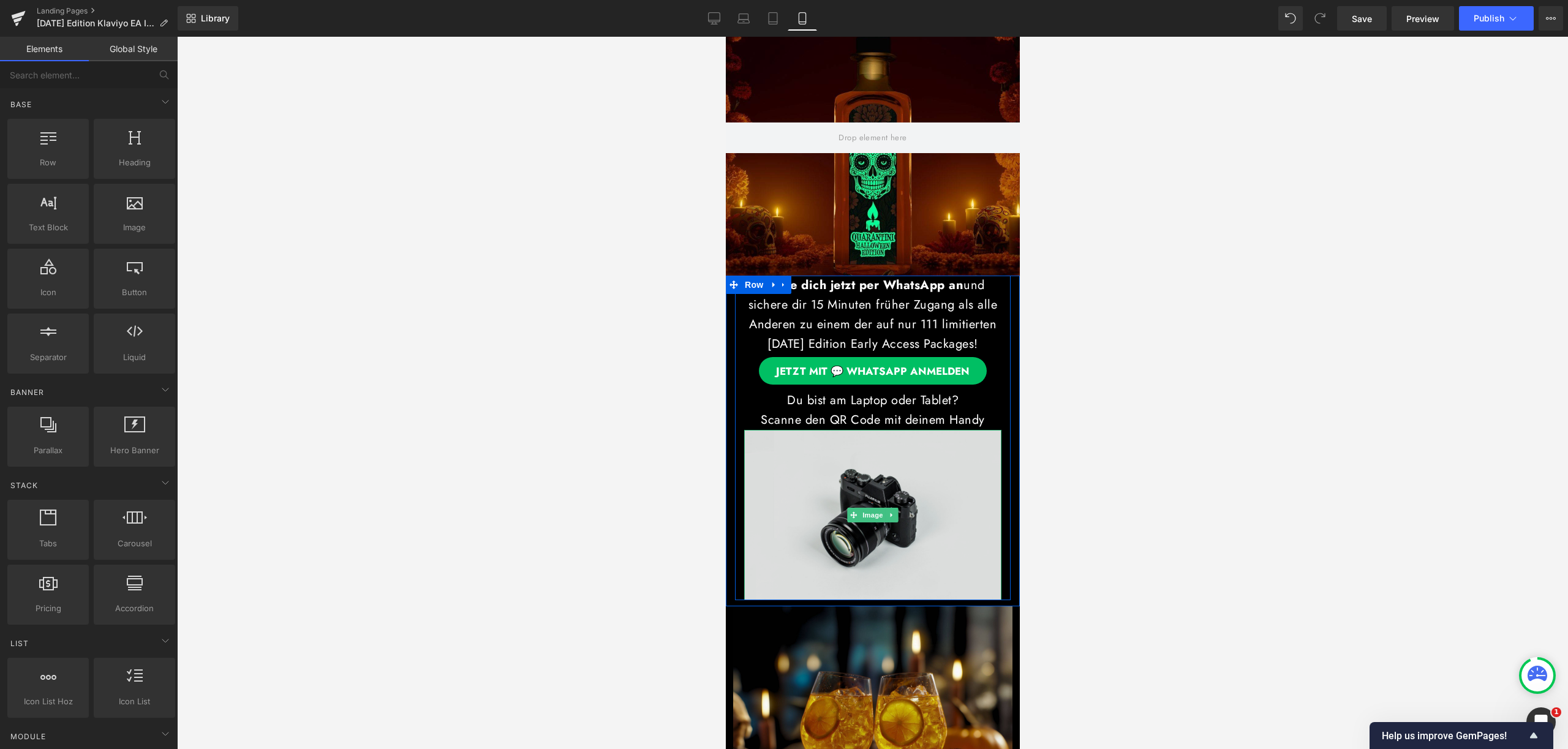
scroll to position [107, 0]
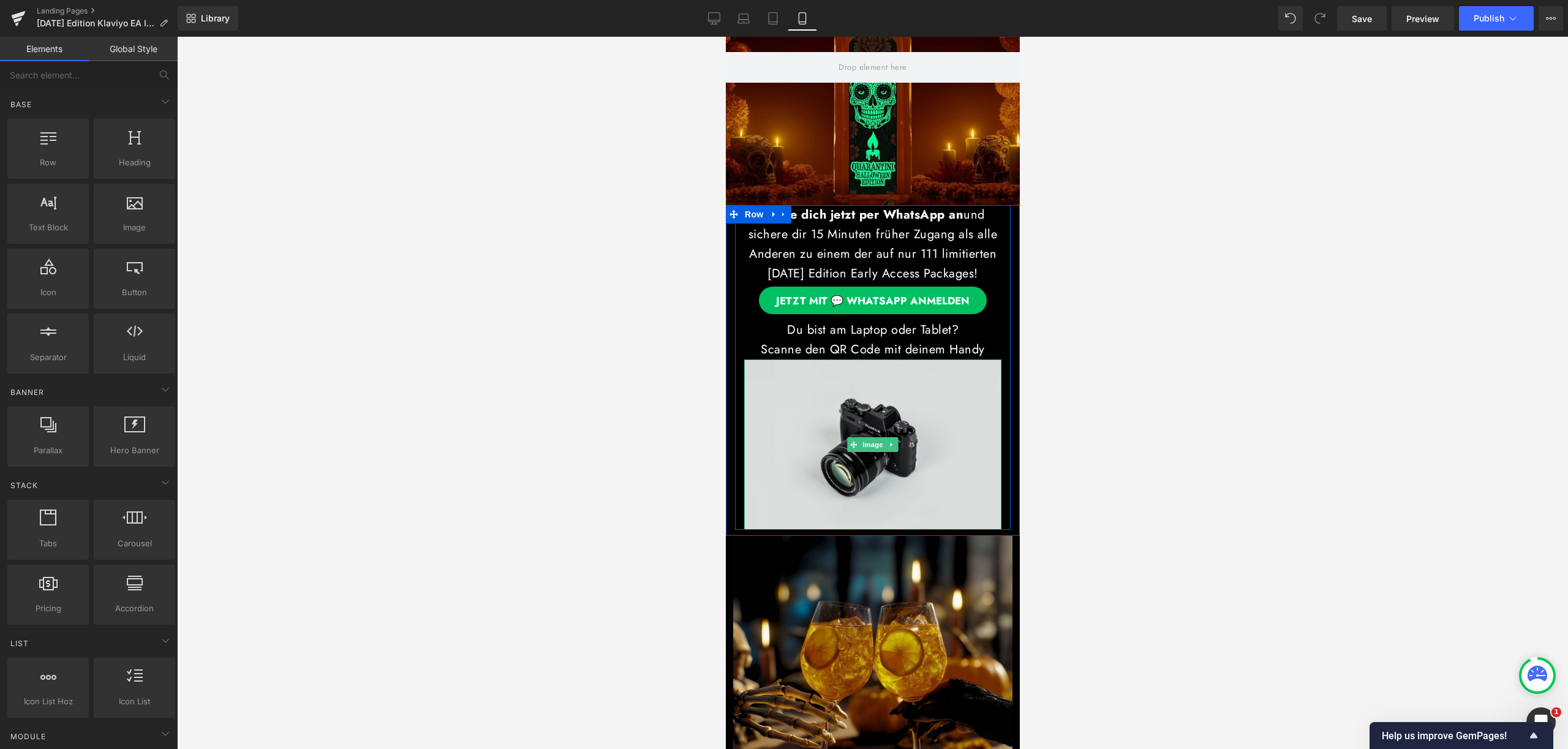
click at [881, 440] on img at bounding box center [871, 445] width 258 height 170
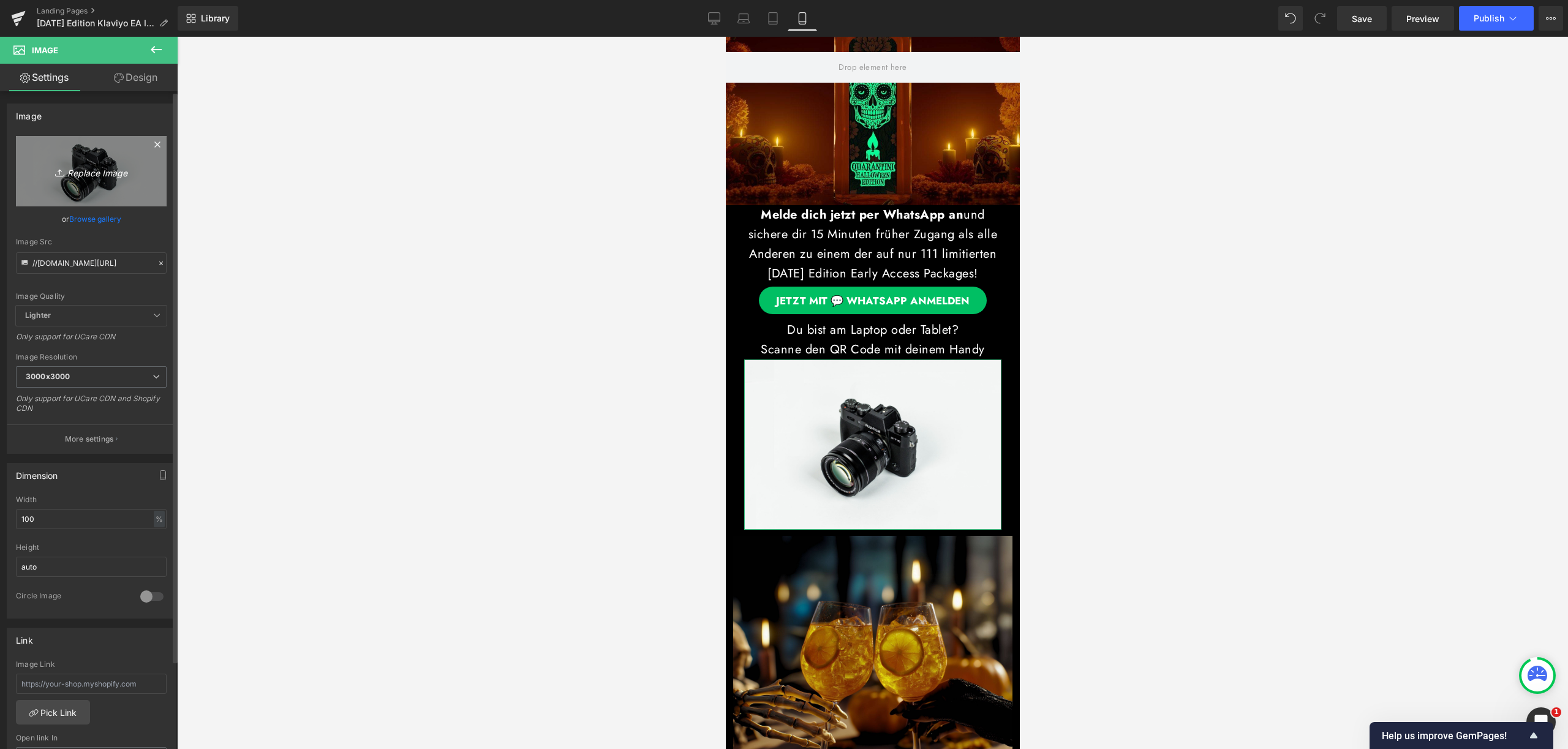
click at [87, 167] on icon "Replace Image" at bounding box center [90, 171] width 98 height 15
type input "C:\fakepath\qrcode (2).jpeg"
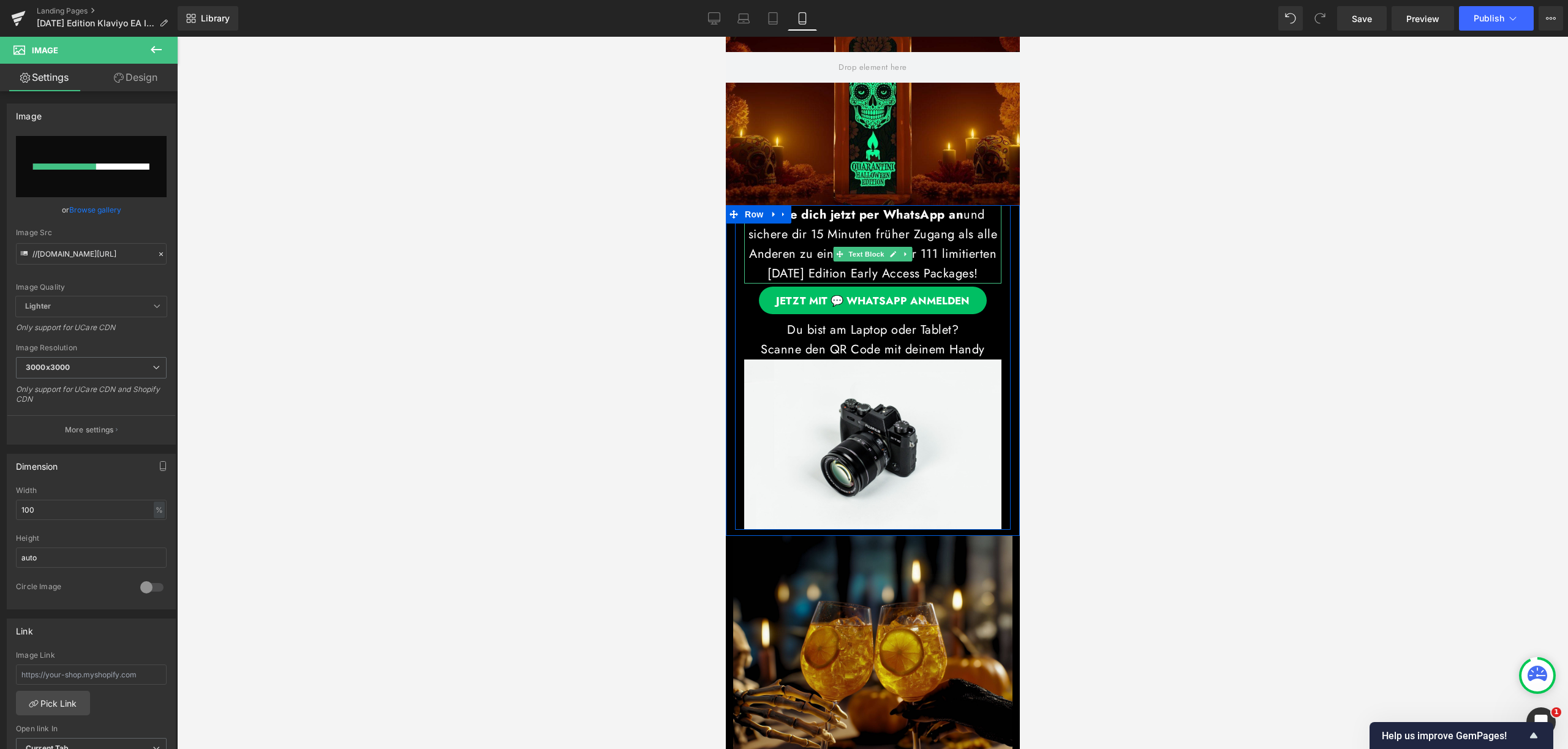
click at [910, 284] on p "Melde dich jetzt per WhatsApp an und sichere dir 15 Minuten früher Zugang als a…" at bounding box center [871, 245] width 258 height 78
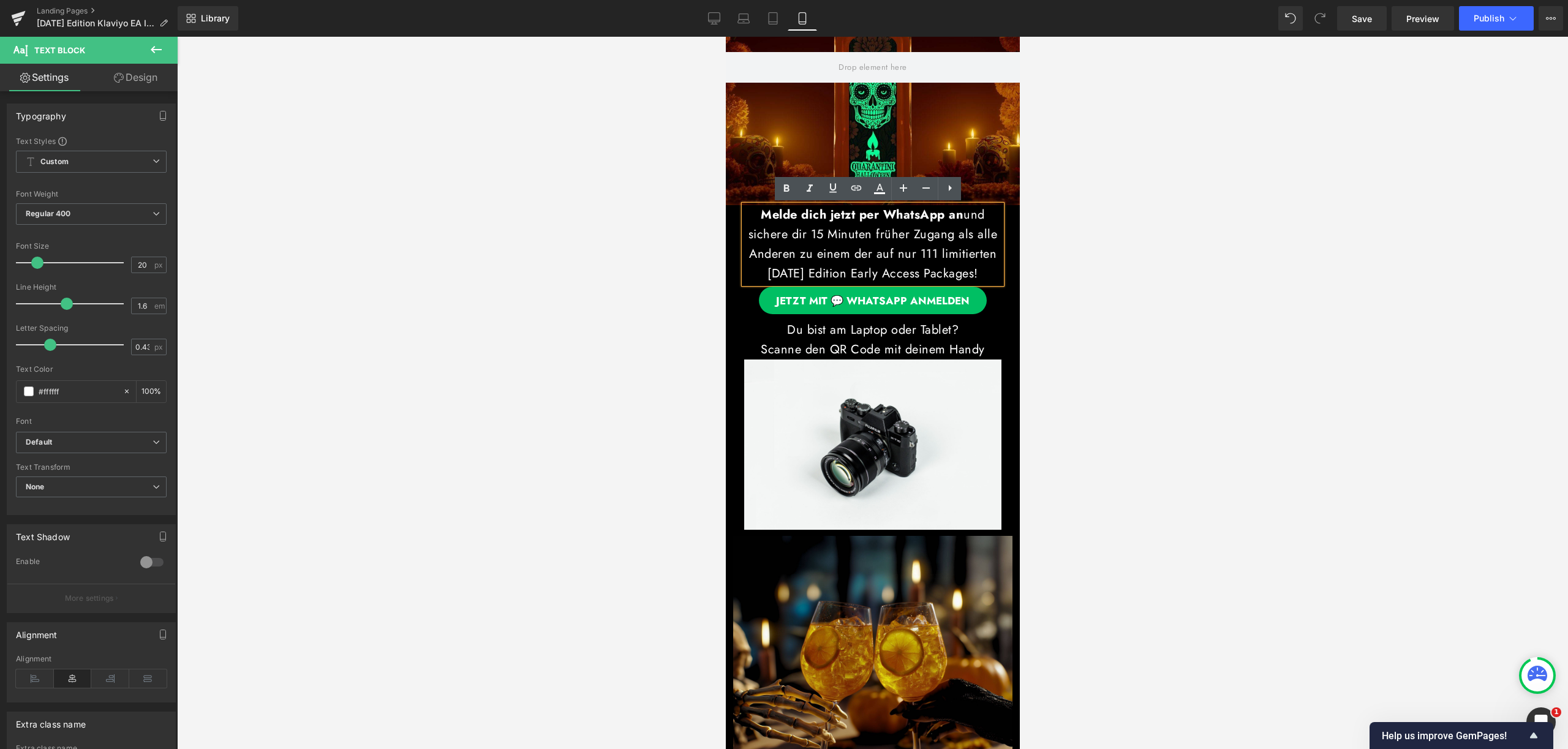
drag, startPoint x: 910, startPoint y: 291, endPoint x: 747, endPoint y: 210, distance: 182.0
click at [747, 210] on p "Melde dich jetzt per WhatsApp an und sichere dir 15 Minuten früher Zugang als a…" at bounding box center [871, 245] width 258 height 78
click at [925, 186] on icon at bounding box center [926, 188] width 15 height 15
type input "18"
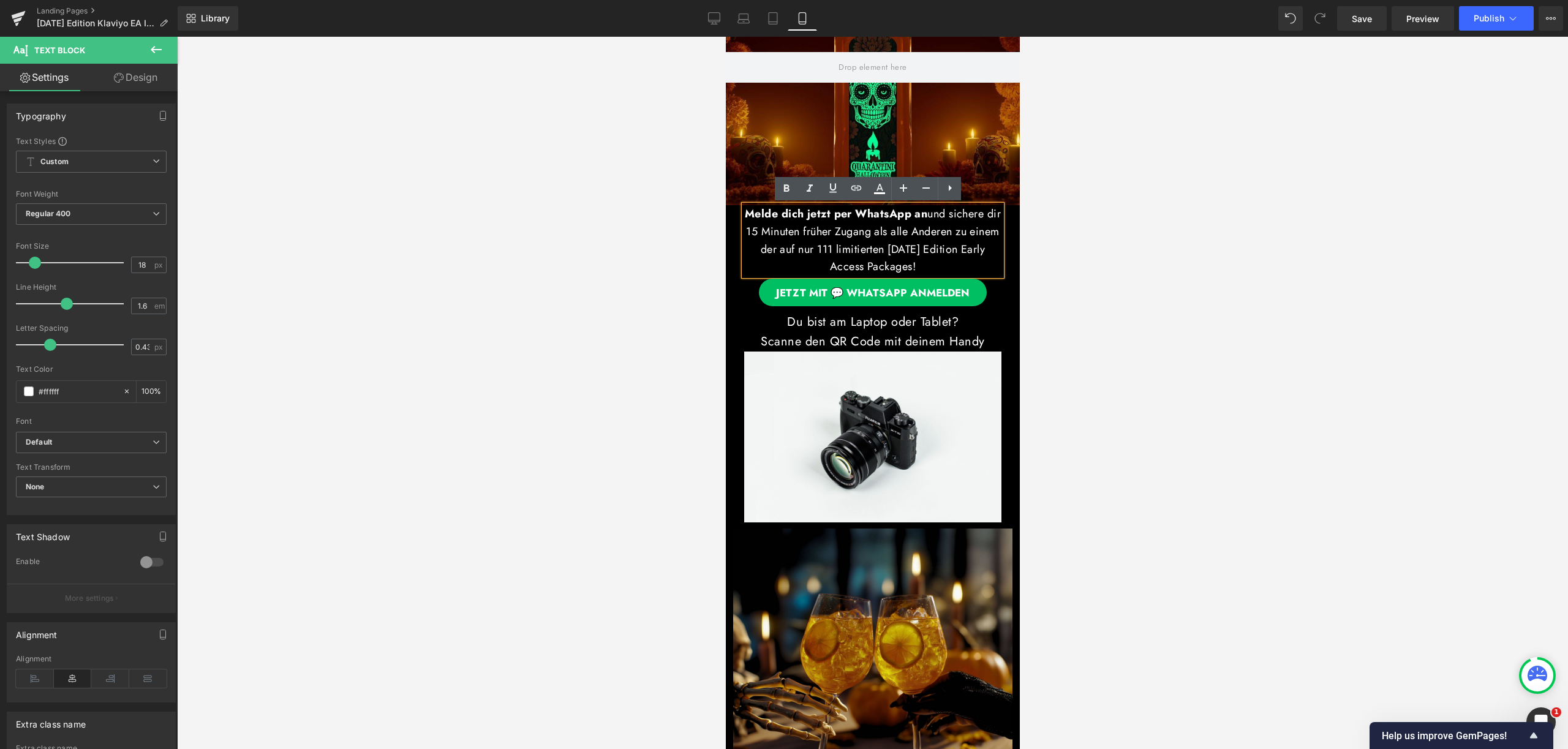
click at [1118, 258] on div at bounding box center [871, 394] width 1390 height 713
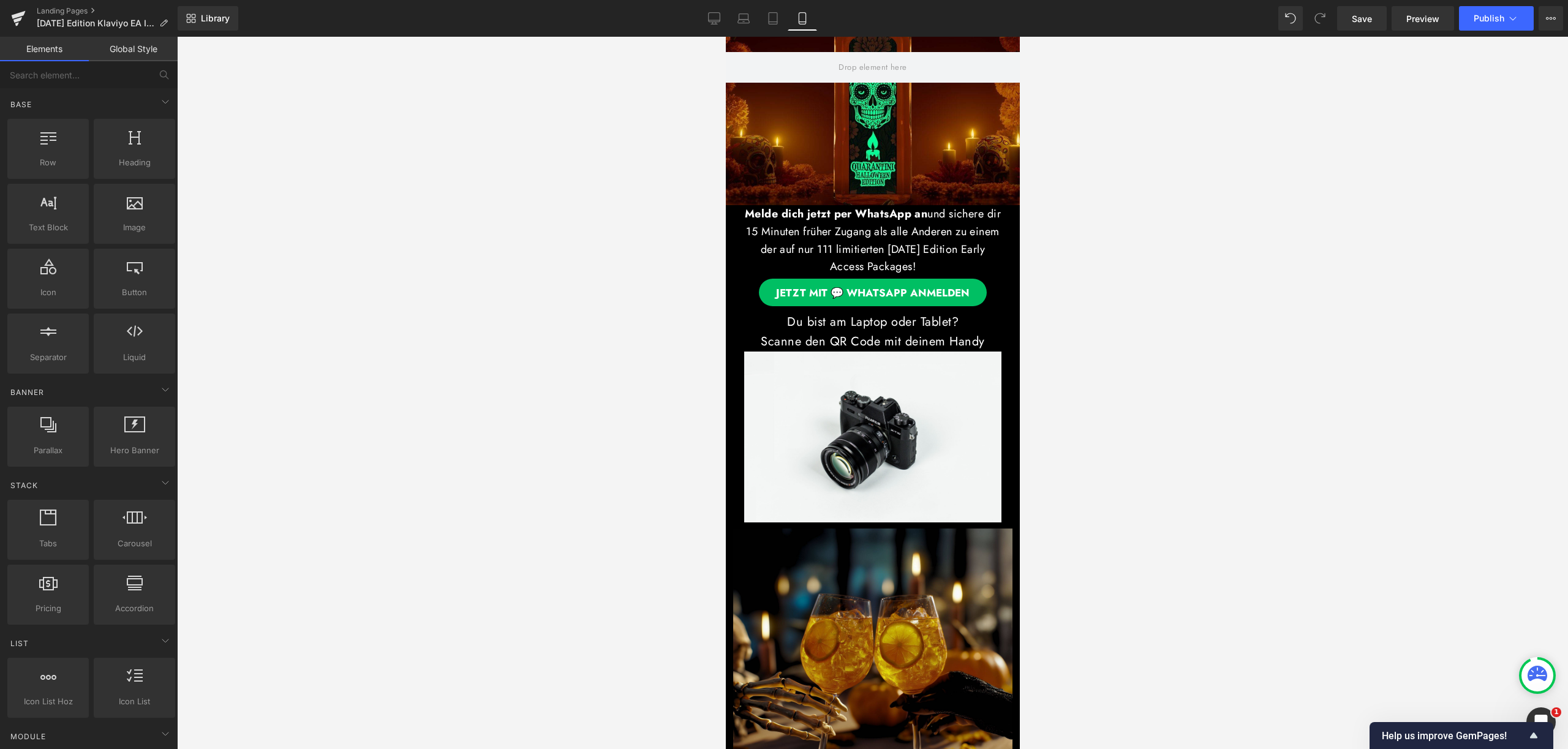
click at [1116, 302] on div at bounding box center [871, 394] width 1390 height 713
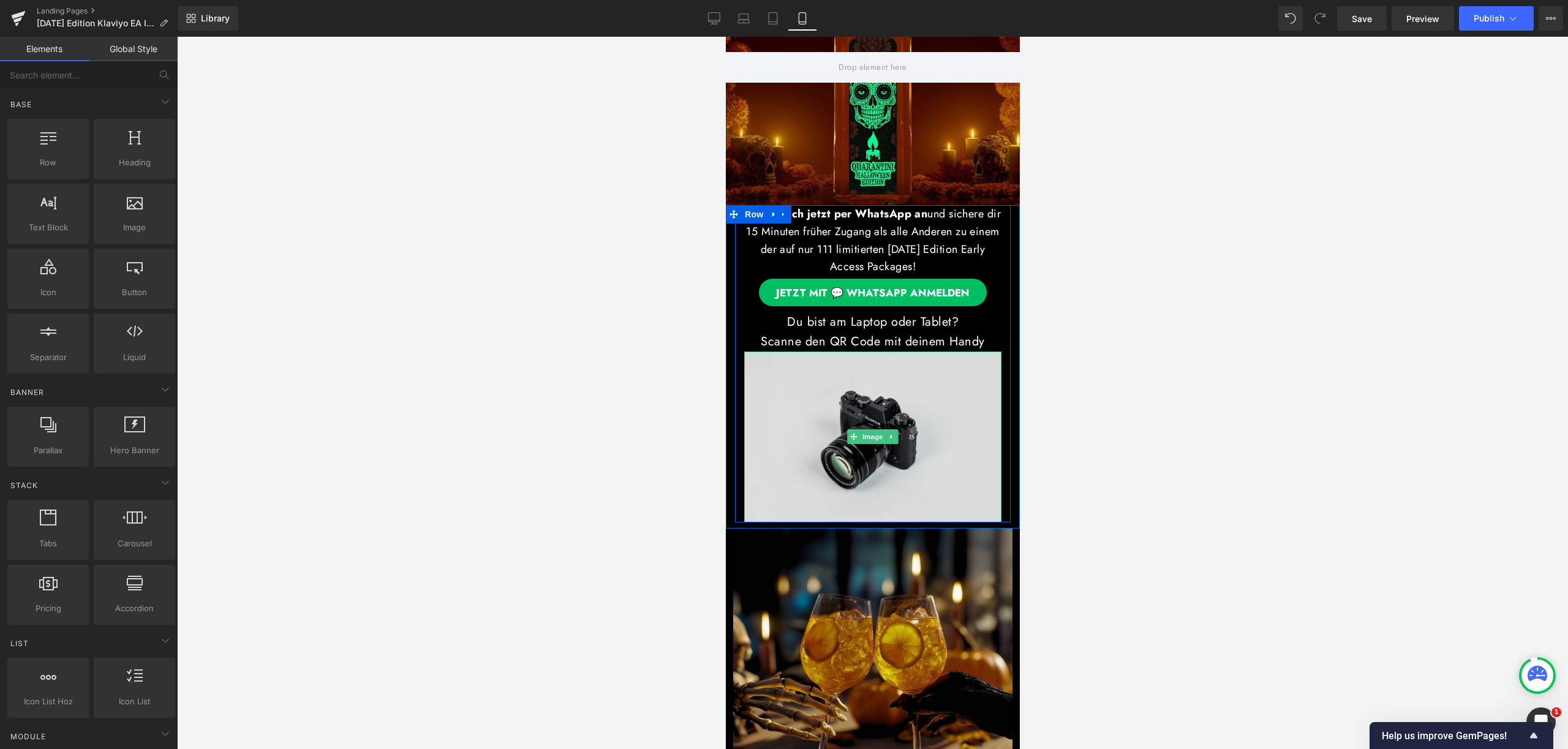
click at [892, 403] on img at bounding box center [871, 436] width 258 height 170
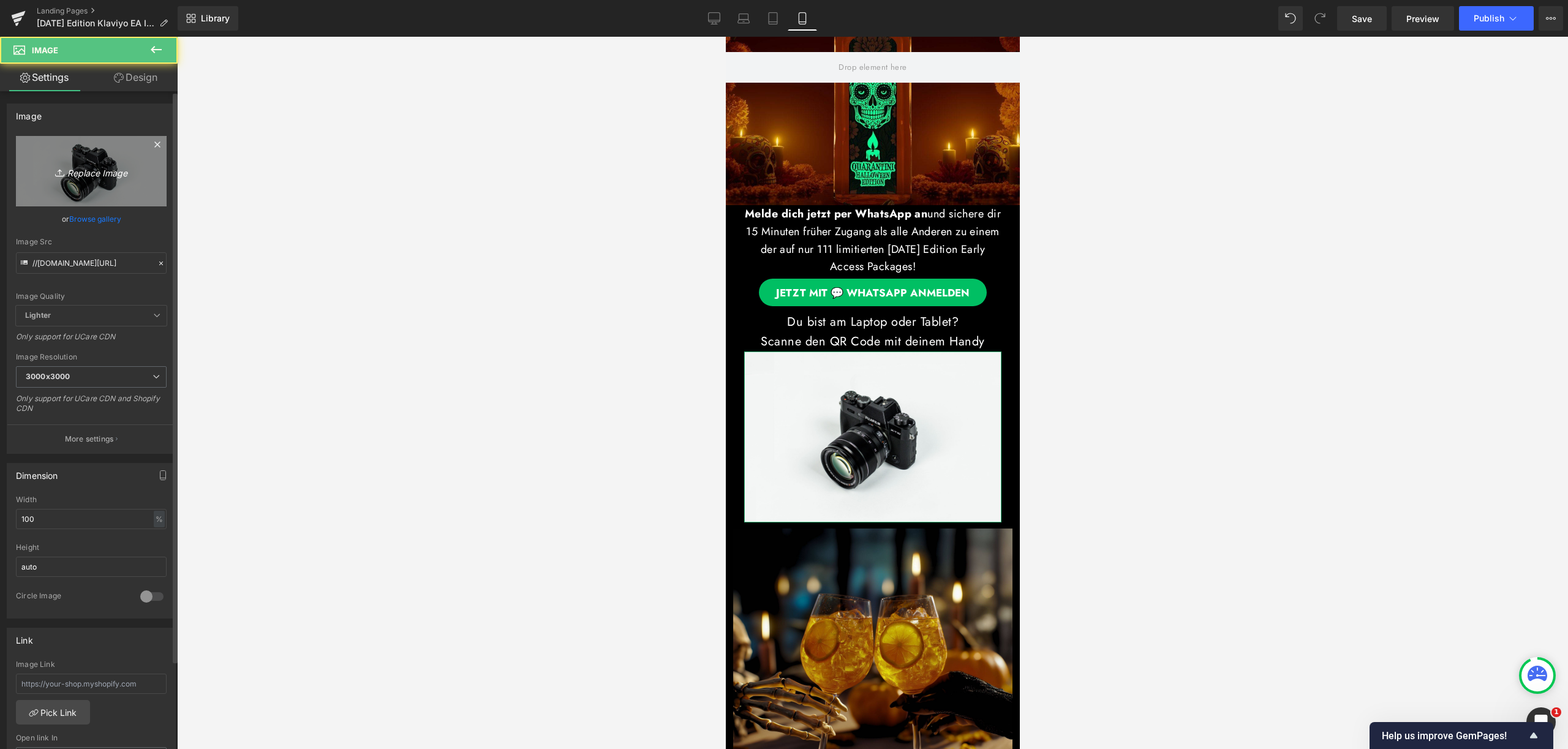
click at [100, 157] on link "Replace Image" at bounding box center [91, 171] width 151 height 71
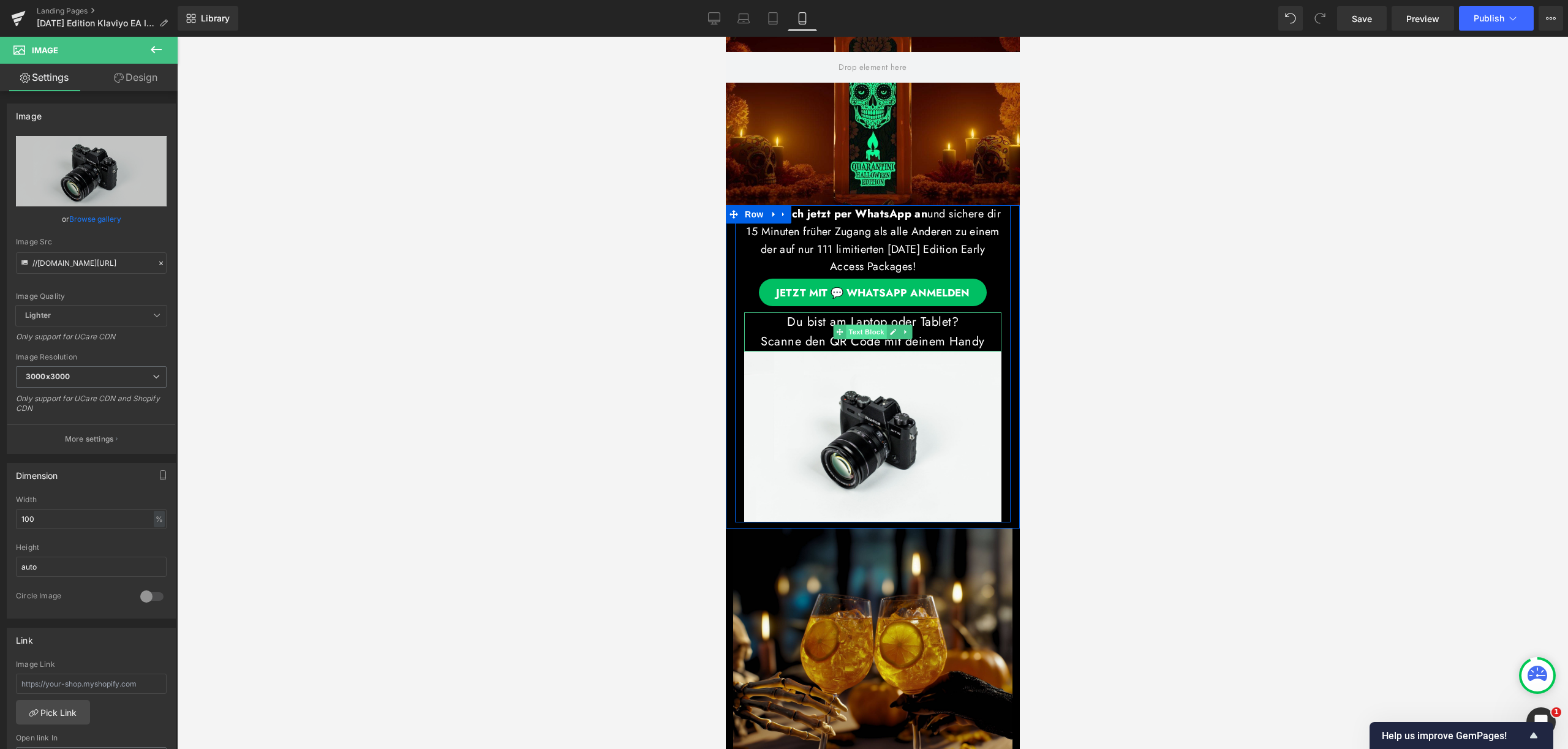
click at [845, 333] on span "Text Block" at bounding box center [865, 332] width 40 height 15
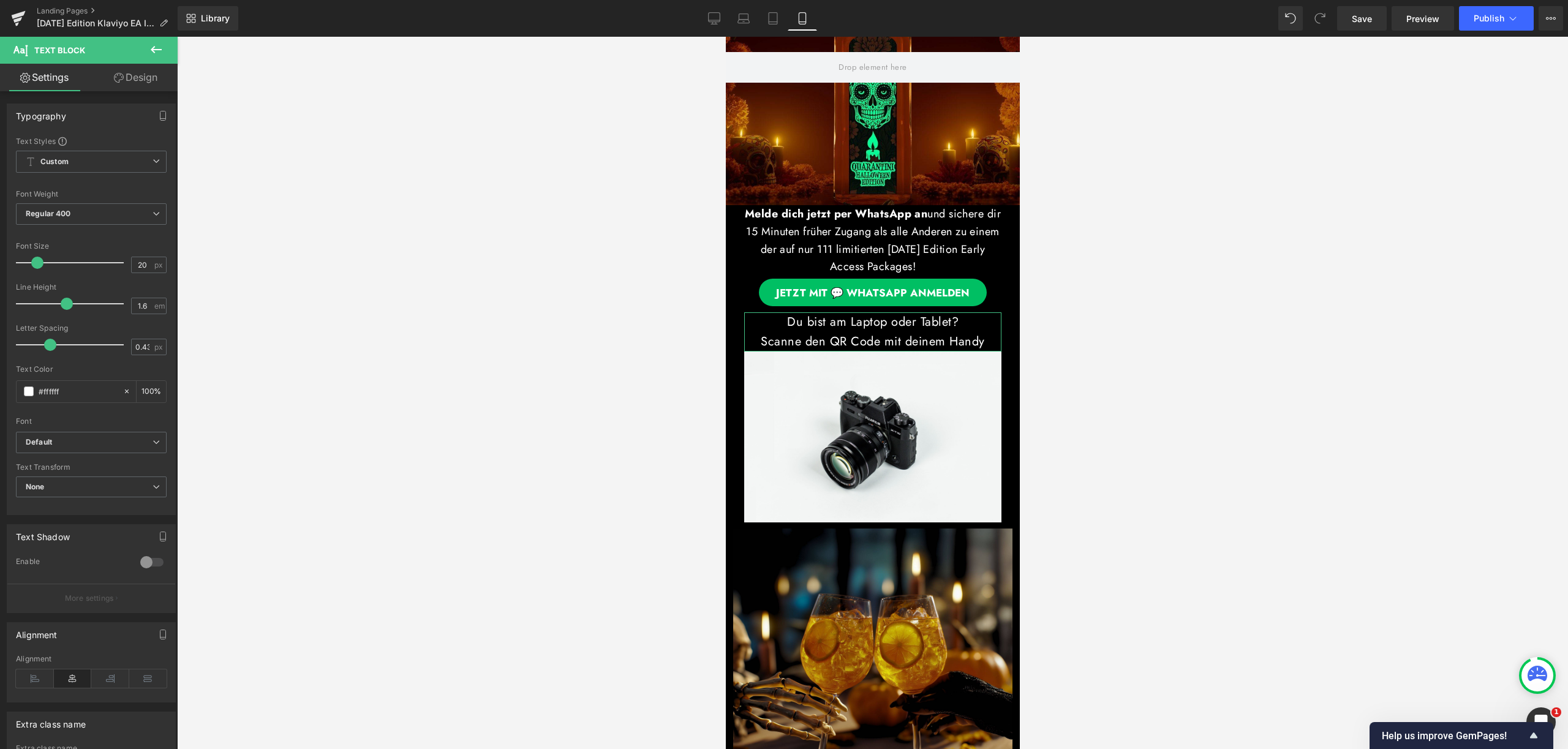
click at [123, 83] on link "Design" at bounding box center [135, 77] width 88 height 28
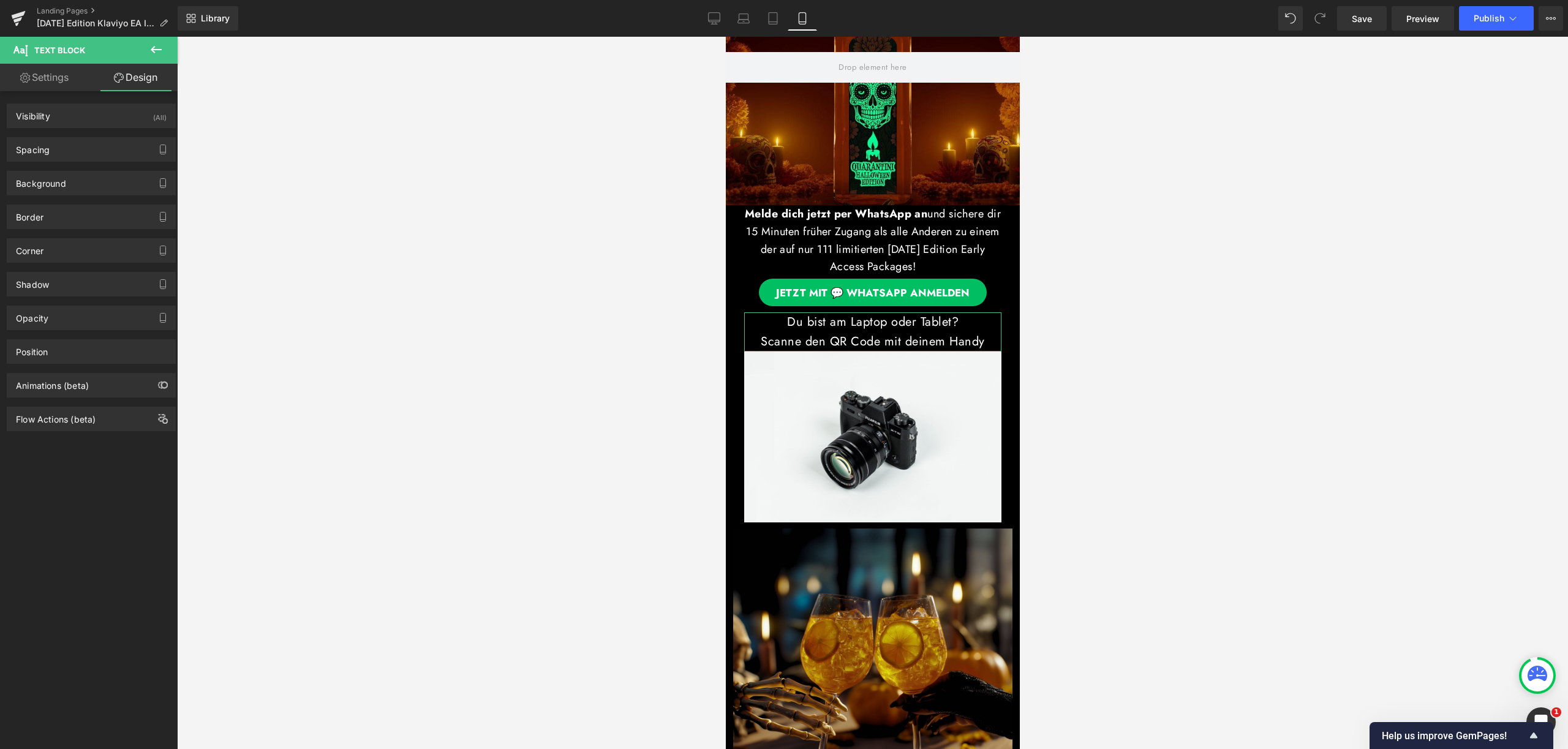
click at [119, 108] on div "Visibility (All)" at bounding box center [91, 115] width 167 height 23
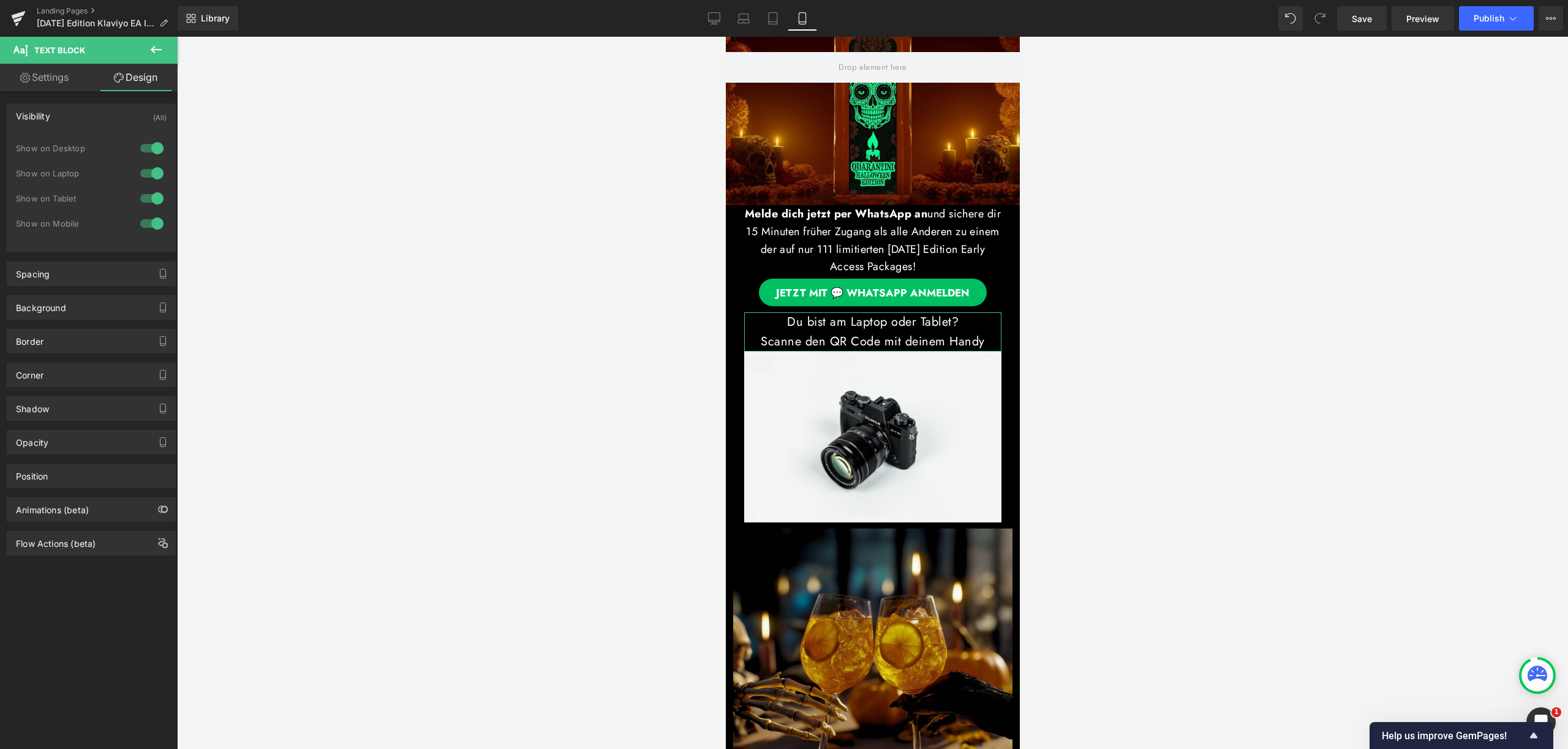
click at [152, 220] on div at bounding box center [152, 223] width 30 height 20
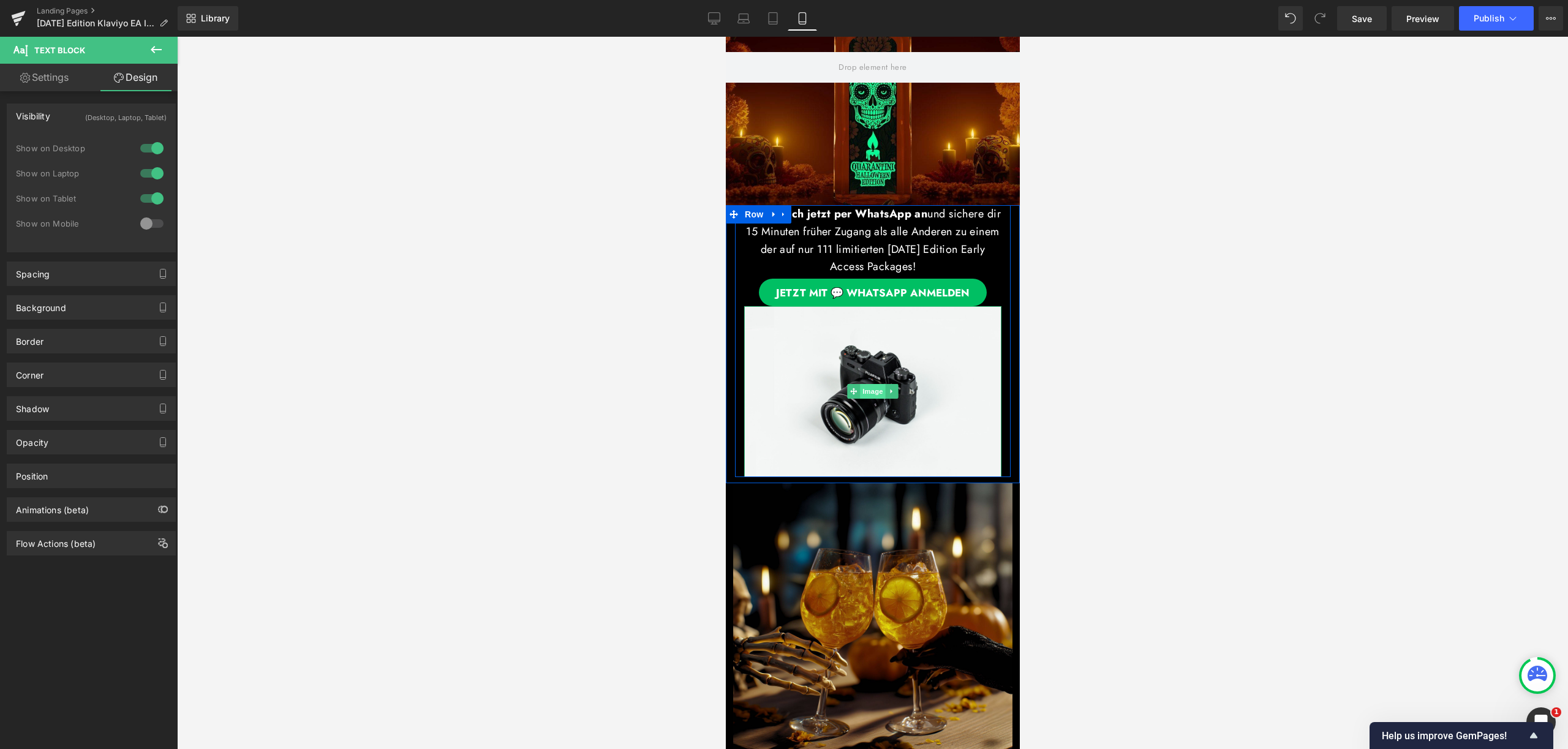
click at [872, 389] on span "Image" at bounding box center [872, 392] width 26 height 15
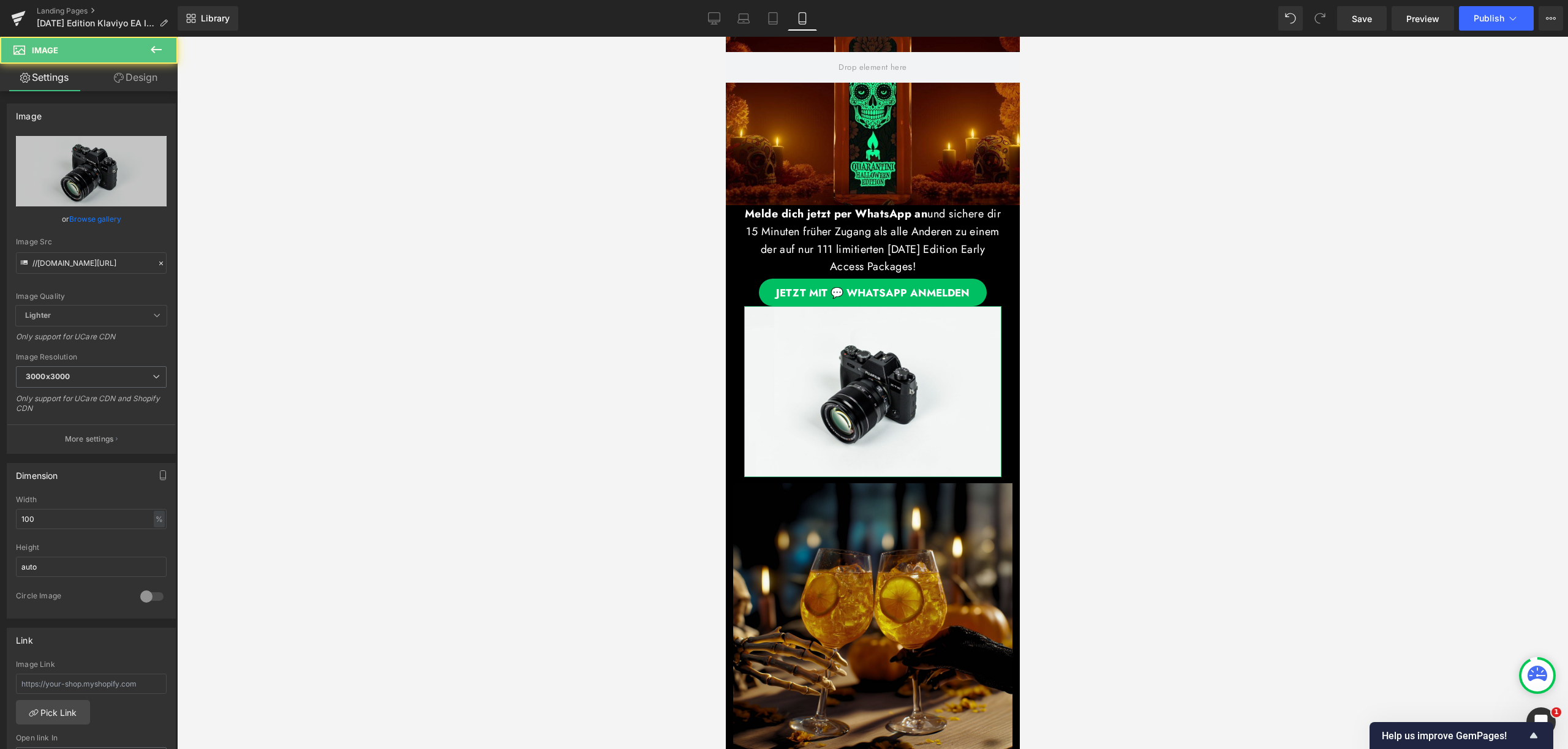
click at [140, 74] on link "Design" at bounding box center [135, 77] width 88 height 28
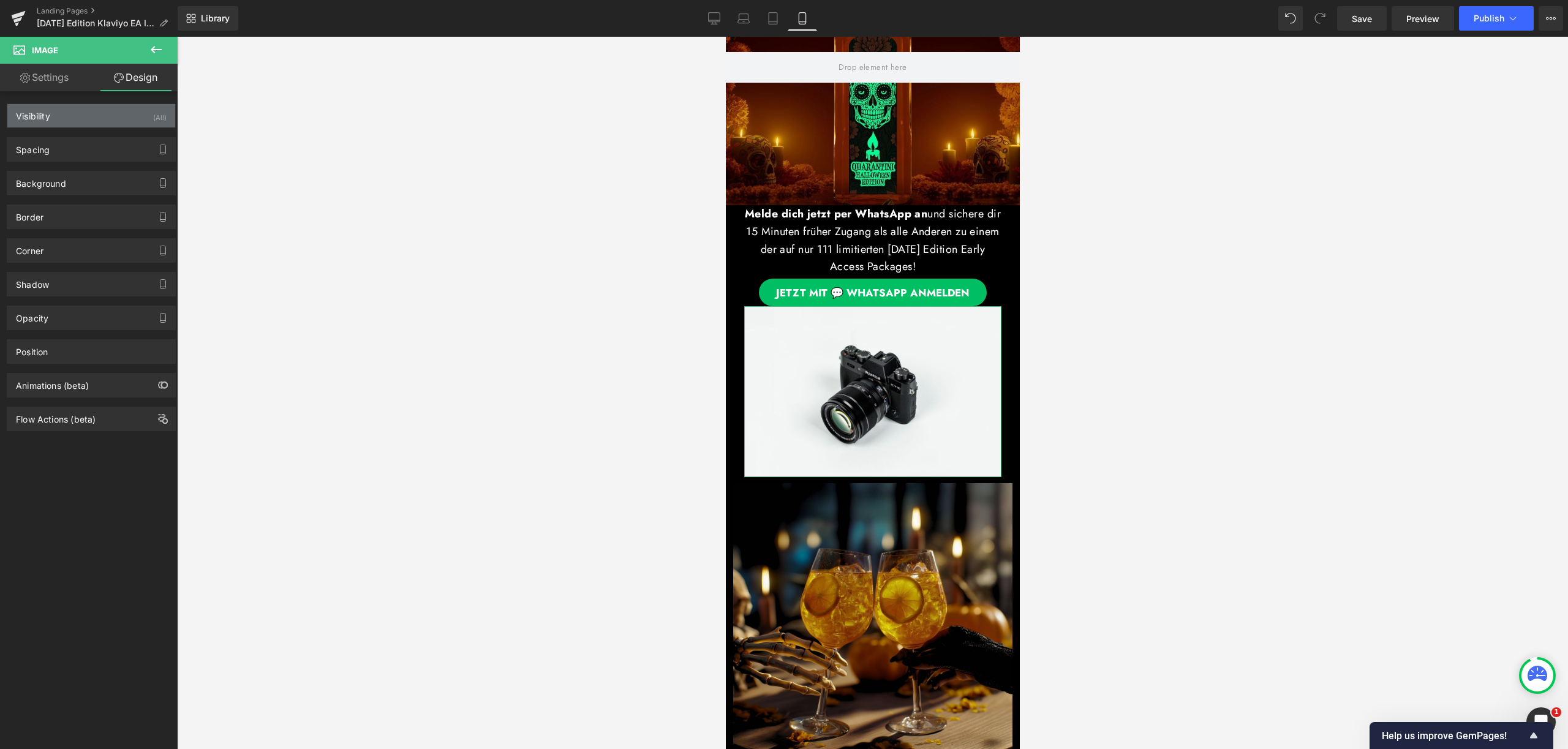
click at [98, 113] on div "Visibility (All)" at bounding box center [91, 115] width 167 height 23
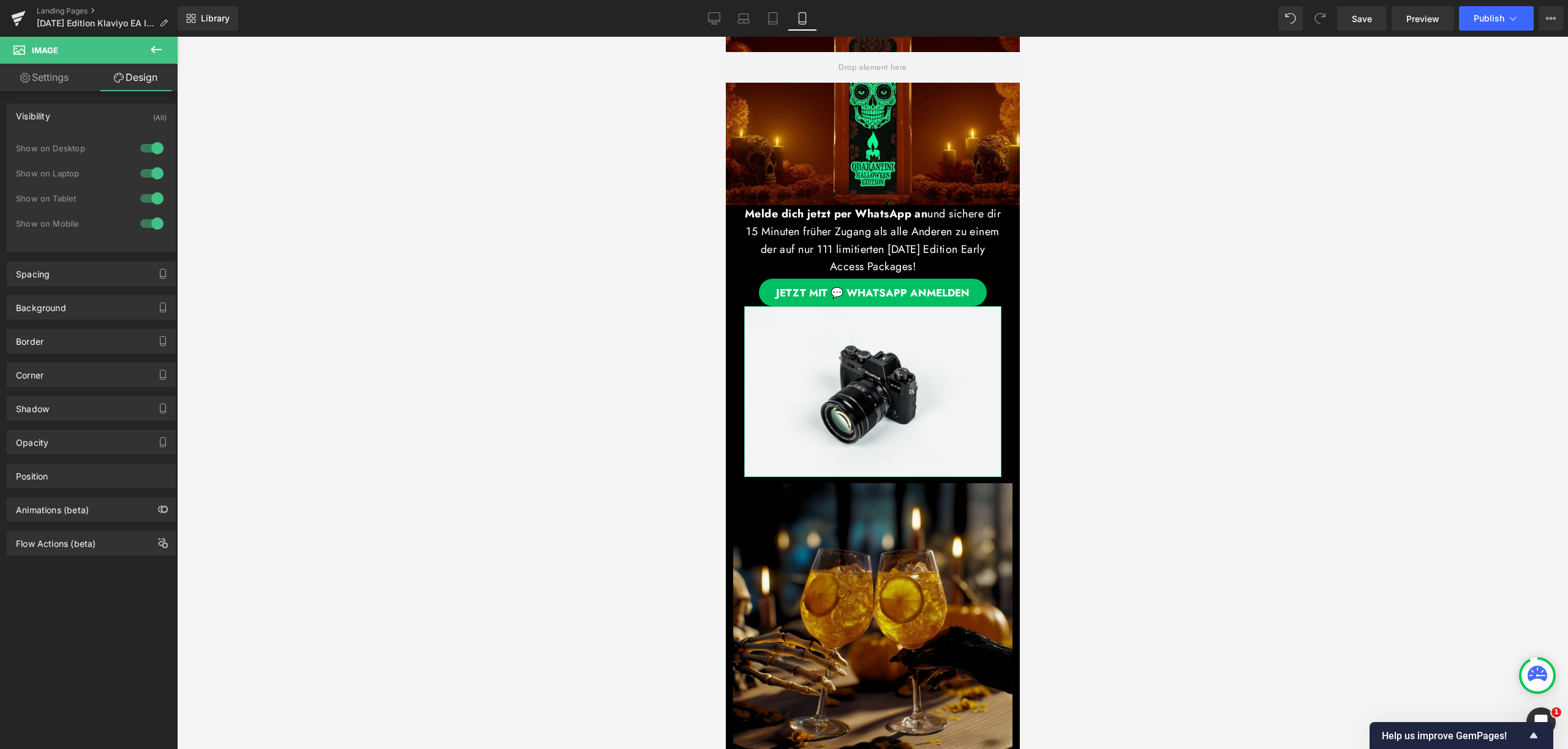
click at [150, 230] on div at bounding box center [152, 223] width 30 height 20
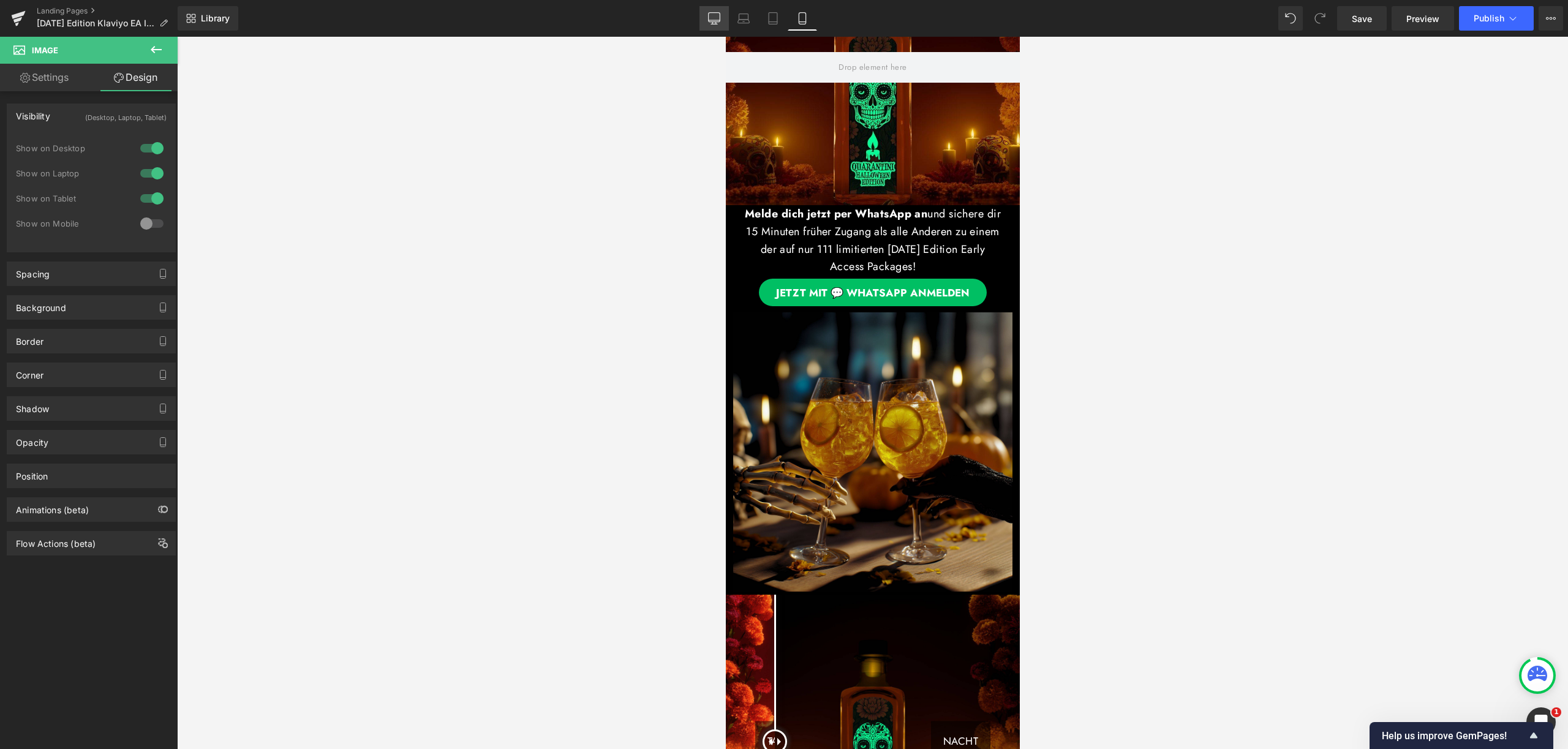
click at [711, 27] on link "Desktop" at bounding box center [714, 19] width 30 height 24
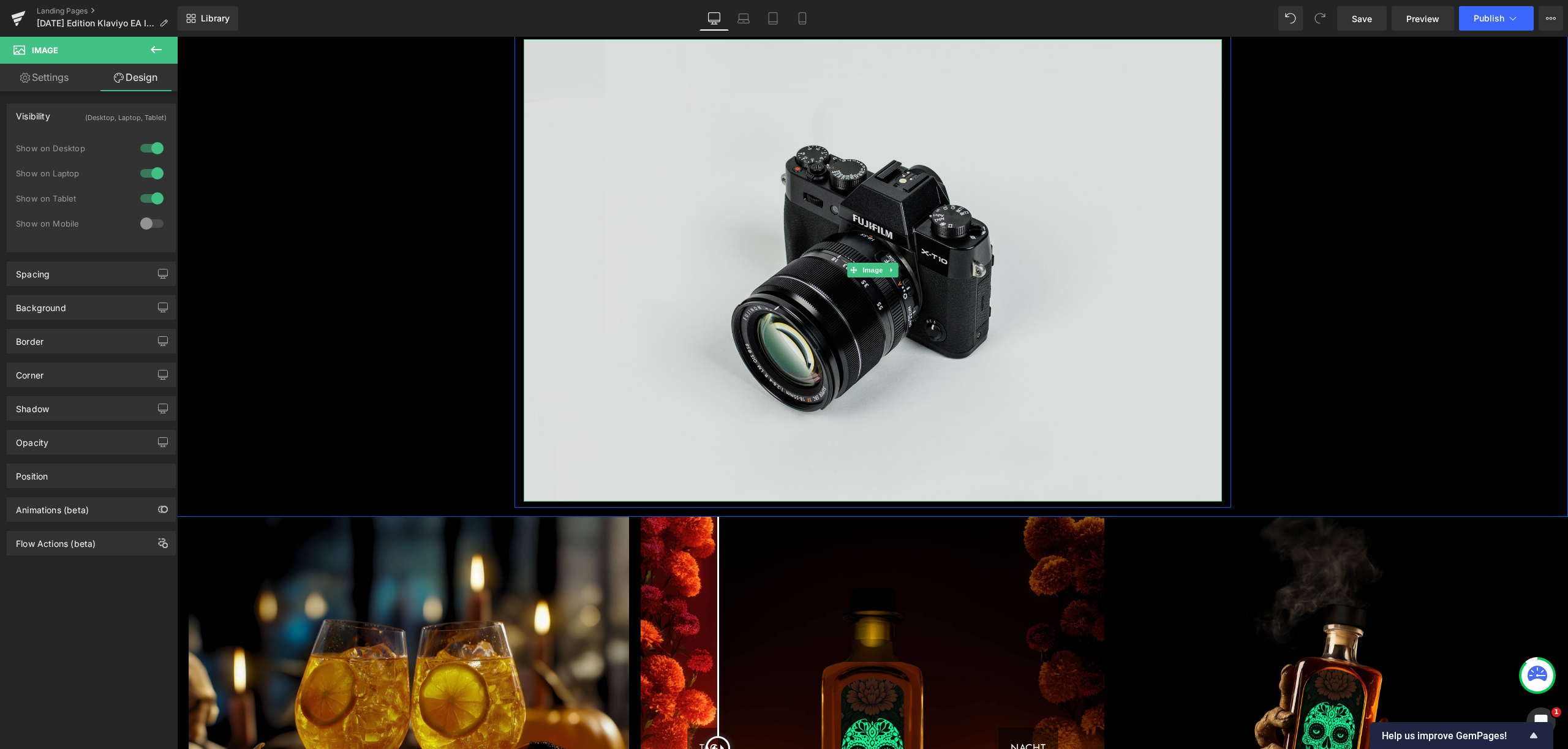
scroll to position [575, 0]
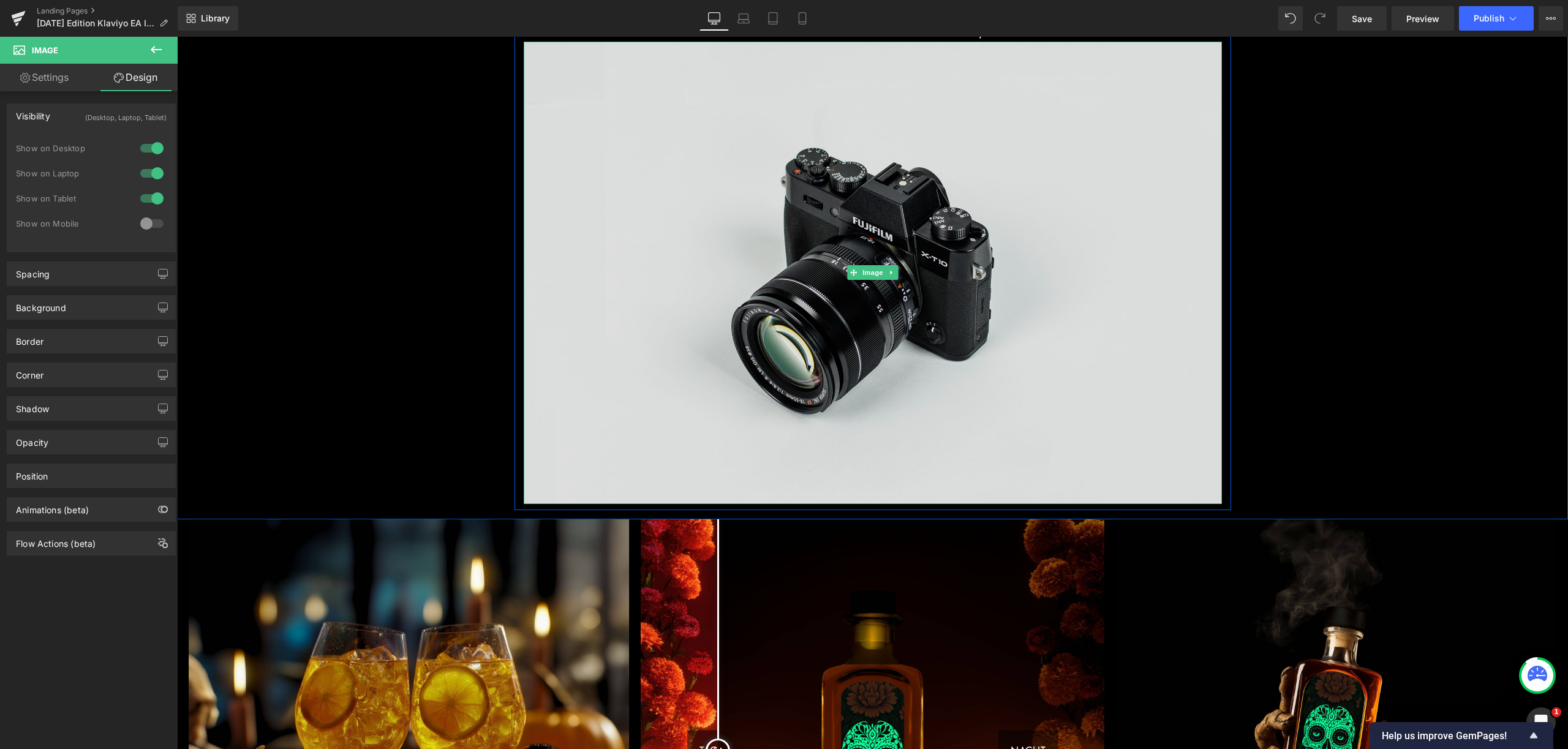
click at [887, 250] on img at bounding box center [872, 273] width 698 height 462
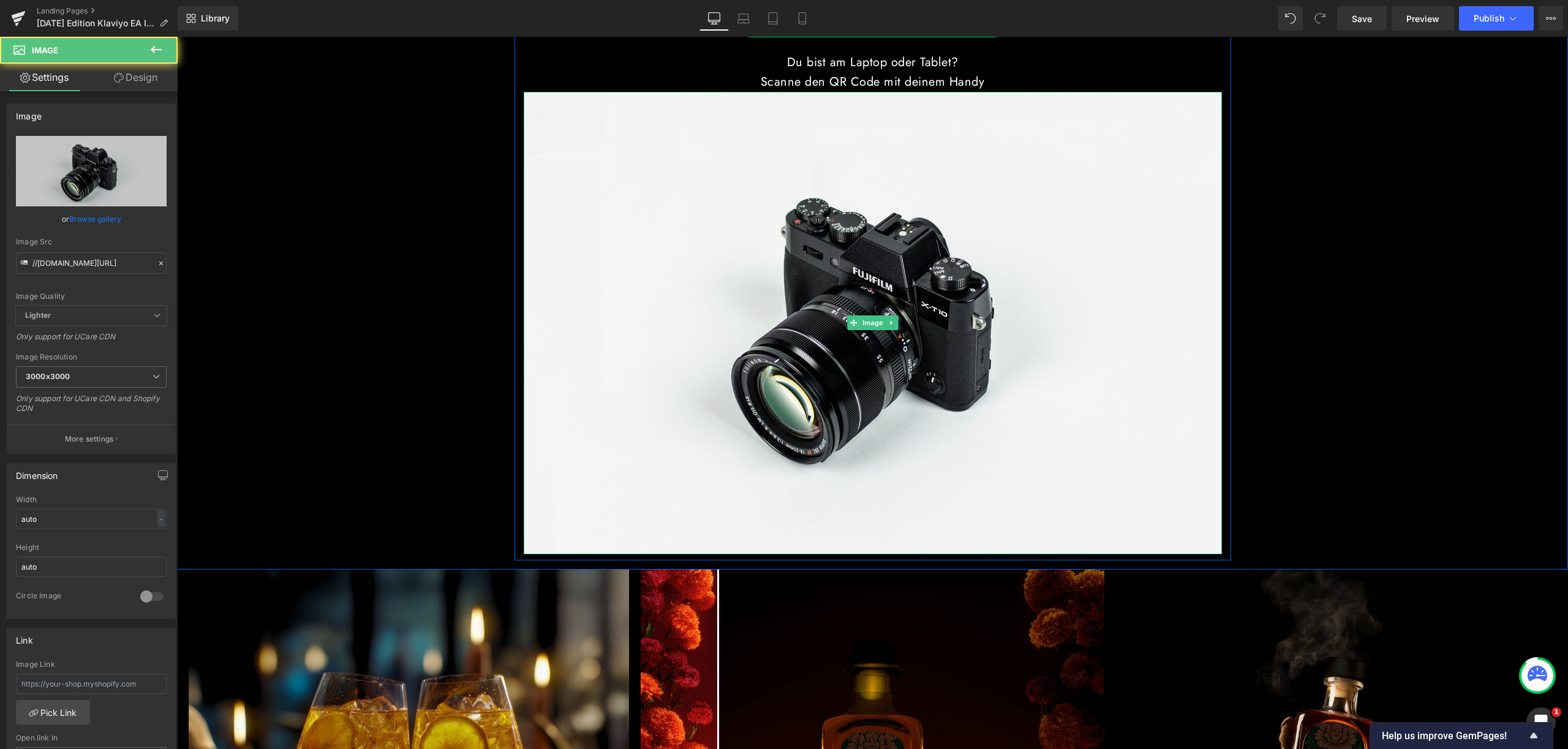
scroll to position [353, 0]
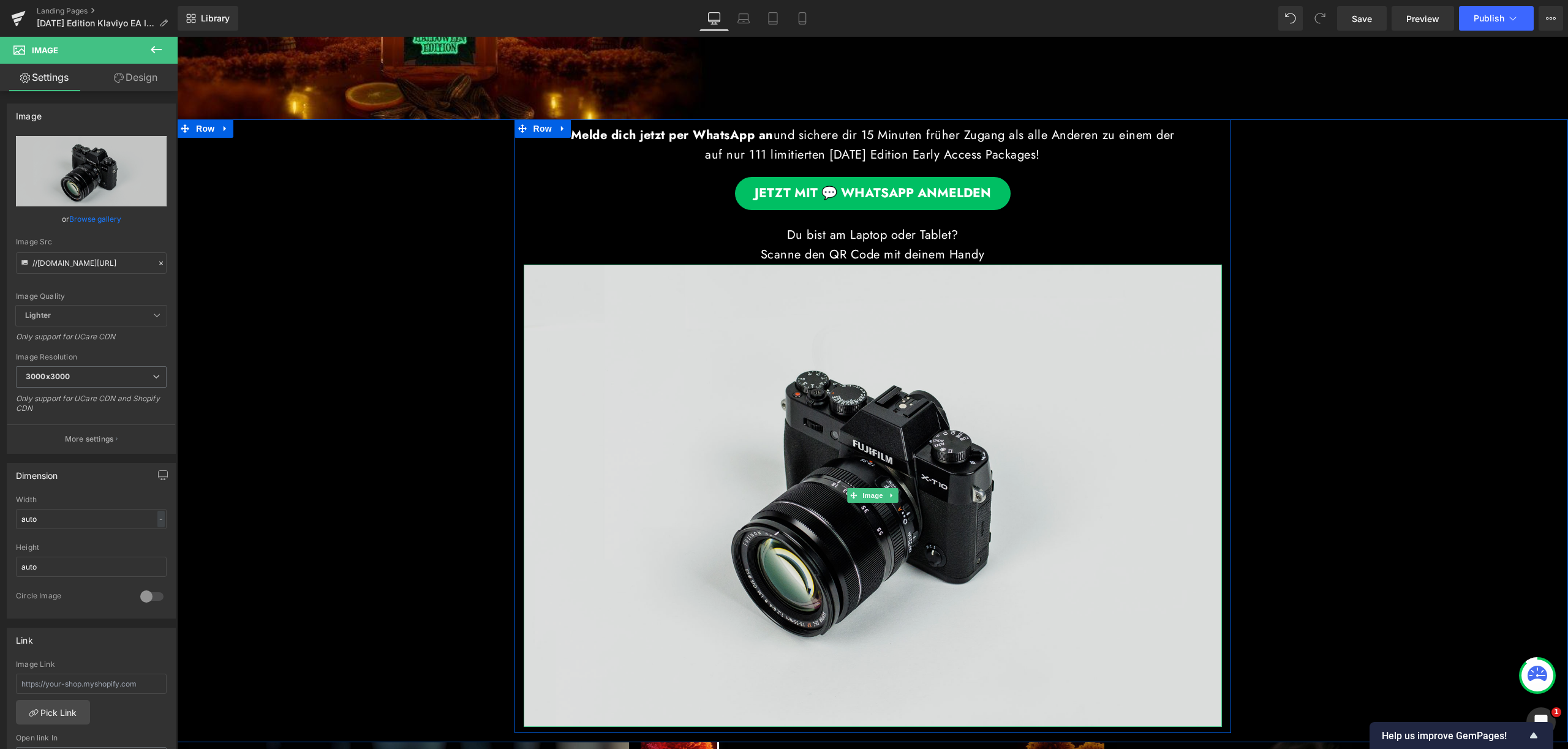
click at [751, 319] on img at bounding box center [872, 495] width 698 height 462
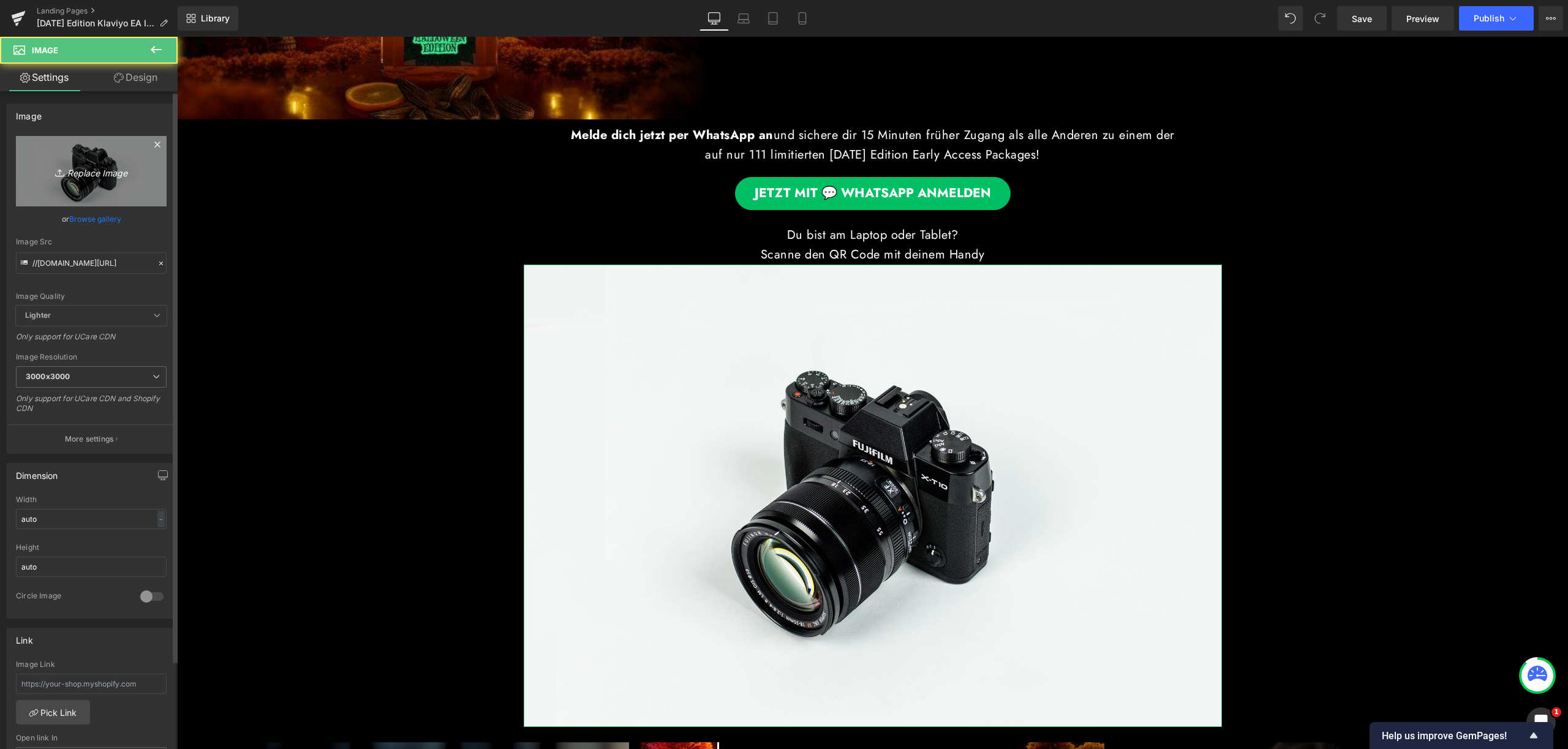
click at [105, 188] on link "Replace Image" at bounding box center [91, 171] width 151 height 71
type input "C:\fakepath\qrcode (2).jpeg"
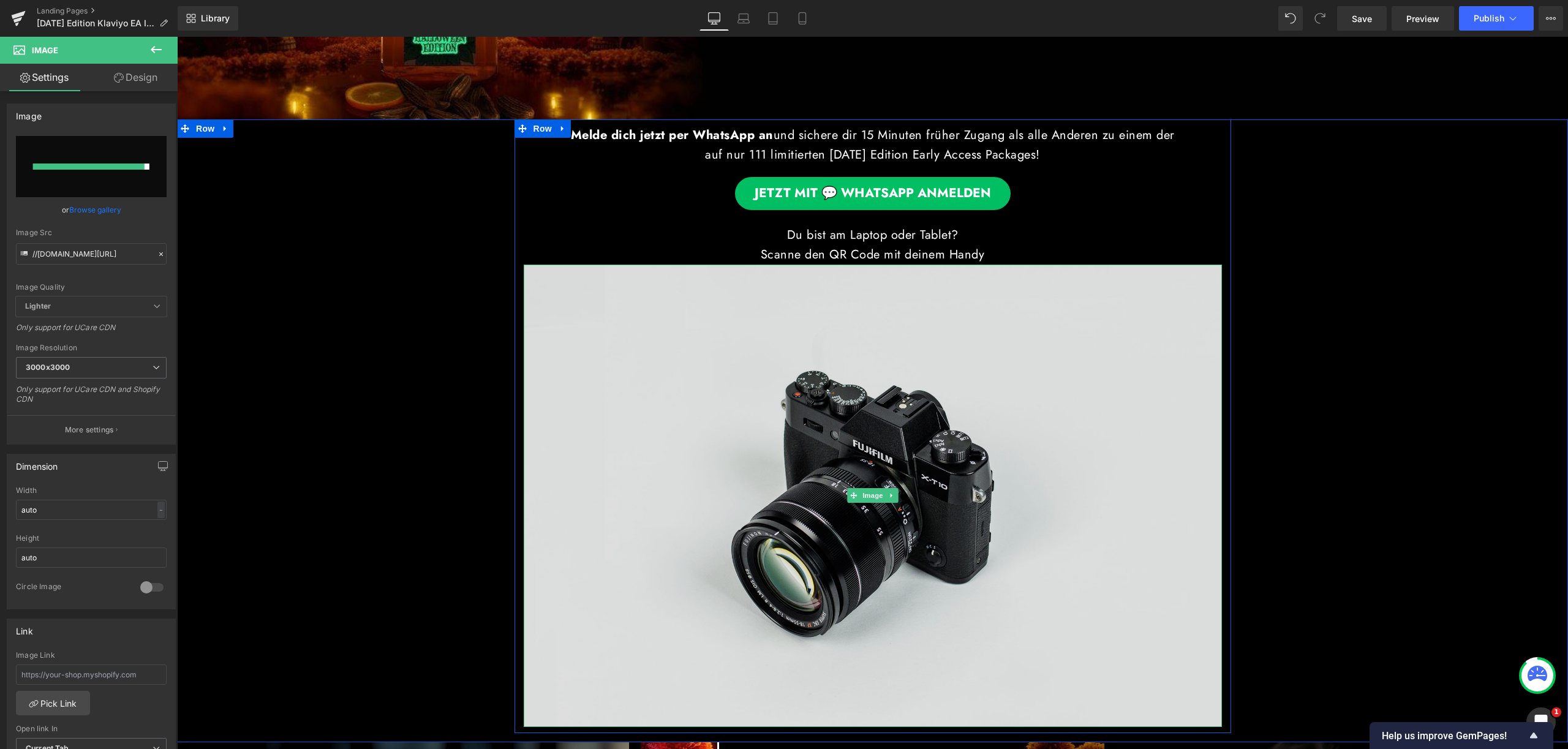
type input "[URL][DOMAIN_NAME]"
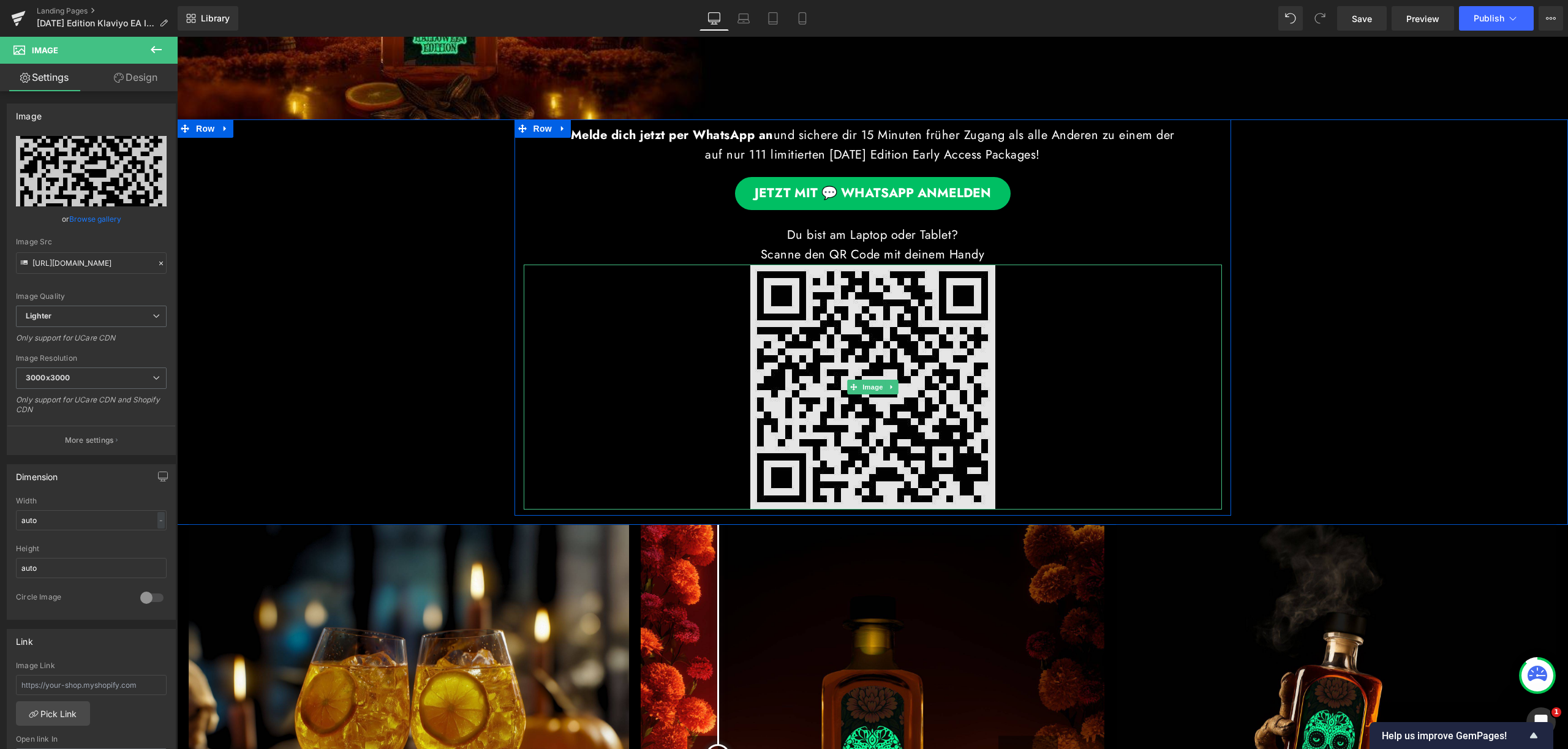
drag, startPoint x: 940, startPoint y: 291, endPoint x: 179, endPoint y: 473, distance: 782.5
click at [940, 291] on img at bounding box center [872, 386] width 245 height 245
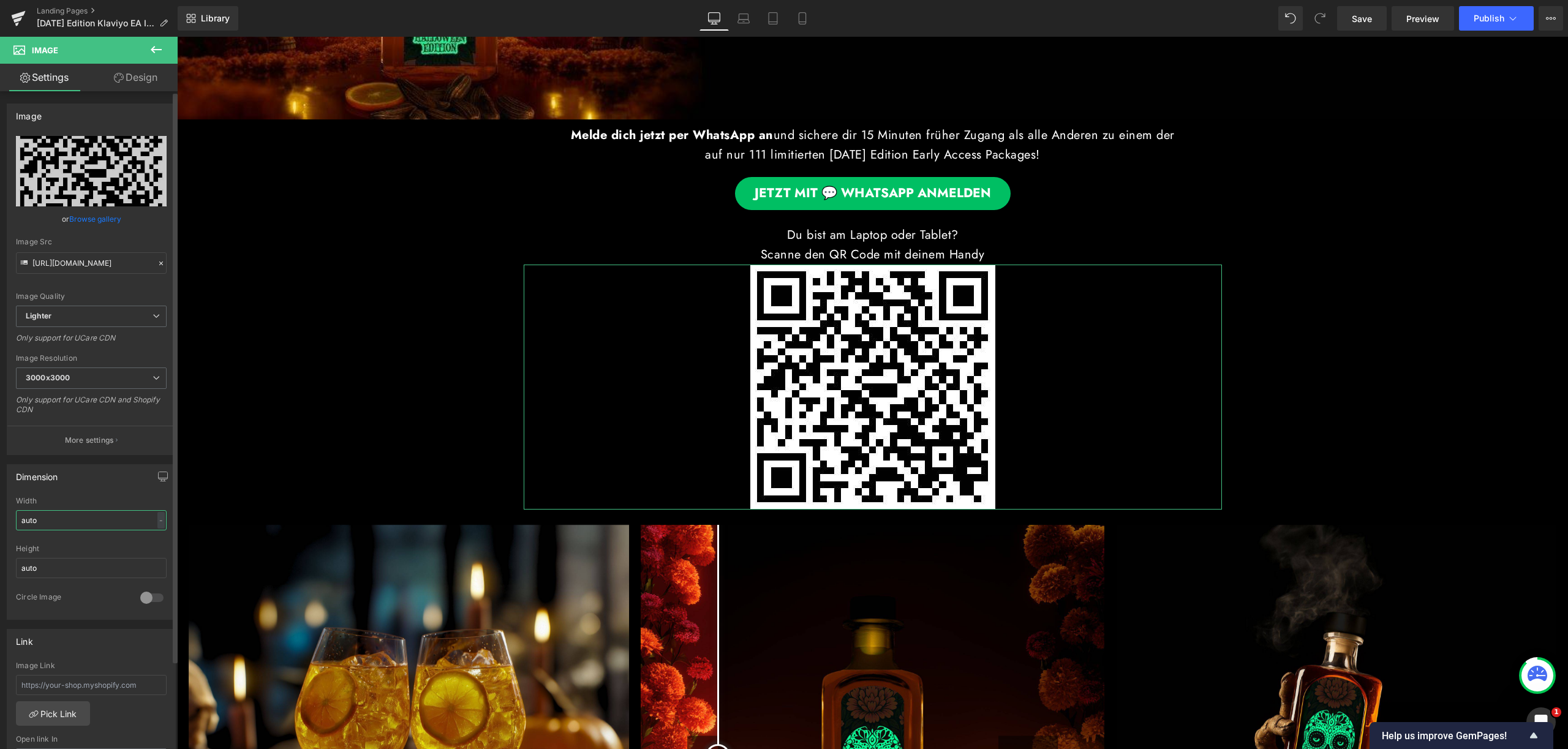
drag, startPoint x: 53, startPoint y: 521, endPoint x: 11, endPoint y: 521, distance: 42.0
click at [11, 521] on div "auto Width auto - % px auto Height auto 0 Circle Image" at bounding box center [91, 558] width 167 height 123
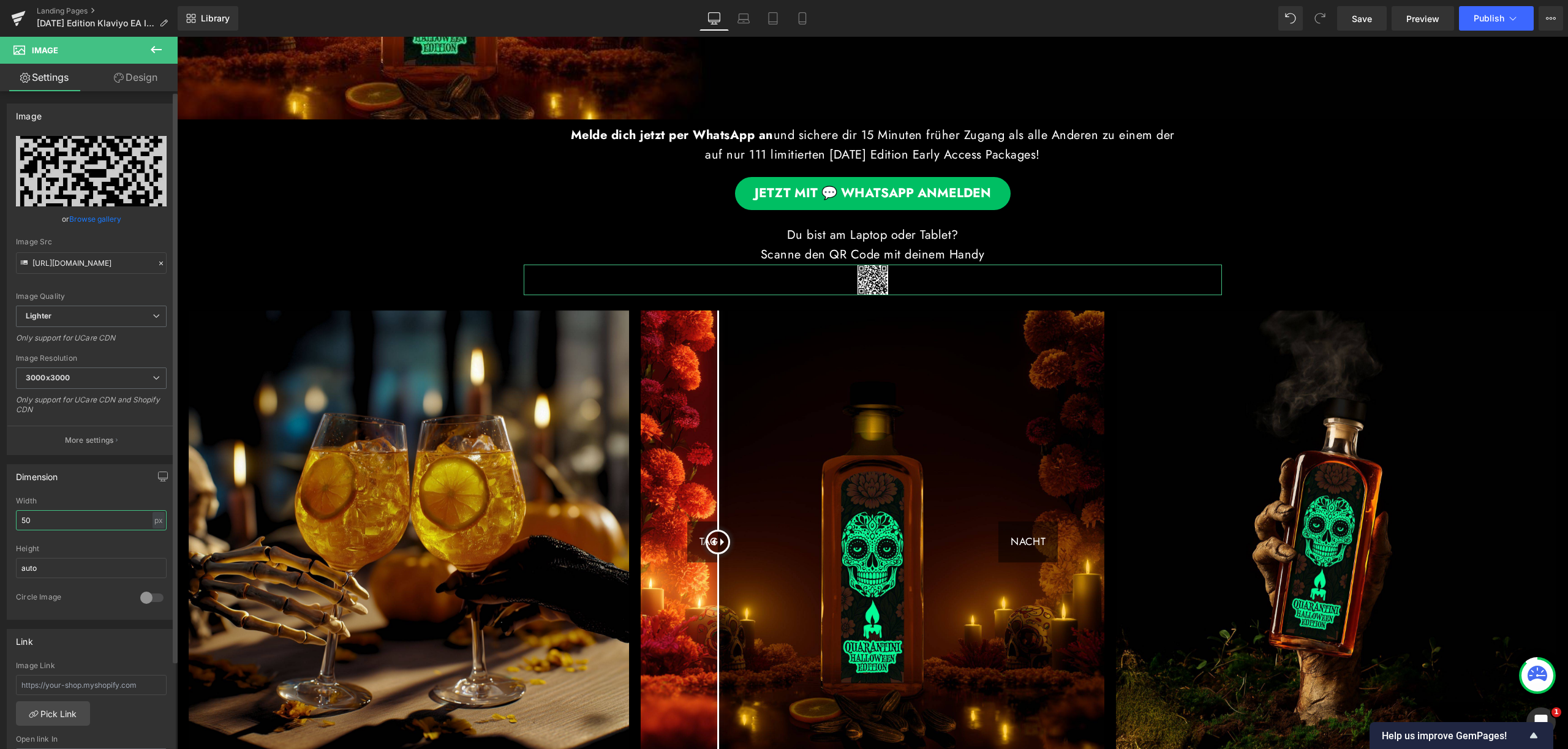
drag, startPoint x: 40, startPoint y: 525, endPoint x: 15, endPoint y: 523, distance: 25.1
click at [15, 523] on div "50px Width 50 px % px auto Height auto 0 Circle Image" at bounding box center [91, 558] width 167 height 123
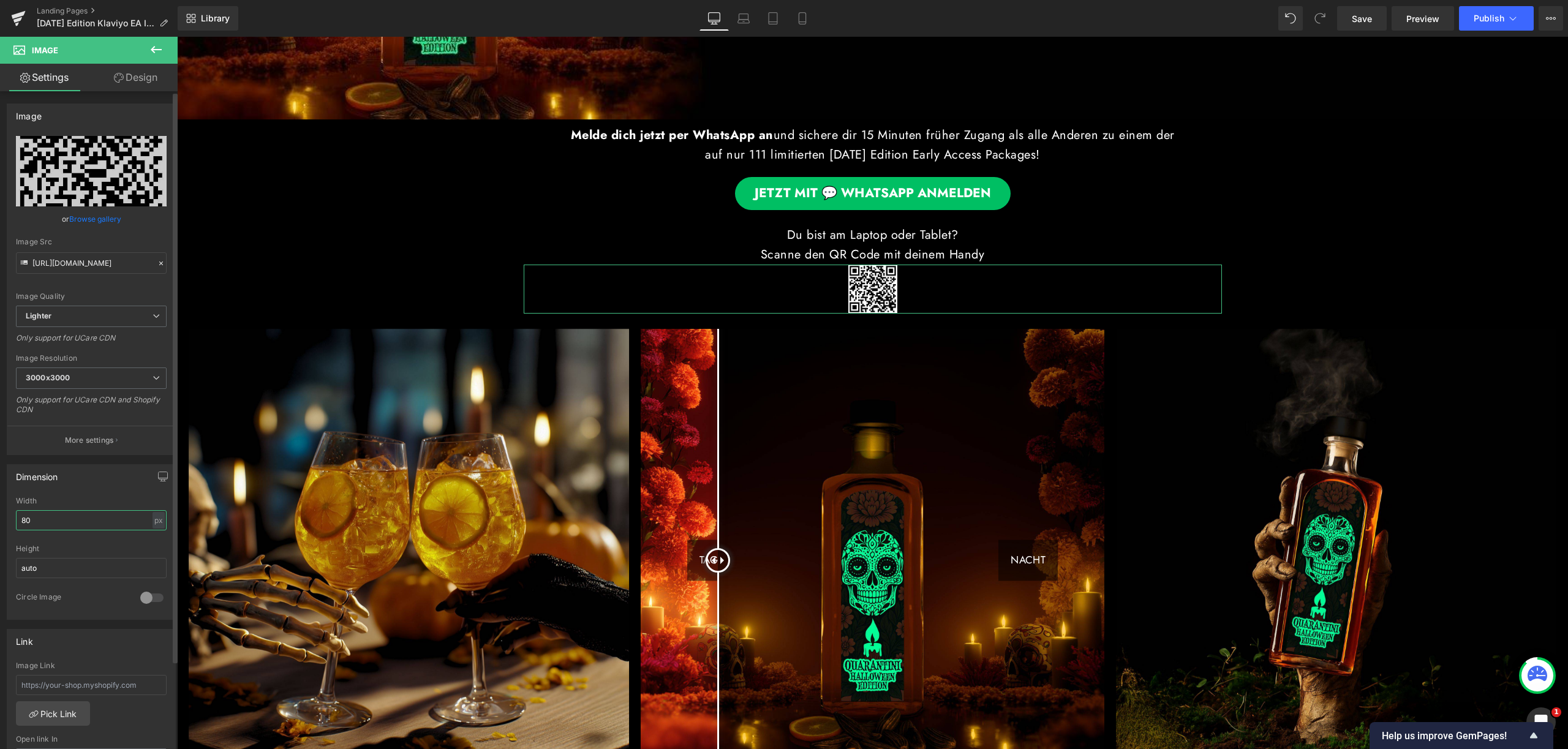
drag, startPoint x: 35, startPoint y: 521, endPoint x: 13, endPoint y: 520, distance: 22.0
click at [13, 520] on div "80px Width 80 px % px auto Height auto 0 Circle Image" at bounding box center [91, 558] width 167 height 123
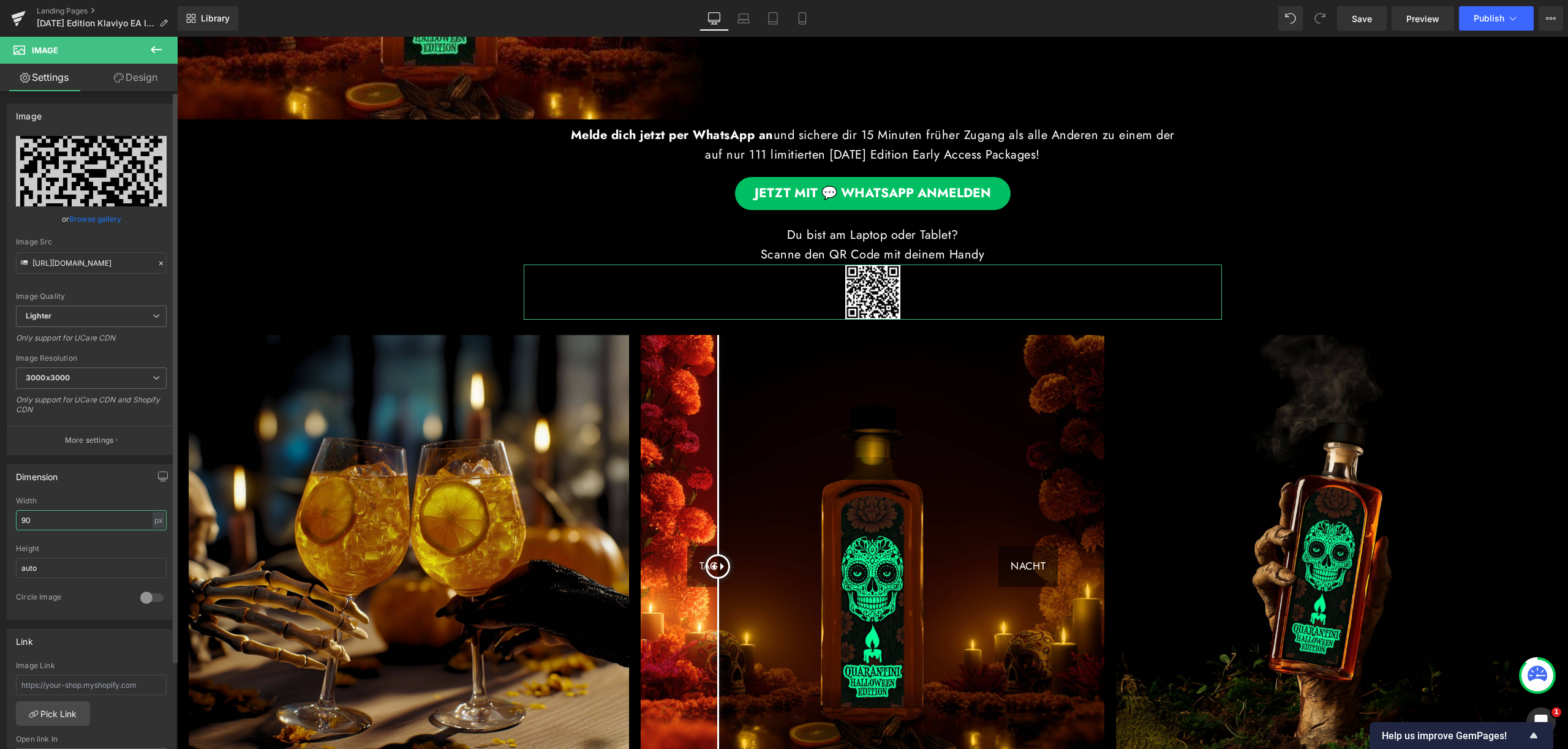
drag, startPoint x: 37, startPoint y: 520, endPoint x: 15, endPoint y: 519, distance: 22.0
click at [16, 519] on input "90" at bounding box center [91, 521] width 151 height 20
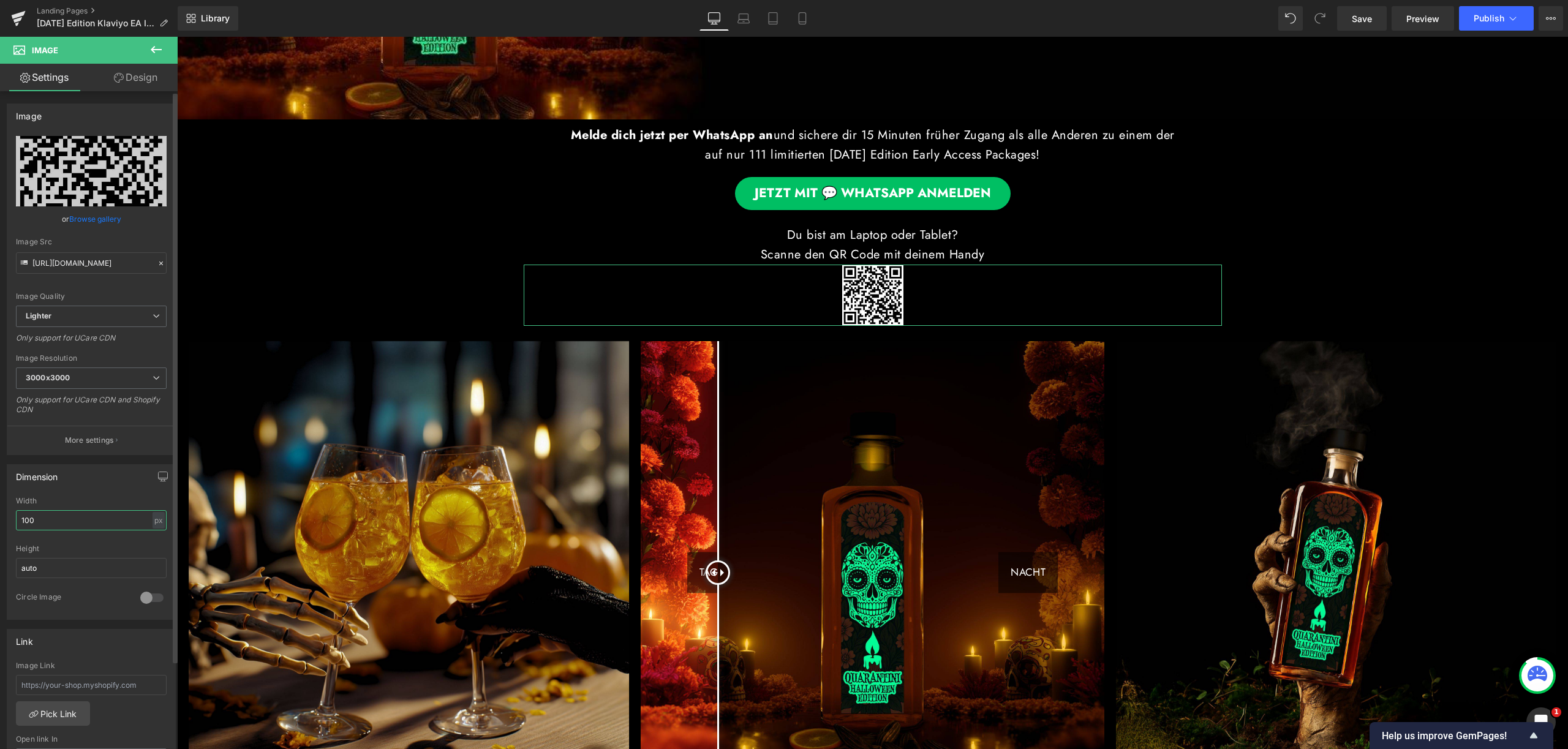
drag, startPoint x: 35, startPoint y: 517, endPoint x: 1, endPoint y: 517, distance: 34.0
click at [1, 517] on div "Dimension 100px Width 100 px % px auto Height auto 0 Circle Image" at bounding box center [91, 537] width 183 height 165
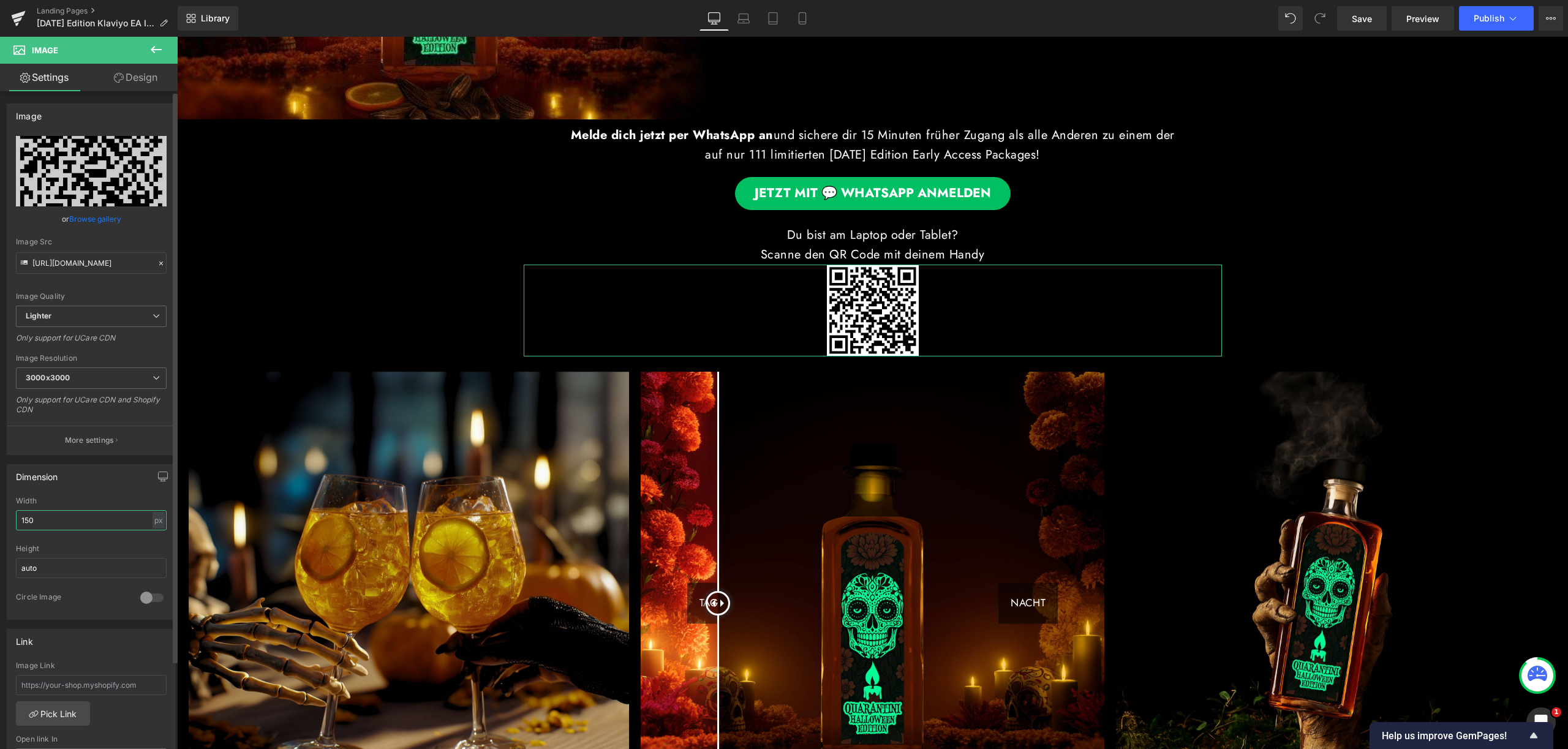
drag, startPoint x: 33, startPoint y: 519, endPoint x: 9, endPoint y: 517, distance: 24.1
click at [9, 517] on div "150px Width 150 px % px auto Height auto 0 Circle Image" at bounding box center [91, 558] width 167 height 123
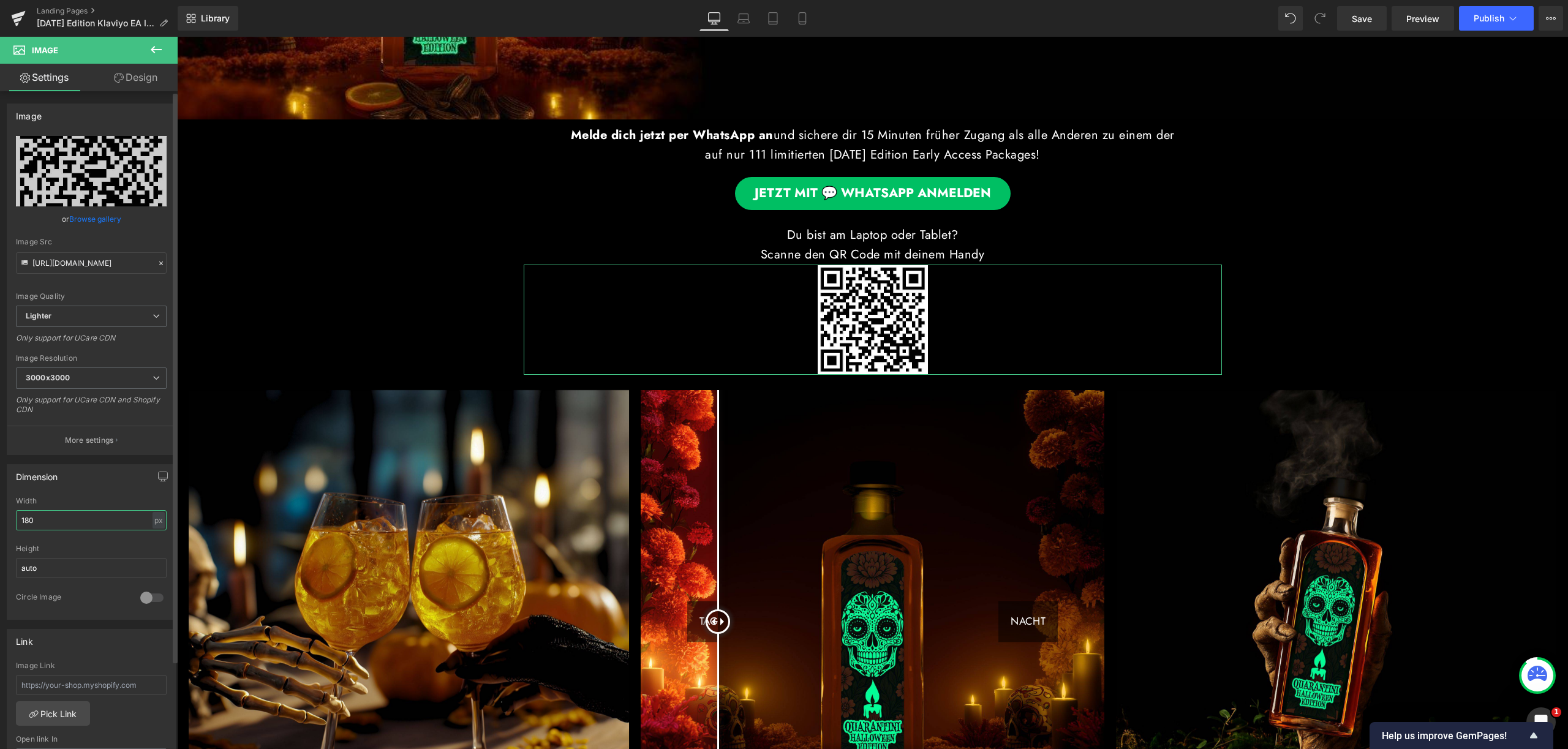
drag, startPoint x: 38, startPoint y: 521, endPoint x: 3, endPoint y: 520, distance: 35.0
click at [3, 520] on div "Dimension 180px Width 180 px % px auto Height auto 0 Circle Image" at bounding box center [91, 537] width 183 height 165
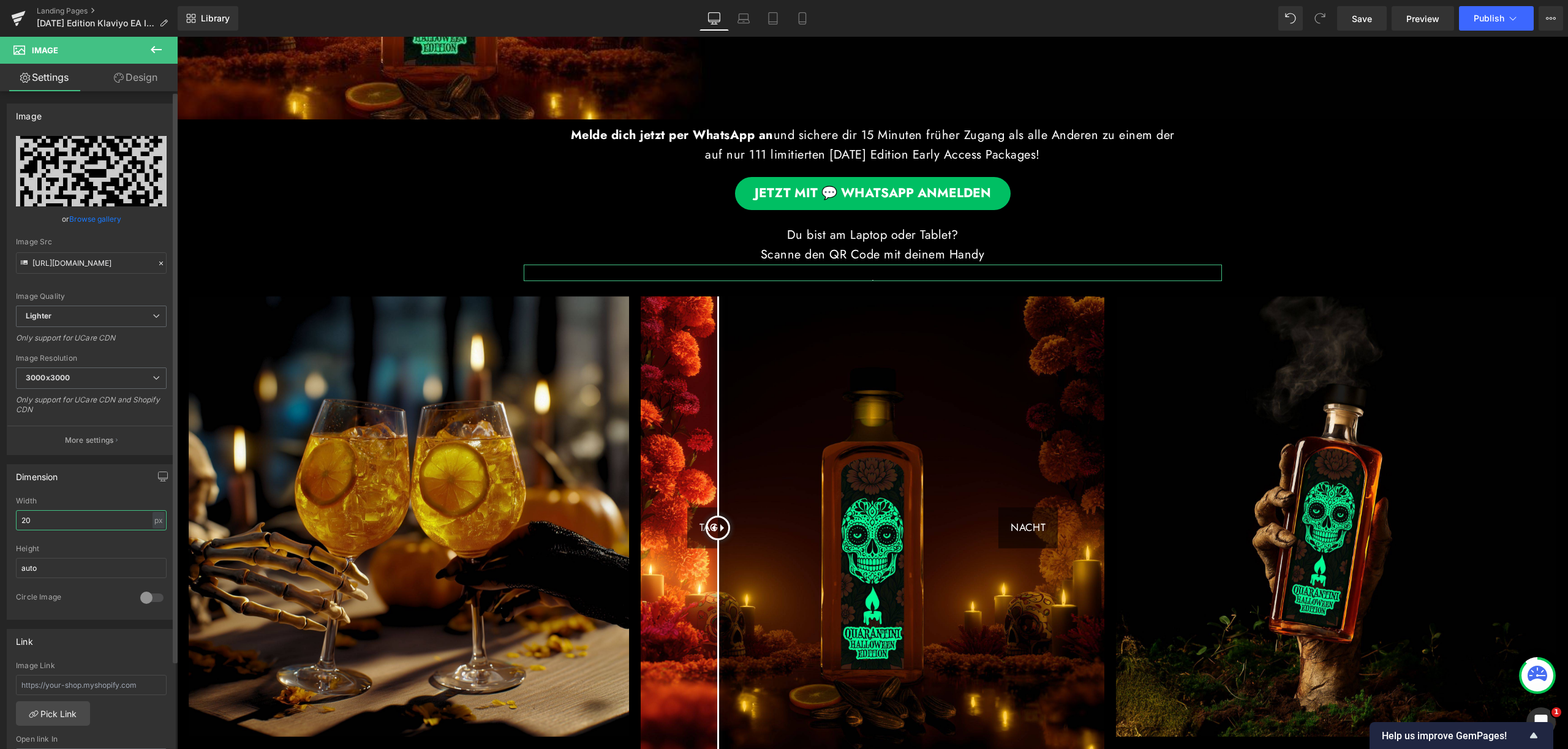
type input "200"
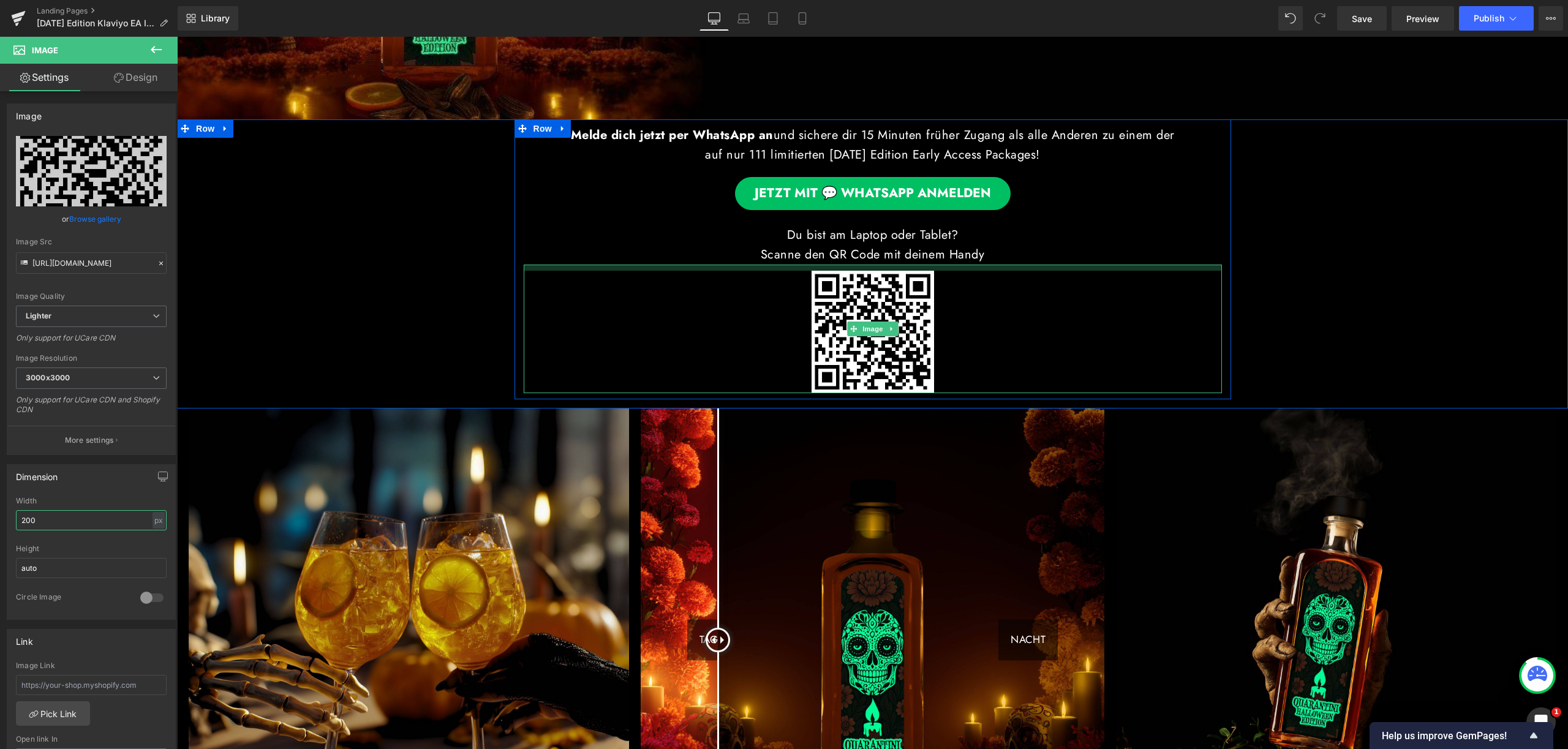
drag, startPoint x: 1001, startPoint y: 262, endPoint x: 999, endPoint y: 268, distance: 6.3
click at [999, 268] on div "Image" at bounding box center [872, 328] width 698 height 128
click at [999, 268] on div at bounding box center [872, 328] width 698 height 128
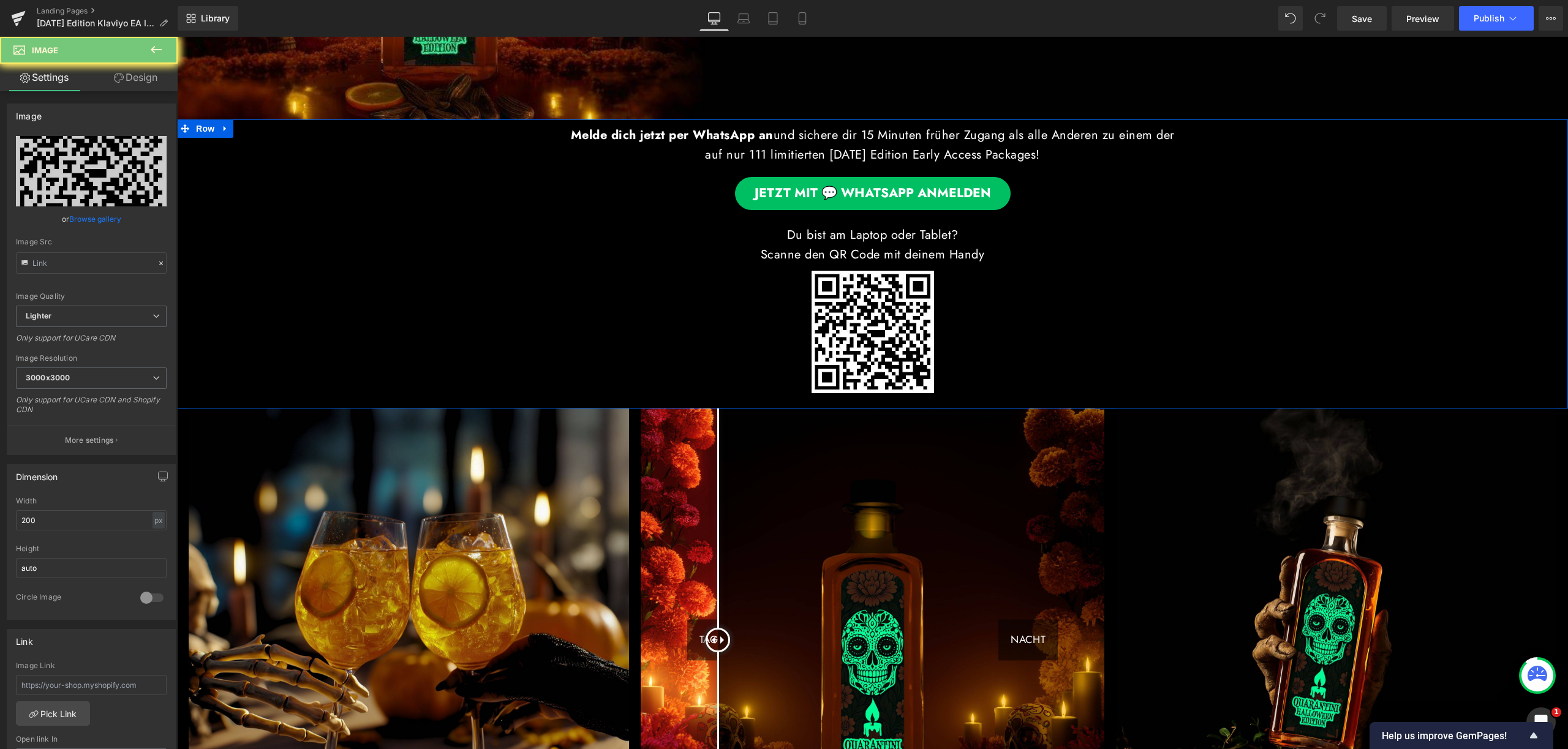
type input "[URL][DOMAIN_NAME]"
click at [743, 26] on link "Laptop" at bounding box center [744, 19] width 30 height 24
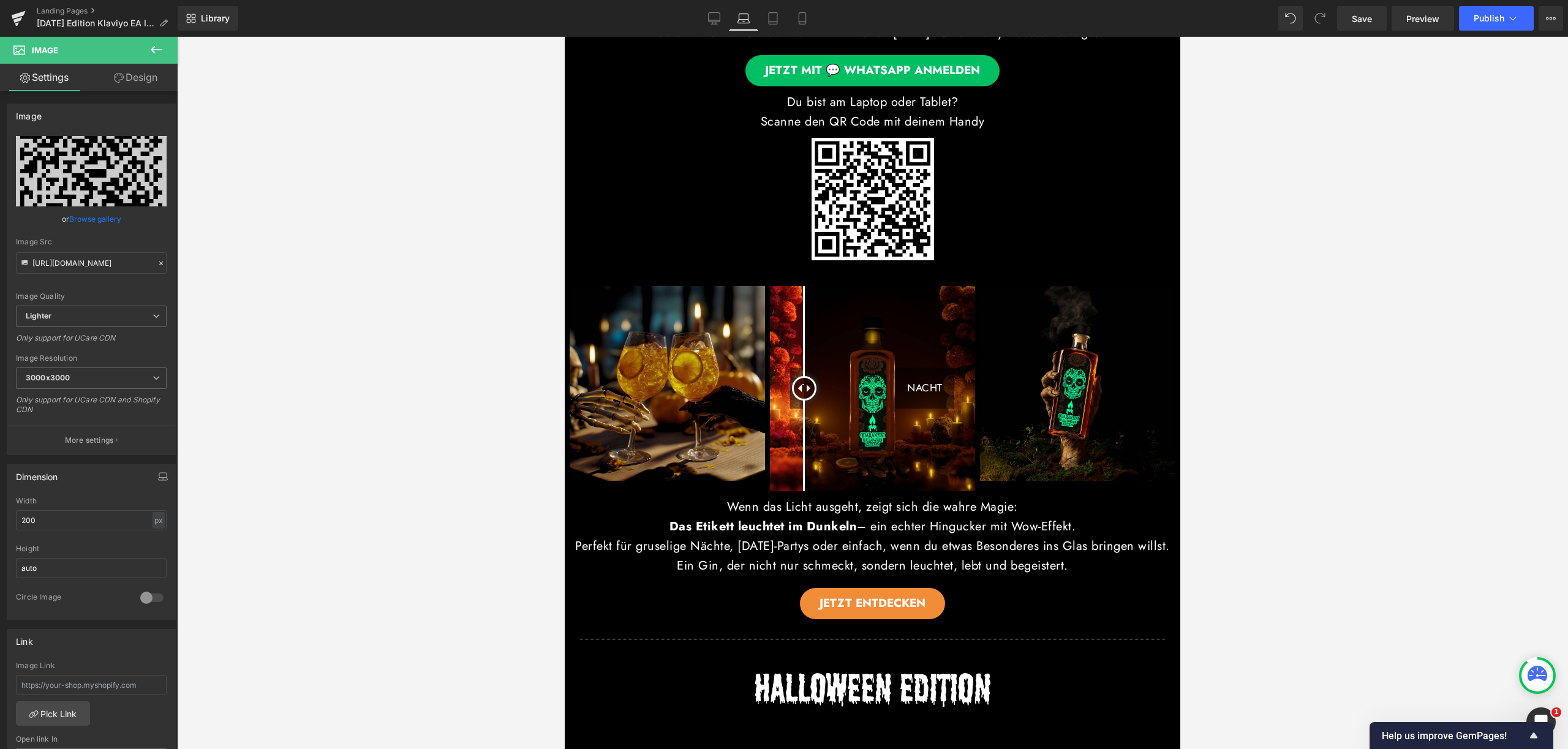
scroll to position [184, 0]
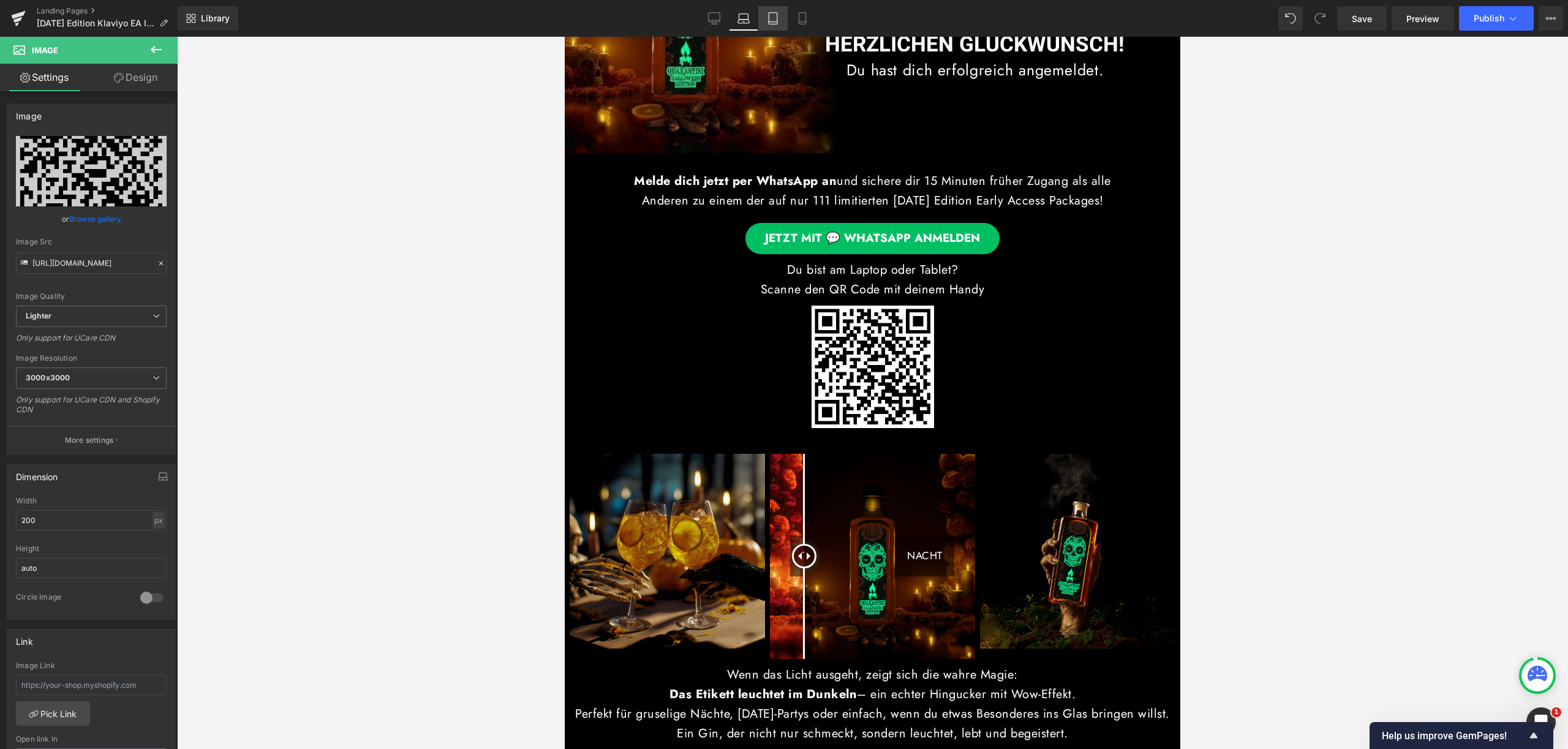
click at [763, 21] on link "Tablet" at bounding box center [773, 19] width 30 height 24
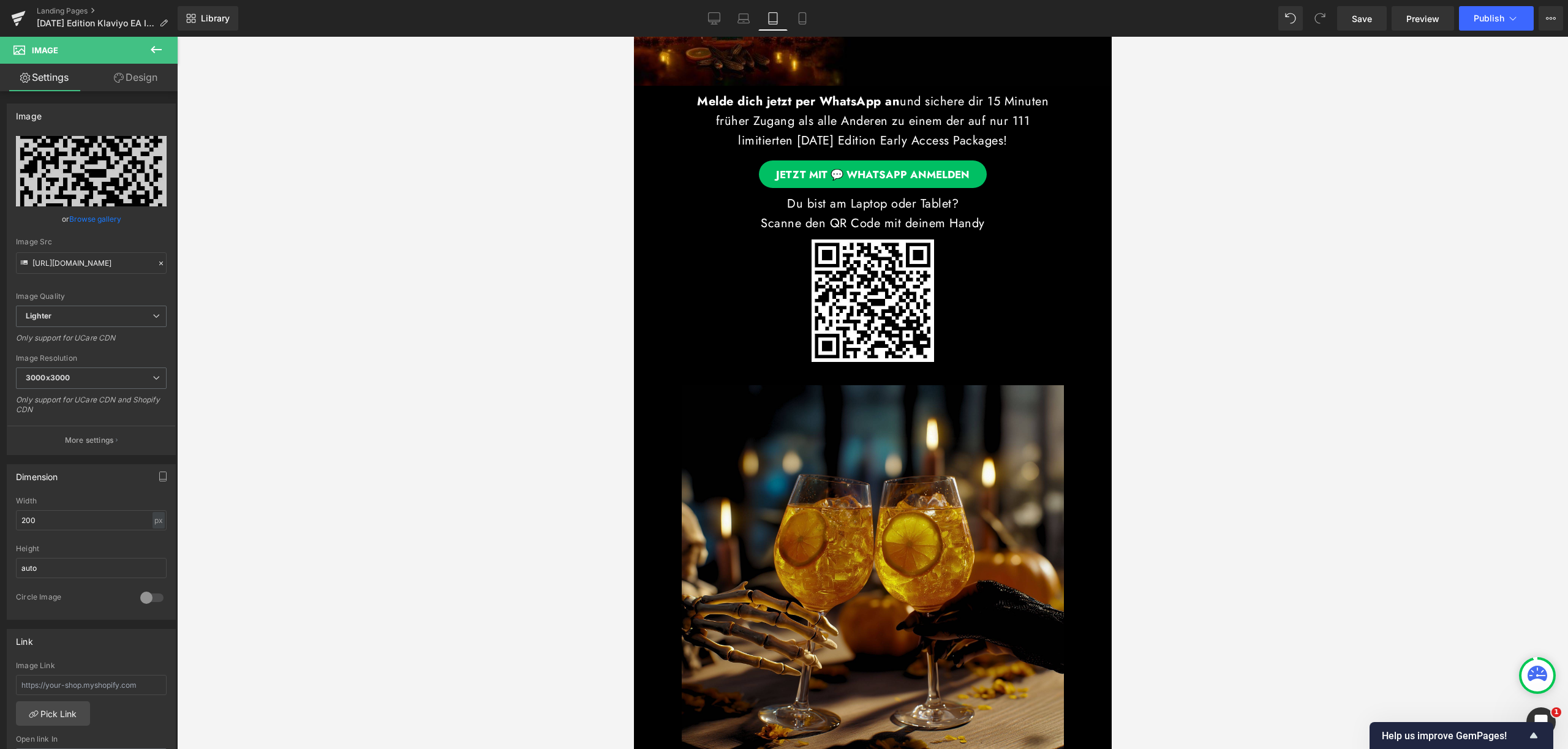
scroll to position [99, 0]
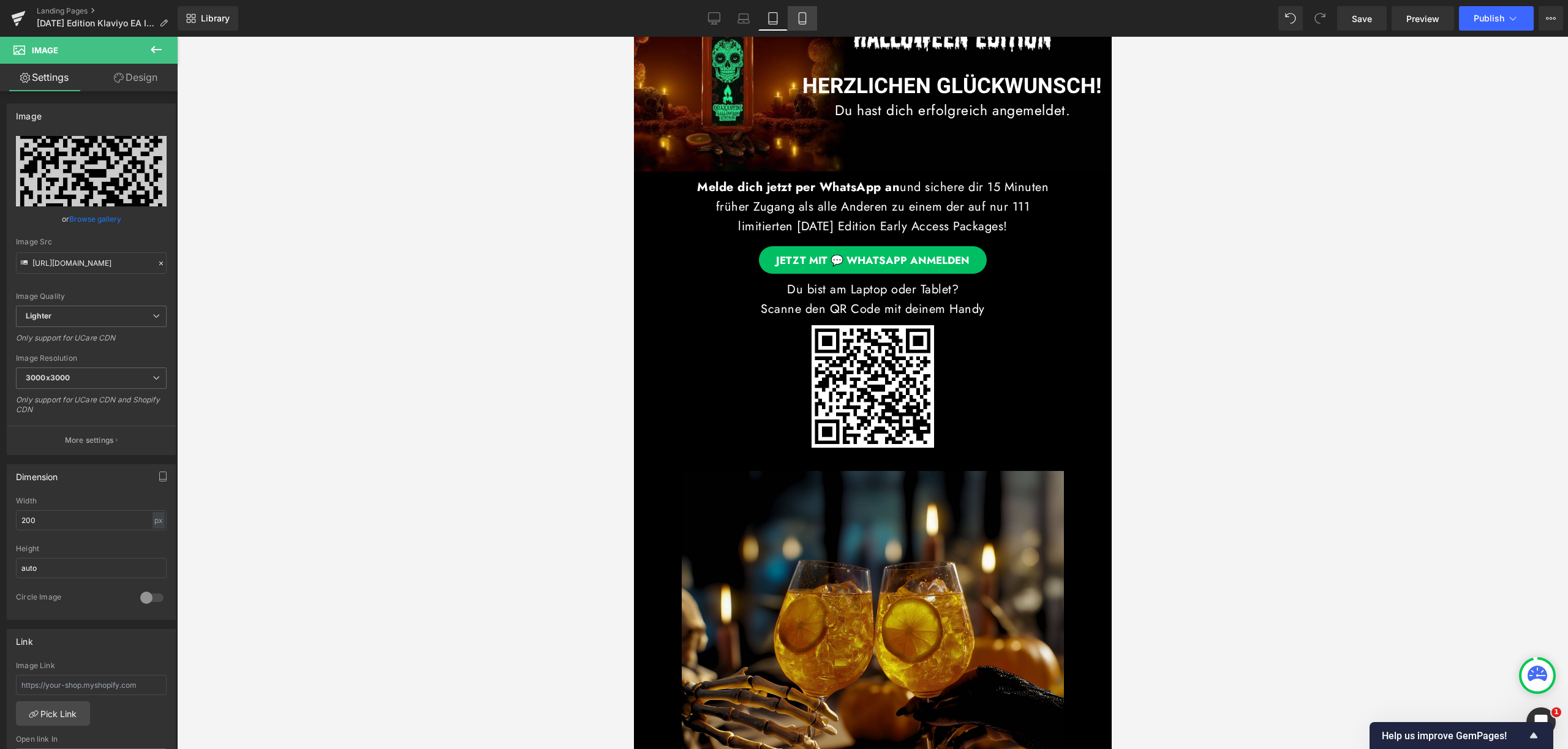
click at [808, 24] on icon at bounding box center [802, 18] width 12 height 12
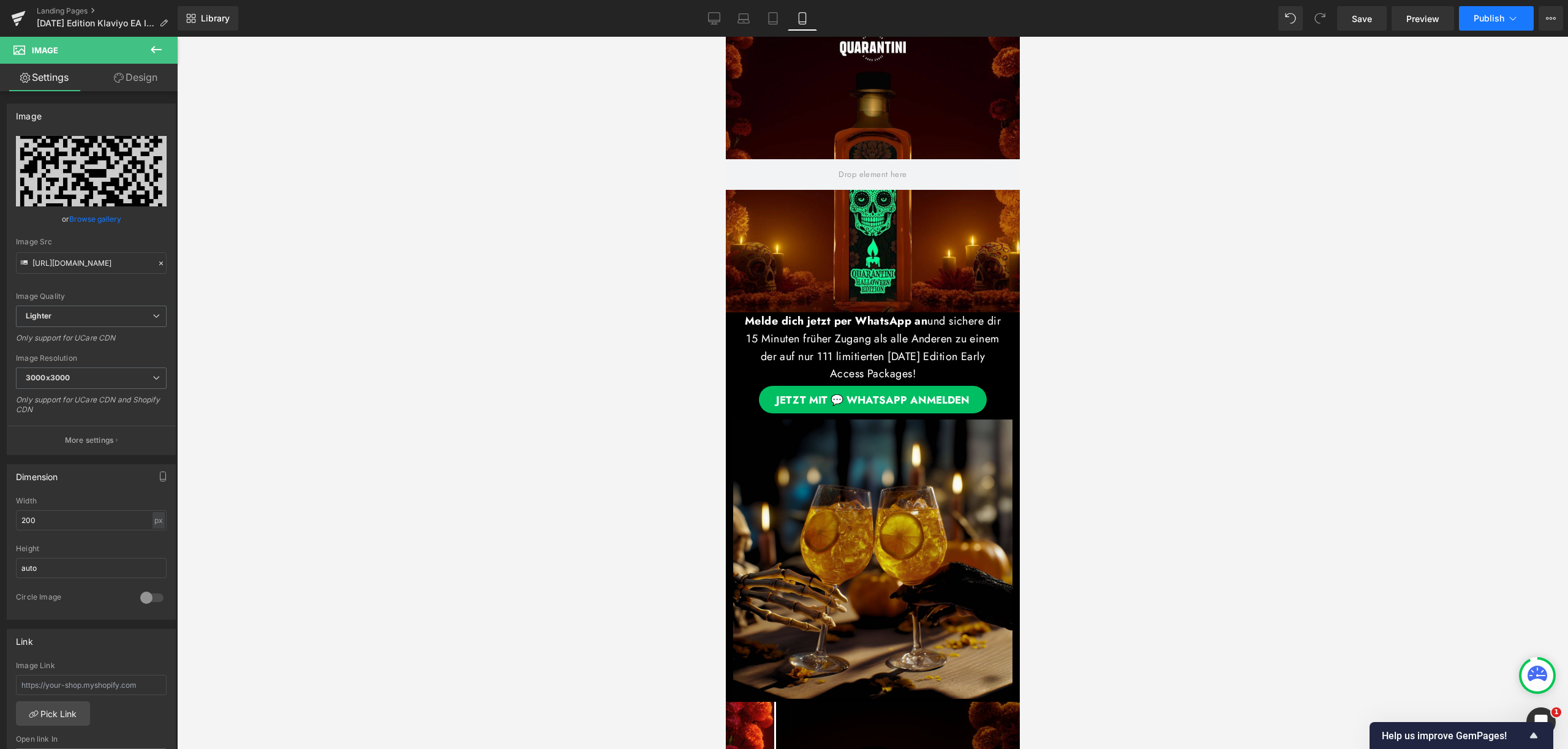
click at [1511, 20] on icon at bounding box center [1512, 18] width 12 height 12
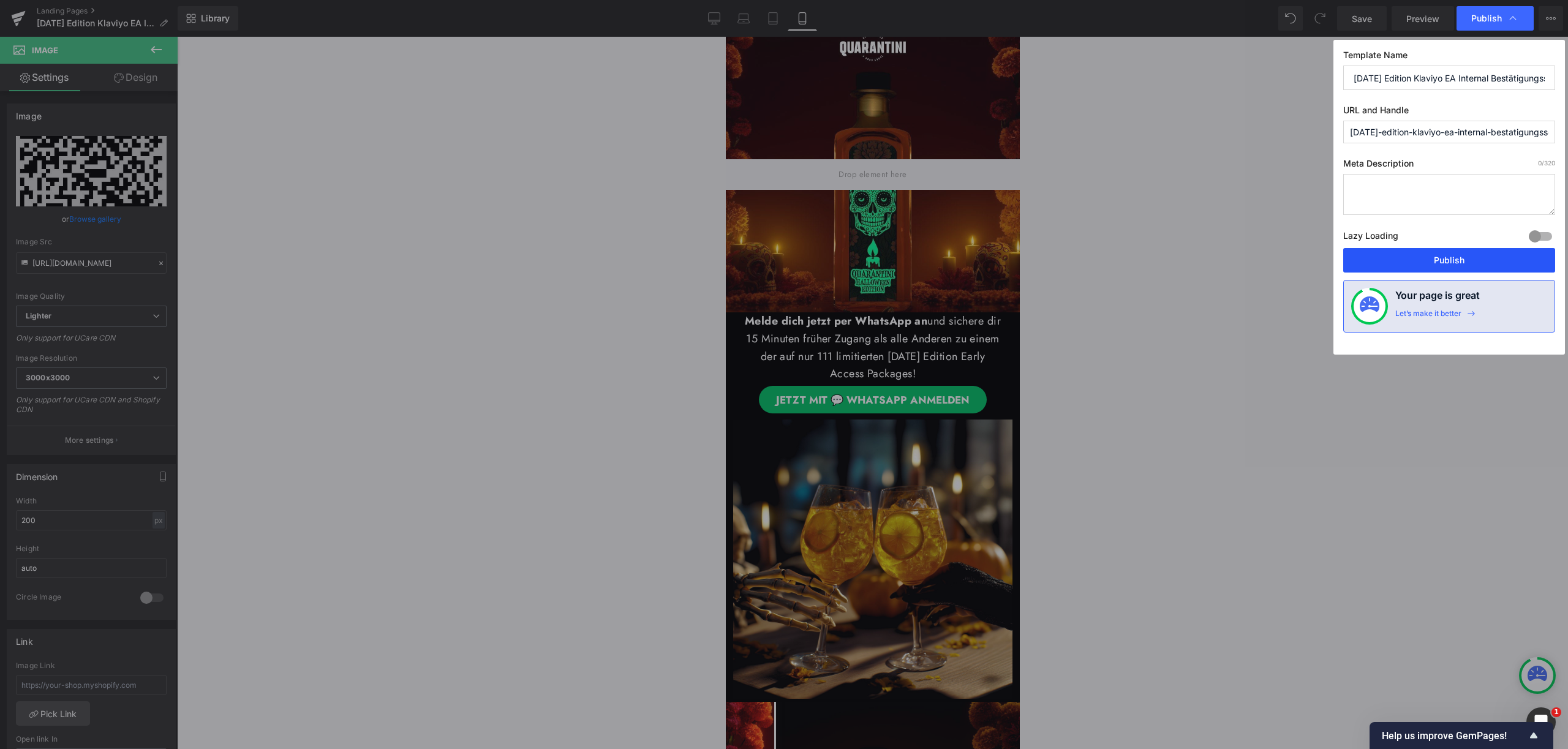
click at [1449, 266] on button "Publish" at bounding box center [1449, 261] width 212 height 24
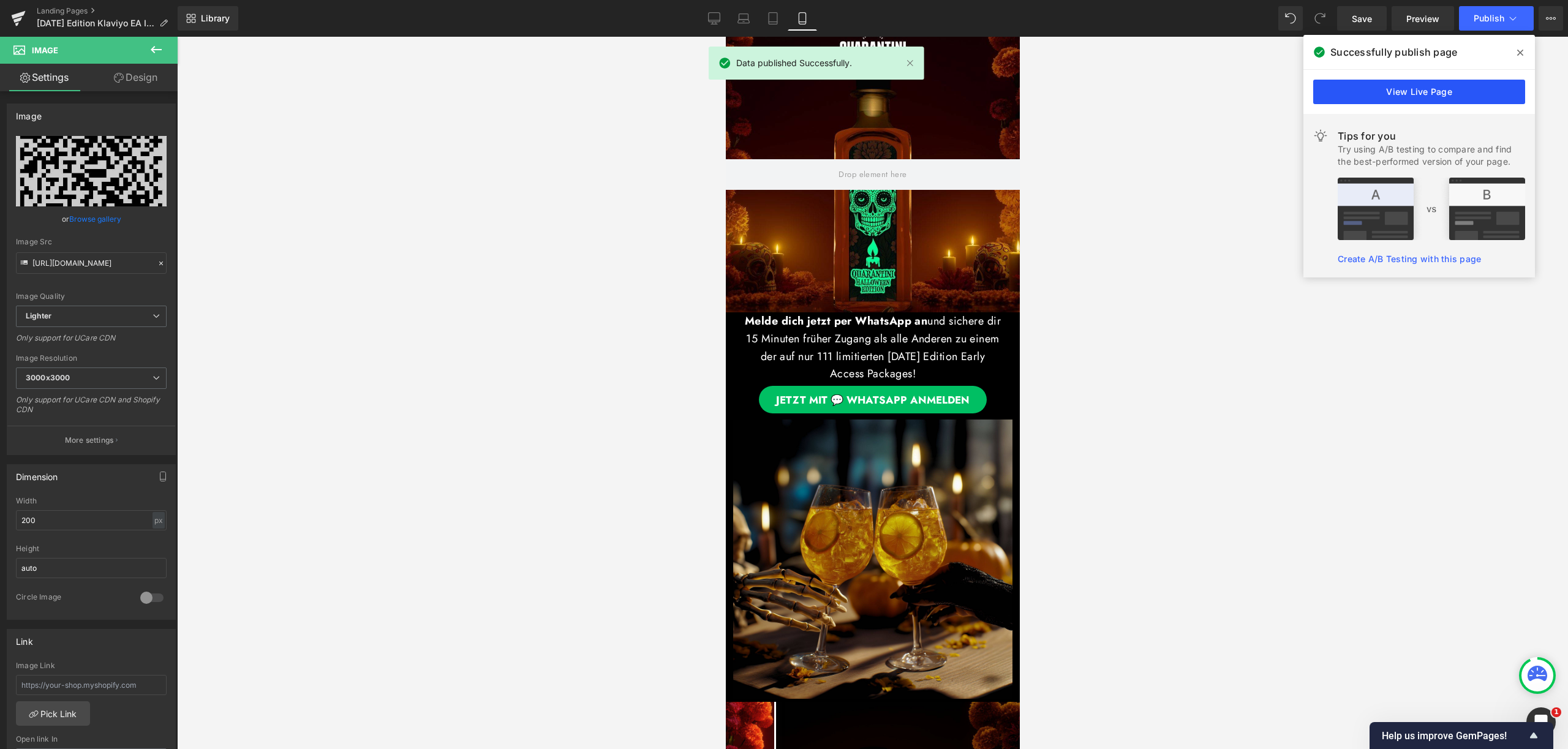
click at [1454, 89] on link "View Live Page" at bounding box center [1419, 92] width 212 height 24
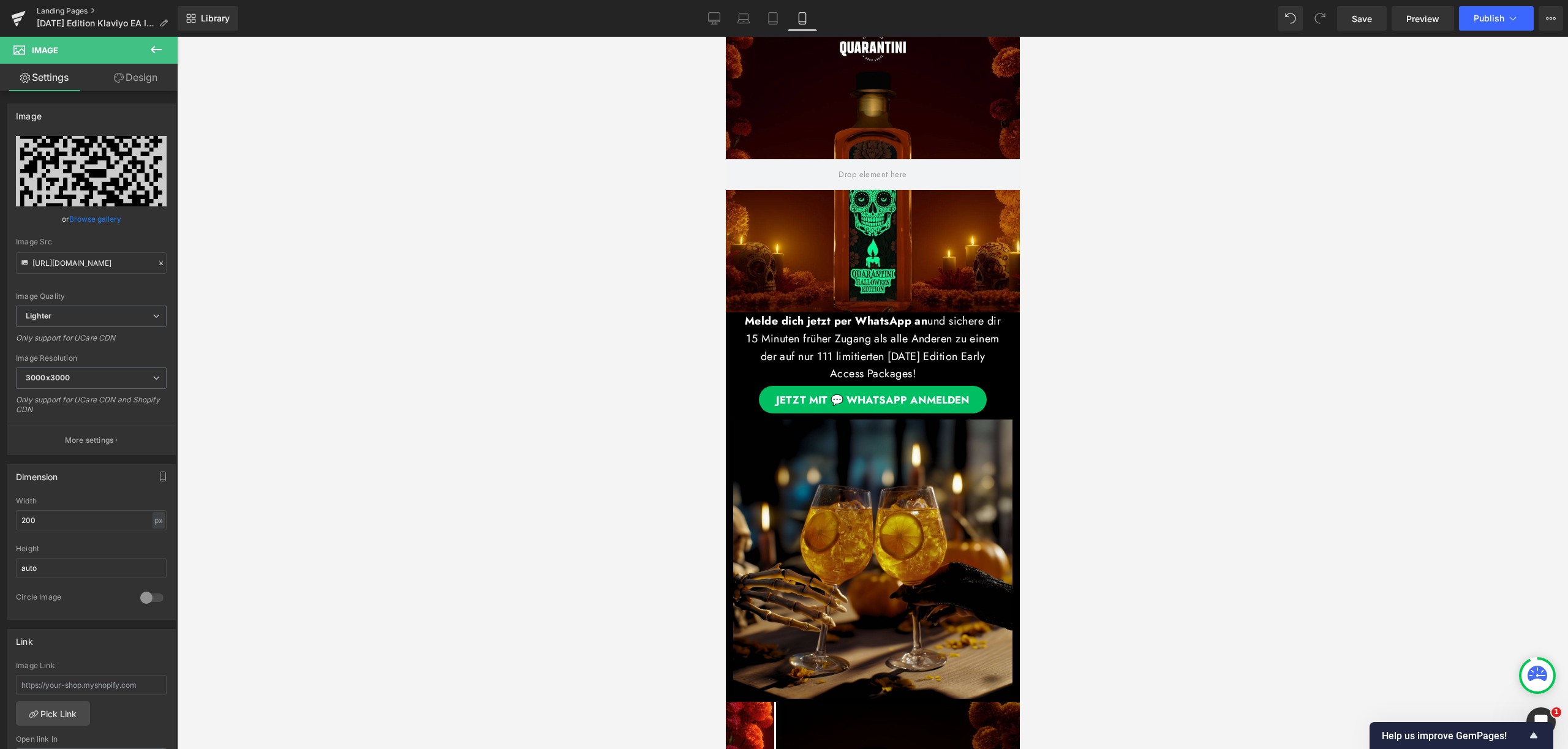
click at [80, 11] on link "Landing Pages" at bounding box center [107, 11] width 140 height 10
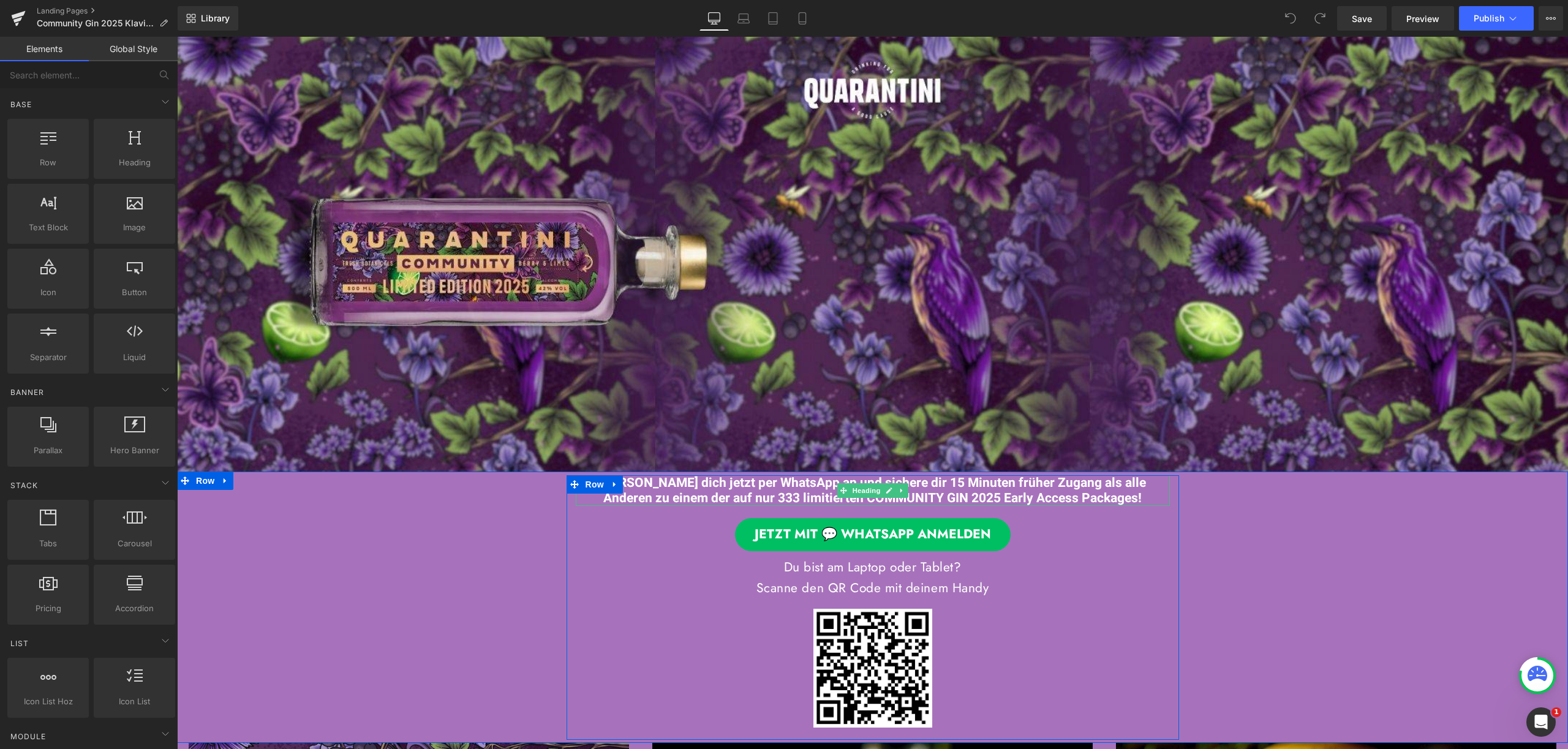
click at [712, 496] on font "Melde dich jetzt per WhatsApp an und sichere dir 15 Minuten früher Zugang als a…" at bounding box center [872, 490] width 547 height 34
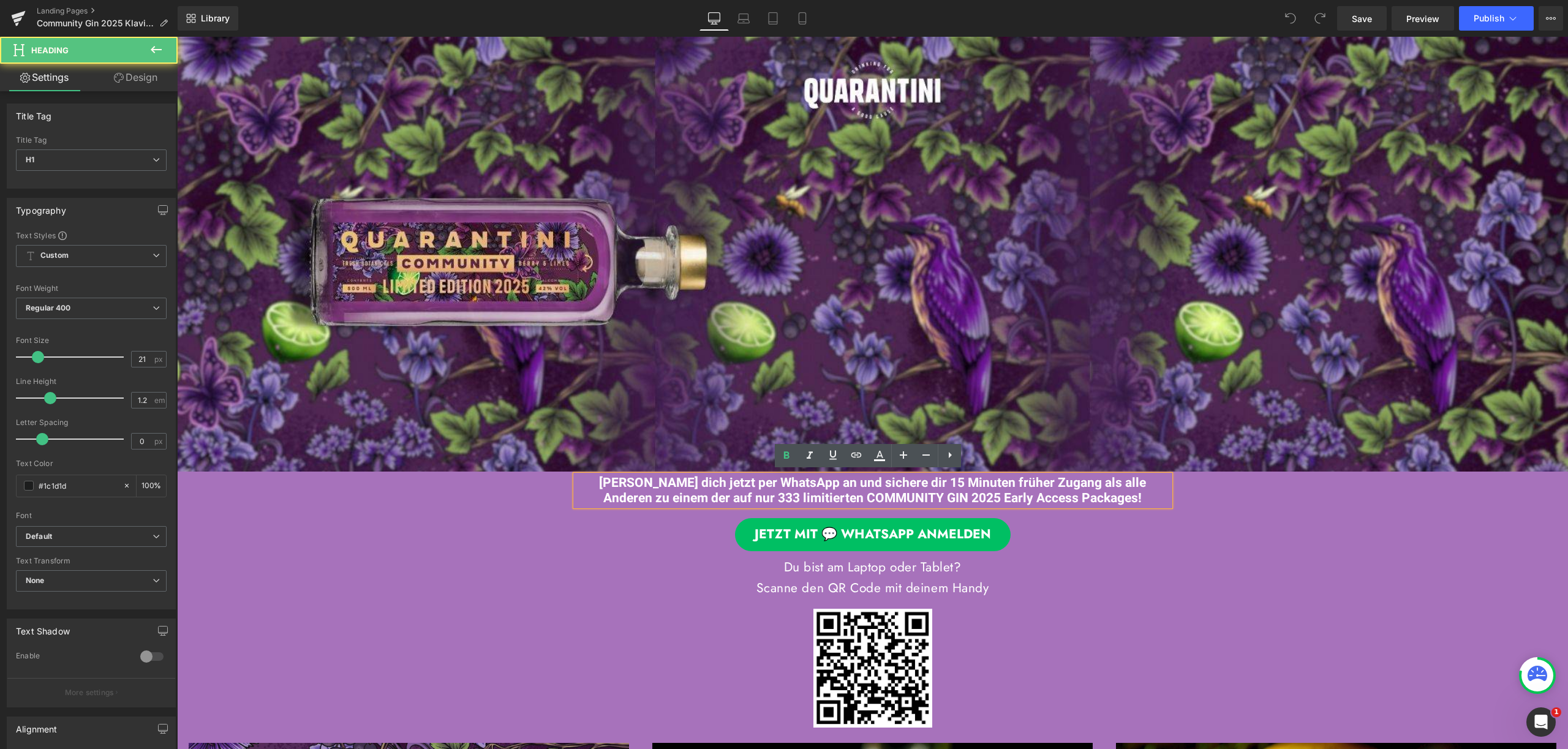
click at [647, 486] on font "Melde dich jetzt per WhatsApp an und sichere dir 15 Minuten früher Zugang als a…" at bounding box center [872, 490] width 547 height 34
drag, startPoint x: 574, startPoint y: 480, endPoint x: 609, endPoint y: 478, distance: 35.1
click at [609, 478] on font "Melde dich jetzt per WhatsApp an und sichere dir 15 Minuten früher Zugang als a…" at bounding box center [872, 490] width 547 height 34
click at [625, 510] on div "Melde dich jetzt per WhatsApp an und sichere dir 15 Minuten früher Zugang als a…" at bounding box center [872, 601] width 612 height 252
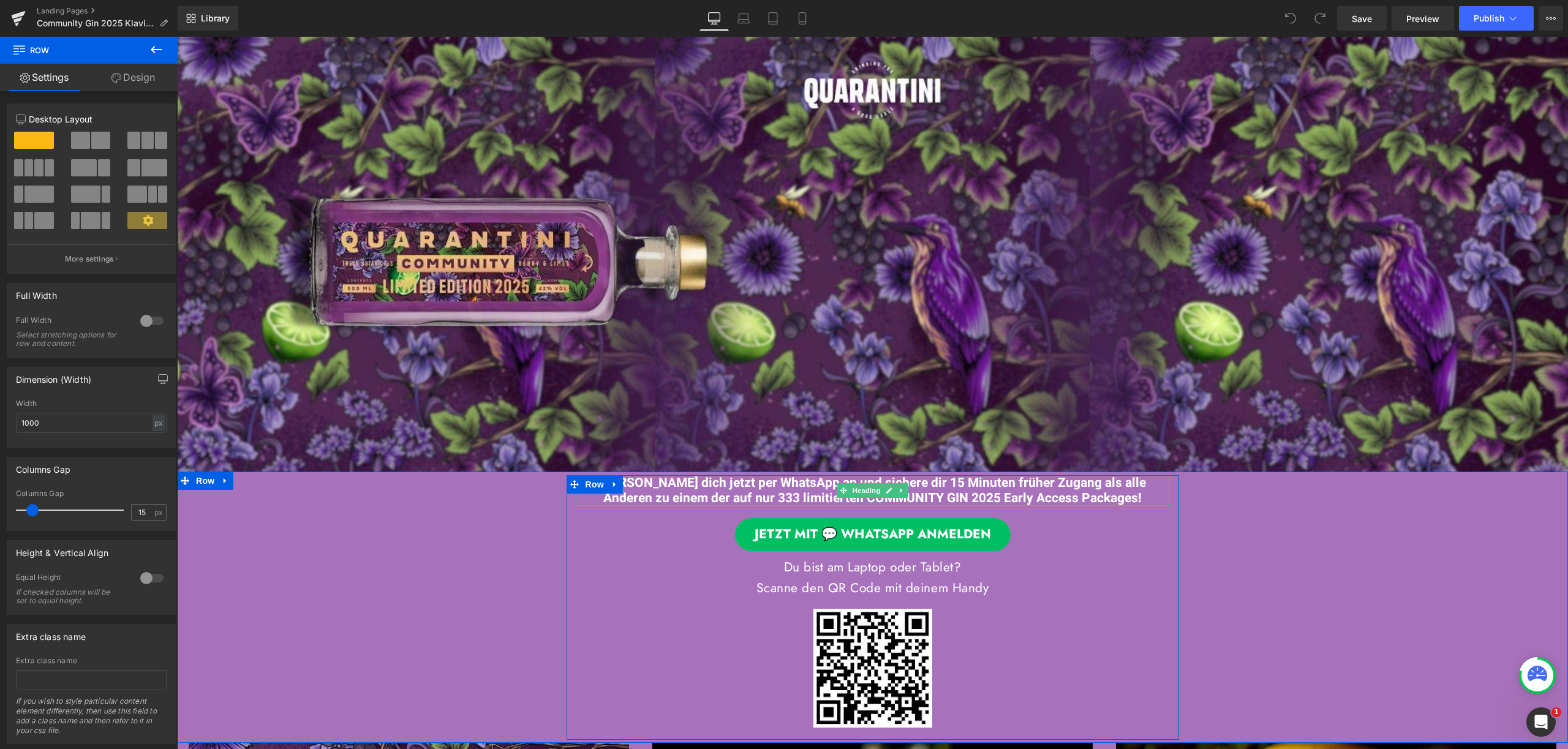
click at [654, 492] on font "Melde dich jetzt per WhatsApp an und sichere dir 15 Minuten früher Zugang als a…" at bounding box center [872, 490] width 547 height 34
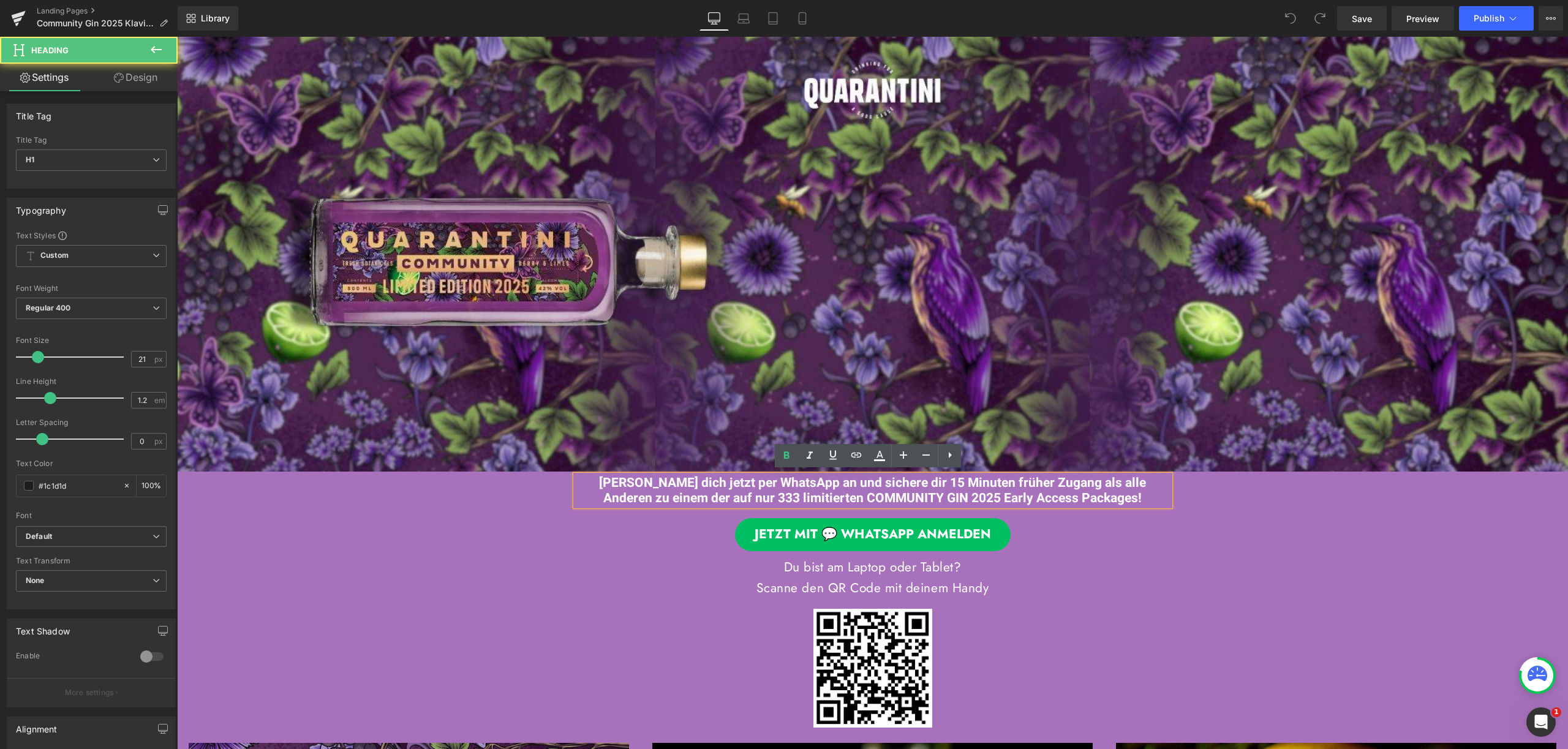
drag, startPoint x: 1103, startPoint y: 494, endPoint x: 564, endPoint y: 478, distance: 539.2
click at [566, 478] on div "Melde dich jetzt per WhatsApp an und sichere dir 15 Minuten früher Zugang als a…" at bounding box center [872, 601] width 612 height 252
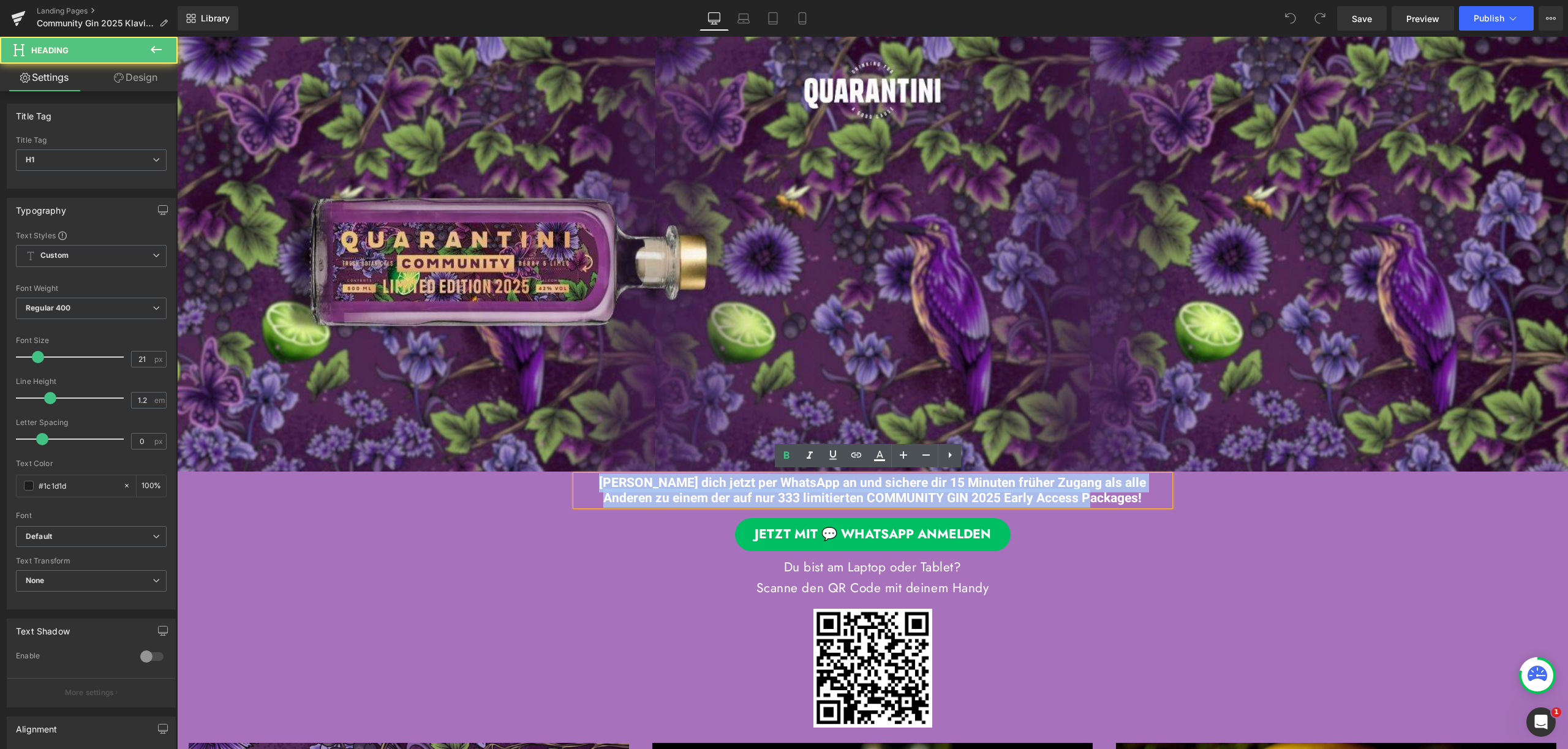
drag, startPoint x: 573, startPoint y: 479, endPoint x: 1102, endPoint y: 503, distance: 529.5
click at [1102, 503] on div "Melde dich jetzt per WhatsApp an und sichere dir 15 Minuten früher Zugang als a…" at bounding box center [872, 490] width 594 height 31
copy font "Melde dich jetzt per WhatsApp an und sichere dir 15 Minuten früher Zugang als a…"
click at [867, 529] on span "Button" at bounding box center [872, 535] width 28 height 15
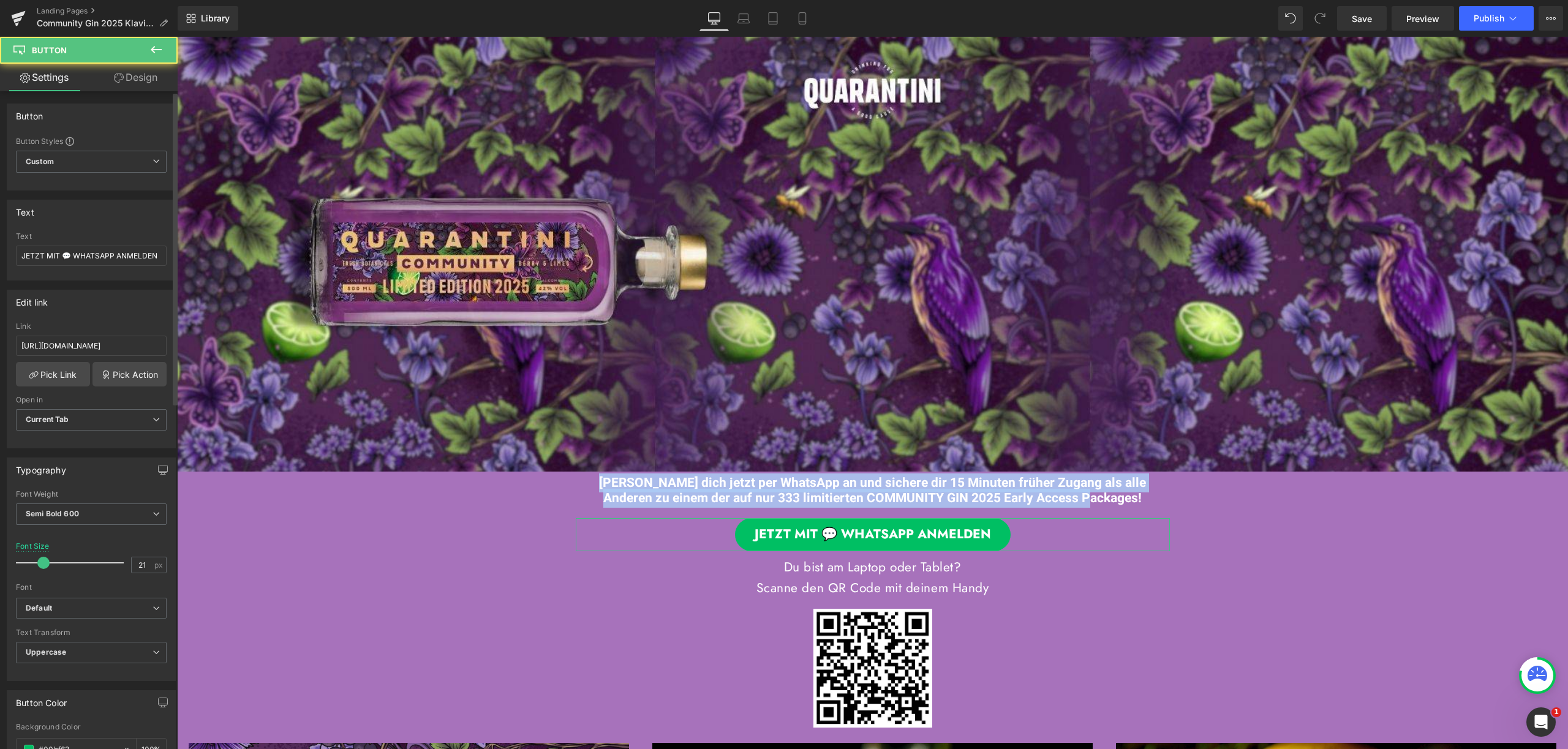
scroll to position [247, 0]
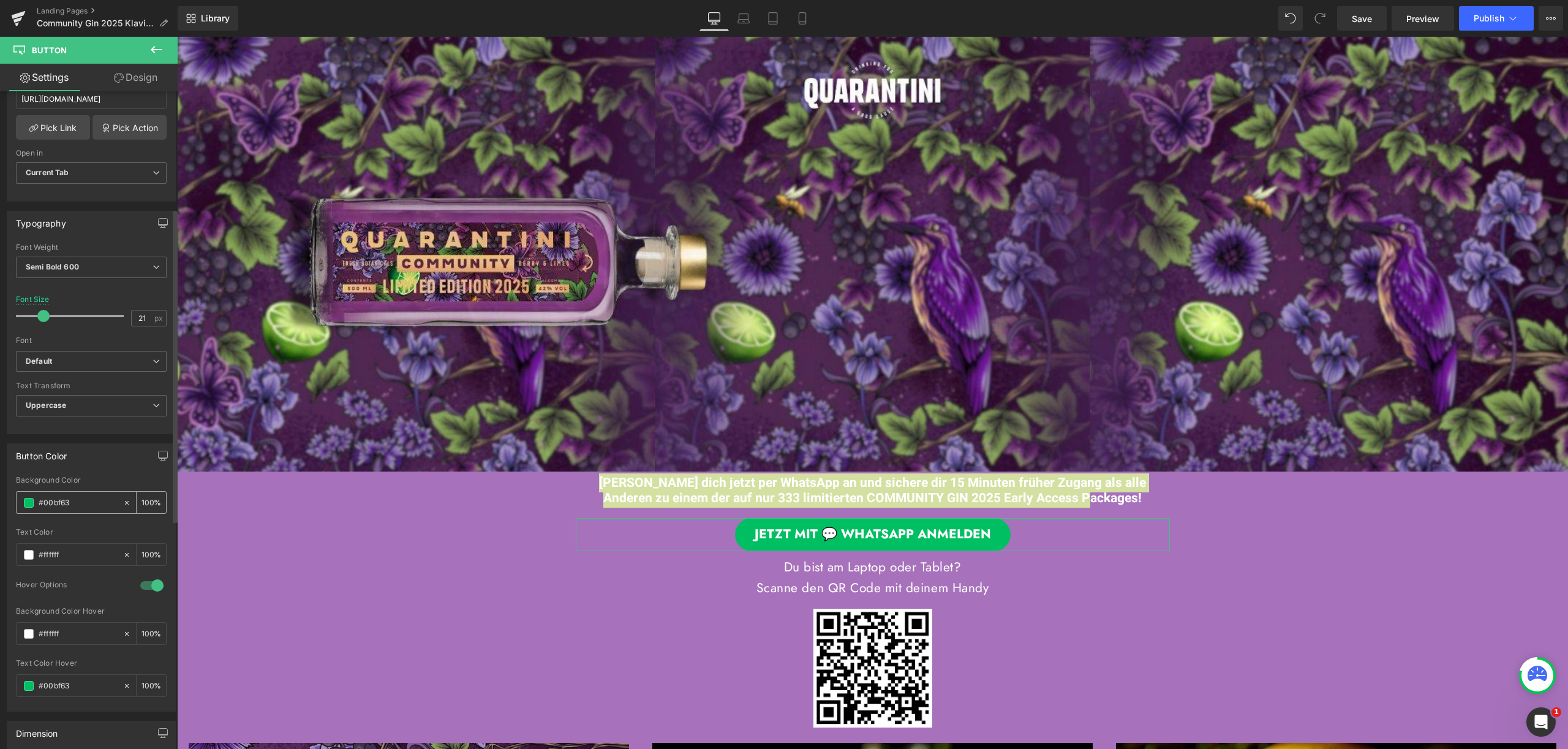
drag, startPoint x: 75, startPoint y: 502, endPoint x: 26, endPoint y: 498, distance: 49.2
click at [26, 498] on div "#00bf63" at bounding box center [70, 502] width 106 height 21
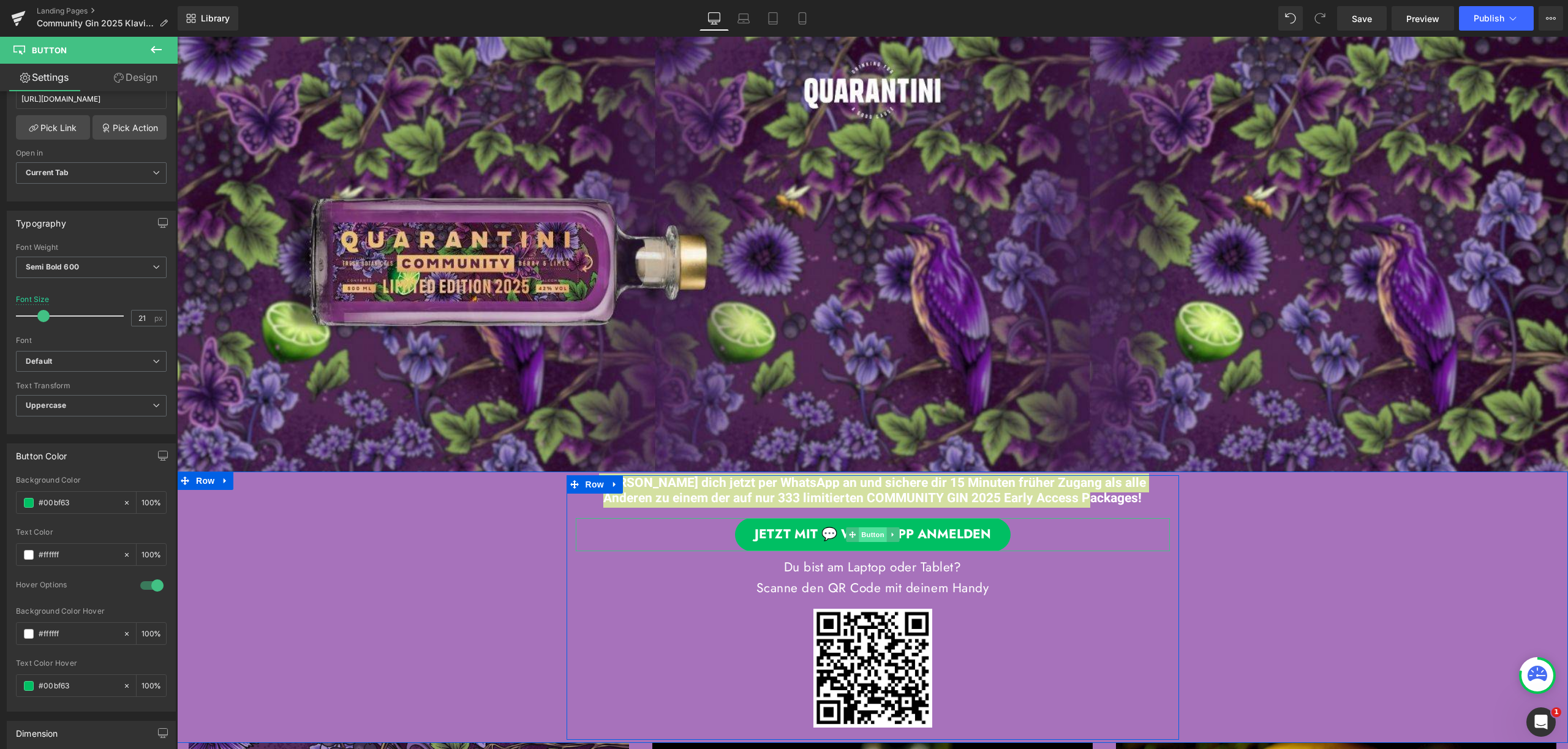
click at [872, 528] on span "Button" at bounding box center [872, 535] width 28 height 15
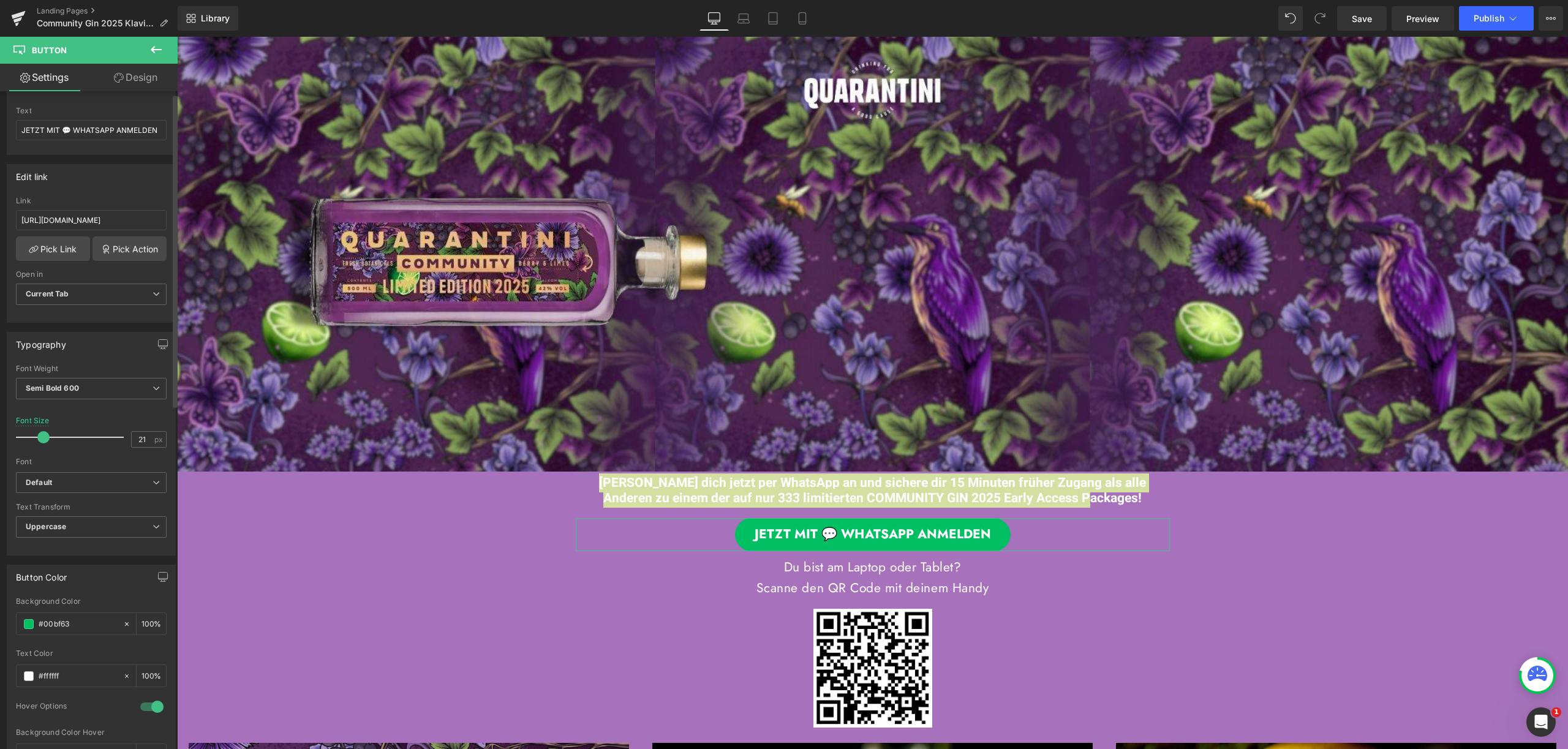
scroll to position [0, 0]
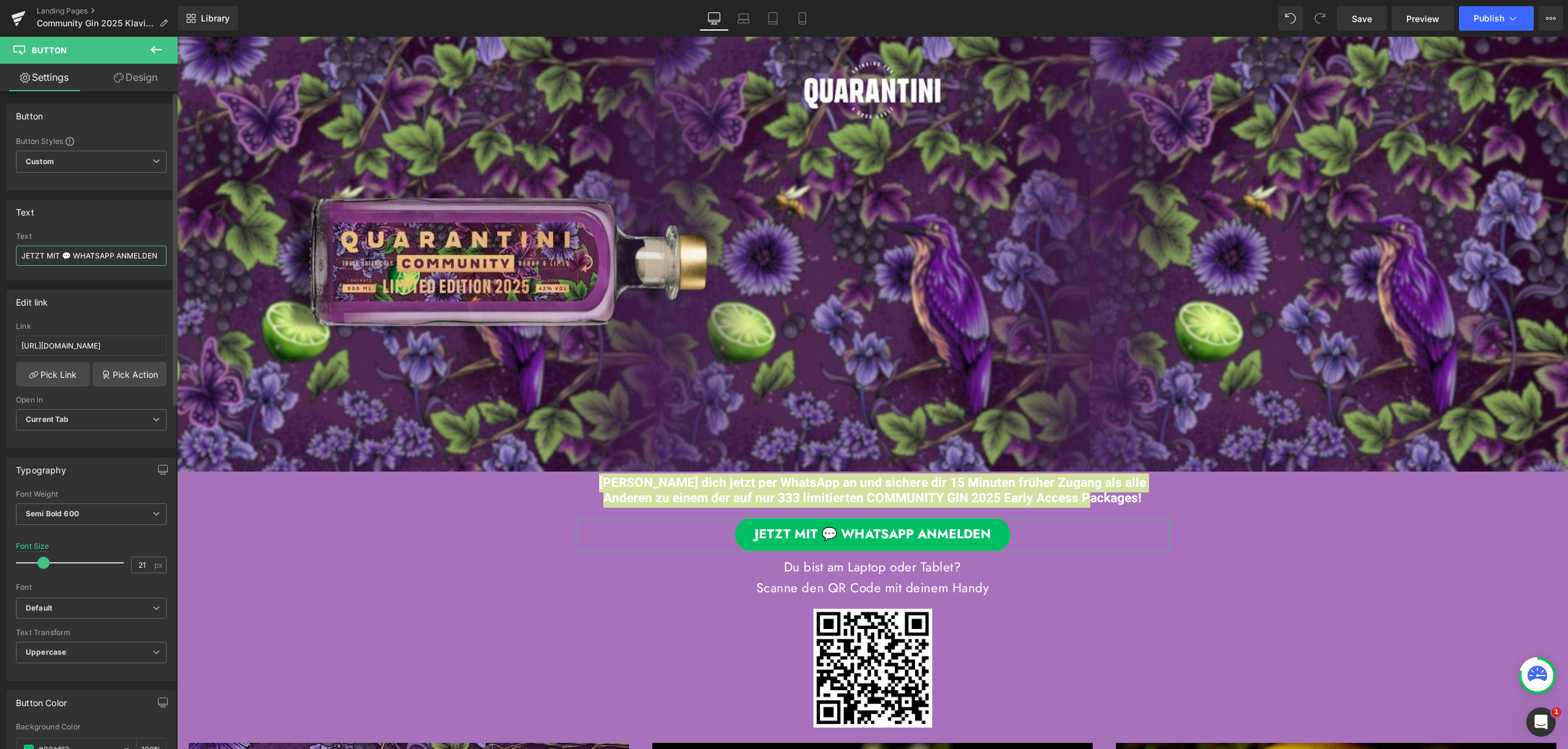
click at [109, 252] on input "JETZT MIT 💬 WHATSAPP ANMELDEN" at bounding box center [91, 256] width 151 height 20
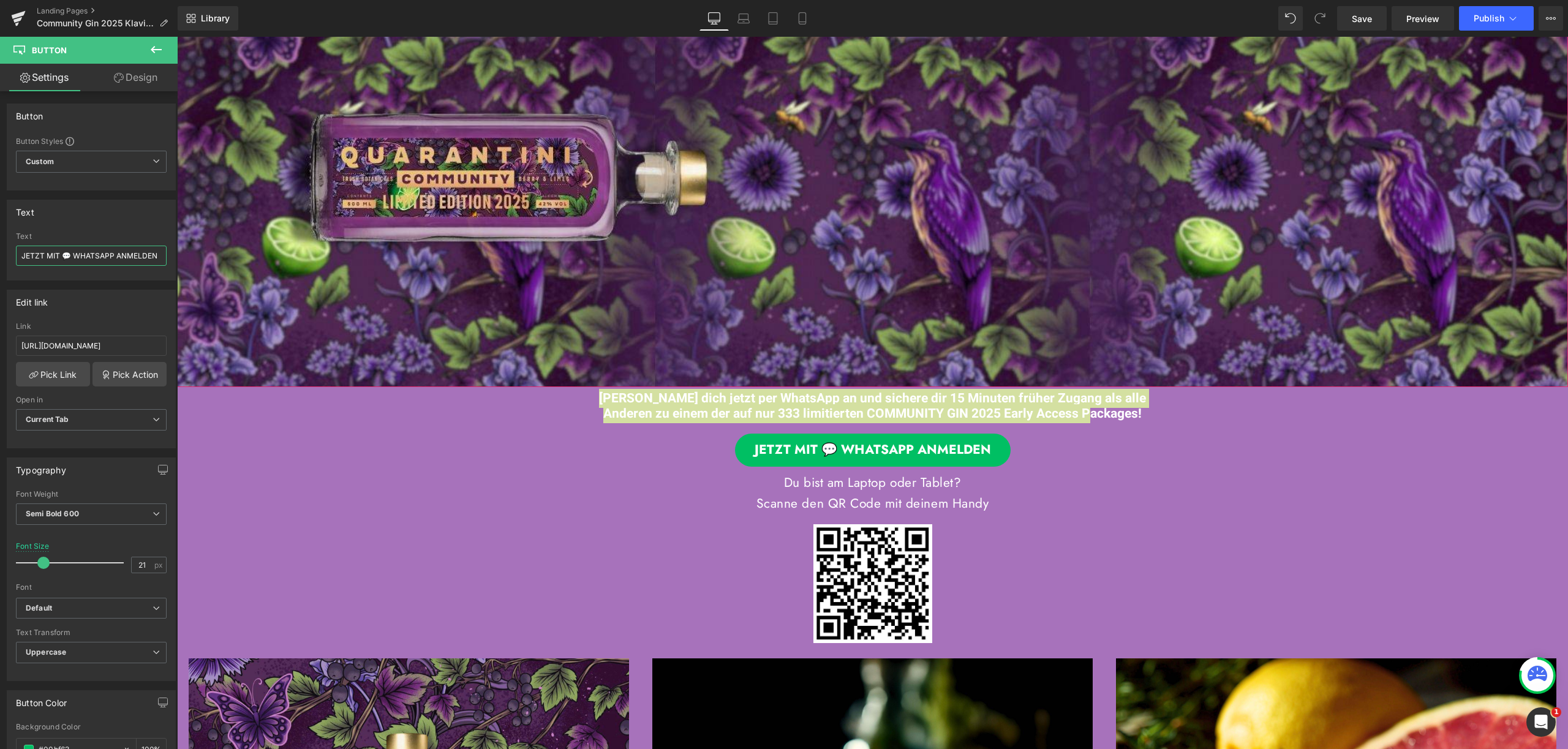
scroll to position [143, 0]
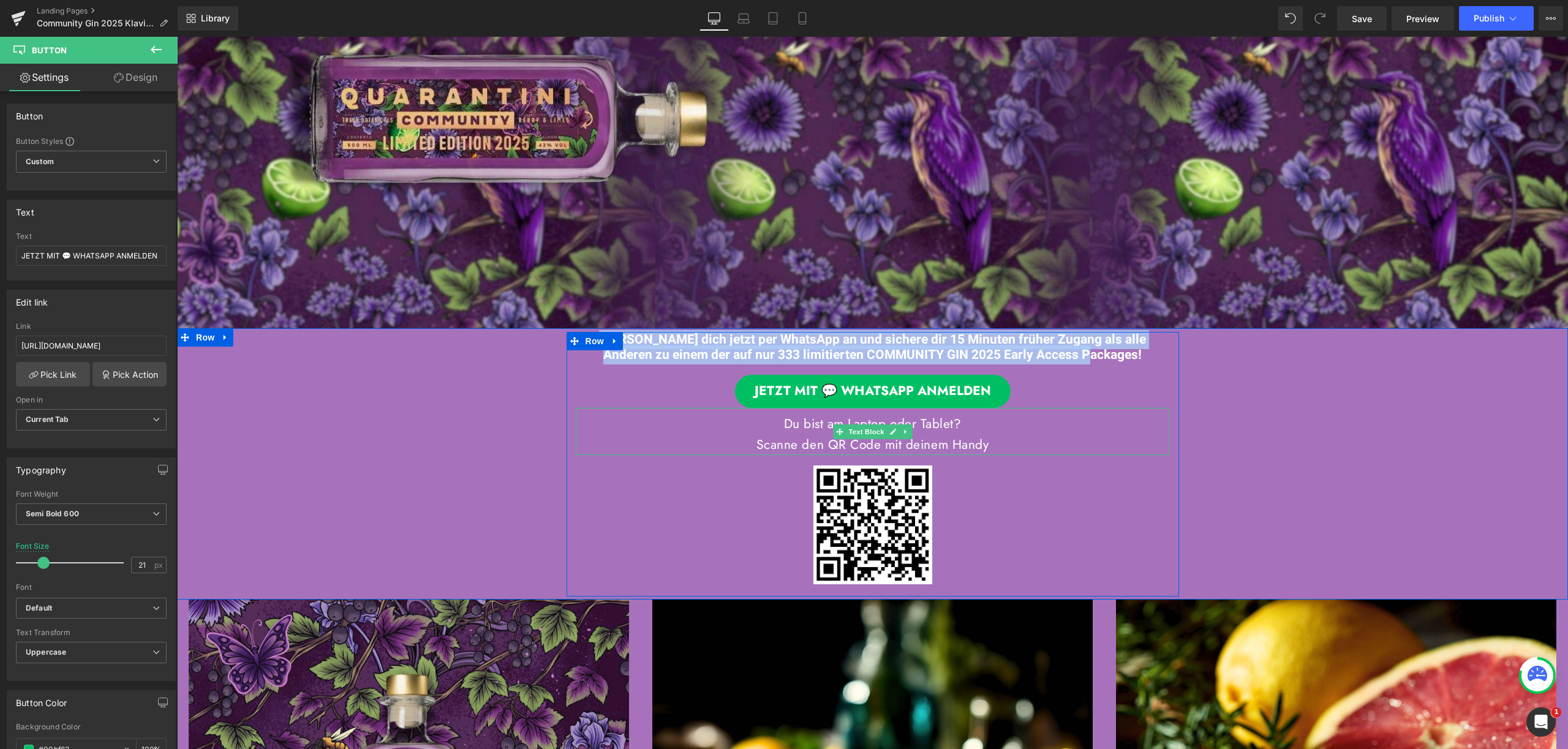
click at [932, 436] on font "Scanne den QR Code mit deinem Handy" at bounding box center [872, 445] width 233 height 19
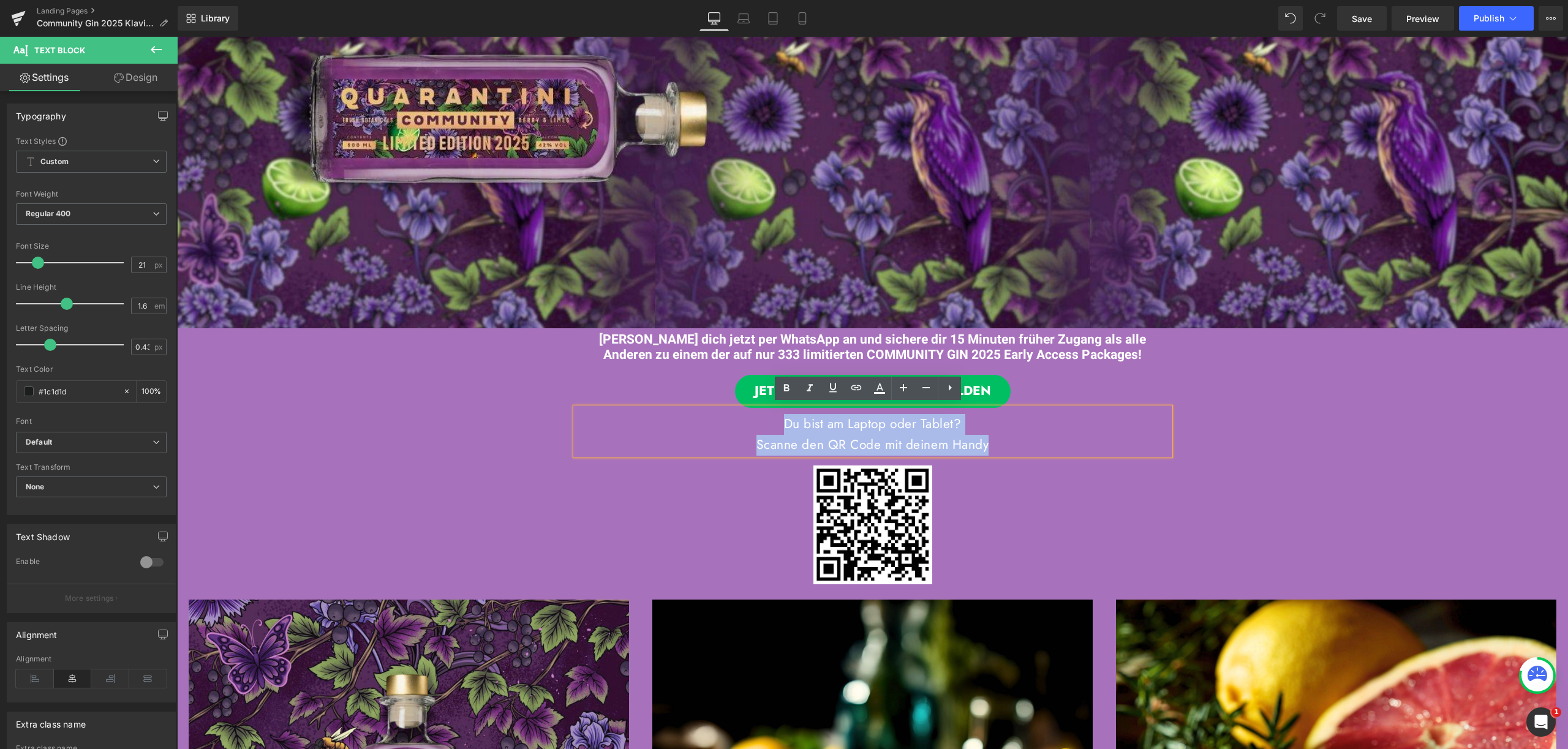
drag, startPoint x: 995, startPoint y: 448, endPoint x: 761, endPoint y: 426, distance: 235.0
click at [761, 426] on div "Du bist am Laptop oder Tablet? Scanne den QR Code mit deinem Handy" at bounding box center [872, 432] width 594 height 47
copy div "Du bist am Laptop oder Tablet? Scanne den QR Code mit deinem Handy"
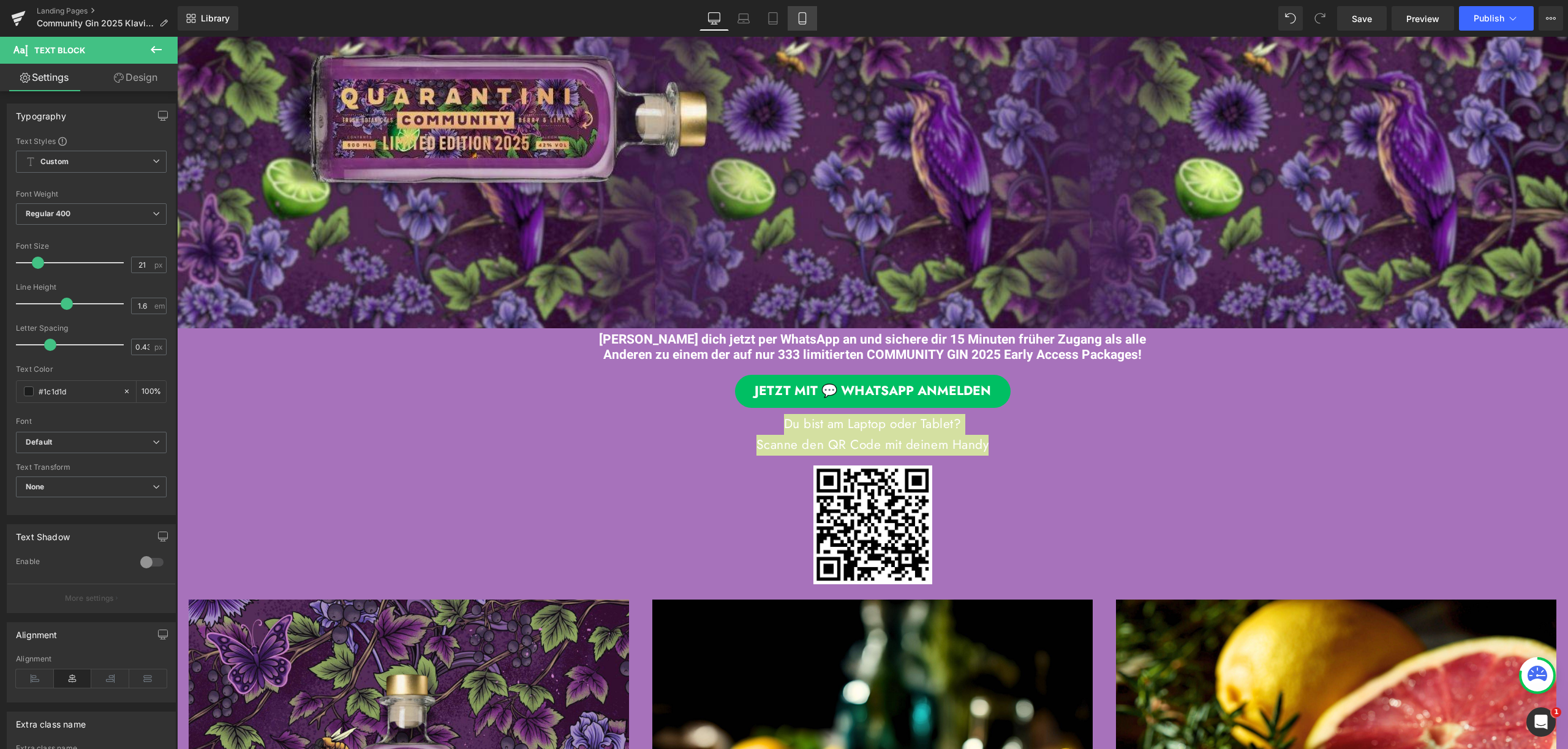
click at [804, 23] on icon at bounding box center [802, 18] width 12 height 12
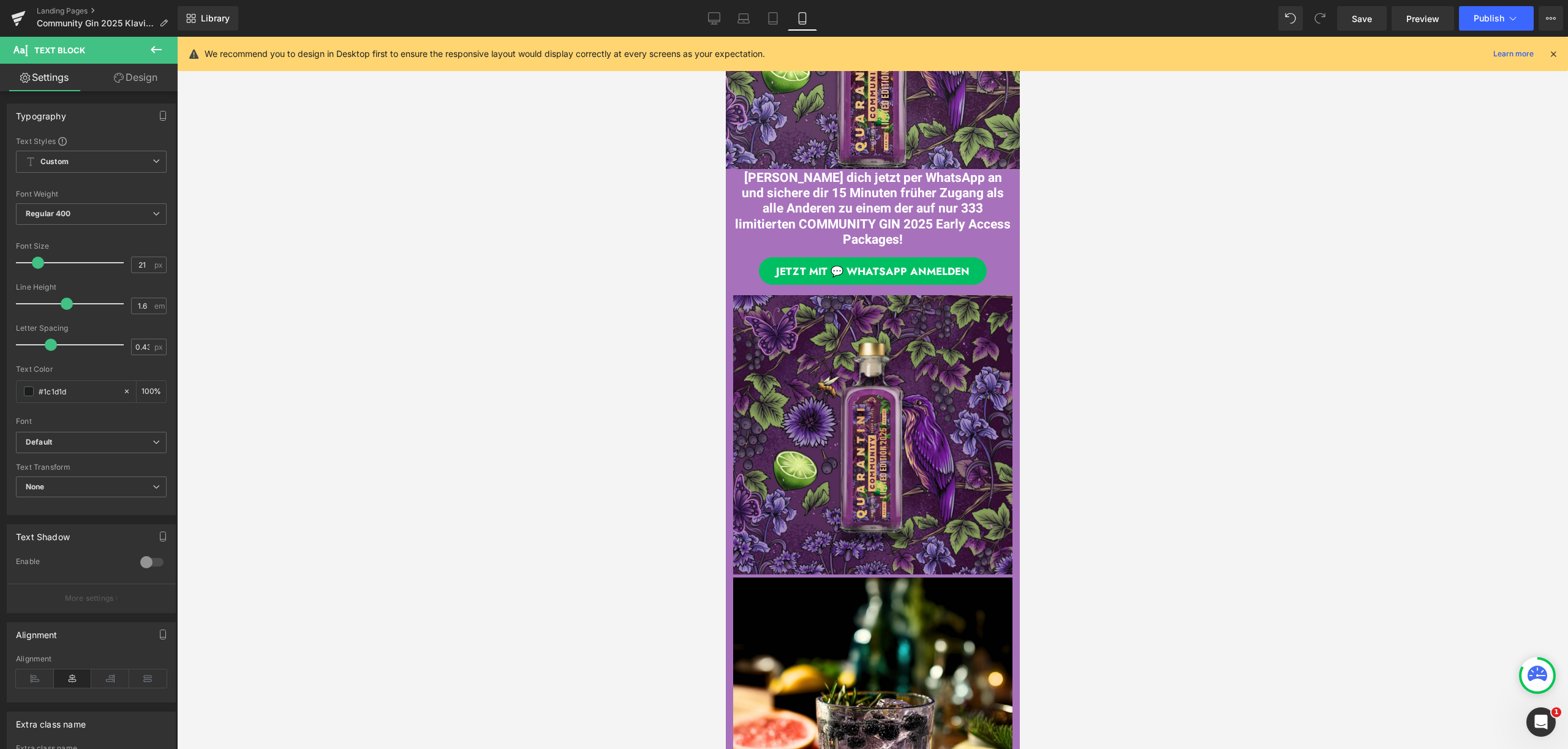
scroll to position [0, 0]
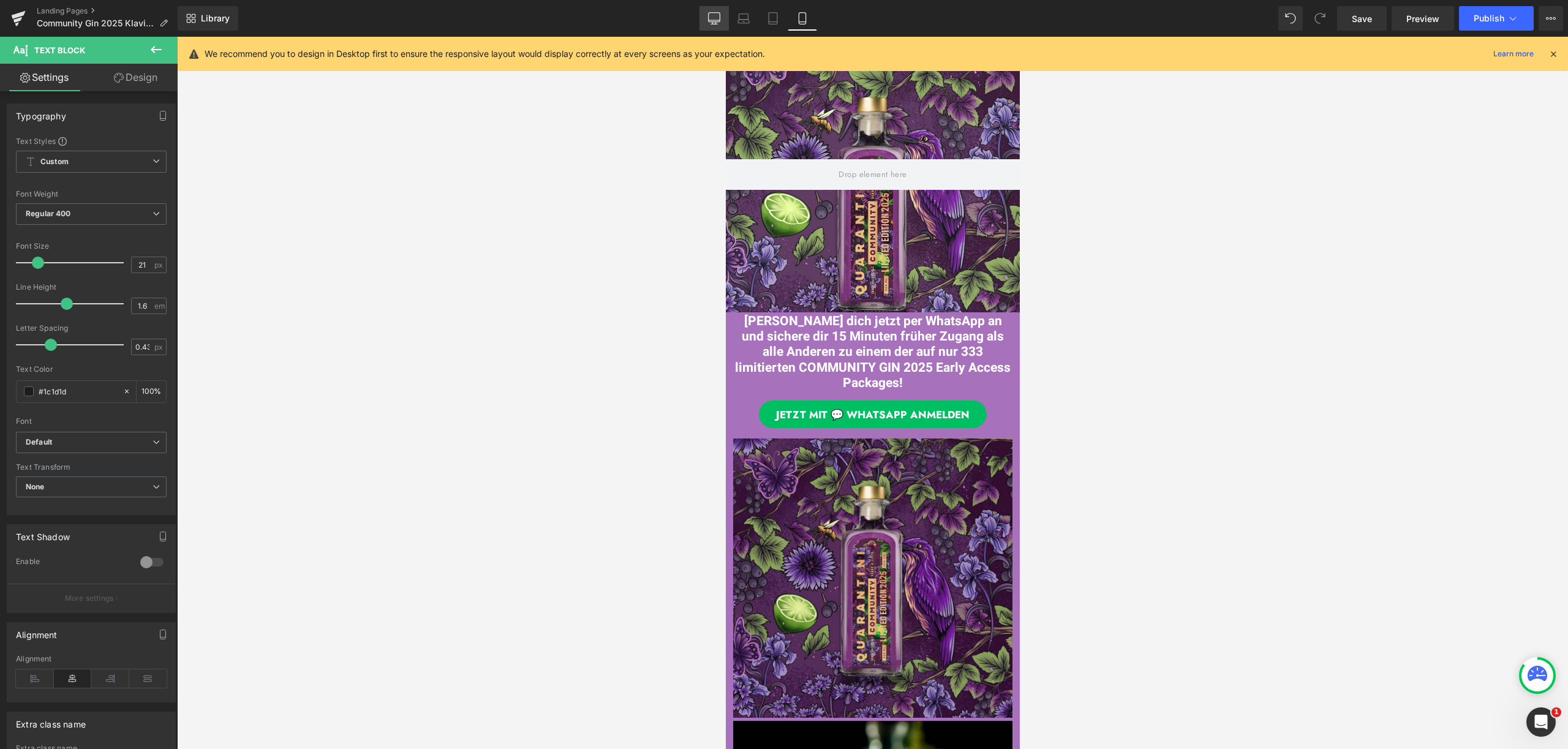
click at [724, 21] on link "Desktop" at bounding box center [714, 19] width 30 height 24
type input "100"
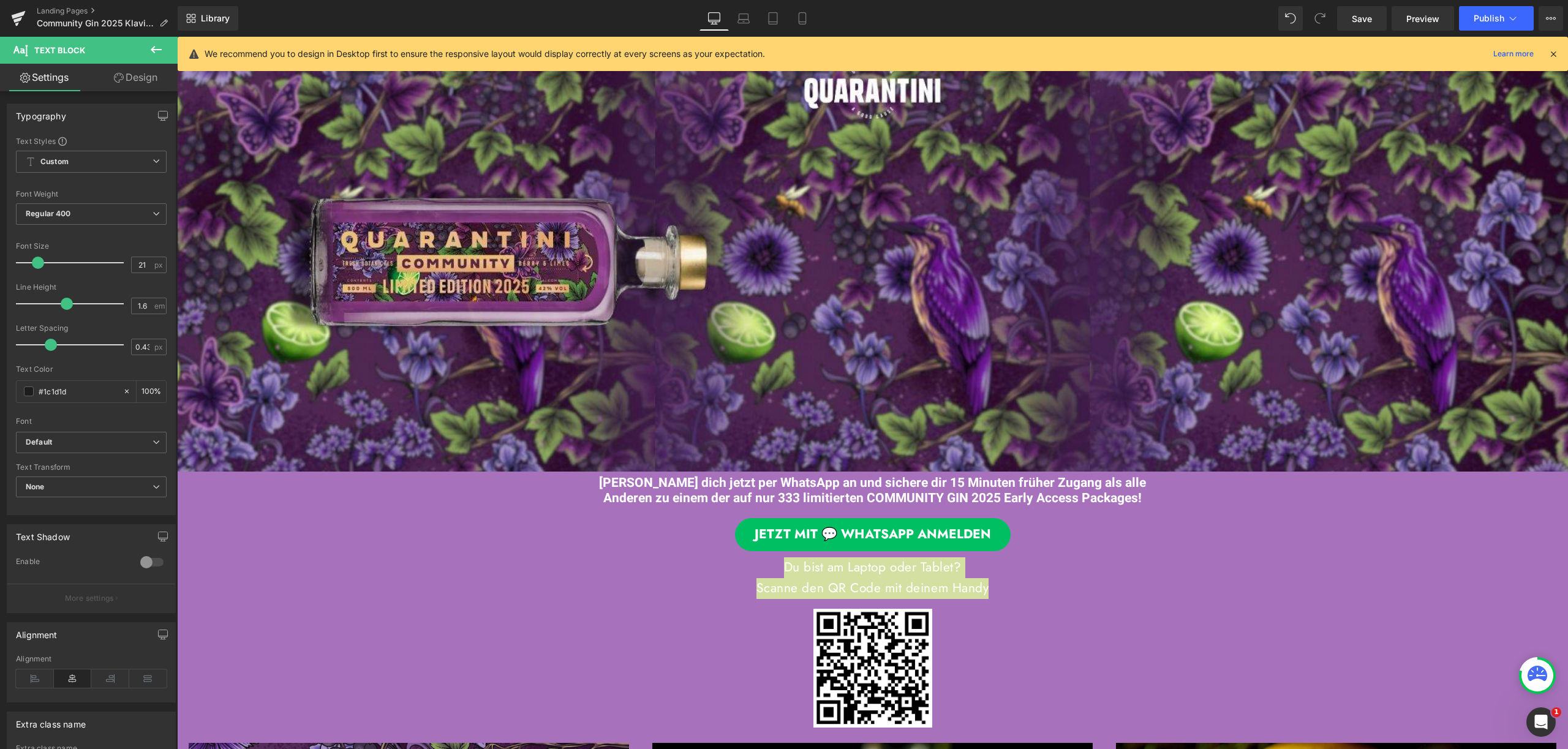
scroll to position [577, 0]
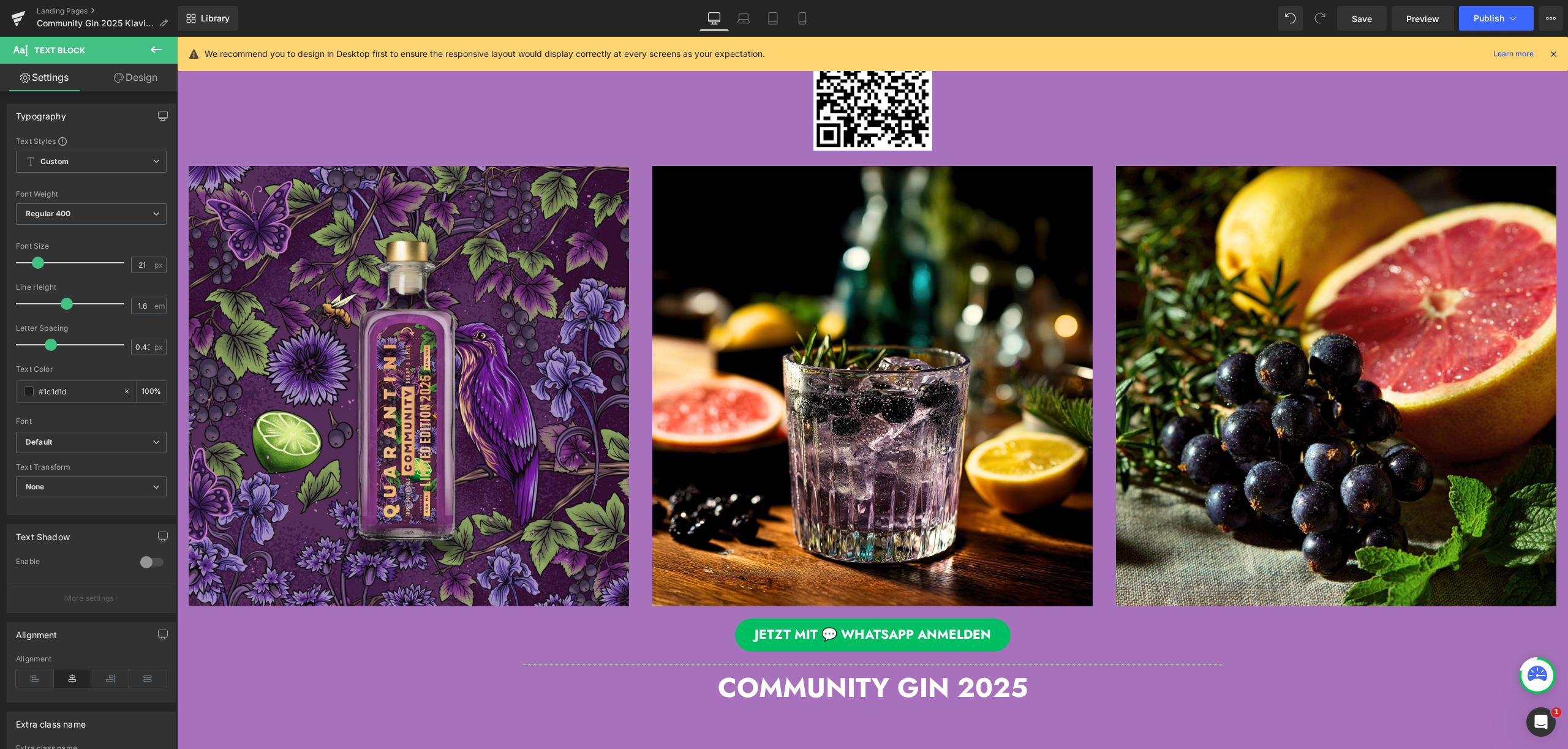
click at [1551, 52] on icon at bounding box center [1553, 54] width 11 height 11
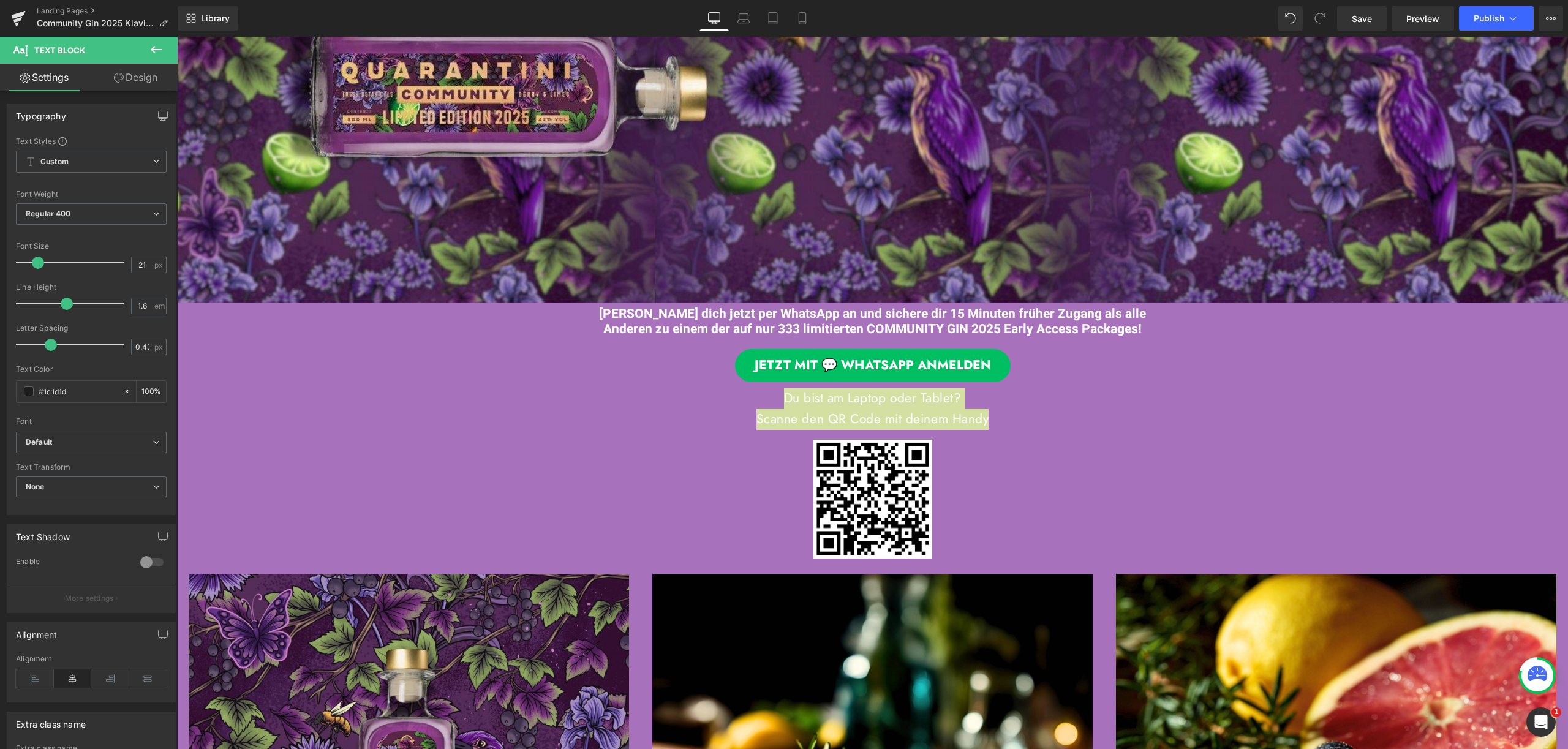
scroll to position [155, 0]
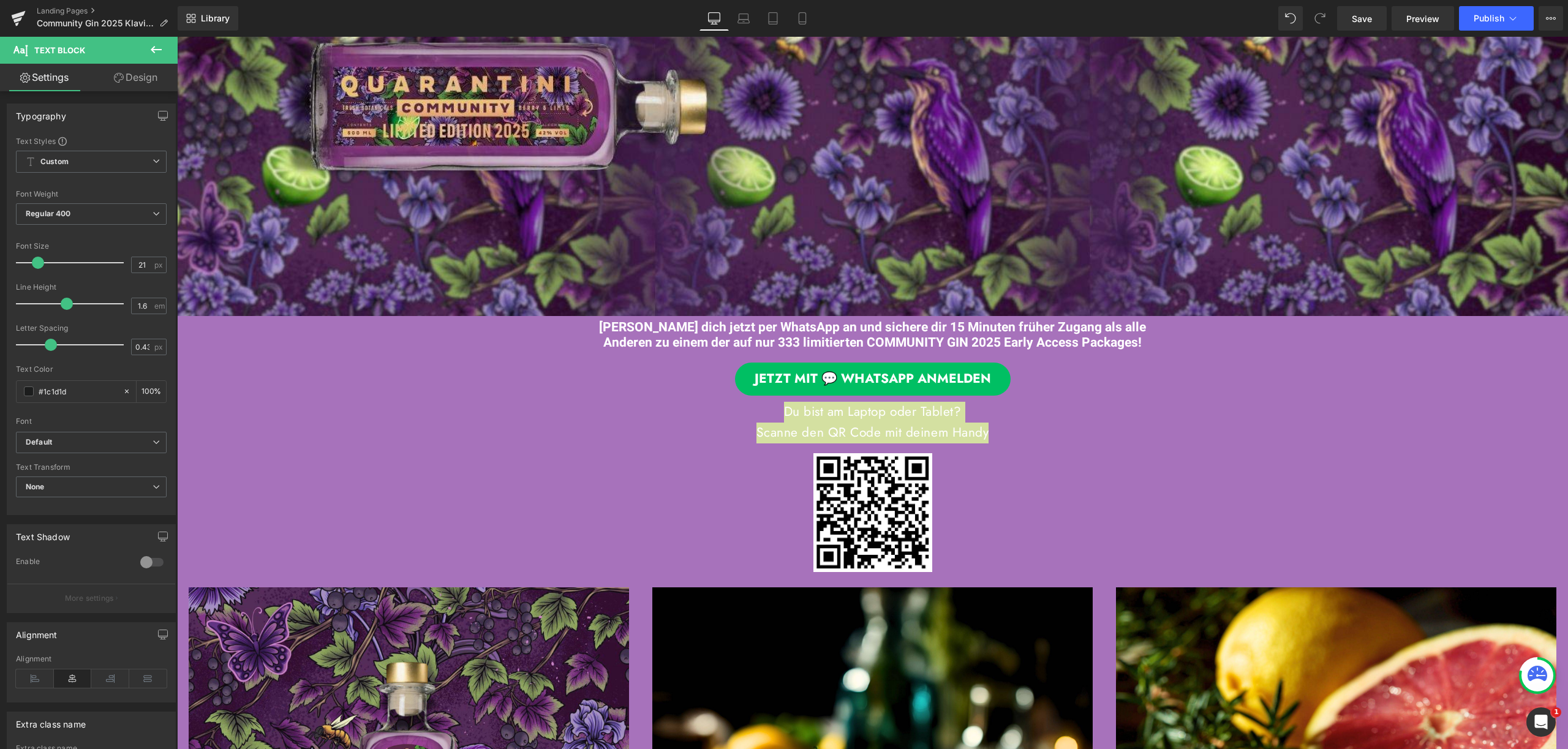
click at [78, 5] on div "Landing Pages Community Gin 2025 Klaviyo EA Internal Bestätigungsseite" at bounding box center [88, 19] width 178 height 37
click at [80, 8] on link "Landing Pages" at bounding box center [107, 11] width 140 height 10
